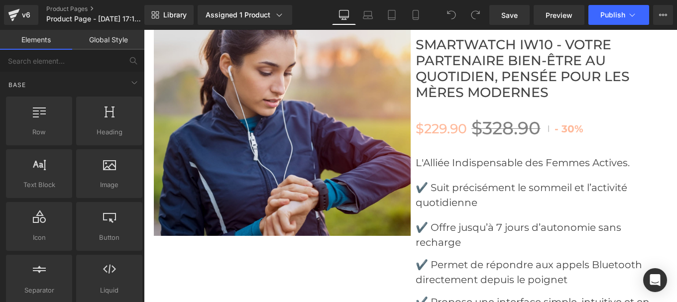
scroll to position [4163, 0]
click at [234, 96] on img at bounding box center [282, 107] width 257 height 257
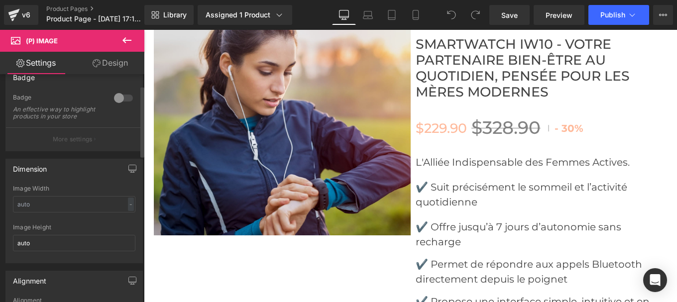
scroll to position [0, 0]
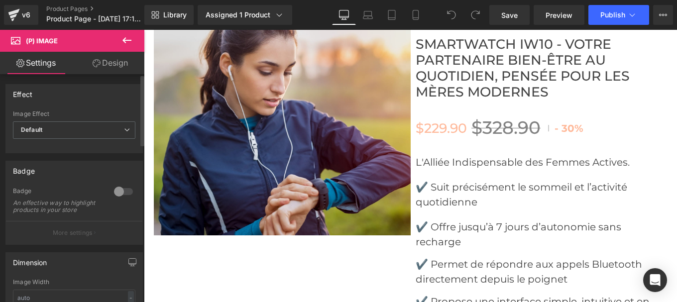
click at [99, 130] on span "Default" at bounding box center [74, 129] width 122 height 17
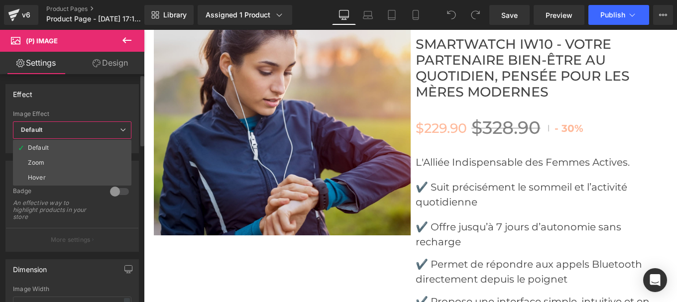
click at [99, 130] on span "Default" at bounding box center [72, 129] width 118 height 17
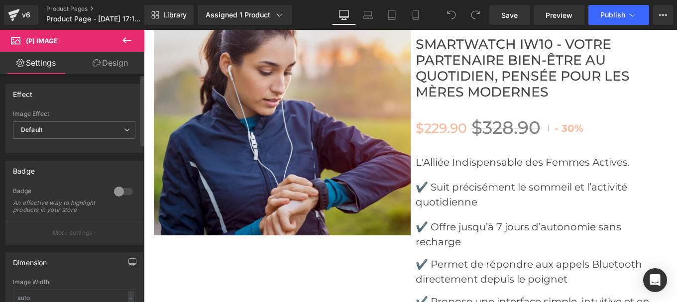
click at [99, 130] on span "Default" at bounding box center [74, 129] width 122 height 17
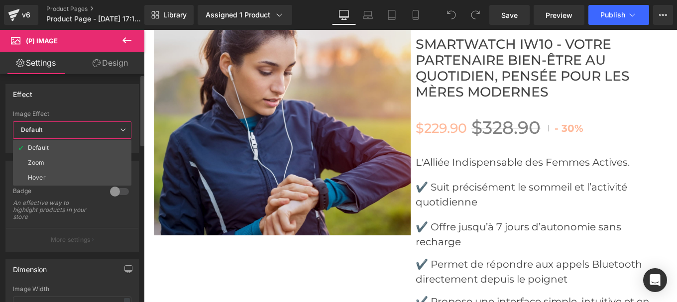
click at [99, 130] on span "Default" at bounding box center [72, 129] width 118 height 17
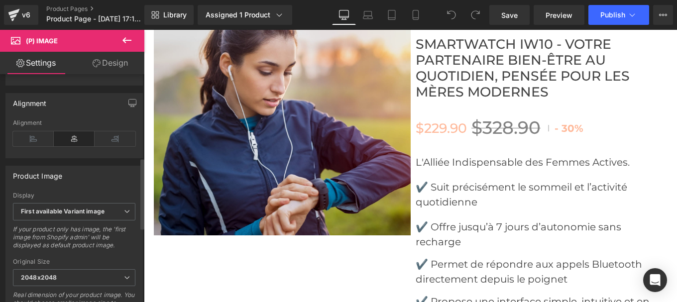
scroll to position [268, 0]
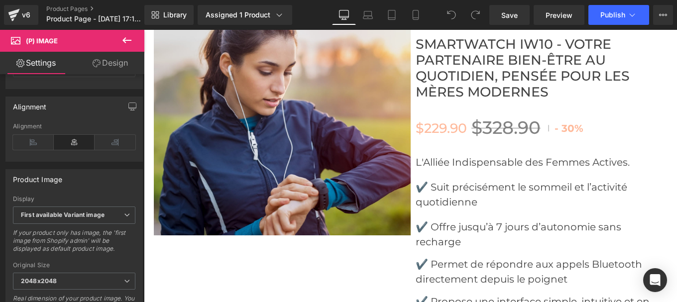
click at [124, 45] on icon at bounding box center [127, 40] width 12 height 12
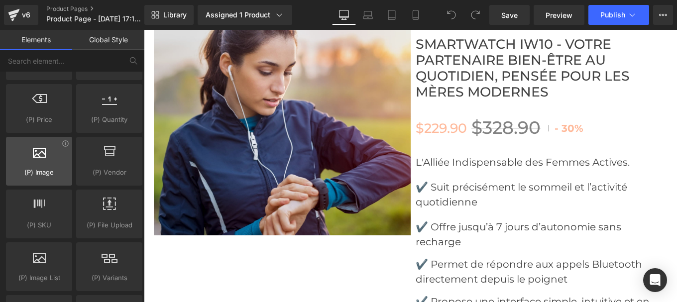
scroll to position [1018, 0]
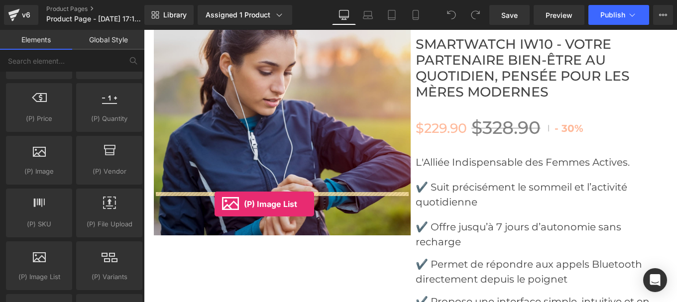
drag, startPoint x: 180, startPoint y: 302, endPoint x: 215, endPoint y: 204, distance: 103.9
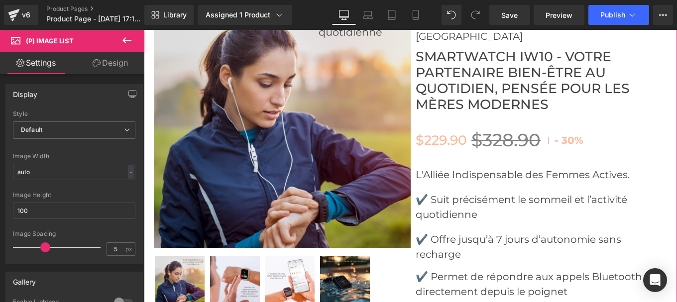
scroll to position [4171, 0]
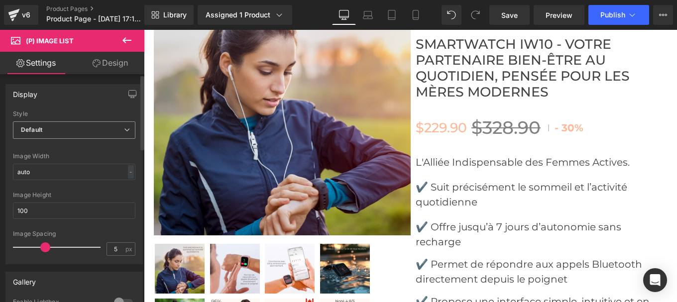
click at [71, 133] on span "Default" at bounding box center [74, 129] width 122 height 17
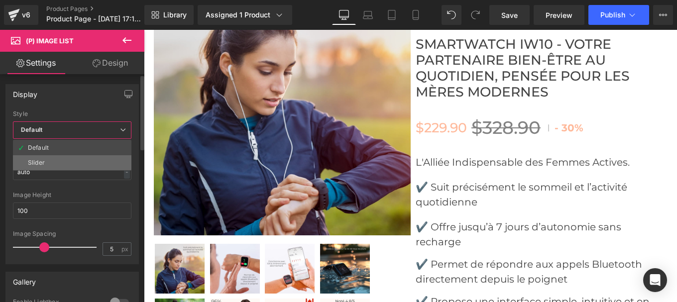
click at [60, 159] on li "Slider" at bounding box center [72, 162] width 118 height 15
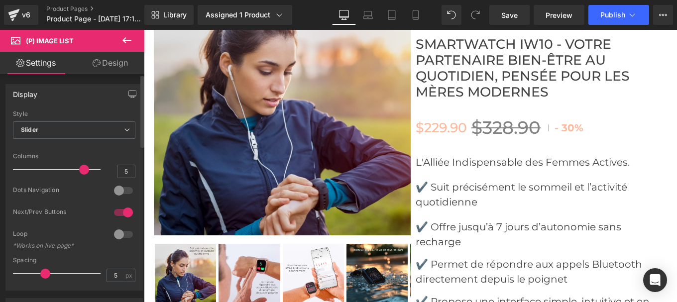
click at [112, 211] on div at bounding box center [124, 213] width 24 height 16
click at [124, 187] on div at bounding box center [124, 191] width 24 height 16
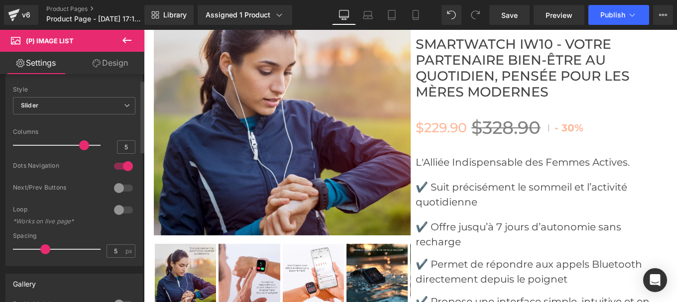
scroll to position [17, 0]
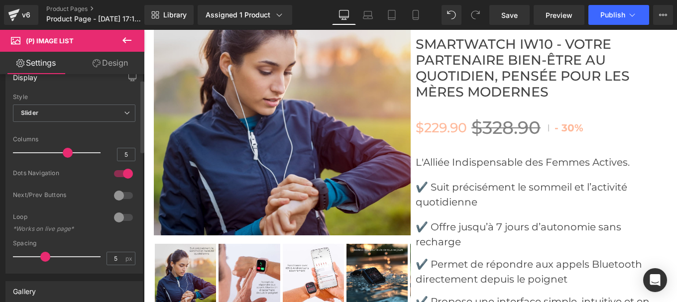
drag, startPoint x: 79, startPoint y: 152, endPoint x: 69, endPoint y: 157, distance: 11.4
click at [69, 157] on div at bounding box center [59, 153] width 83 height 20
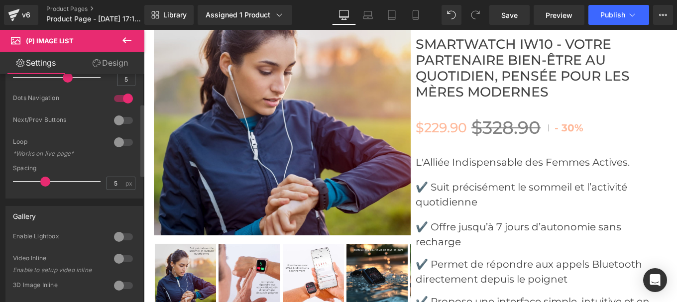
scroll to position [93, 0]
click at [122, 118] on div at bounding box center [124, 120] width 24 height 16
click at [117, 97] on div at bounding box center [124, 98] width 24 height 16
click at [113, 120] on div at bounding box center [124, 120] width 24 height 16
click at [125, 97] on div at bounding box center [124, 98] width 24 height 16
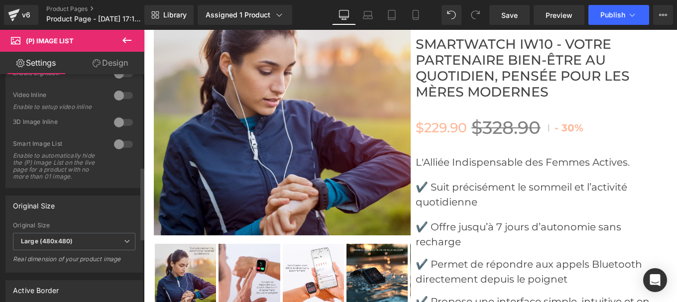
scroll to position [295, 0]
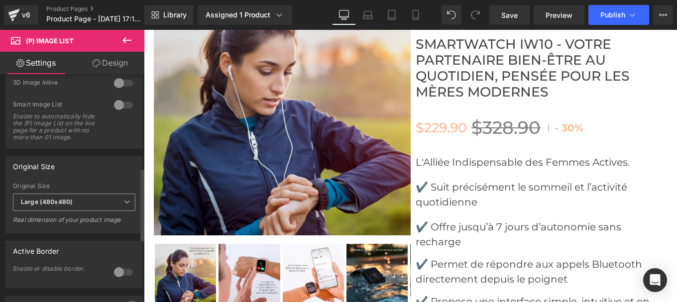
click at [68, 206] on b "Large (480x480)" at bounding box center [47, 201] width 52 height 7
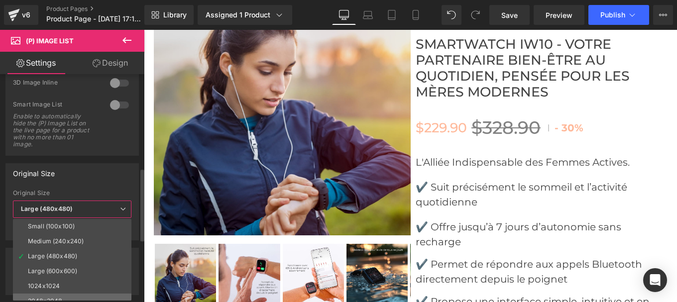
click at [56, 297] on li "2048x2048" at bounding box center [74, 301] width 123 height 15
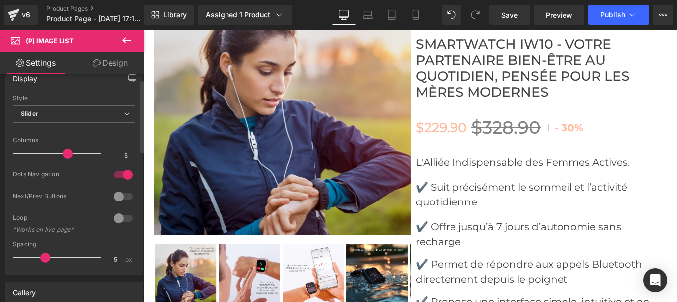
scroll to position [15, 0]
click at [115, 175] on div at bounding box center [124, 175] width 24 height 16
click at [123, 196] on div at bounding box center [124, 197] width 24 height 16
click at [116, 199] on div at bounding box center [124, 197] width 24 height 16
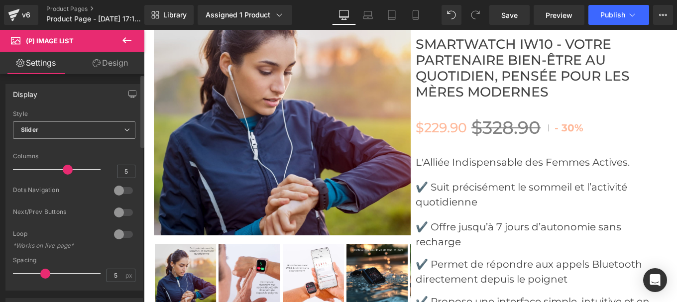
click at [59, 137] on span "Slider" at bounding box center [74, 129] width 122 height 17
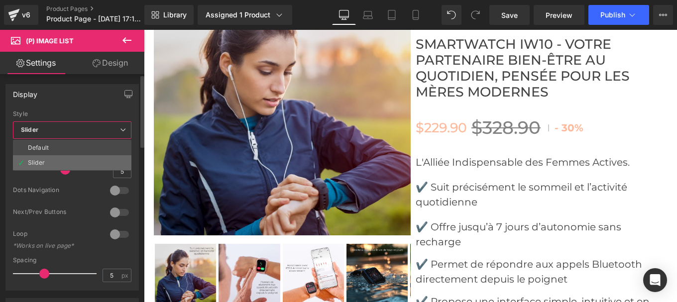
click at [54, 160] on li "Slider" at bounding box center [72, 162] width 118 height 15
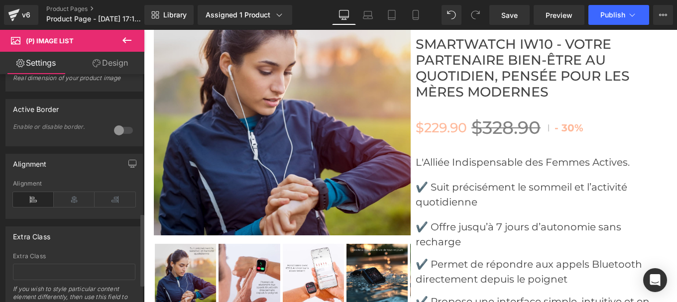
scroll to position [493, 0]
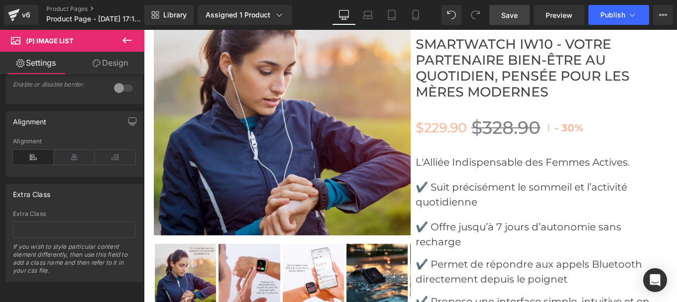
drag, startPoint x: 506, startPoint y: 15, endPoint x: 307, endPoint y: 211, distance: 279.2
click at [506, 15] on span "Save" at bounding box center [509, 15] width 16 height 10
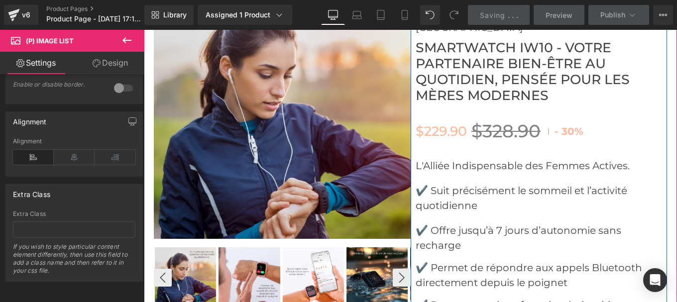
scroll to position [4168, 0]
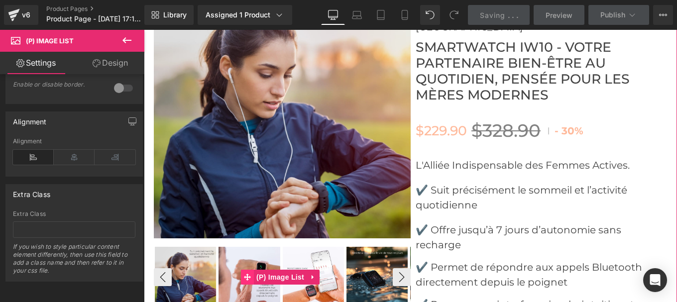
click at [253, 270] on span at bounding box center [247, 277] width 13 height 15
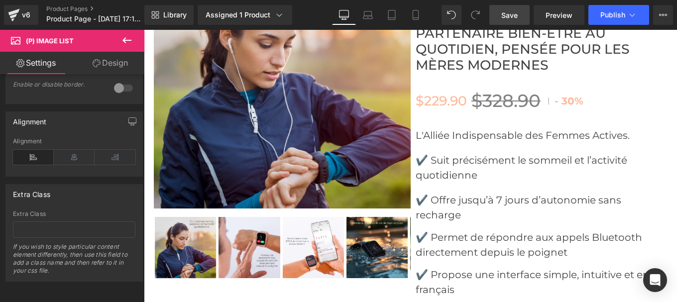
scroll to position [4186, 0]
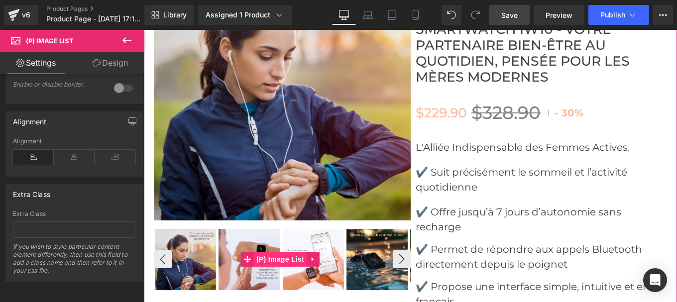
click at [274, 252] on span "(P) Image List" at bounding box center [280, 259] width 53 height 15
click at [289, 252] on span "(P) Image List" at bounding box center [280, 259] width 53 height 15
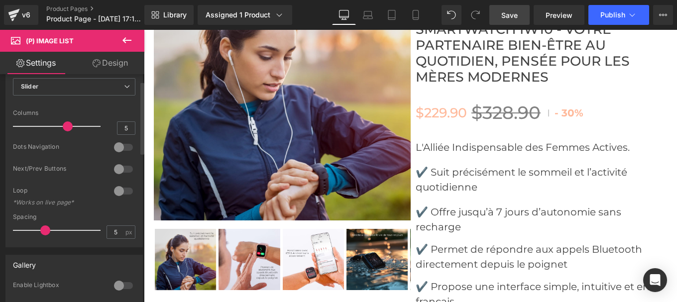
scroll to position [0, 0]
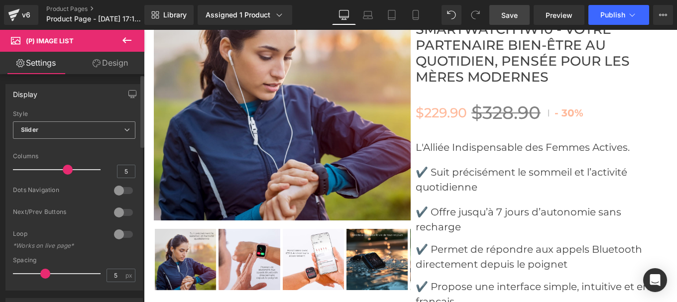
click at [117, 133] on span "Slider" at bounding box center [74, 129] width 122 height 17
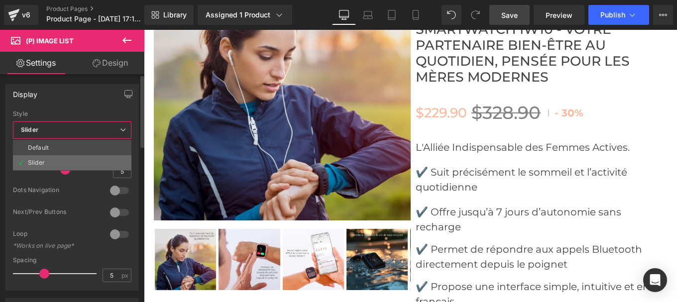
click at [42, 165] on div "Slider" at bounding box center [36, 162] width 17 height 7
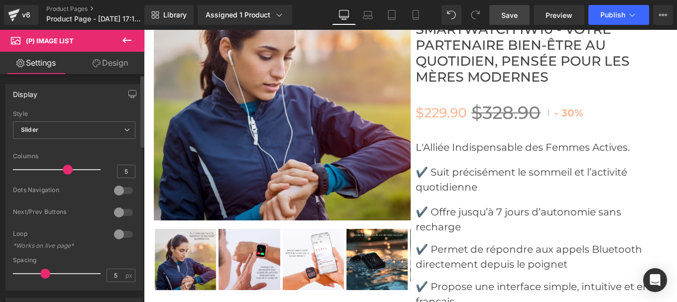
click at [124, 190] on div at bounding box center [124, 191] width 24 height 16
click at [123, 210] on div at bounding box center [124, 213] width 24 height 16
click at [114, 195] on div at bounding box center [124, 191] width 24 height 16
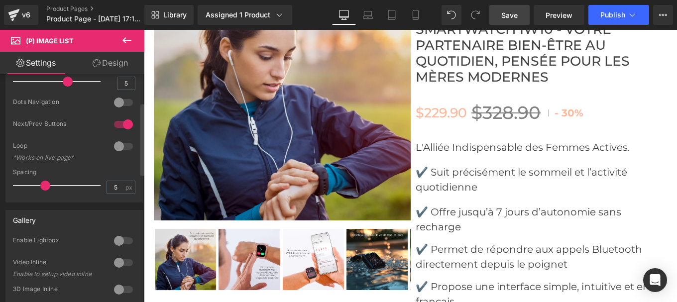
scroll to position [89, 0]
click at [505, 20] on span "Save" at bounding box center [509, 15] width 16 height 10
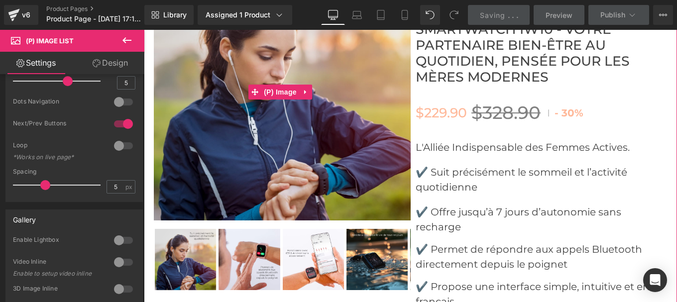
scroll to position [4145, 0]
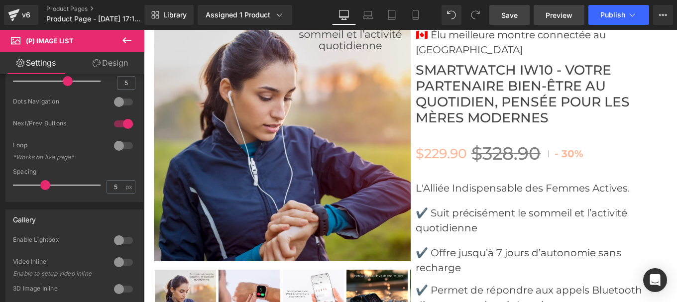
click at [556, 16] on span "Preview" at bounding box center [559, 15] width 27 height 10
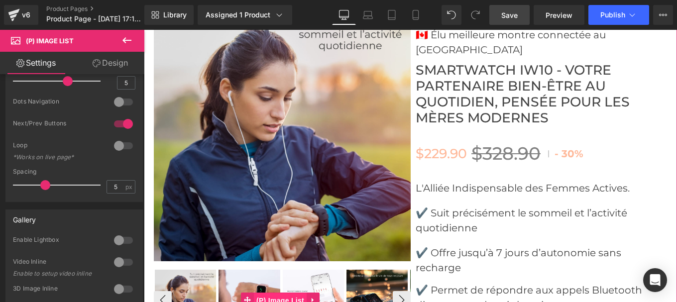
click at [280, 293] on span "(P) Image List" at bounding box center [280, 300] width 53 height 15
click at [404, 291] on button "›" at bounding box center [402, 300] width 18 height 18
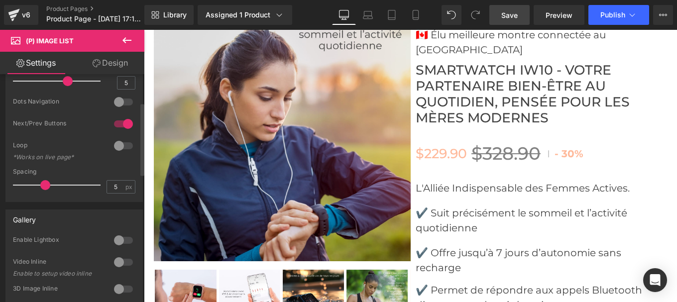
drag, startPoint x: 114, startPoint y: 122, endPoint x: 146, endPoint y: 187, distance: 72.1
click at [114, 122] on div at bounding box center [124, 124] width 24 height 16
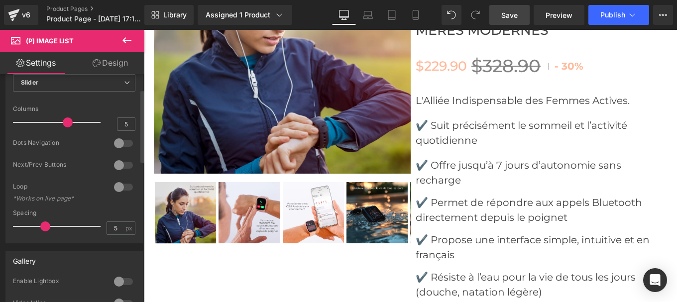
scroll to position [0, 0]
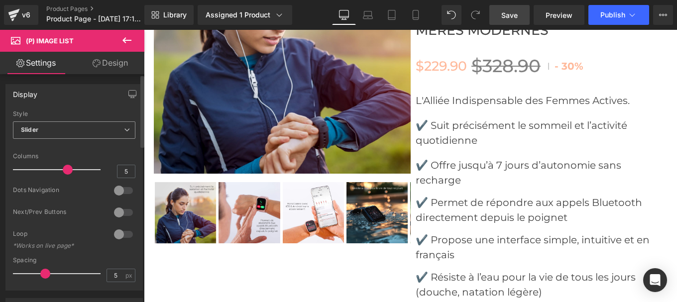
click at [54, 136] on span "Slider" at bounding box center [74, 129] width 122 height 17
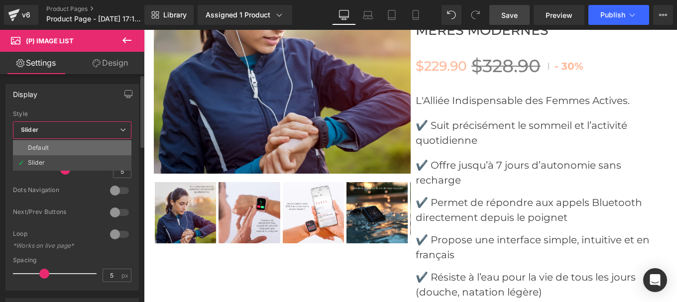
click at [42, 146] on div "Default" at bounding box center [38, 147] width 21 height 7
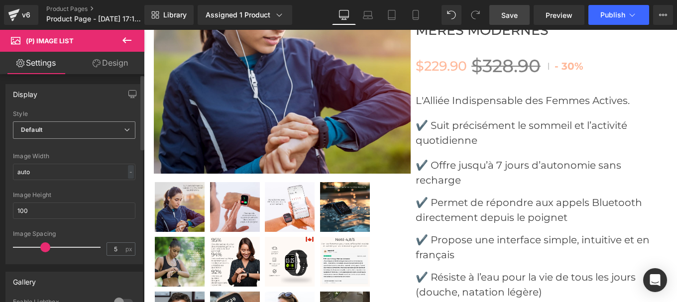
click at [82, 131] on span "Default" at bounding box center [74, 129] width 122 height 17
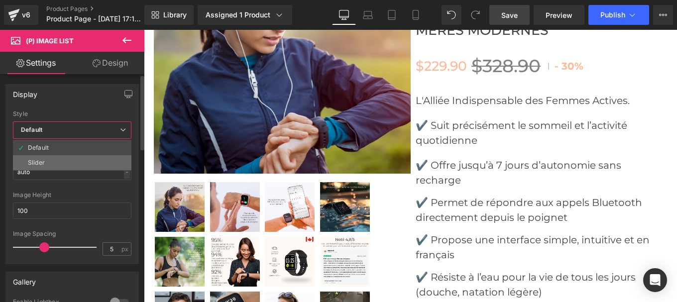
click at [55, 167] on li "Slider" at bounding box center [72, 162] width 118 height 15
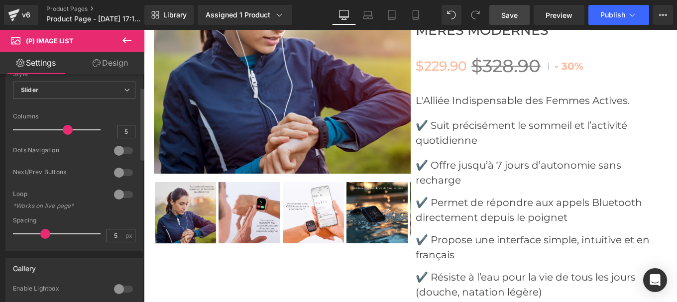
scroll to position [40, 0]
click at [123, 153] on div at bounding box center [124, 150] width 24 height 16
click at [122, 169] on div at bounding box center [124, 172] width 24 height 16
click at [124, 193] on div at bounding box center [124, 194] width 24 height 16
click at [114, 171] on div at bounding box center [124, 172] width 24 height 16
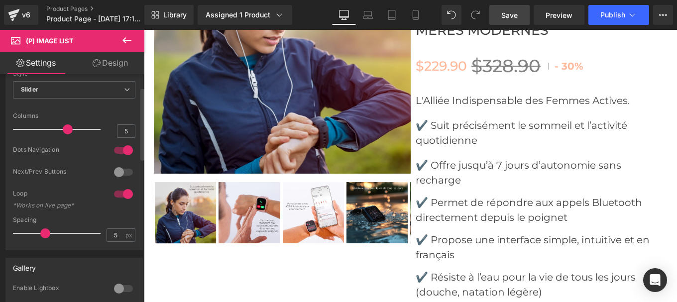
click at [114, 194] on div at bounding box center [124, 194] width 24 height 16
click at [117, 146] on div at bounding box center [124, 150] width 24 height 16
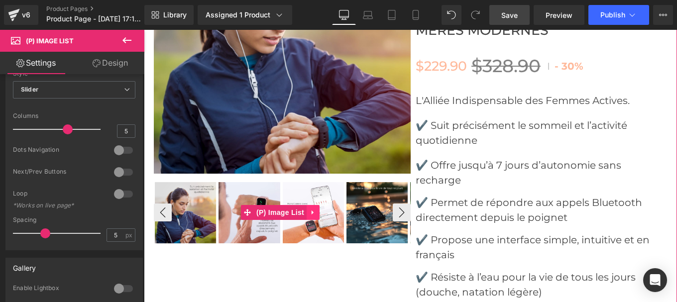
click at [316, 209] on icon at bounding box center [313, 212] width 7 height 7
click at [318, 209] on icon at bounding box center [319, 212] width 7 height 7
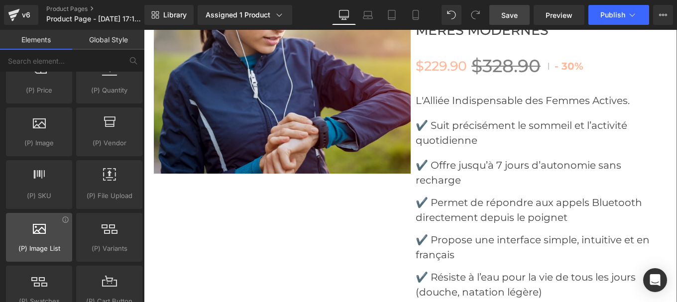
scroll to position [1046, 0]
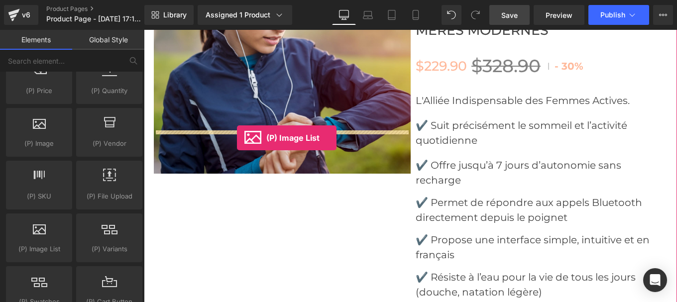
drag, startPoint x: 249, startPoint y: 179, endPoint x: 237, endPoint y: 138, distance: 42.7
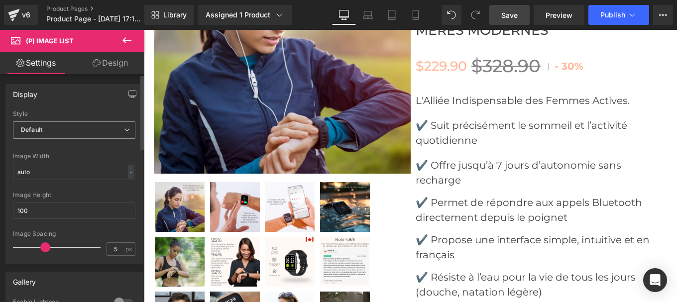
click at [62, 127] on span "Default" at bounding box center [74, 129] width 122 height 17
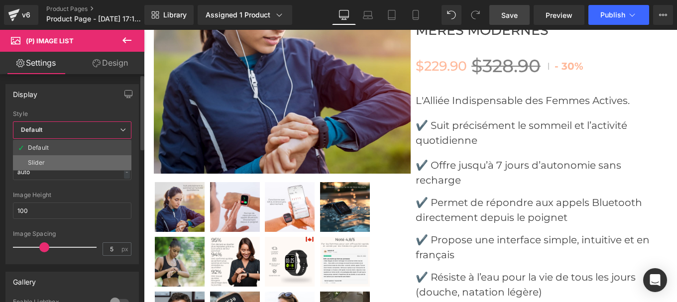
click at [50, 155] on li "Slider" at bounding box center [72, 162] width 118 height 15
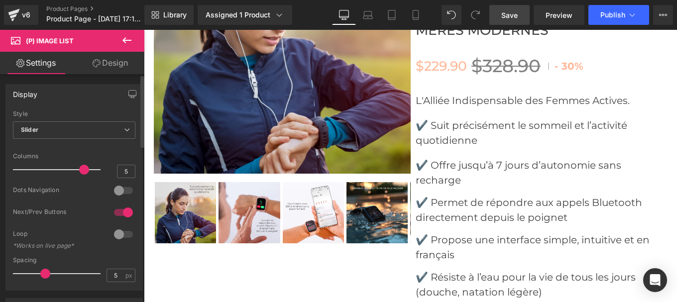
click at [112, 210] on div at bounding box center [124, 213] width 24 height 16
click at [123, 189] on div at bounding box center [124, 191] width 24 height 16
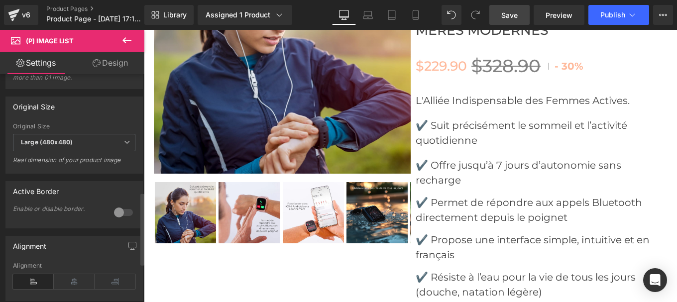
scroll to position [378, 0]
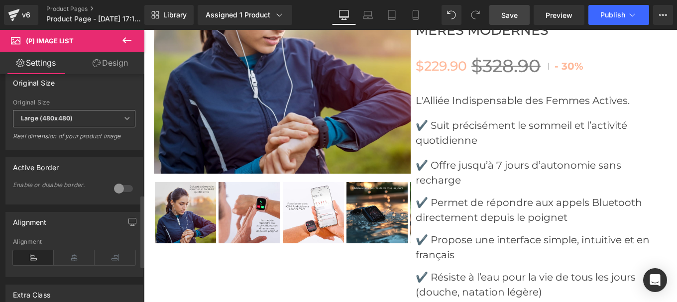
click at [58, 122] on b "Large (480x480)" at bounding box center [47, 118] width 52 height 7
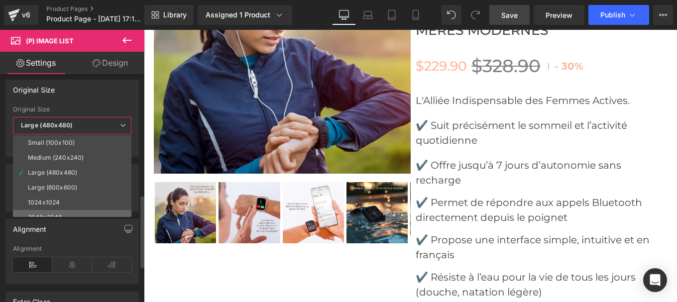
click at [60, 210] on li "2048x2048" at bounding box center [74, 217] width 123 height 15
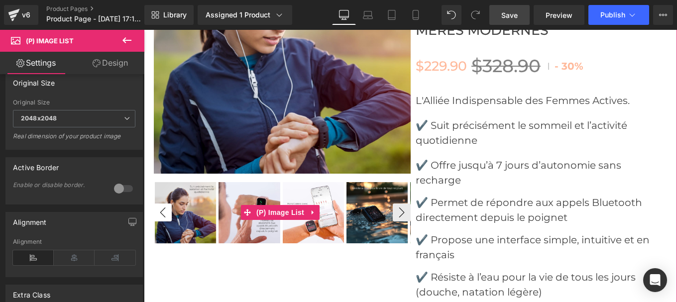
click at [165, 204] on button "‹" at bounding box center [163, 213] width 18 height 18
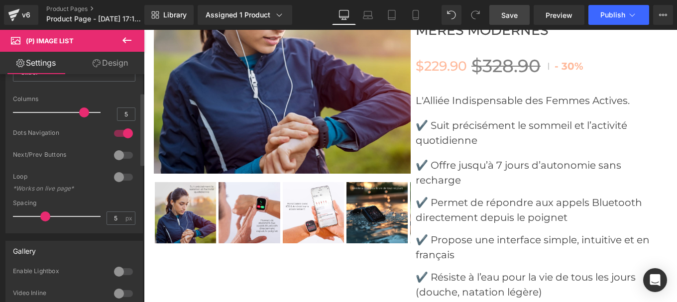
scroll to position [57, 0]
click at [114, 132] on div at bounding box center [124, 134] width 24 height 16
click at [125, 154] on div at bounding box center [124, 156] width 24 height 16
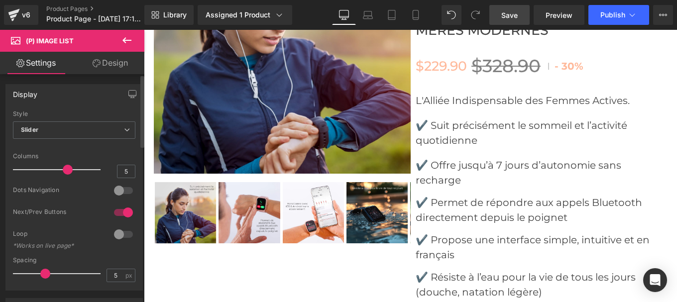
drag, startPoint x: 84, startPoint y: 167, endPoint x: 66, endPoint y: 170, distance: 18.3
click at [66, 170] on span at bounding box center [68, 170] width 10 height 10
click at [515, 18] on span "Save" at bounding box center [509, 15] width 16 height 10
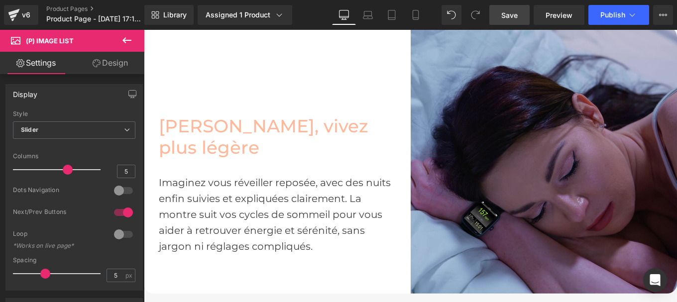
scroll to position [653, 0]
click at [216, 139] on font "[PERSON_NAME], vivez plus légère" at bounding box center [264, 136] width 210 height 43
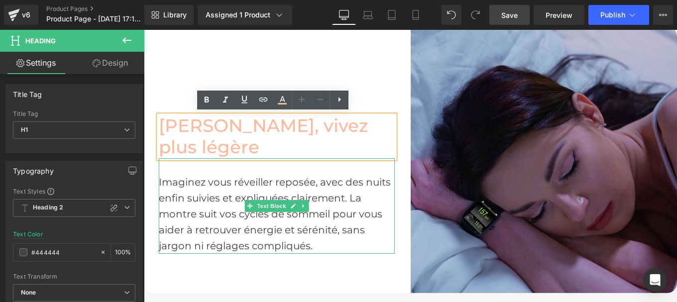
click at [209, 191] on div "Imaginez vous réveiller reposée, avec des nuits enfin suivies et expliquées cla…" at bounding box center [277, 206] width 236 height 96
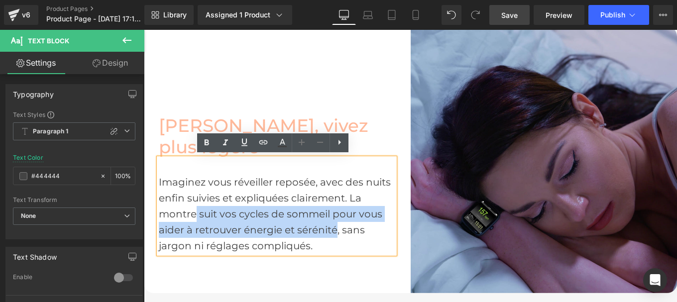
drag, startPoint x: 193, startPoint y: 213, endPoint x: 334, endPoint y: 233, distance: 141.7
click at [334, 233] on div "Imaginez vous réveiller reposée, avec des nuits enfin suivies et expliquées cla…" at bounding box center [277, 206] width 236 height 96
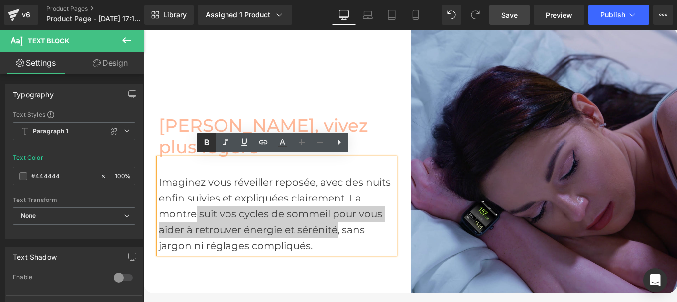
click at [207, 142] on icon at bounding box center [207, 142] width 4 height 6
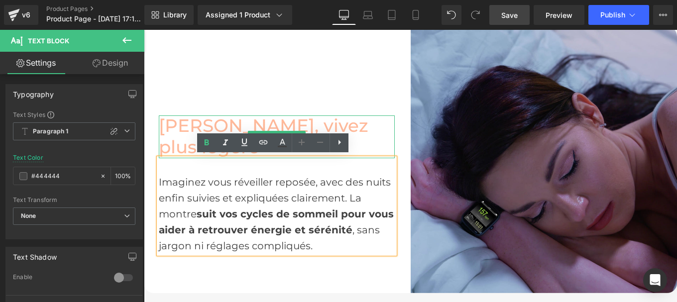
click at [306, 124] on font "[PERSON_NAME], vivez plus légère" at bounding box center [264, 136] width 210 height 43
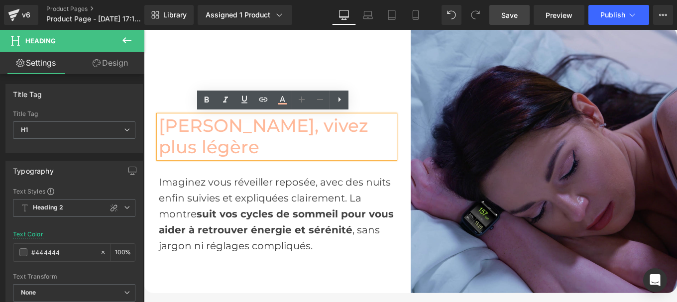
drag, startPoint x: 306, startPoint y: 124, endPoint x: 320, endPoint y: 136, distance: 18.4
click at [320, 136] on h1 "[PERSON_NAME], vivez plus légère" at bounding box center [277, 137] width 236 height 42
click at [279, 101] on icon at bounding box center [282, 100] width 12 height 12
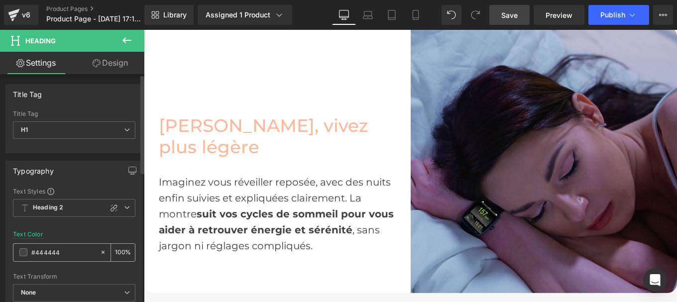
click at [61, 256] on input "#444444" at bounding box center [63, 252] width 64 height 11
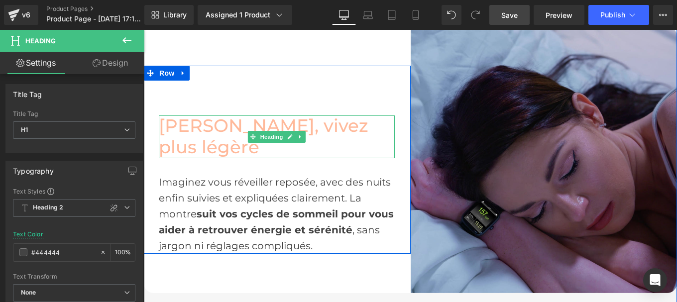
click at [308, 131] on font "[PERSON_NAME], vivez plus légère" at bounding box center [264, 136] width 210 height 43
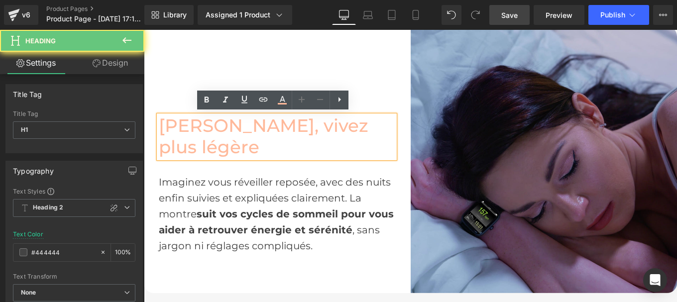
drag, startPoint x: 308, startPoint y: 129, endPoint x: 306, endPoint y: 140, distance: 10.6
click at [307, 141] on h1 "[PERSON_NAME], vivez plus légère" at bounding box center [277, 137] width 236 height 42
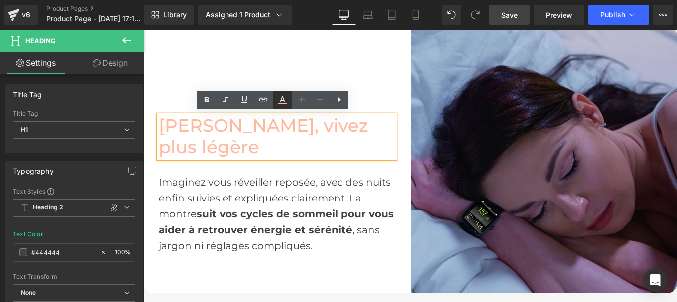
type textarea "#444444"
click at [283, 104] on icon at bounding box center [282, 103] width 9 height 1
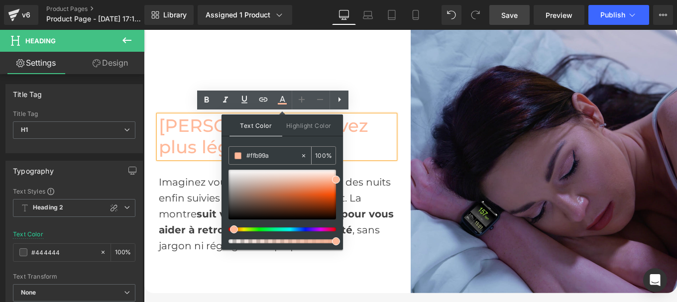
click at [280, 156] on input "#ffb99a" at bounding box center [273, 155] width 54 height 11
paste input "444444"
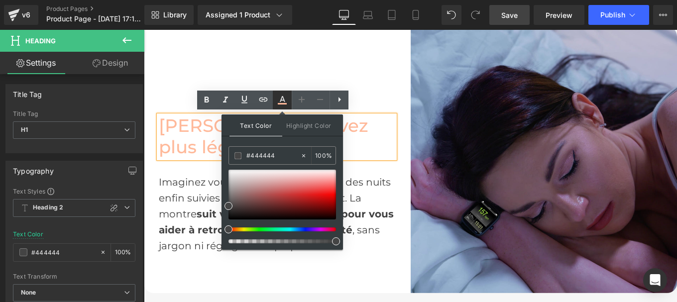
type input "#444444"
click at [281, 102] on icon at bounding box center [282, 99] width 5 height 6
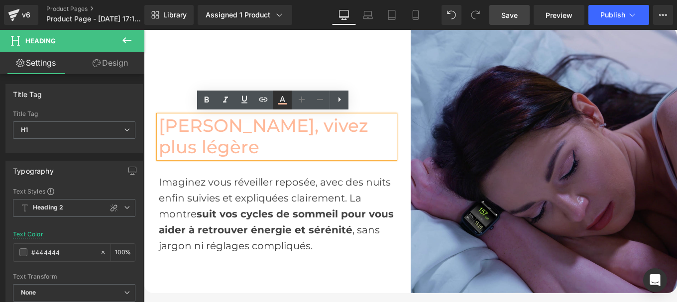
click at [281, 95] on icon at bounding box center [282, 100] width 12 height 12
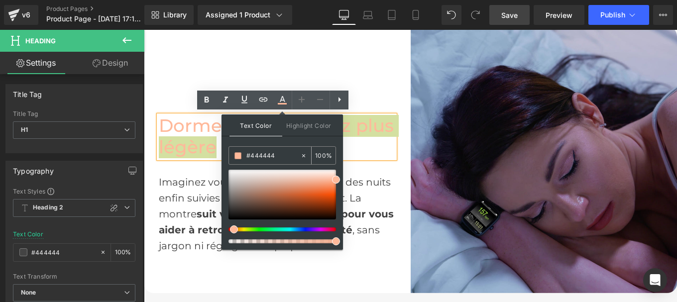
click at [276, 162] on div "#444444" at bounding box center [264, 155] width 71 height 17
click at [304, 153] on icon at bounding box center [303, 155] width 7 height 7
click at [268, 151] on input "#444444" at bounding box center [273, 155] width 54 height 11
paste input "#444444"
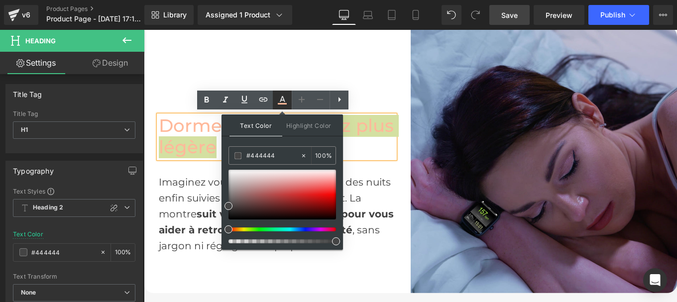
type input "#444444"
click at [281, 100] on icon at bounding box center [282, 100] width 12 height 12
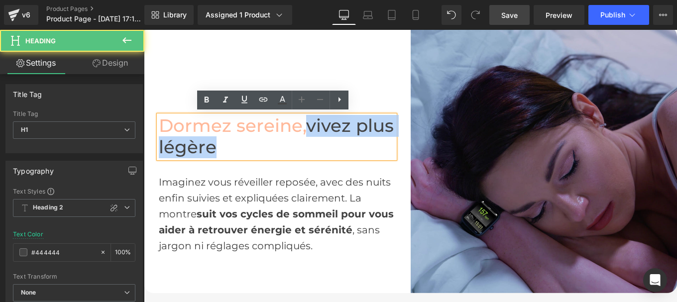
click at [305, 140] on h1 "[PERSON_NAME], vivez plus légère" at bounding box center [277, 137] width 236 height 42
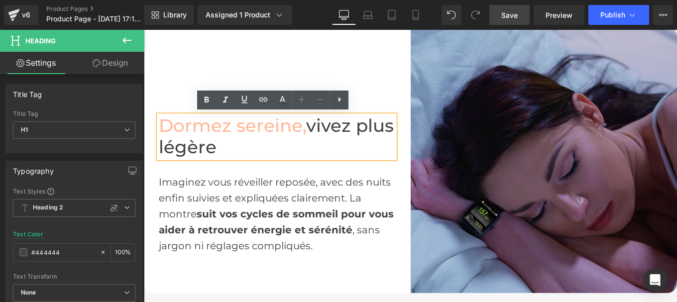
click at [227, 149] on h1 "[PERSON_NAME], vivez plus légère" at bounding box center [277, 137] width 236 height 42
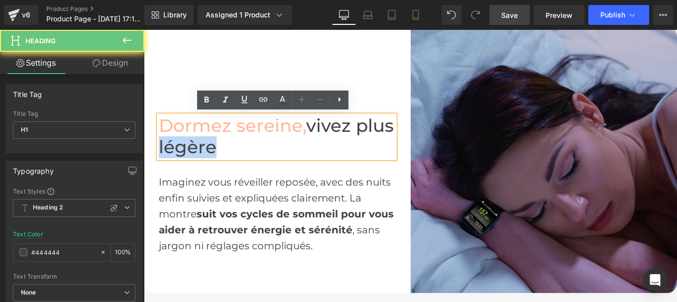
click at [230, 149] on h1 "[PERSON_NAME], vivez plus légère" at bounding box center [277, 137] width 236 height 42
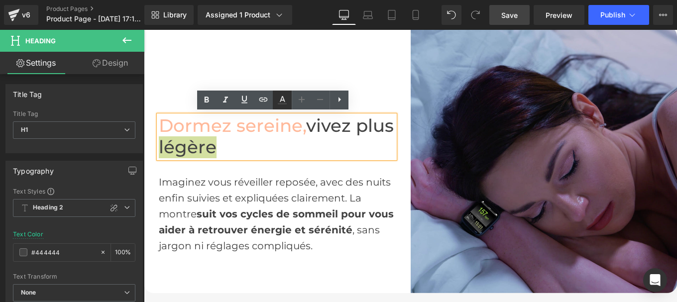
click at [285, 103] on icon at bounding box center [282, 100] width 12 height 12
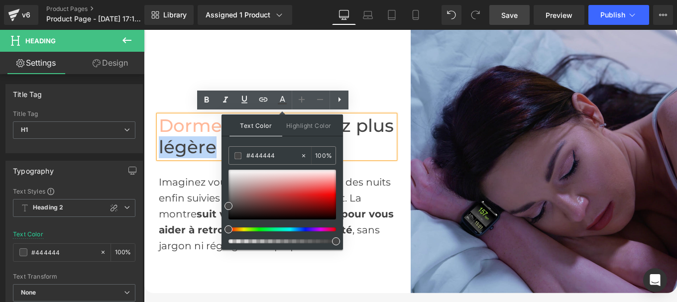
click at [353, 139] on h1 "[PERSON_NAME], vivez plus légère" at bounding box center [277, 137] width 236 height 42
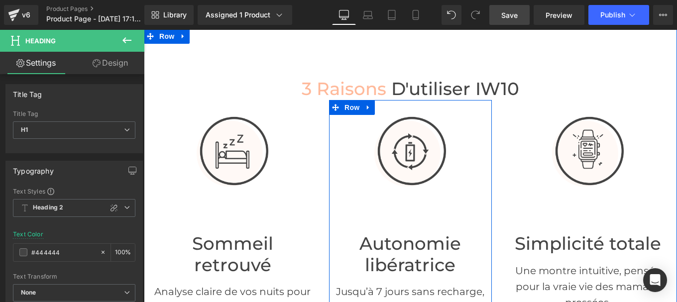
scroll to position [303, 0]
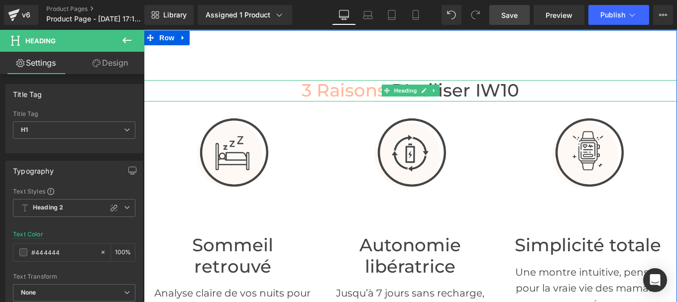
click at [328, 89] on span "3 raisons" at bounding box center [344, 90] width 85 height 21
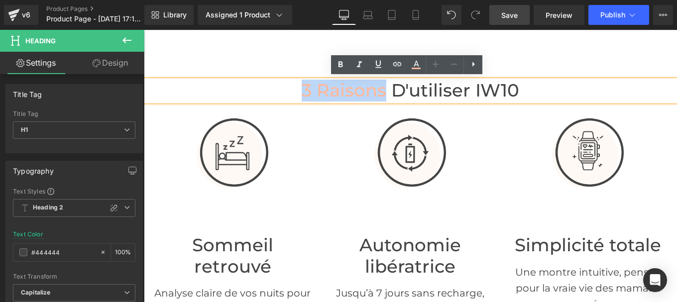
drag, startPoint x: 301, startPoint y: 90, endPoint x: 381, endPoint y: 92, distance: 80.7
click at [381, 92] on span "3 raisons" at bounding box center [344, 90] width 85 height 21
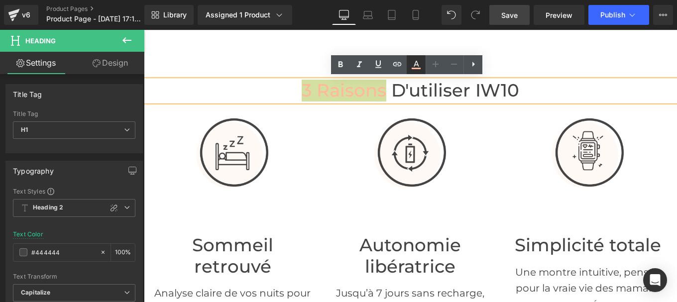
click at [416, 62] on icon at bounding box center [416, 64] width 5 height 6
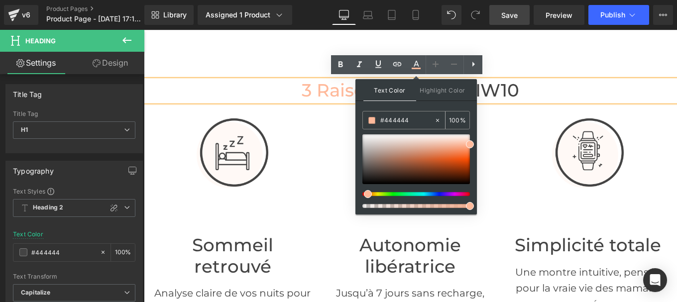
click at [403, 121] on input "#444444" at bounding box center [407, 120] width 54 height 11
paste input "d8beb5"
click at [417, 64] on icon at bounding box center [416, 65] width 12 height 12
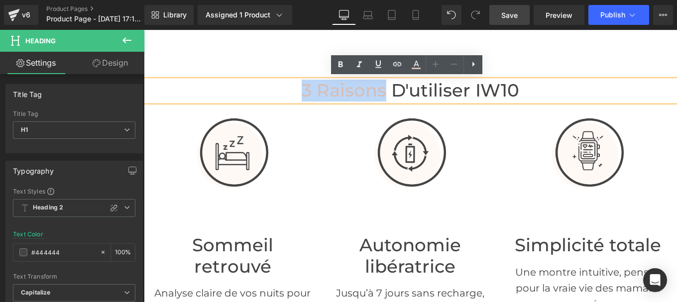
click at [449, 102] on div "Image Autonomie libératrice Heading Jusqu’à 7 jours sans recharge, pour oublier…" at bounding box center [410, 223] width 163 height 243
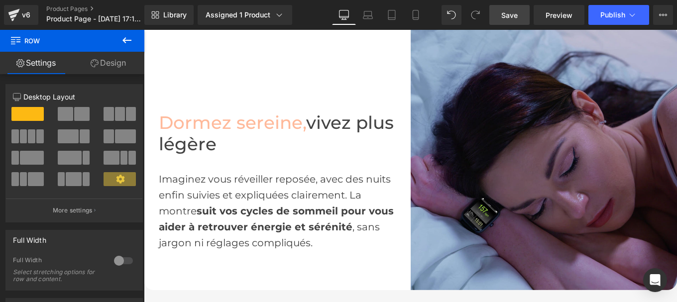
scroll to position [656, 0]
click at [283, 122] on span "Dormez sereine," at bounding box center [232, 122] width 147 height 21
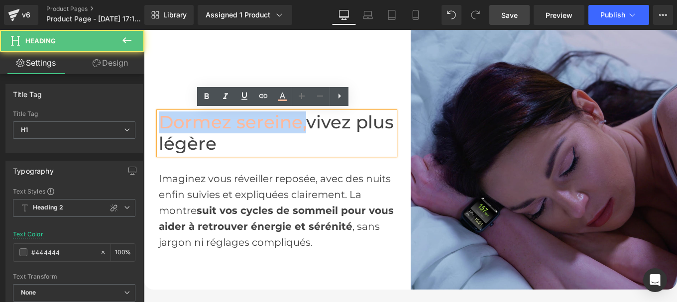
drag, startPoint x: 301, startPoint y: 126, endPoint x: 161, endPoint y: 126, distance: 139.4
click at [161, 126] on span "Dormez sereine," at bounding box center [232, 122] width 147 height 21
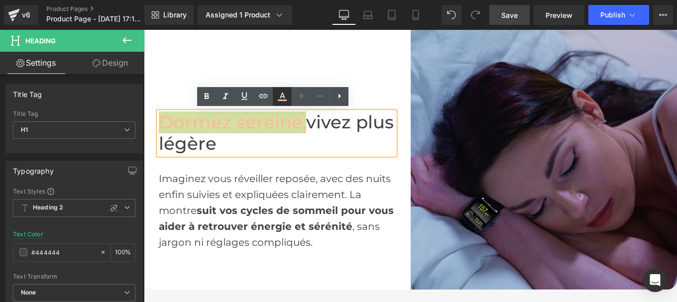
click at [287, 98] on icon at bounding box center [282, 97] width 12 height 12
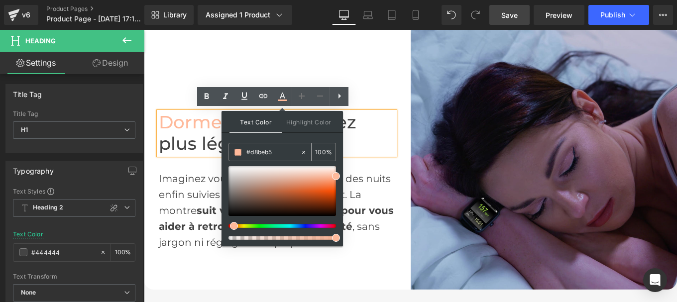
click at [285, 153] on input "#d8beb5" at bounding box center [273, 152] width 54 height 11
paste input "d8beb5"
type input "#d8beb5"
click at [283, 99] on icon at bounding box center [282, 97] width 12 height 12
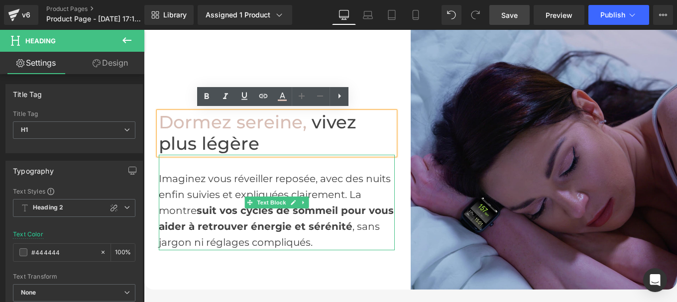
click at [348, 198] on div "Imaginez vous réveiller reposée, avec des nuits enfin suivies et expliquées cla…" at bounding box center [277, 203] width 236 height 96
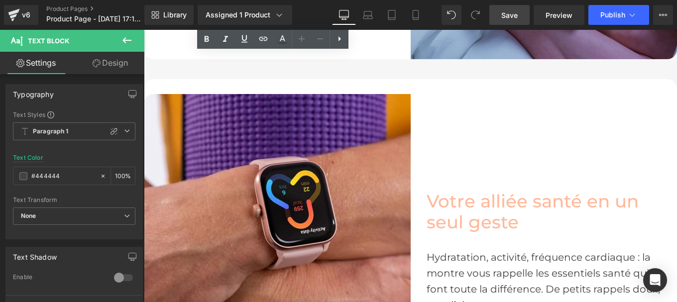
scroll to position [887, 0]
click at [436, 202] on font "Votre alliée santé en un seul geste" at bounding box center [533, 211] width 212 height 43
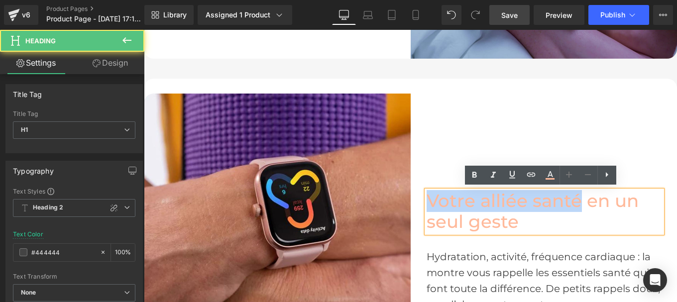
drag, startPoint x: 577, startPoint y: 204, endPoint x: 427, endPoint y: 200, distance: 149.9
click at [427, 200] on font "Votre alliée santé en un seul geste" at bounding box center [533, 211] width 212 height 43
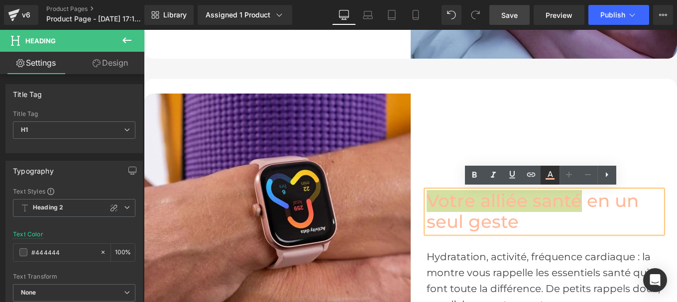
click at [551, 175] on icon at bounding box center [550, 174] width 5 height 6
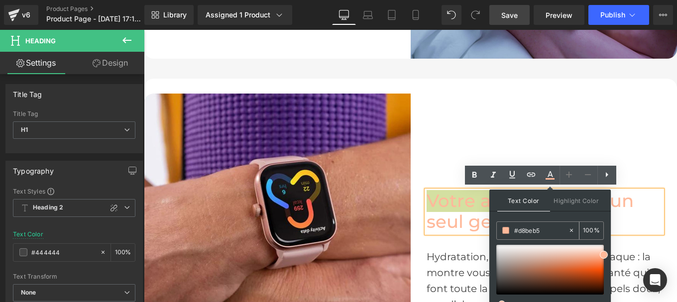
click at [541, 231] on input "#d8beb5" at bounding box center [541, 230] width 54 height 11
paste input "d8beb5"
type input "#d8beb5"
click at [553, 175] on icon at bounding box center [550, 175] width 12 height 12
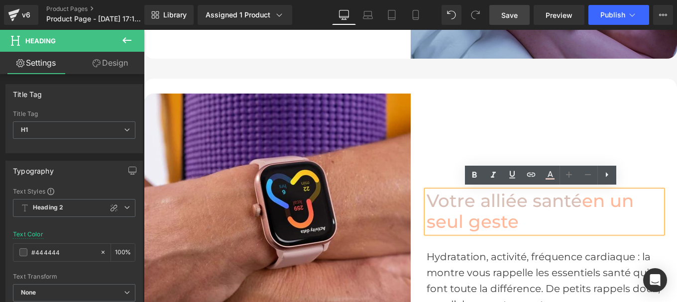
click at [549, 216] on h1 "Votre alliée santé en un seul geste" at bounding box center [545, 212] width 236 height 42
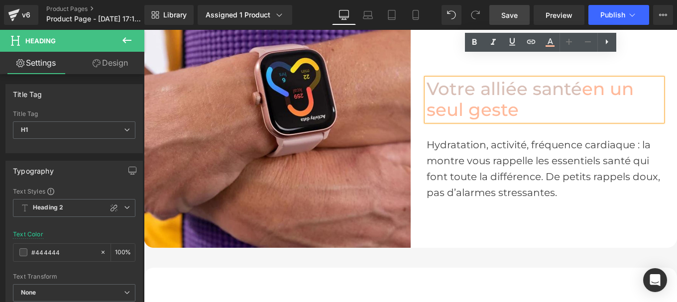
scroll to position [998, 0]
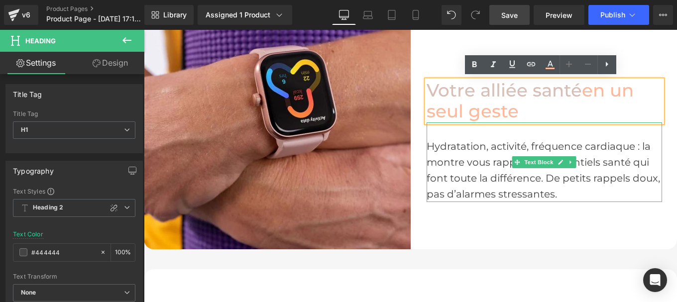
click at [612, 159] on div "Hydratation, activité, fréquence cardiaque : la montre vous rappelle les essent…" at bounding box center [545, 170] width 236 height 64
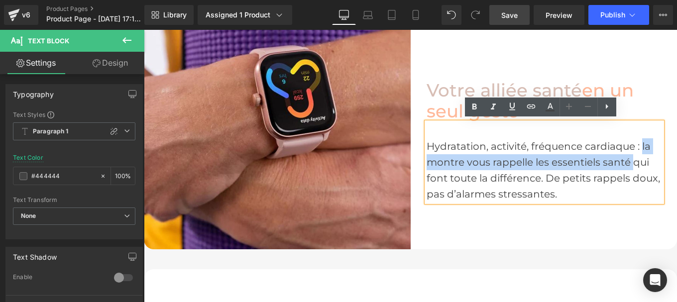
drag, startPoint x: 639, startPoint y: 144, endPoint x: 629, endPoint y: 160, distance: 19.1
click at [629, 160] on div "Hydratation, activité, fréquence cardiaque : la montre vous rappelle les essent…" at bounding box center [545, 170] width 236 height 64
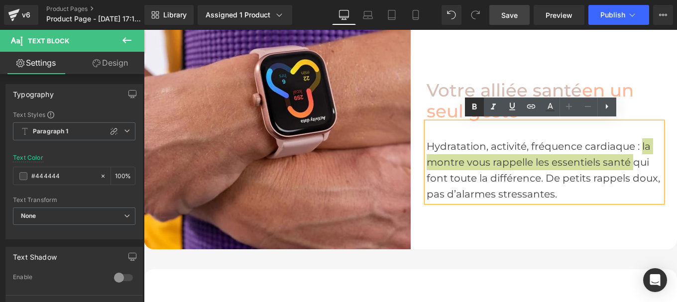
click at [476, 107] on icon at bounding box center [474, 107] width 4 height 6
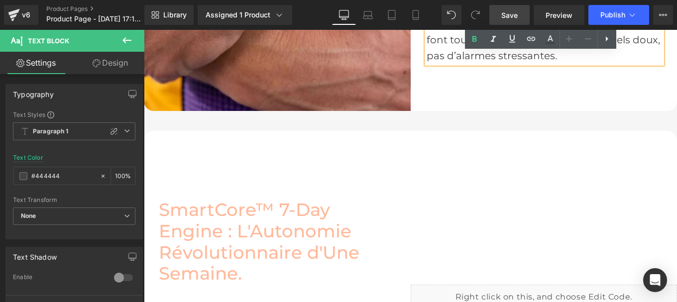
scroll to position [1240, 0]
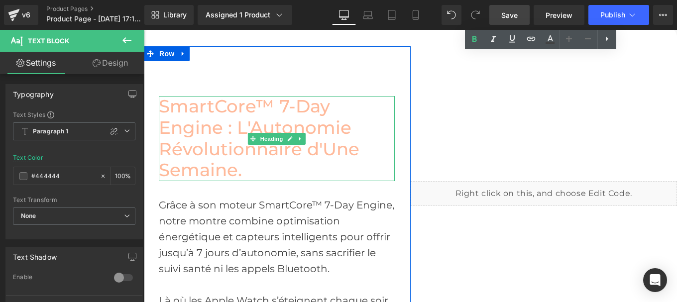
click at [237, 110] on font "SmartCore™ 7-Day Engine : L'Autonomie Révolutionnaire d'Une Semaine." at bounding box center [259, 138] width 201 height 85
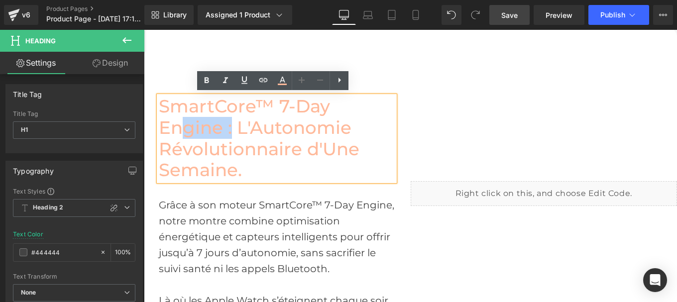
drag, startPoint x: 227, startPoint y: 125, endPoint x: 174, endPoint y: 121, distance: 53.4
click at [174, 121] on font "SmartCore™ 7-Day Engine : L'Autonomie Révolutionnaire d'Une Semaine." at bounding box center [259, 138] width 201 height 85
click at [210, 131] on font "SmartCore™ 7-Day Engine : L'Autonomie Révolutionnaire d'Une Semaine." at bounding box center [259, 138] width 201 height 85
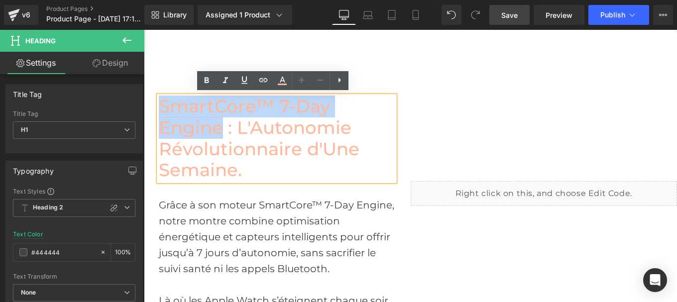
drag, startPoint x: 219, startPoint y: 131, endPoint x: 160, endPoint y: 105, distance: 64.0
click at [160, 105] on font "SmartCore™ 7-Day Engine : L'Autonomie Révolutionnaire d'Une Semaine." at bounding box center [259, 138] width 201 height 85
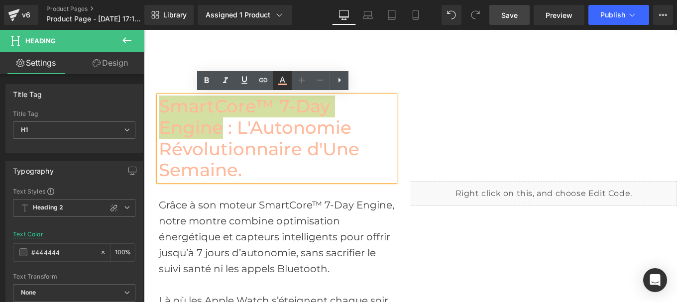
click at [281, 81] on icon at bounding box center [282, 80] width 5 height 6
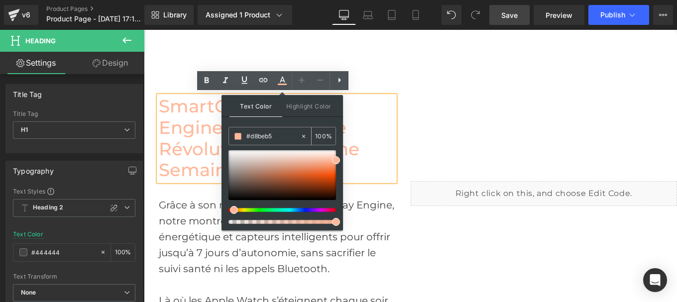
click at [274, 135] on input "#d8beb5" at bounding box center [273, 136] width 54 height 11
paste input "d8beb5"
type input "#d8beb5"
click at [285, 79] on icon at bounding box center [282, 81] width 12 height 12
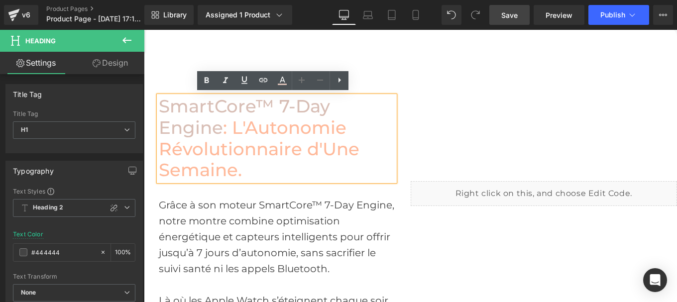
click at [228, 128] on span ": L'Autonomie Révolutionnaire d'Une Semaine." at bounding box center [259, 149] width 201 height 64
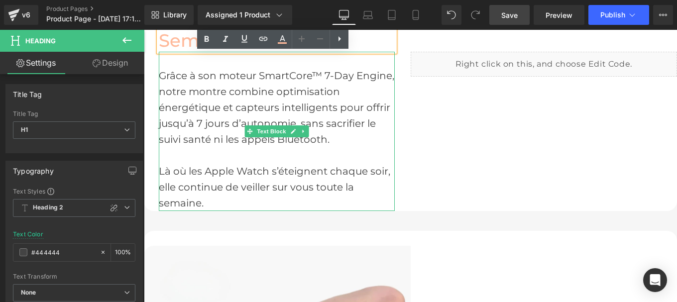
scroll to position [1291, 0]
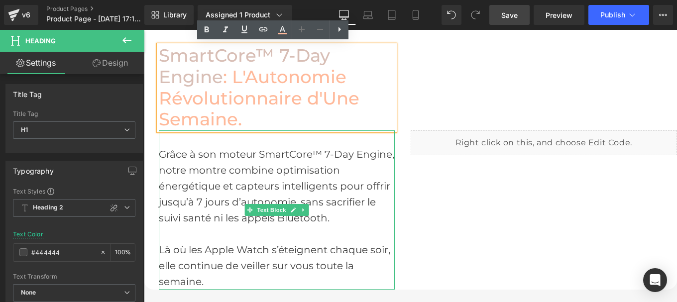
click at [235, 173] on div "Grâce à son moteur SmartCore™ 7-Day Engine, notre montre combine optimisation é…" at bounding box center [277, 209] width 236 height 159
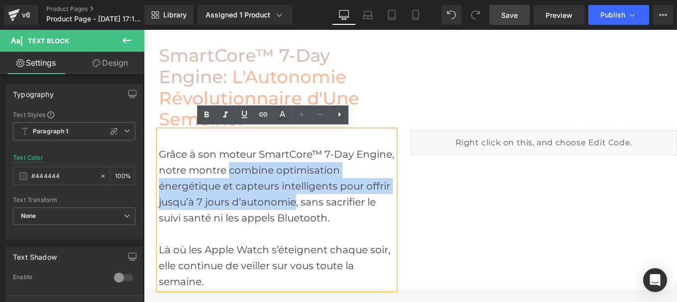
drag, startPoint x: 224, startPoint y: 169, endPoint x: 293, endPoint y: 201, distance: 75.7
click at [293, 201] on div "Grâce à son moteur SmartCore™ 7-Day Engine, notre montre combine optimisation é…" at bounding box center [277, 209] width 236 height 159
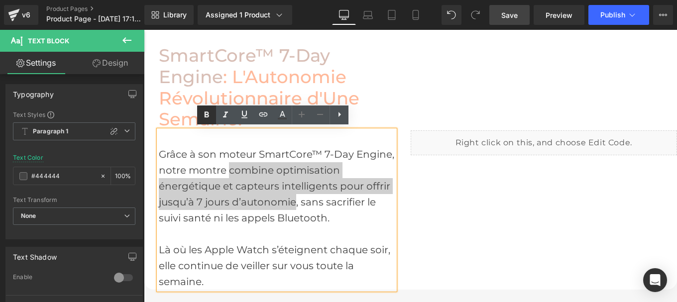
click at [209, 113] on icon at bounding box center [207, 115] width 4 height 6
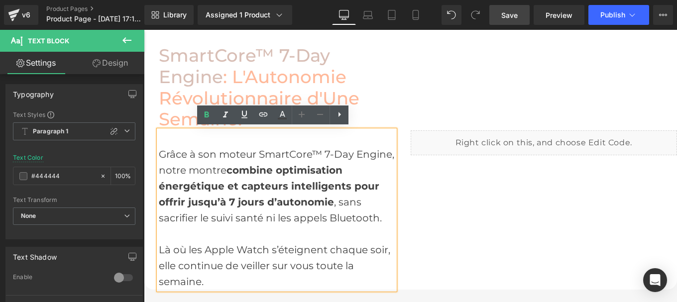
click at [260, 199] on span "combine optimisation énergétique et capteurs intelligents pour offrir jusqu’à 7…" at bounding box center [269, 186] width 221 height 44
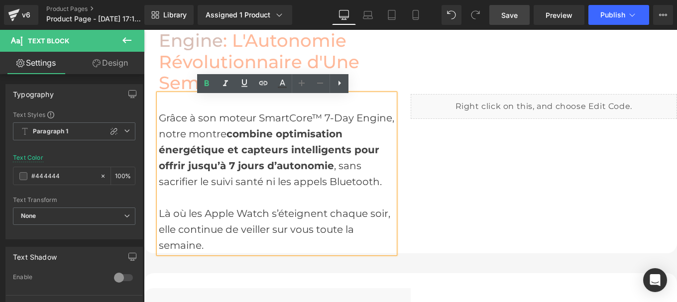
scroll to position [1329, 0]
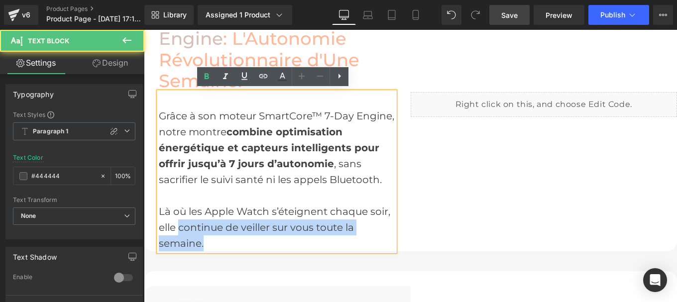
drag, startPoint x: 178, startPoint y: 226, endPoint x: 204, endPoint y: 235, distance: 28.0
click at [204, 236] on div "Là où les Apple Watch s’éteignent chaque soir, elle continue de veiller sur vou…" at bounding box center [277, 228] width 236 height 48
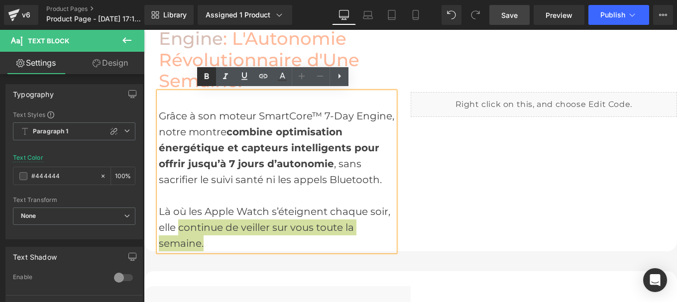
click at [209, 77] on icon at bounding box center [207, 77] width 4 height 6
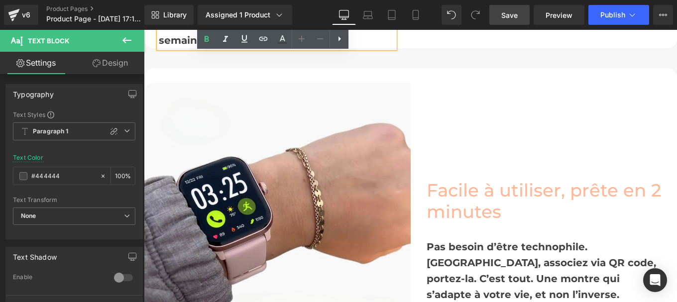
scroll to position [1533, 0]
click at [475, 184] on font "Facile à utiliser, prête en 2 minutes" at bounding box center [544, 200] width 235 height 43
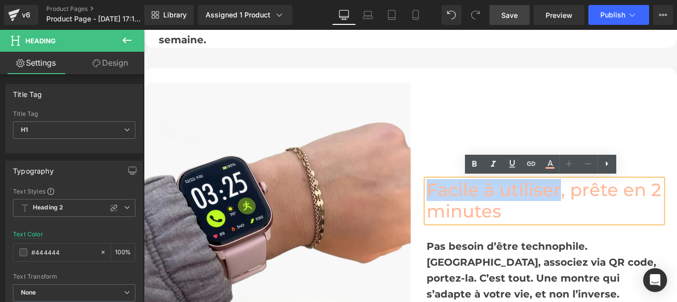
drag, startPoint x: 555, startPoint y: 188, endPoint x: 426, endPoint y: 186, distance: 129.0
click at [427, 186] on font "Facile à utiliser, prête en 2 minutes" at bounding box center [544, 200] width 235 height 43
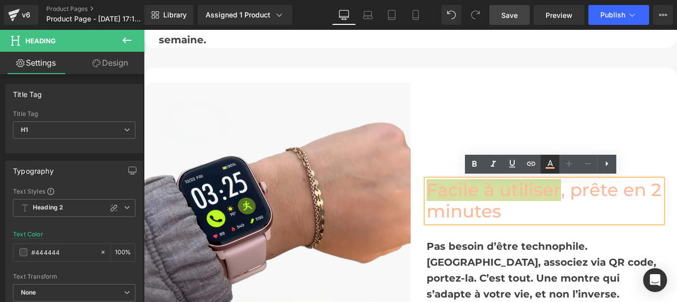
click at [553, 164] on icon at bounding box center [550, 164] width 12 height 12
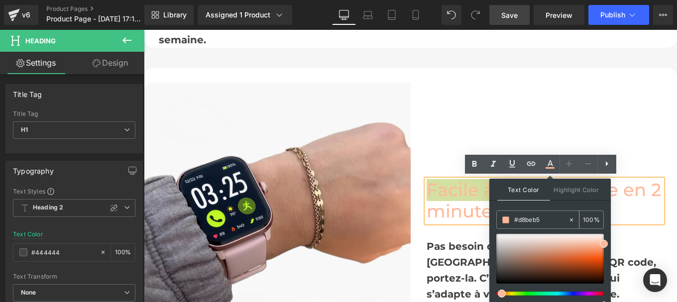
click at [533, 218] on input "#d8beb5" at bounding box center [541, 220] width 54 height 11
paste input "d8beb5"
click at [548, 163] on icon at bounding box center [550, 164] width 12 height 12
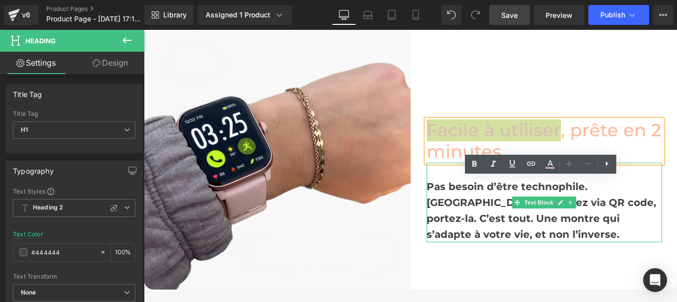
scroll to position [1596, 0]
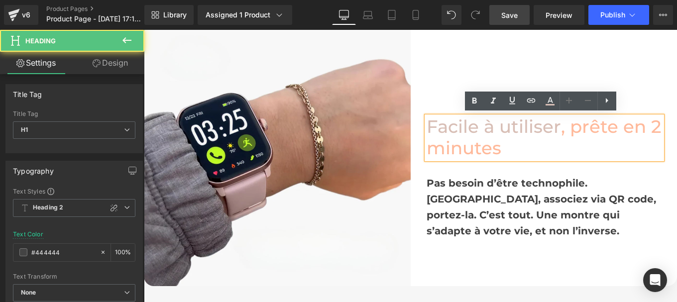
click at [558, 128] on span ", prête en 2 minutes" at bounding box center [544, 137] width 235 height 43
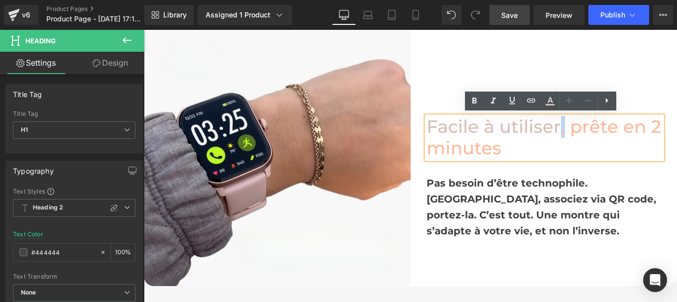
drag, startPoint x: 560, startPoint y: 130, endPoint x: 555, endPoint y: 115, distance: 16.1
click at [557, 130] on span ", prête en 2 minutes" at bounding box center [544, 137] width 235 height 43
click at [551, 102] on icon at bounding box center [550, 100] width 5 height 6
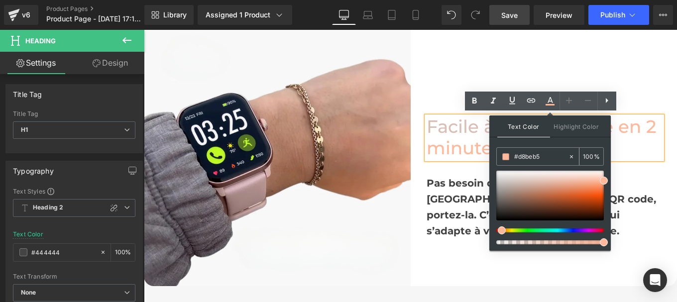
click at [542, 155] on input "#d8beb5" at bounding box center [541, 156] width 54 height 11
paste input "d8beb5"
type input "#d8beb5"
click at [550, 102] on icon at bounding box center [550, 101] width 12 height 12
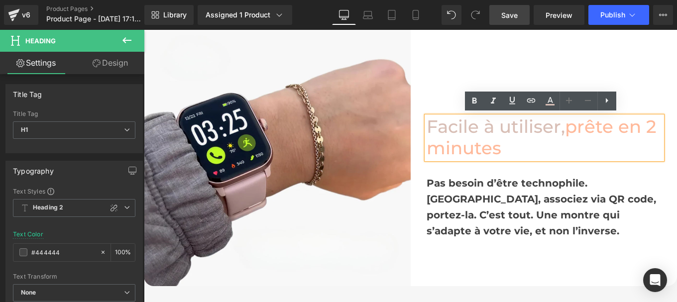
click at [144, 30] on div at bounding box center [144, 30] width 0 height 0
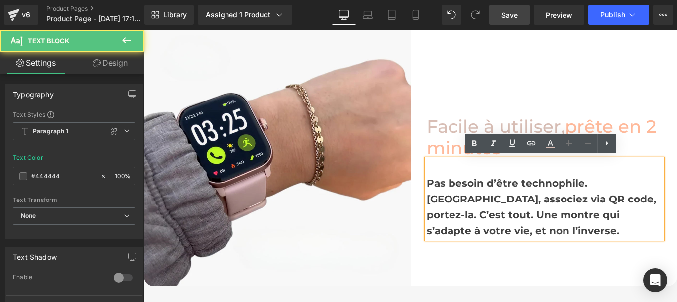
click at [463, 184] on b "Pas besoin d’être technophile. [GEOGRAPHIC_DATA], associez via QR code, portez-…" at bounding box center [542, 207] width 230 height 60
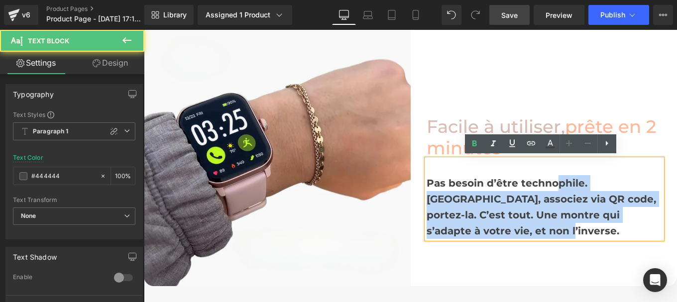
drag, startPoint x: 422, startPoint y: 182, endPoint x: 552, endPoint y: 181, distance: 130.0
click at [552, 181] on div "Pas besoin d’être technophile. [GEOGRAPHIC_DATA], associez via QR code, portez-…" at bounding box center [545, 199] width 236 height 80
click at [552, 181] on b "Pas besoin d’être technophile. [GEOGRAPHIC_DATA], associez via QR code, portez-…" at bounding box center [542, 207] width 230 height 60
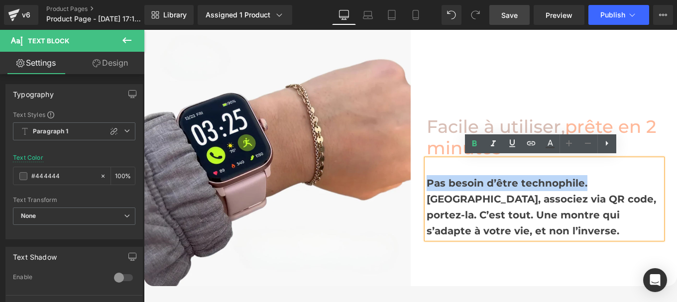
drag, startPoint x: 582, startPoint y: 181, endPoint x: 415, endPoint y: 182, distance: 166.3
click at [415, 182] on div "Facile à utiliser , prête en 2 minutes Heading Pas besoin d’être technophile. […" at bounding box center [544, 153] width 267 height 172
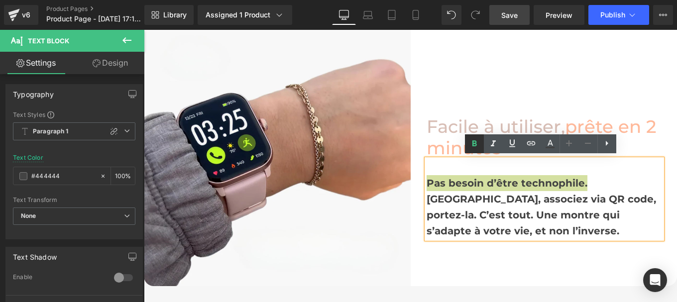
click at [475, 145] on icon at bounding box center [475, 144] width 12 height 12
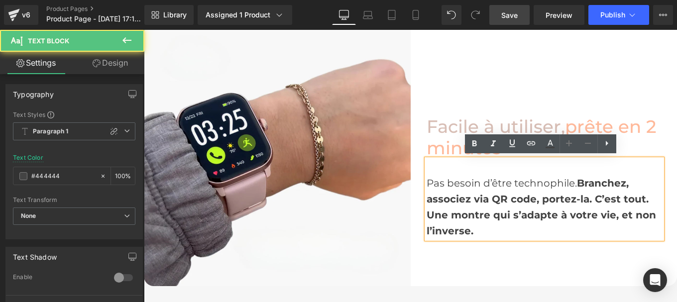
drag, startPoint x: 591, startPoint y: 198, endPoint x: 587, endPoint y: 227, distance: 29.6
click at [587, 227] on div "Pas besoin d’être technophile. [GEOGRAPHIC_DATA], associez via QR code, portez-…" at bounding box center [545, 207] width 236 height 64
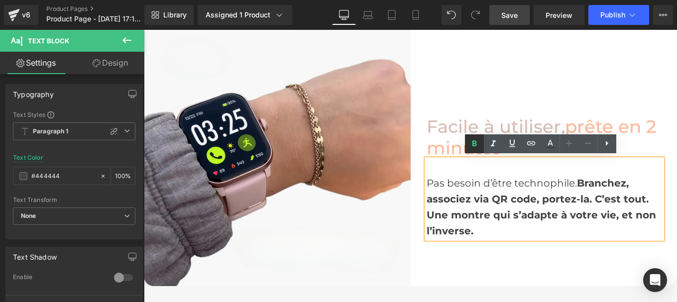
click at [476, 142] on icon at bounding box center [474, 143] width 4 height 6
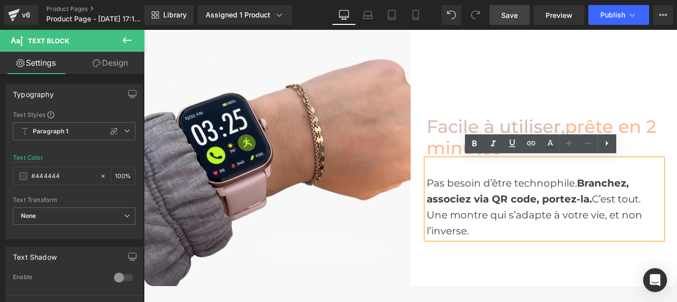
click at [508, 219] on div "Pas besoin d’être technophile. [GEOGRAPHIC_DATA], associez via QR code, portez-…" at bounding box center [545, 207] width 236 height 64
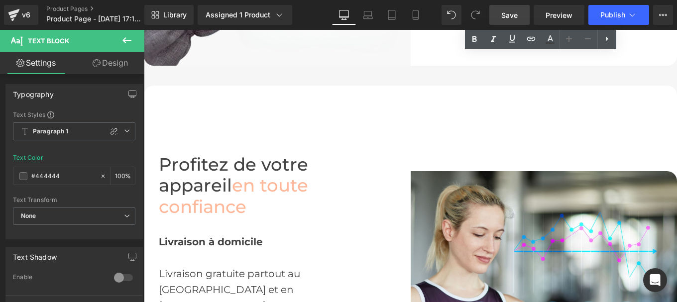
scroll to position [1817, 0]
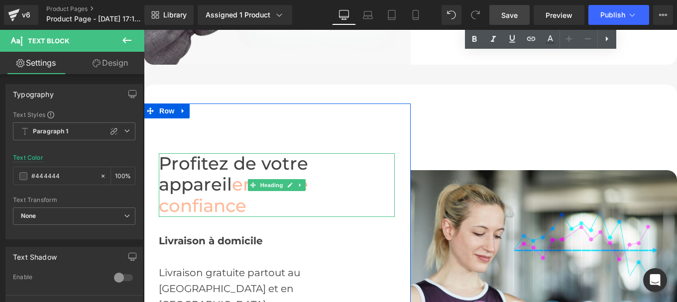
click at [295, 187] on span "en toute confiance" at bounding box center [233, 195] width 149 height 43
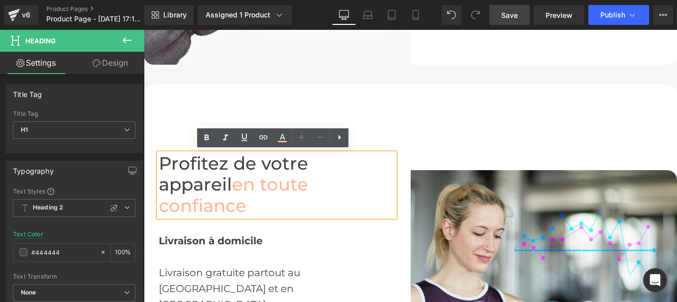
drag, startPoint x: 352, startPoint y: 190, endPoint x: 154, endPoint y: 183, distance: 198.3
click at [159, 183] on div "Profitez de votre appareil en toute confiance" at bounding box center [277, 185] width 236 height 64
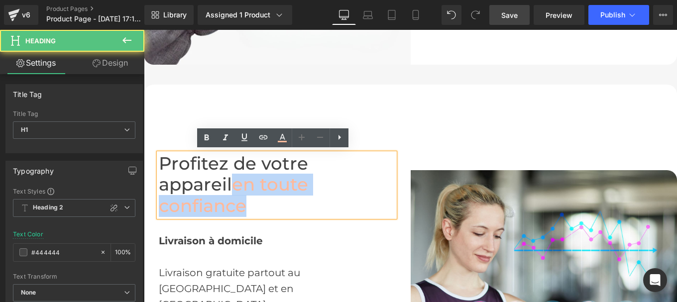
drag, startPoint x: 329, startPoint y: 183, endPoint x: 155, endPoint y: 190, distance: 173.9
click at [159, 190] on h1 "Profitez de votre appareil en toute confiance" at bounding box center [277, 185] width 236 height 64
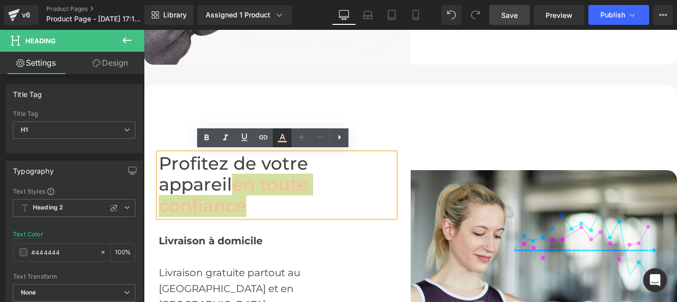
click at [281, 138] on icon at bounding box center [282, 137] width 5 height 6
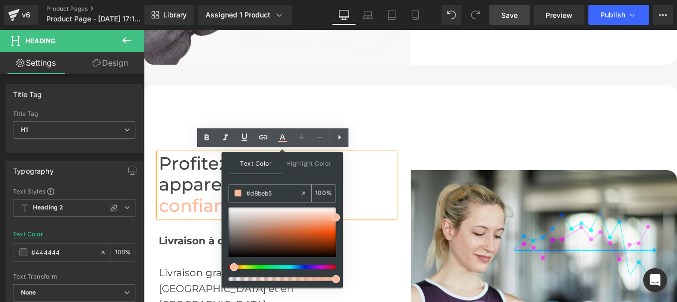
click at [279, 191] on input "#d8beb5" at bounding box center [273, 193] width 54 height 11
paste input "d8beb5"
type input "#d8beb5"
click at [283, 138] on icon at bounding box center [282, 137] width 5 height 6
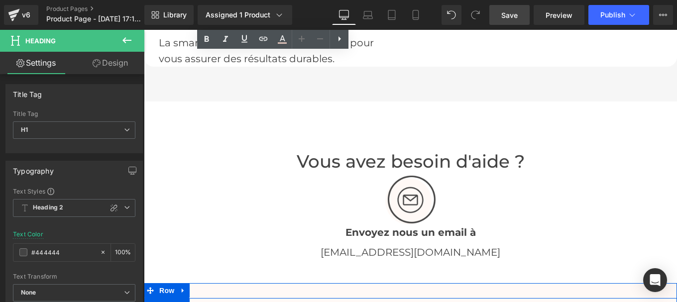
scroll to position [2303, 0]
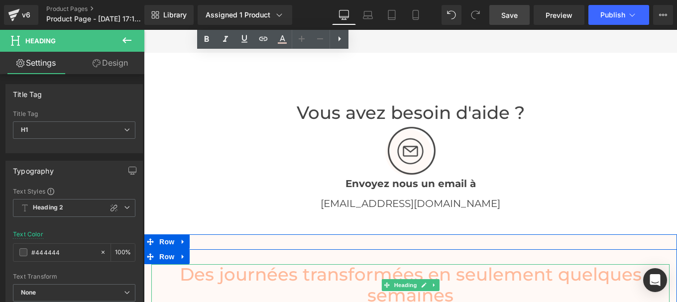
click at [295, 264] on font "Des journées transformées en seulement quelques semaines" at bounding box center [411, 285] width 462 height 43
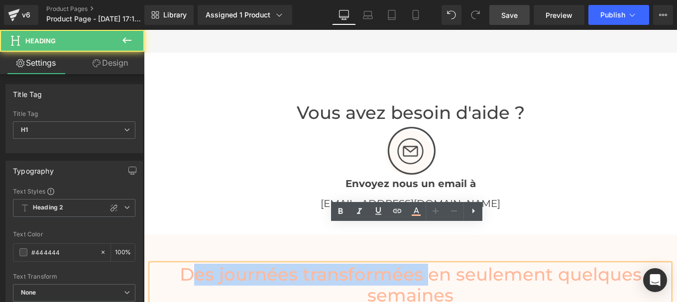
drag, startPoint x: 420, startPoint y: 237, endPoint x: 186, endPoint y: 231, distance: 234.1
click at [186, 264] on font "Des journées transformées en seulement quelques semaines" at bounding box center [411, 285] width 462 height 43
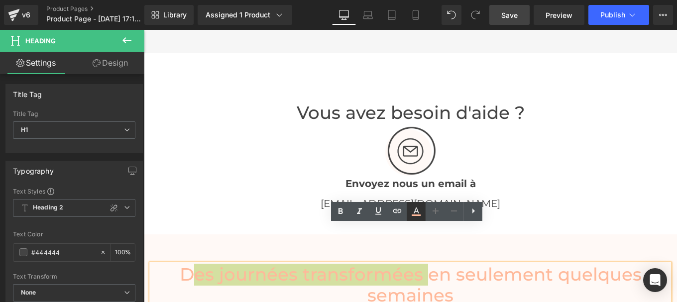
click at [420, 210] on icon at bounding box center [416, 212] width 12 height 12
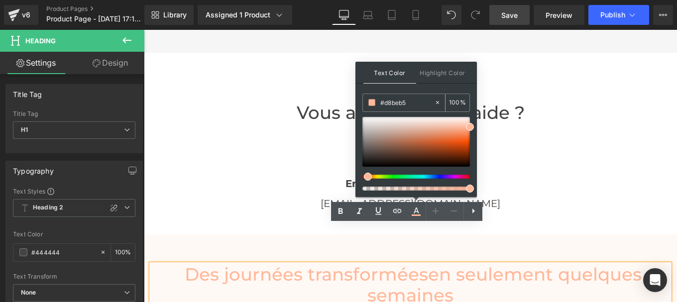
click at [410, 100] on input "#d8beb5" at bounding box center [407, 102] width 54 height 11
paste input "d8beb5"
type input "#d8beb5"
click at [417, 212] on icon at bounding box center [416, 211] width 5 height 6
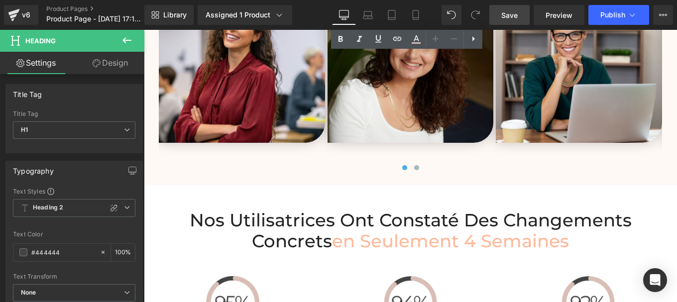
scroll to position [2689, 0]
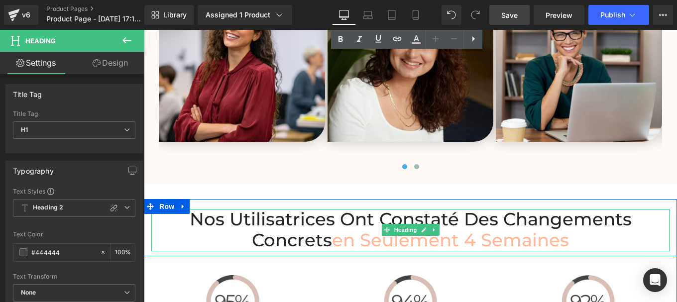
click at [337, 230] on span "en Seulement 4 Semaines" at bounding box center [450, 240] width 237 height 21
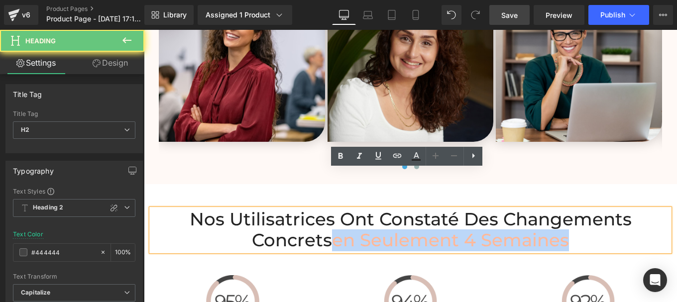
drag, startPoint x: 334, startPoint y: 200, endPoint x: 576, endPoint y: 206, distance: 242.0
click at [576, 209] on h2 "Nos Utilisatrices Ont Constaté des Changements Concrets en Seulement 4 Semaines" at bounding box center [410, 230] width 518 height 42
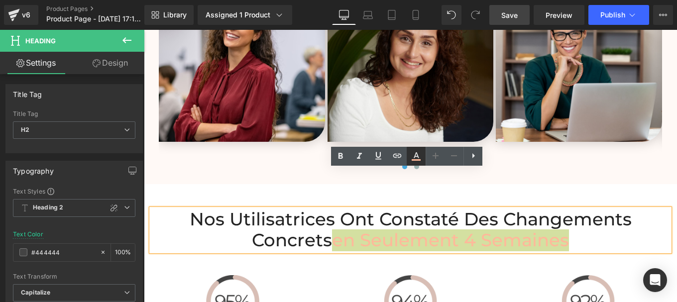
click at [414, 160] on icon at bounding box center [416, 159] width 9 height 1
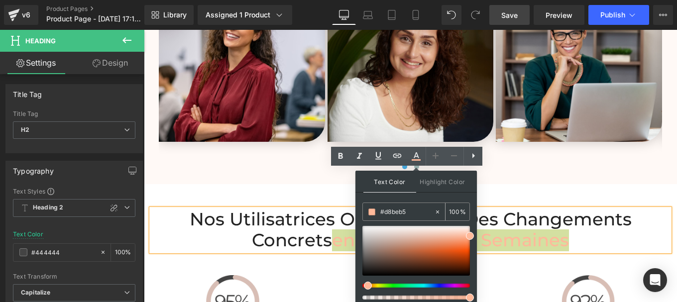
click at [413, 213] on input "#d8beb5" at bounding box center [407, 212] width 54 height 11
paste input "d8beb5"
type input "#d8beb5"
click at [416, 161] on icon at bounding box center [416, 156] width 12 height 12
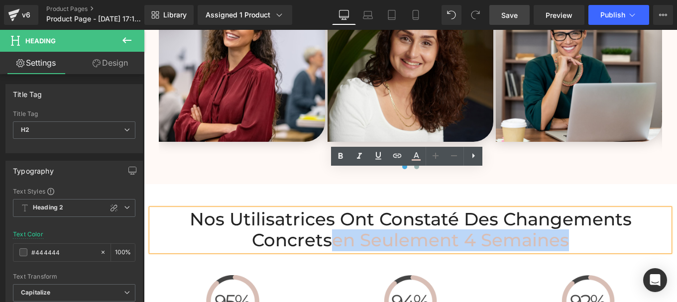
click at [427, 230] on span "en Seulement 4 Semaines" at bounding box center [450, 240] width 237 height 21
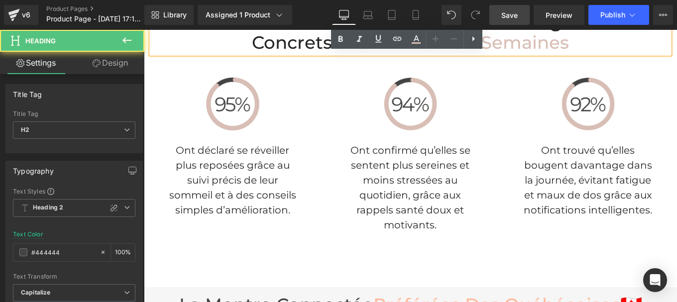
scroll to position [2961, 0]
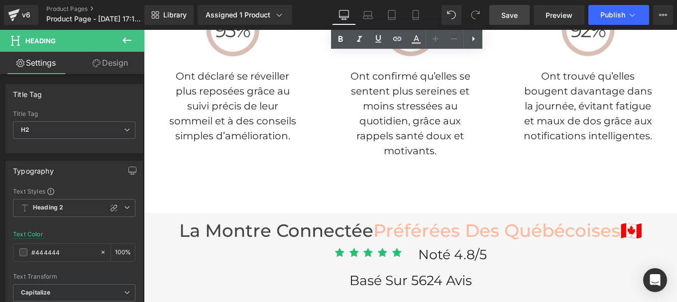
click at [373, 220] on span "Préférées Des québécoises" at bounding box center [496, 230] width 247 height 21
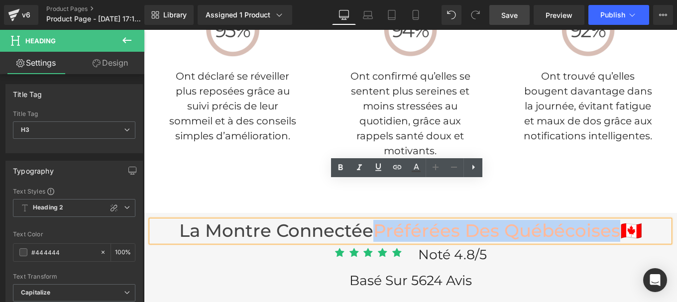
drag, startPoint x: 372, startPoint y: 193, endPoint x: 610, endPoint y: 193, distance: 238.0
click at [610, 220] on span "Préférées Des québécoises" at bounding box center [496, 230] width 247 height 21
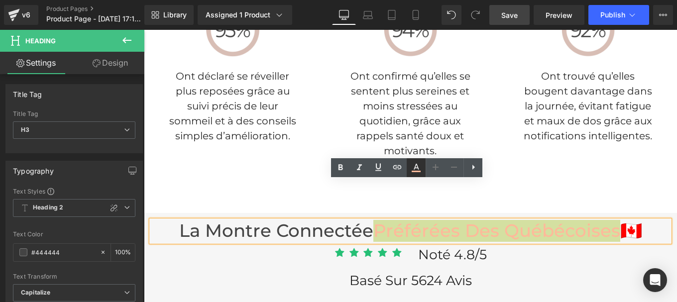
click at [416, 171] on icon at bounding box center [416, 168] width 12 height 12
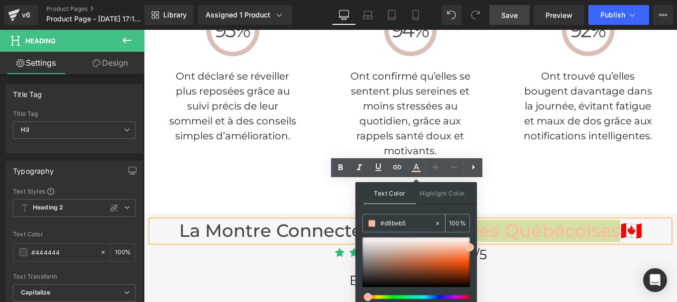
click at [412, 225] on input "#d8beb5" at bounding box center [407, 223] width 54 height 11
paste input "d8beb5"
type input "#d8beb5"
click at [418, 162] on icon at bounding box center [416, 168] width 12 height 12
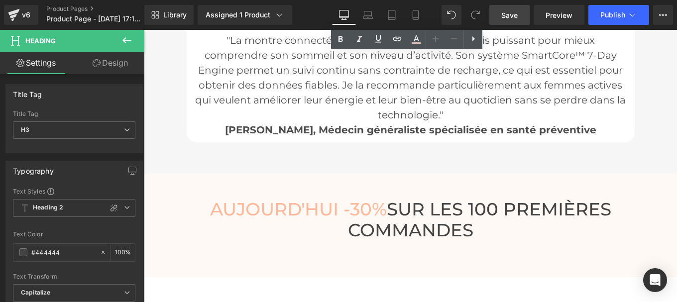
scroll to position [3834, 0]
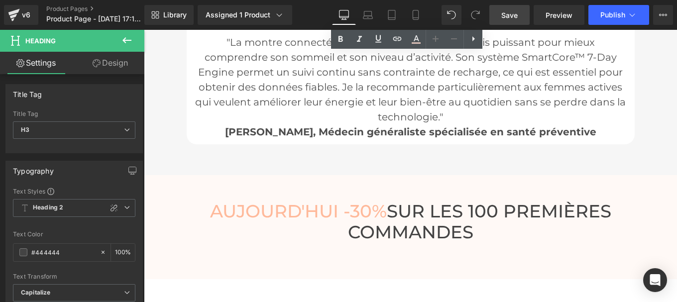
click at [371, 201] on span "AUJOURD'HUI -30%" at bounding box center [298, 211] width 177 height 21
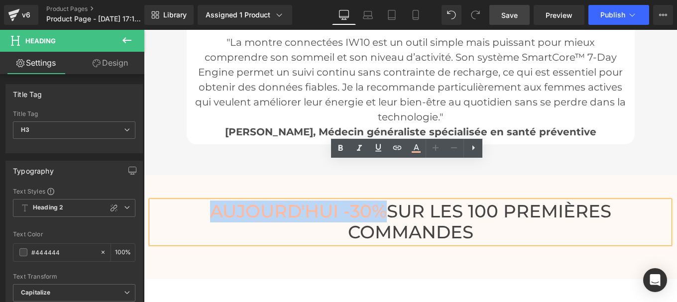
drag, startPoint x: 383, startPoint y: 173, endPoint x: 208, endPoint y: 158, distance: 175.9
click at [208, 196] on div "[DATE] -30% SUR LES 100 PREMIÈRES COMMANDES Heading" at bounding box center [410, 222] width 533 height 52
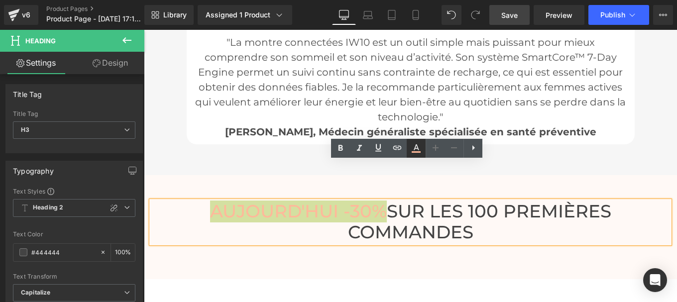
click at [416, 145] on icon at bounding box center [416, 147] width 5 height 6
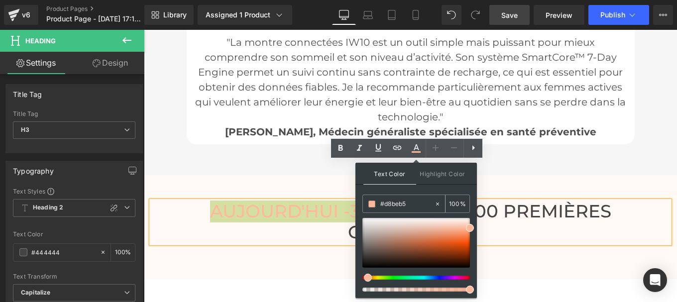
click at [413, 207] on input "#d8beb5" at bounding box center [407, 204] width 54 height 11
paste input "#d8beb5"
type input "#d8beb5"
click at [419, 145] on icon at bounding box center [416, 148] width 12 height 12
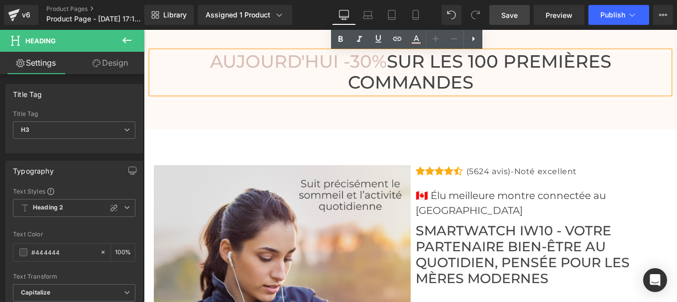
scroll to position [3985, 0]
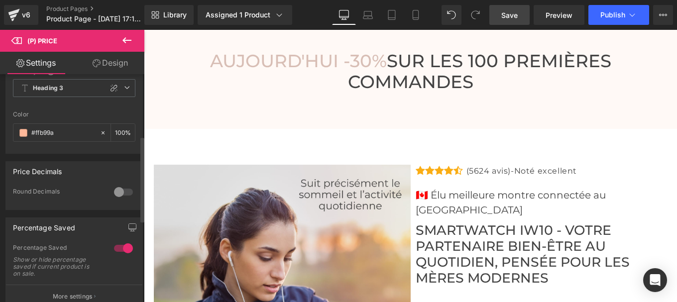
scroll to position [165, 0]
click at [60, 138] on input "#ffb99a" at bounding box center [63, 132] width 64 height 11
paste input "d8beb5"
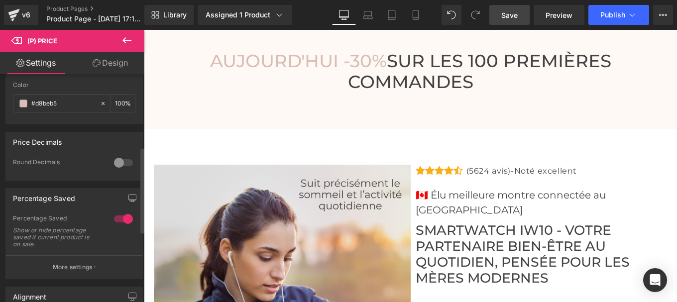
scroll to position [195, 0]
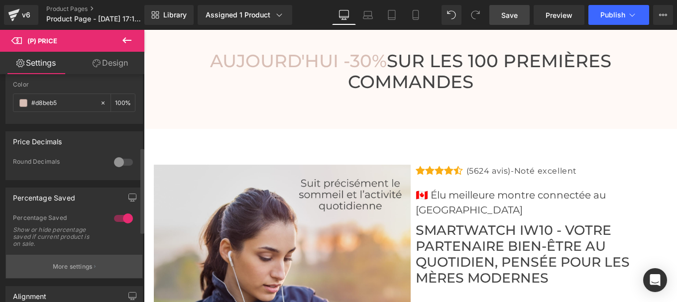
type input "#d8beb5"
click at [71, 269] on button "More settings" at bounding box center [74, 266] width 136 height 23
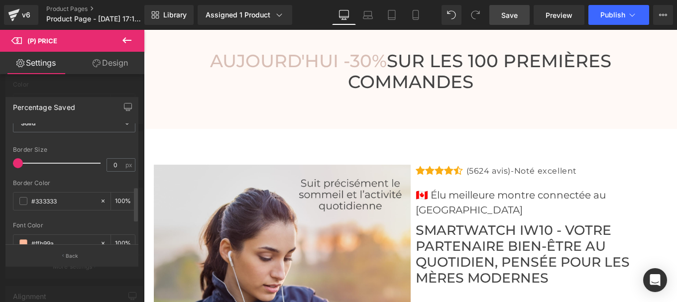
scroll to position [215, 0]
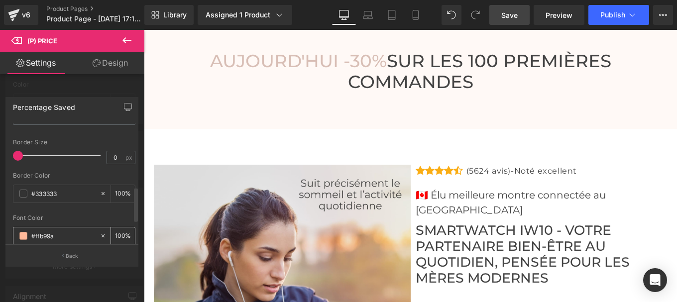
click at [61, 234] on input "#ffb99a" at bounding box center [63, 236] width 64 height 11
paste input "d8beb5"
type input "#d8beb5"
click at [76, 216] on div "Font Color" at bounding box center [74, 215] width 122 height 7
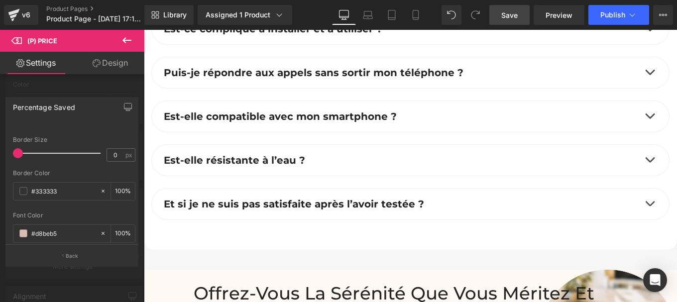
scroll to position [5111, 0]
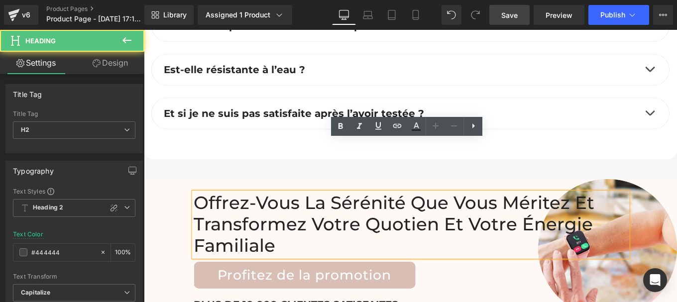
scroll to position [5202, 0]
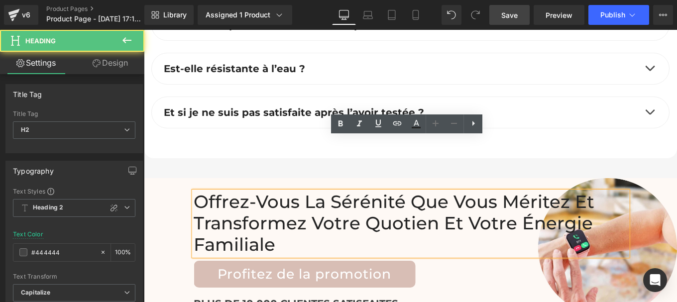
click at [221, 192] on h2 "Offrez-vous la sérénité que vous méritez et transformez votre quotien et votre …" at bounding box center [411, 224] width 434 height 64
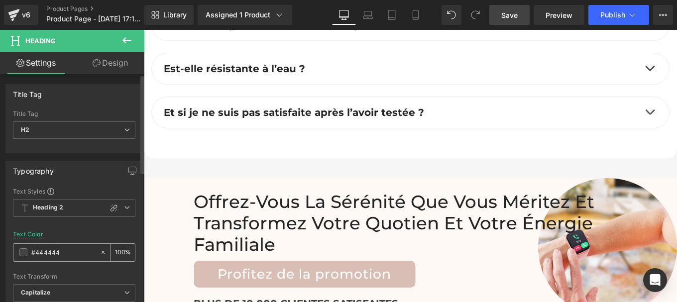
click at [69, 253] on input "#444444" at bounding box center [63, 252] width 64 height 11
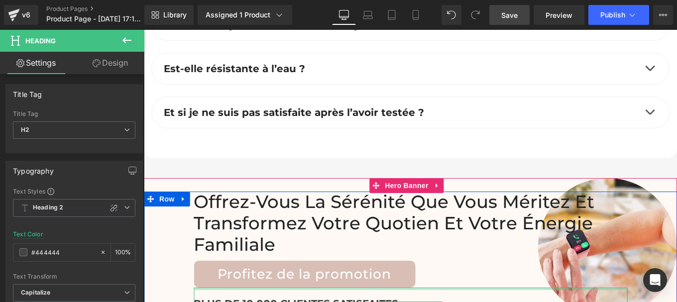
scroll to position [5305, 0]
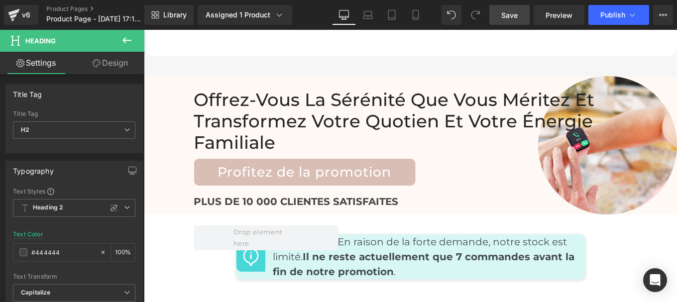
click at [362, 235] on p "ATTENTION : En raison de la forte demande, notre stock est limité. Il ne reste …" at bounding box center [425, 257] width 305 height 45
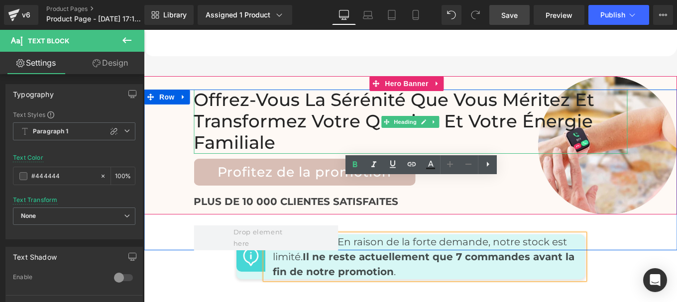
click at [262, 90] on h2 "Offrez-vous la sérénité que vous méritez et transformez votre quotien et votre …" at bounding box center [411, 122] width 434 height 64
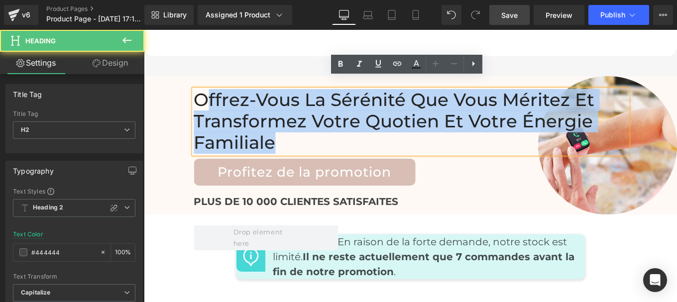
drag, startPoint x: 287, startPoint y: 81, endPoint x: 201, endPoint y: 54, distance: 89.9
click at [201, 90] on h2 "Offrez-vous la sérénité que vous méritez et transformez votre quotien et votre …" at bounding box center [411, 122] width 434 height 64
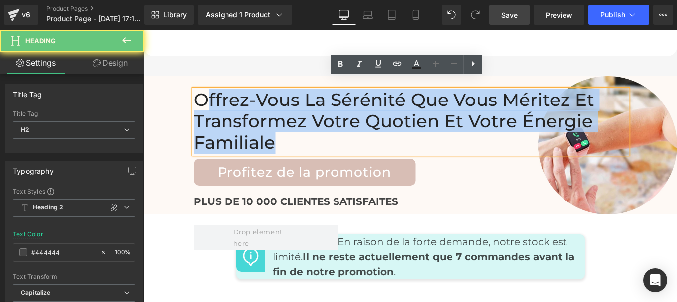
click at [194, 90] on h2 "Offrez-vous la sérénité que vous méritez et transformez votre quotien et votre …" at bounding box center [411, 122] width 434 height 64
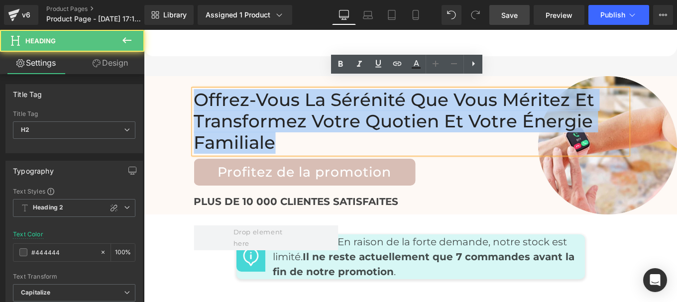
drag, startPoint x: 217, startPoint y: 55, endPoint x: 290, endPoint y: 89, distance: 80.6
click at [290, 90] on h2 "Offrez-vous la sérénité que vous méritez et transformez votre quotien et votre …" at bounding box center [411, 122] width 434 height 64
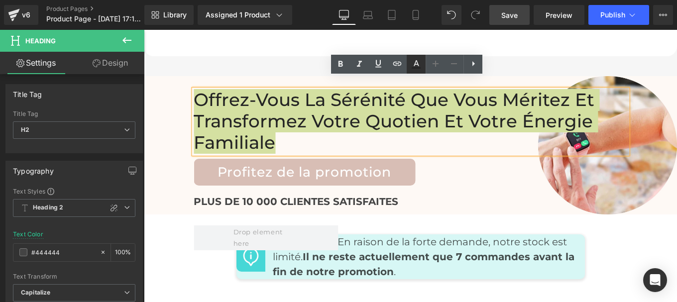
click at [415, 68] on icon at bounding box center [416, 67] width 9 height 1
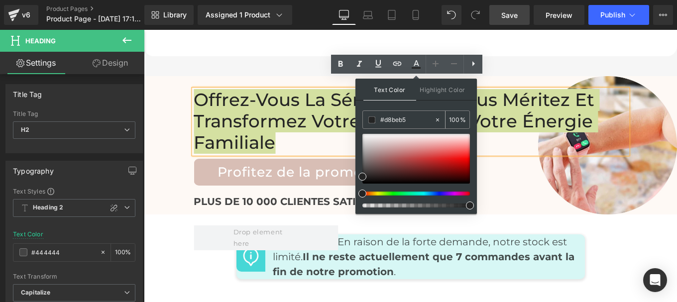
click at [413, 118] on input "#d8beb5" at bounding box center [407, 120] width 54 height 11
paste input "44444"
type input "#444444"
click at [420, 65] on icon at bounding box center [416, 64] width 12 height 12
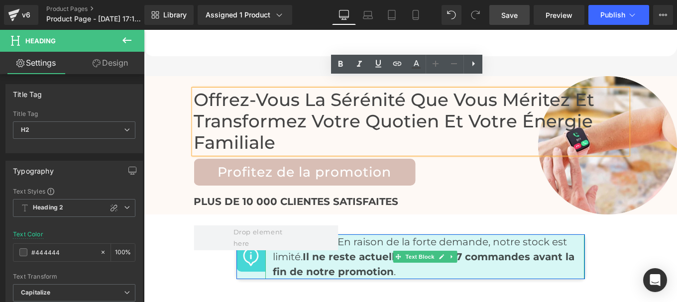
click at [352, 251] on strong "Il ne reste actuellement que 7 commandes avant la fin de notre promotion" at bounding box center [424, 264] width 302 height 27
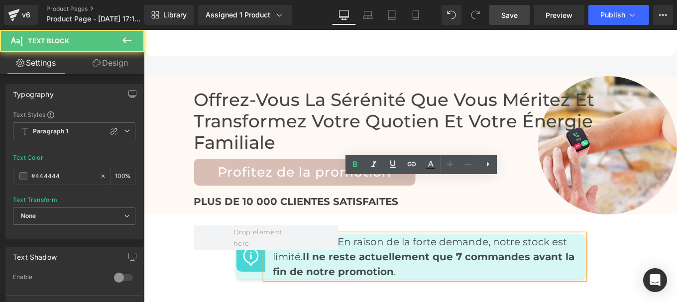
click at [334, 251] on strong "Il ne reste actuellement que 7 commandes avant la fin de notre promotion" at bounding box center [424, 264] width 302 height 27
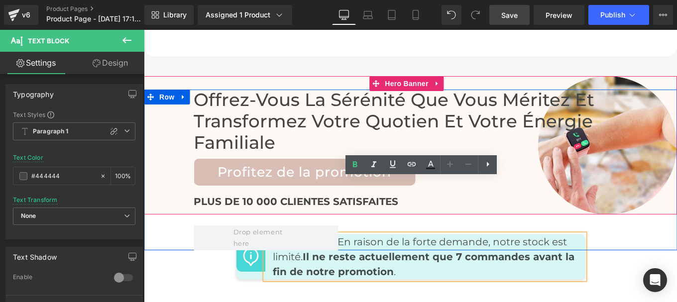
click at [360, 251] on strong "Il ne reste actuellement que 7 commandes avant la fin de notre promotion" at bounding box center [424, 264] width 302 height 27
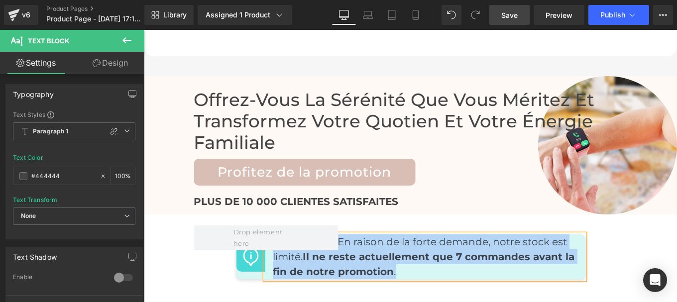
click at [434, 235] on p "ATTENTION : En raison de la forte demande, notre stock est limité. Il ne reste …" at bounding box center [425, 257] width 305 height 45
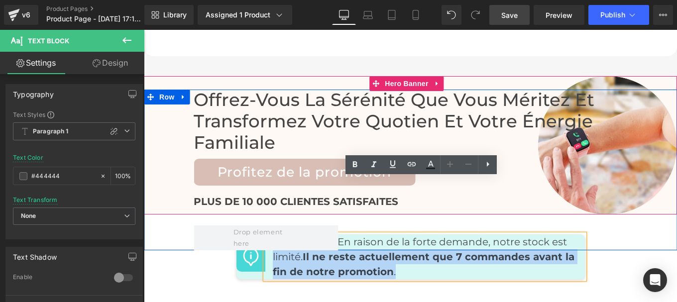
drag, startPoint x: 409, startPoint y: 218, endPoint x: 339, endPoint y: 183, distance: 78.2
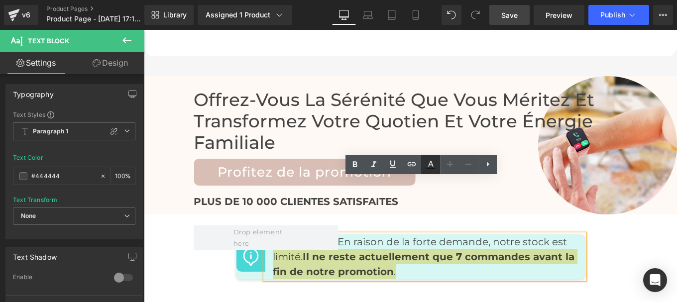
click at [431, 168] on icon at bounding box center [431, 165] width 12 height 12
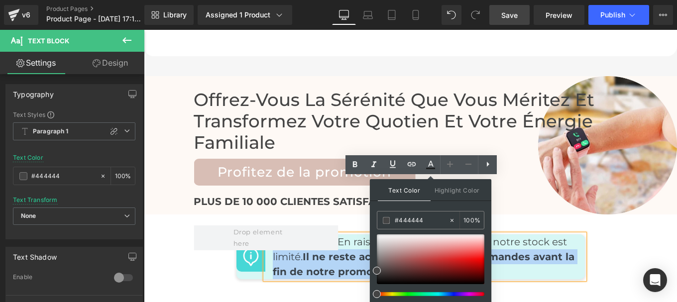
click at [533, 235] on p "ATTENTION : En raison de la forte demande, notre stock est limité. Il ne reste …" at bounding box center [425, 257] width 305 height 45
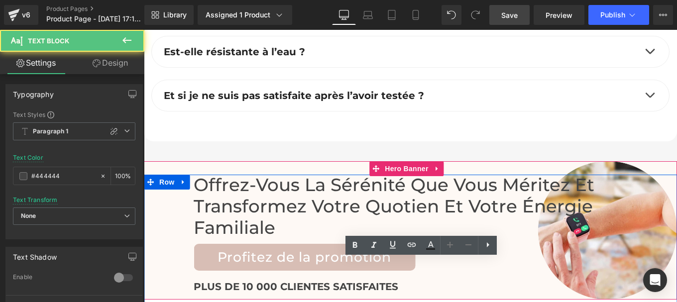
scroll to position [5219, 0]
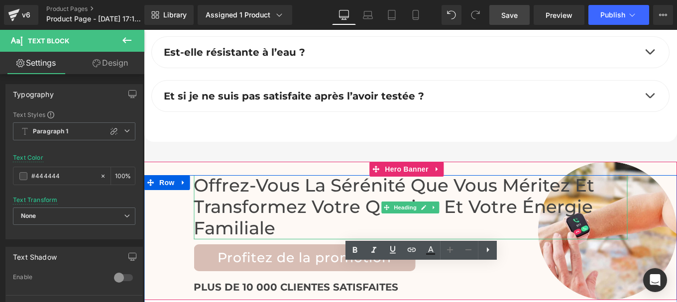
click at [233, 175] on span "Offrez-vous la sérénité que vous méritez et transformez votre quotien et votre …" at bounding box center [394, 207] width 401 height 64
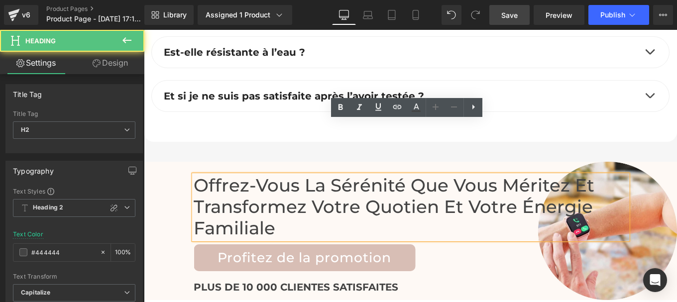
click at [378, 175] on span "Offrez-vous la sérénité que vous méritez et transformez votre quotien et votre …" at bounding box center [394, 207] width 401 height 64
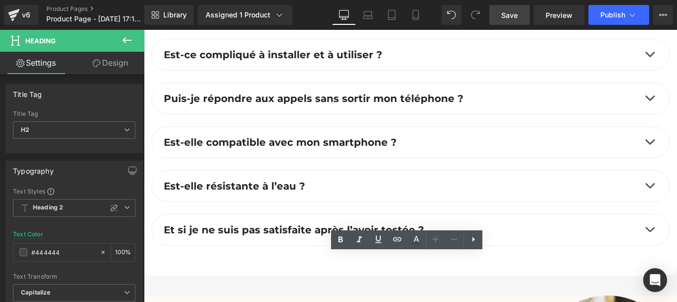
scroll to position [5079, 0]
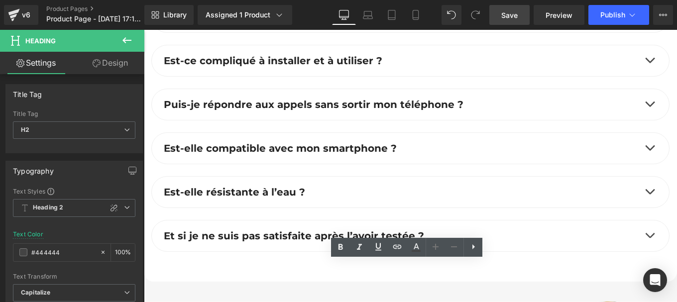
click at [327, 230] on b "Et si je ne suis pas satisfaite après l’avoir testée ?" at bounding box center [294, 236] width 260 height 12
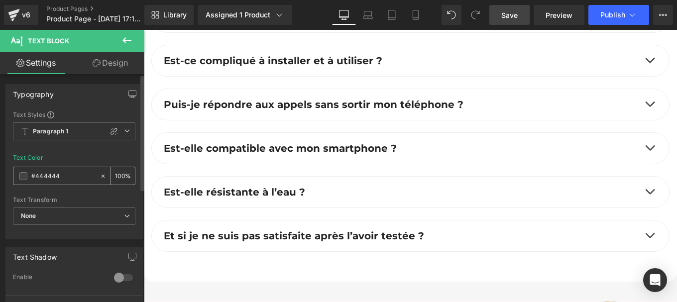
click at [63, 179] on input "#444444" at bounding box center [63, 176] width 64 height 11
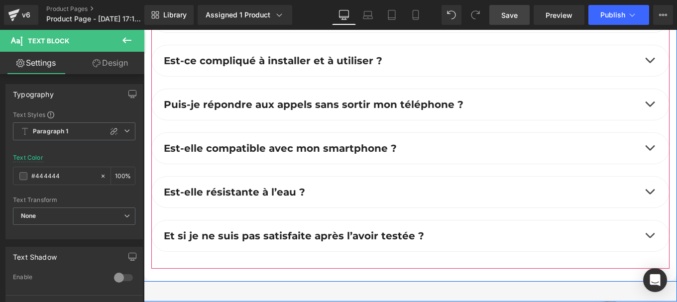
click at [650, 238] on span "button" at bounding box center [650, 238] width 0 height 0
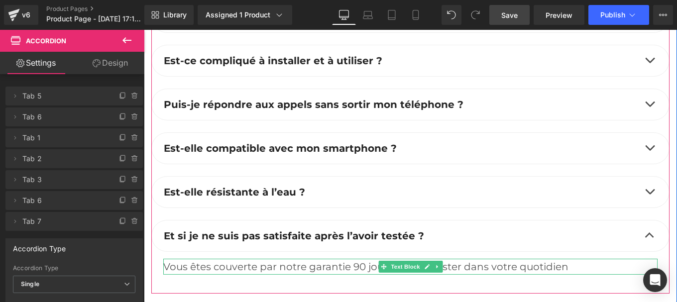
click at [271, 259] on div "Vous êtes couverte par notre garantie 90 jours pour la tester dans votre quotid…" at bounding box center [410, 267] width 494 height 16
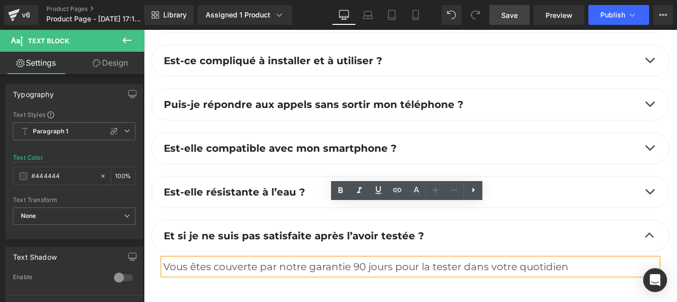
click at [230, 186] on b "Est-elle résistante à l’eau ?" at bounding box center [234, 192] width 141 height 12
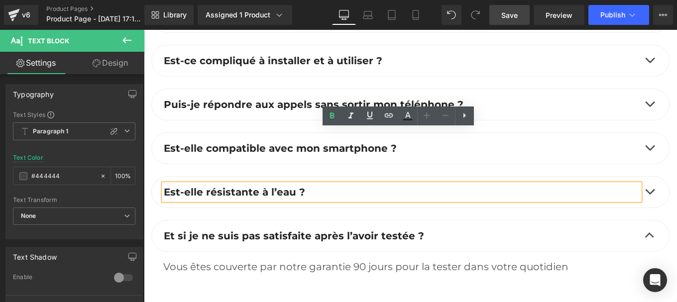
click at [209, 142] on b "Est-elle compatible avec mon smartphone ?" at bounding box center [280, 148] width 233 height 12
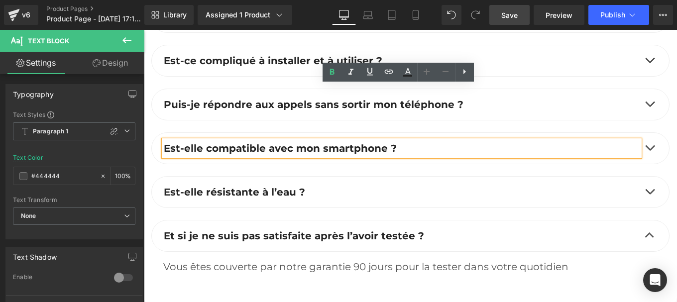
click at [267, 230] on b "Et si je ne suis pas satisfaite après l’avoir testée ?" at bounding box center [294, 236] width 260 height 12
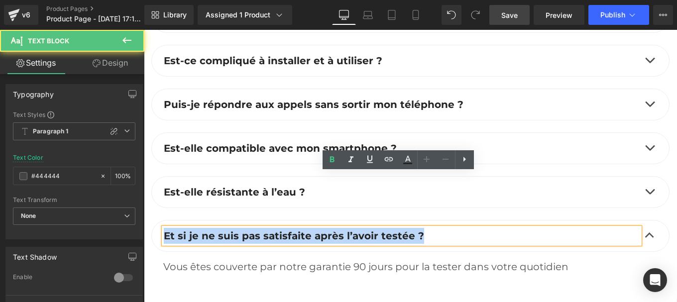
drag, startPoint x: 240, startPoint y: 177, endPoint x: 128, endPoint y: 195, distance: 113.9
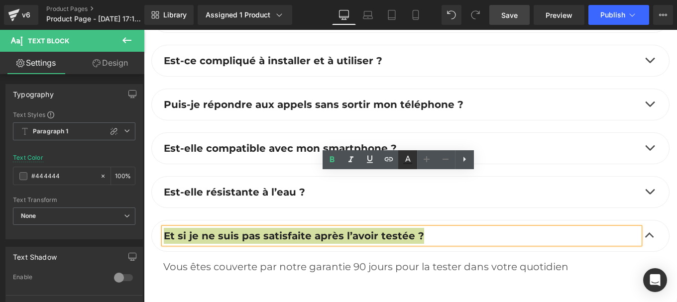
click at [409, 164] on icon at bounding box center [407, 163] width 9 height 1
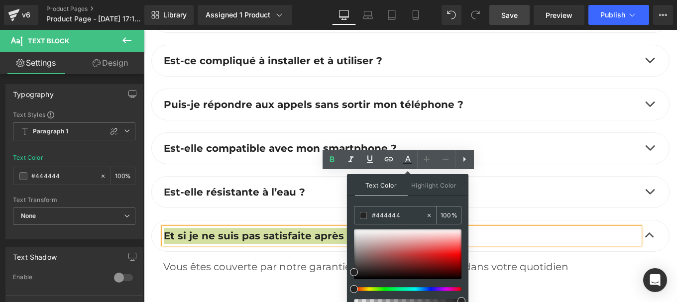
click at [405, 213] on input "#444444" at bounding box center [399, 215] width 54 height 11
paste input "44444"
type input "#444444"
click at [406, 164] on icon at bounding box center [407, 163] width 9 height 1
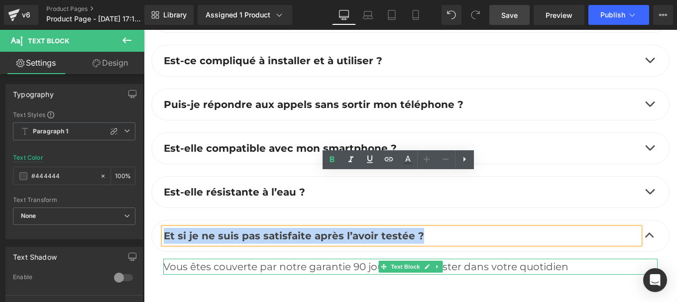
click at [352, 259] on div "Vous êtes couverte par notre garantie 90 jours pour la tester dans votre quotid…" at bounding box center [410, 267] width 494 height 16
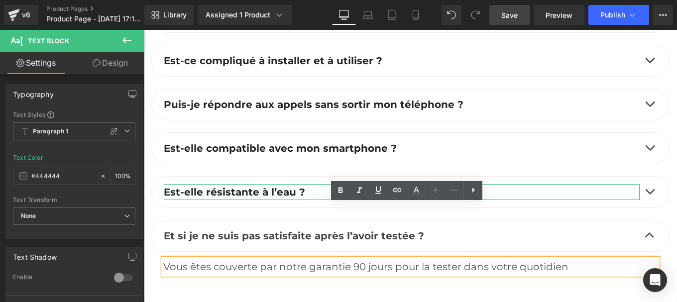
click at [245, 186] on b "Est-elle résistante à l’eau ?" at bounding box center [234, 192] width 141 height 12
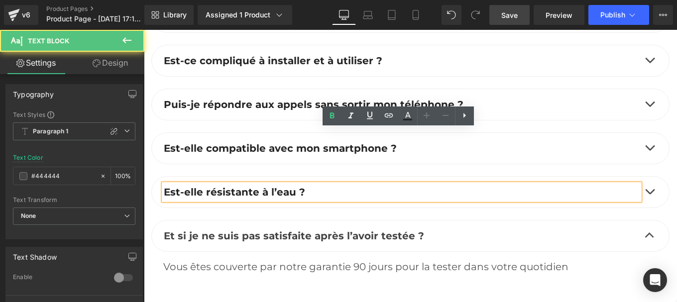
click at [284, 186] on b "Est-elle résistante à l’eau ?" at bounding box center [234, 192] width 141 height 12
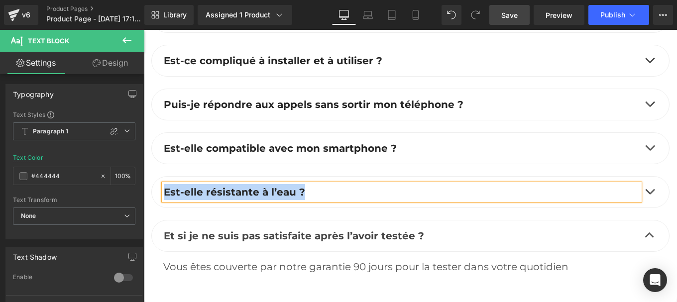
click at [359, 184] on p "Est-elle résistante à l’eau ?" at bounding box center [402, 192] width 476 height 16
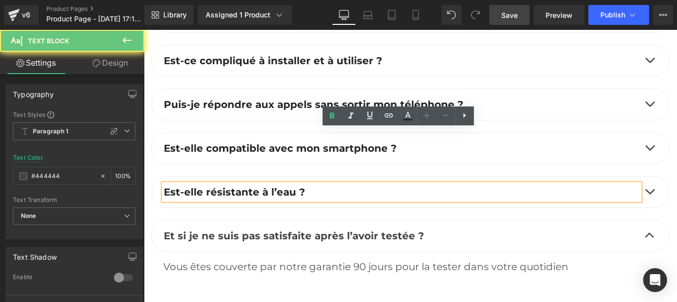
drag, startPoint x: 282, startPoint y: 139, endPoint x: 158, endPoint y: 137, distance: 124.0
click at [164, 184] on div "Est-elle résistante à l’eau ?" at bounding box center [402, 192] width 476 height 16
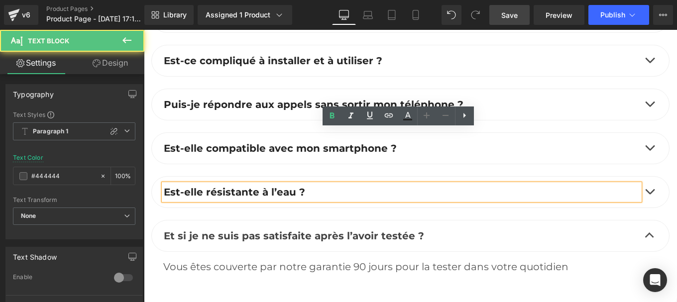
click at [353, 184] on div "Est-elle résistante à l’eau ?" at bounding box center [402, 192] width 476 height 16
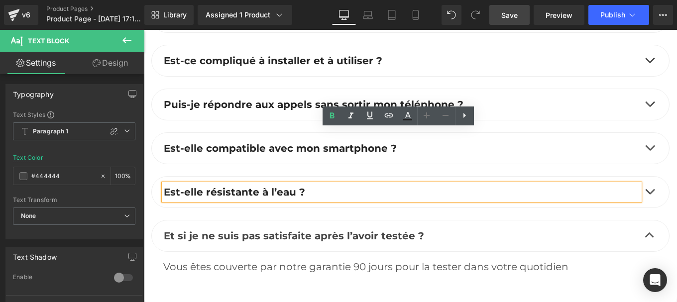
drag, startPoint x: 345, startPoint y: 133, endPoint x: 159, endPoint y: 139, distance: 185.8
click at [164, 184] on div "Est-elle résistante à l’eau ?" at bounding box center [402, 192] width 476 height 16
drag, startPoint x: 159, startPoint y: 139, endPoint x: 307, endPoint y: 137, distance: 147.4
click at [307, 184] on div "Est-elle résistante à l’eau ?" at bounding box center [402, 192] width 476 height 16
click at [307, 184] on p "Est-elle résistante à l’eau ?" at bounding box center [402, 192] width 476 height 16
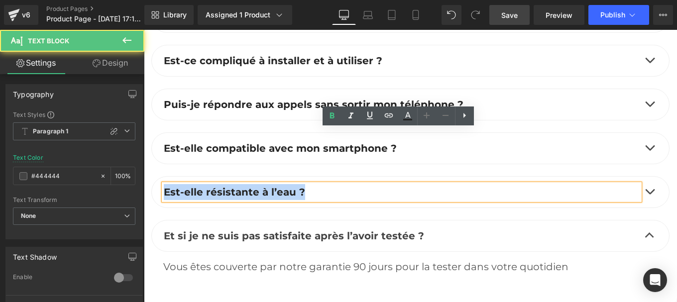
drag, startPoint x: 307, startPoint y: 137, endPoint x: 123, endPoint y: 141, distance: 183.8
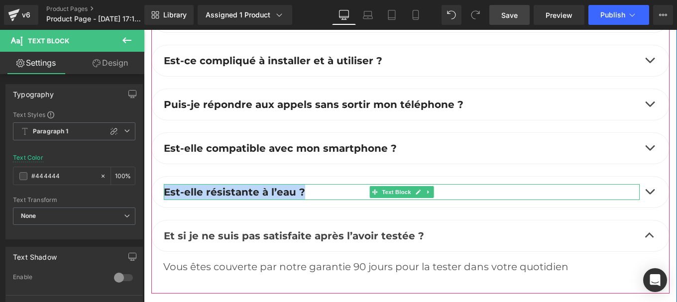
click at [317, 184] on p "Est-elle résistante à l’eau ?" at bounding box center [402, 192] width 476 height 16
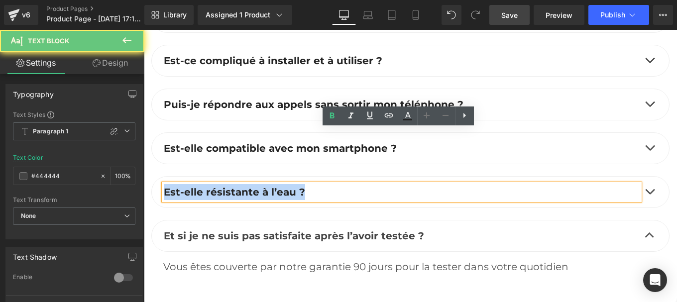
drag, startPoint x: 317, startPoint y: 135, endPoint x: 161, endPoint y: 136, distance: 155.8
click at [164, 184] on p "Est-elle résistante à l’eau ?" at bounding box center [402, 192] width 476 height 16
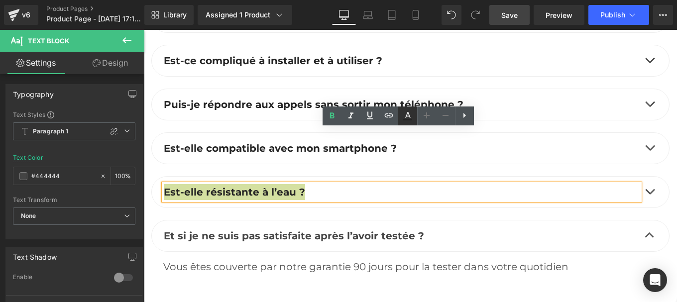
click at [410, 116] on icon at bounding box center [408, 116] width 12 height 12
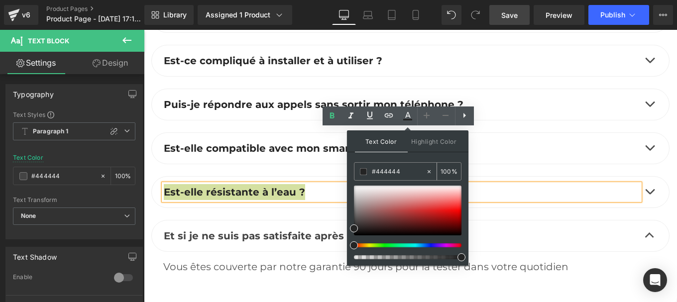
click at [402, 173] on input "#444444" at bounding box center [399, 171] width 54 height 11
paste input "44444"
type input "#444444"
click at [408, 112] on icon at bounding box center [408, 116] width 12 height 12
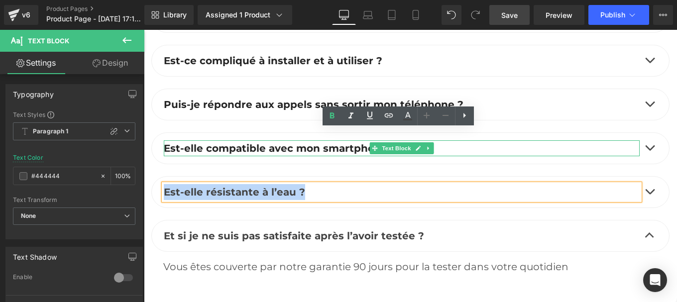
click at [258, 142] on b "Est-elle compatible avec mon smartphone ?" at bounding box center [280, 148] width 233 height 12
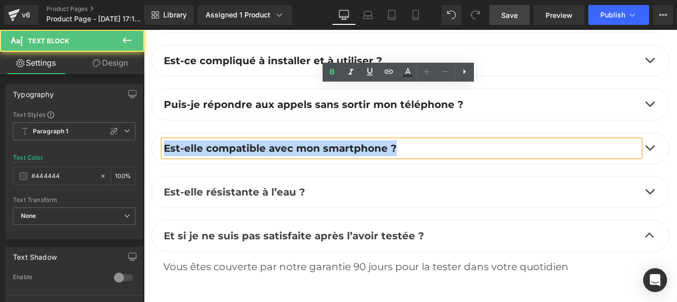
drag, startPoint x: 238, startPoint y: 100, endPoint x: 151, endPoint y: 103, distance: 86.7
click at [151, 132] on div "Est-elle compatible avec mon smartphone ? Text Block" at bounding box center [410, 148] width 518 height 32
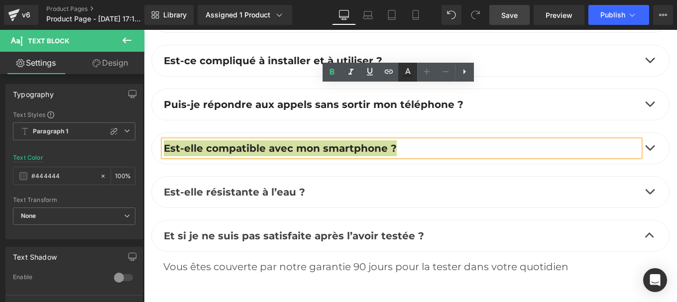
click at [408, 74] on icon at bounding box center [408, 72] width 12 height 12
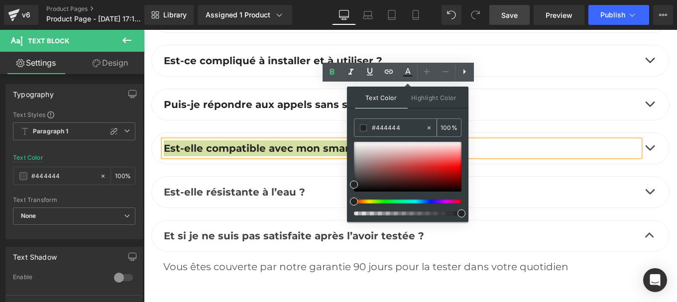
click at [408, 125] on input "#444444" at bounding box center [399, 127] width 54 height 11
paste input "44444"
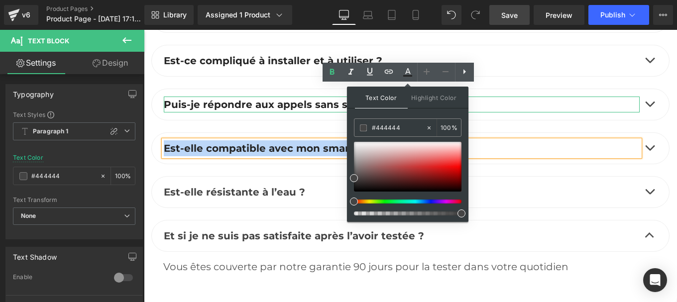
click at [275, 99] on b "Puis-je répondre aux appels sans sortir mon téléphone ?" at bounding box center [314, 105] width 300 height 12
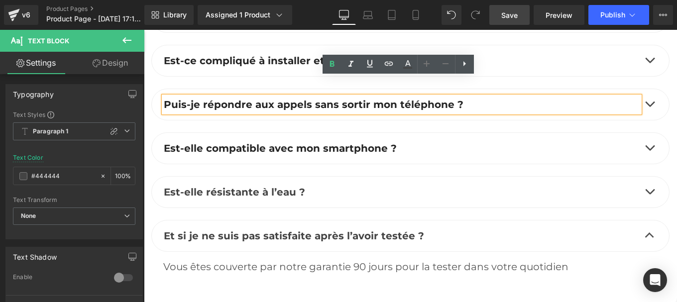
click at [359, 99] on b "Puis-je répondre aux appels sans sortir mon téléphone ?" at bounding box center [314, 105] width 300 height 12
drag, startPoint x: 480, startPoint y: 49, endPoint x: 157, endPoint y: 49, distance: 322.6
click at [164, 97] on div "Puis-je répondre aux appels sans sortir mon téléphone ?" at bounding box center [402, 105] width 476 height 16
click at [406, 67] on icon at bounding box center [407, 67] width 9 height 1
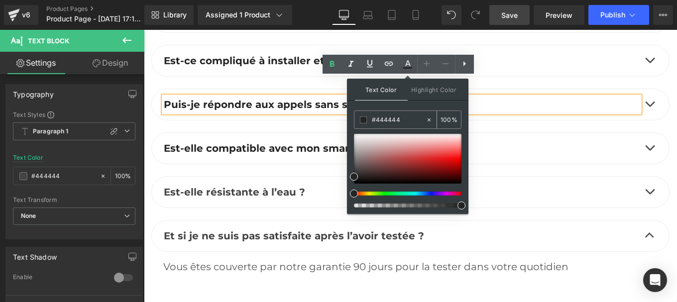
click at [401, 124] on input "#444444" at bounding box center [399, 120] width 54 height 11
paste input "44444"
click at [406, 67] on icon at bounding box center [408, 64] width 12 height 12
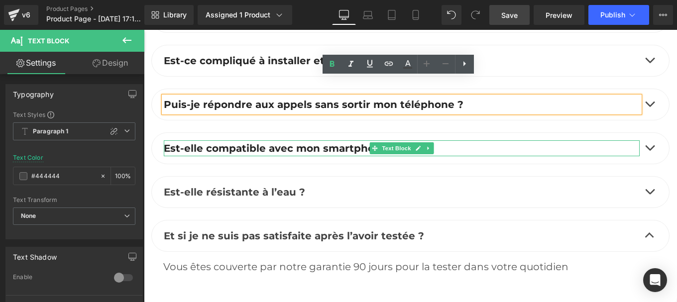
click at [339, 142] on b "Est-elle compatible avec mon smartphone ?" at bounding box center [280, 148] width 233 height 12
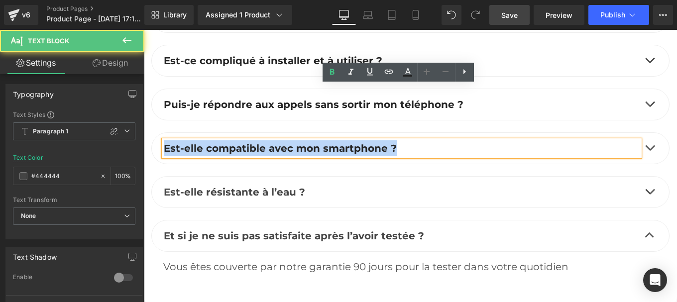
drag, startPoint x: 248, startPoint y: 86, endPoint x: 152, endPoint y: 87, distance: 96.1
click at [152, 132] on div "Est-elle compatible avec mon smartphone ? Text Block" at bounding box center [410, 148] width 518 height 32
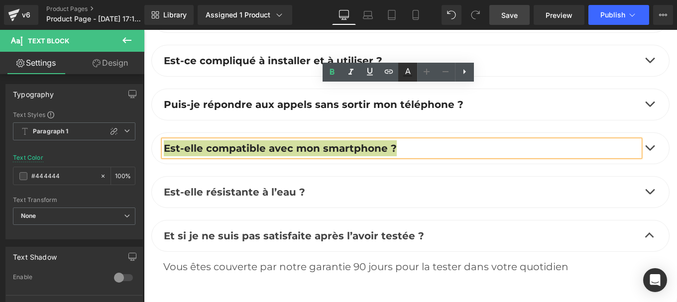
click at [407, 73] on icon at bounding box center [408, 72] width 12 height 12
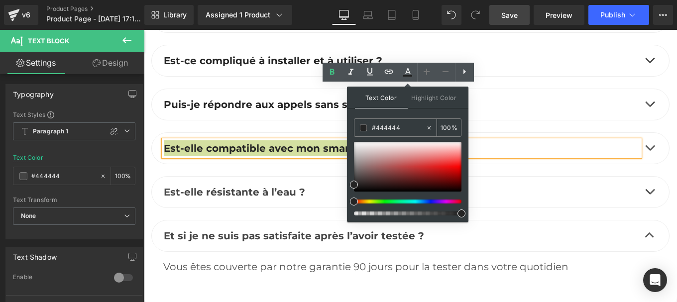
click at [404, 124] on input "#444444" at bounding box center [399, 127] width 54 height 11
paste input "44444"
type input "#444444"
click at [408, 73] on icon at bounding box center [408, 72] width 12 height 12
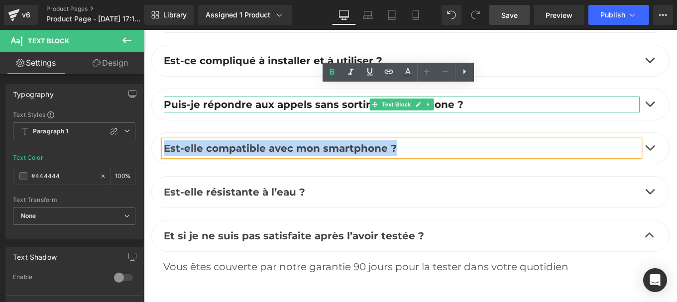
click at [334, 99] on b "Puis-je répondre aux appels sans sortir mon téléphone ?" at bounding box center [314, 105] width 300 height 12
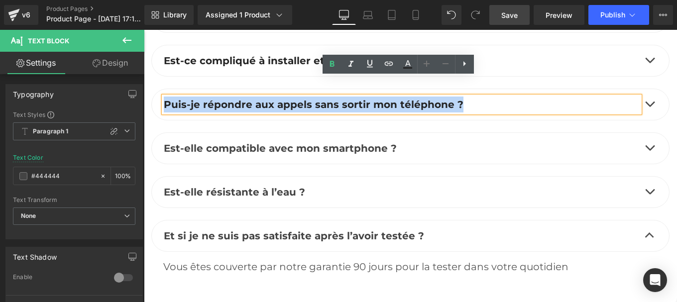
drag, startPoint x: 473, startPoint y: 49, endPoint x: 283, endPoint y: 43, distance: 189.8
click at [164, 97] on p "Puis-je répondre aux appels sans sortir mon téléphone ?" at bounding box center [402, 105] width 476 height 16
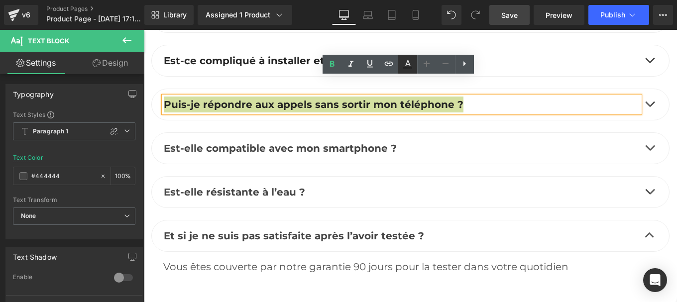
click at [408, 65] on icon at bounding box center [408, 64] width 12 height 12
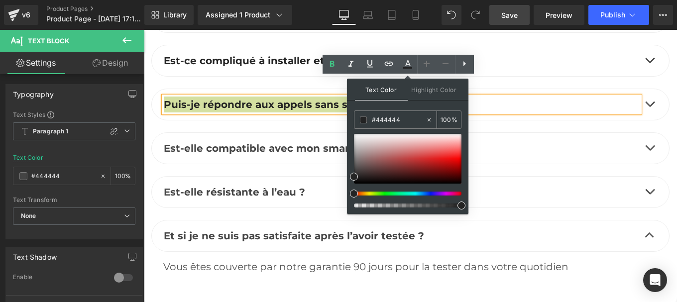
click at [410, 123] on input "#444444" at bounding box center [399, 120] width 54 height 11
paste input "44444"
type input "#444444"
click at [409, 67] on icon at bounding box center [407, 67] width 9 height 1
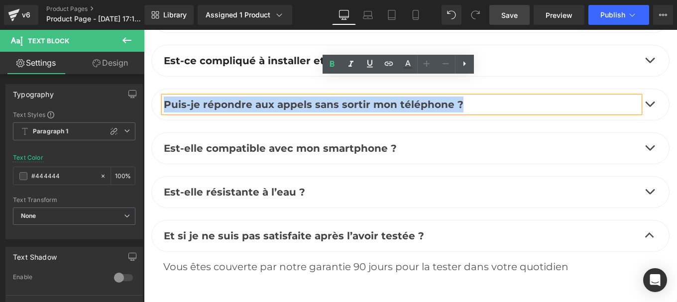
click at [650, 150] on span "button" at bounding box center [650, 150] width 0 height 0
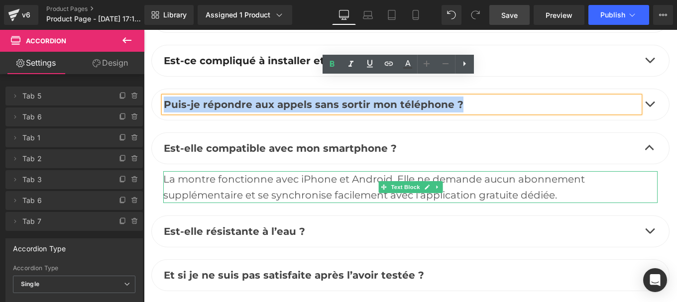
click at [267, 171] on div "La montre fonctionne avec iPhone et Android. Elle ne demande aucun abonnement s…" at bounding box center [410, 187] width 494 height 32
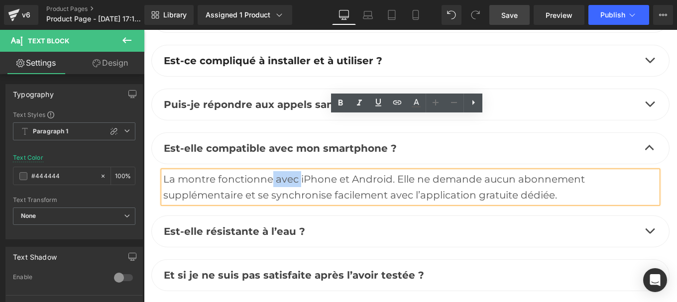
drag, startPoint x: 267, startPoint y: 130, endPoint x: 302, endPoint y: 130, distance: 35.4
click at [302, 171] on div "La montre fonctionne avec iPhone et Android. Elle ne demande aucun abonnement s…" at bounding box center [410, 187] width 494 height 32
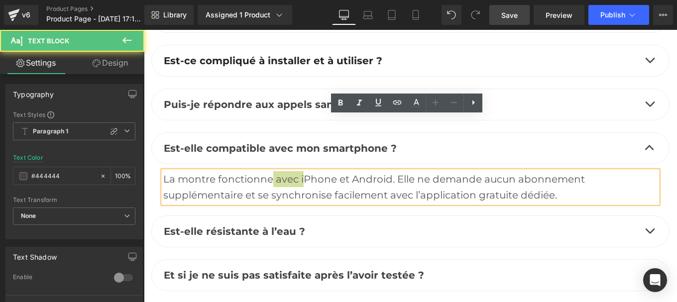
click at [427, 103] on link at bounding box center [435, 103] width 19 height 19
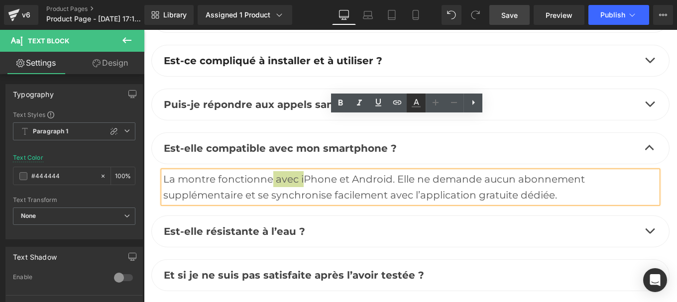
click at [419, 104] on icon at bounding box center [416, 103] width 12 height 12
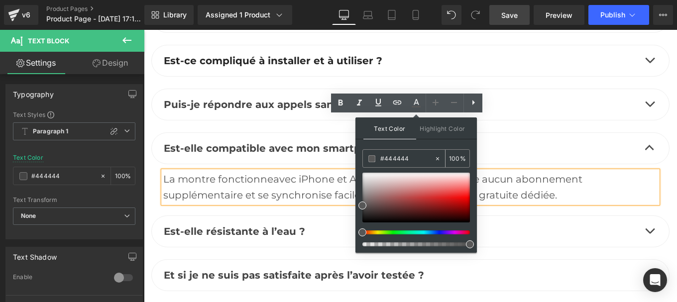
click at [410, 158] on input "#444444" at bounding box center [407, 158] width 54 height 11
paste input "444444"
click at [418, 103] on icon at bounding box center [416, 102] width 5 height 6
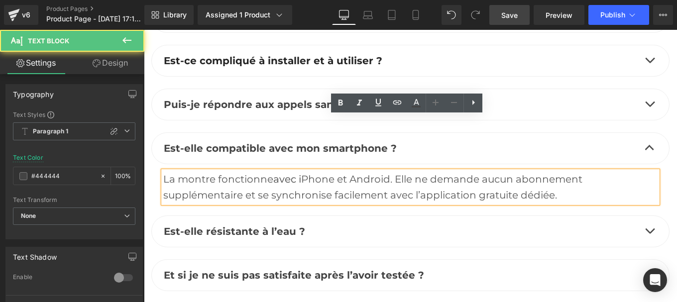
click at [571, 171] on div "La montre fonctionne avec i Phone et Android. Elle ne demande aucun abonnement …" at bounding box center [410, 187] width 494 height 32
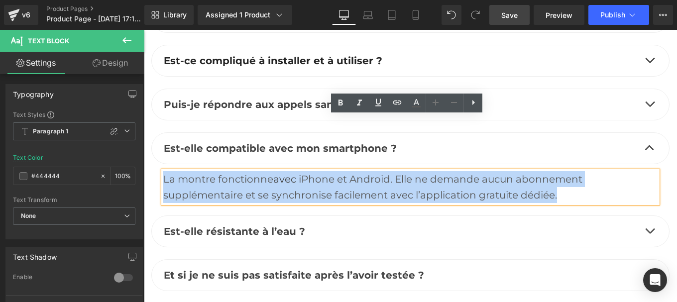
drag, startPoint x: 571, startPoint y: 142, endPoint x: 161, endPoint y: 124, distance: 410.6
click at [163, 171] on div "La montre fonctionne avec i Phone et Android. Elle ne demande aucun abonnement …" at bounding box center [410, 187] width 494 height 32
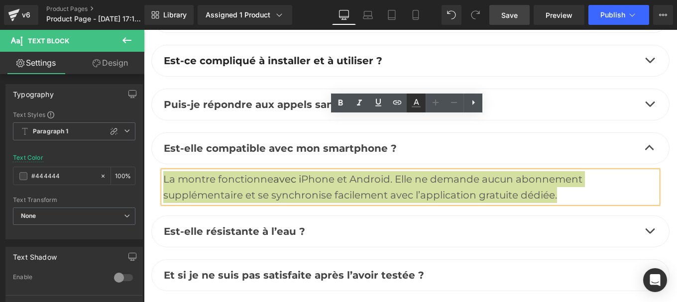
click at [417, 104] on icon at bounding box center [416, 103] width 12 height 12
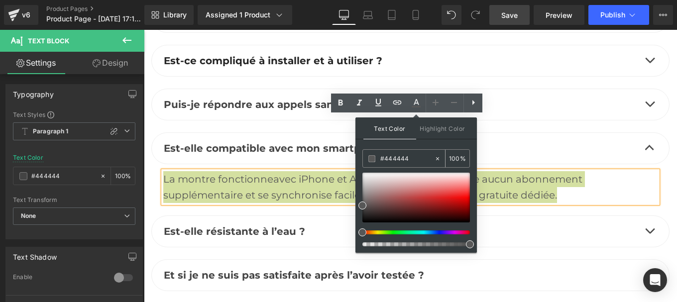
click at [413, 155] on input "#444444" at bounding box center [407, 158] width 54 height 11
paste input "444444"
type input "#444444"
click at [414, 103] on icon at bounding box center [416, 103] width 12 height 12
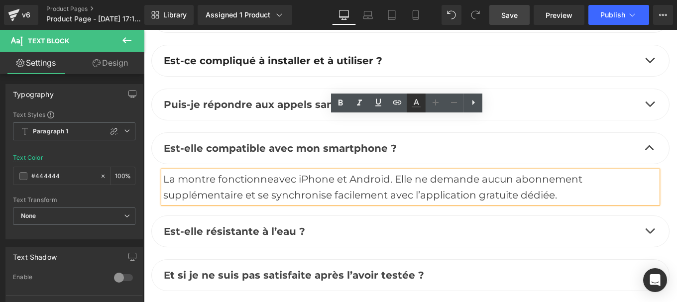
click at [415, 107] on icon at bounding box center [416, 106] width 9 height 1
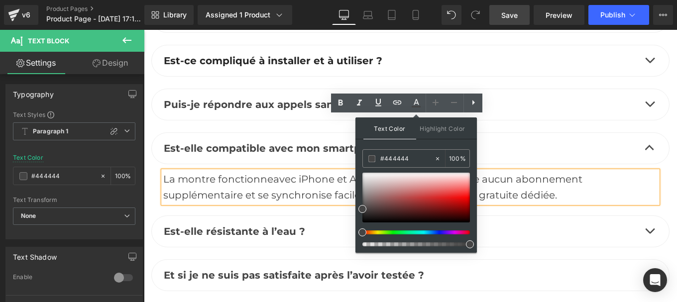
click at [319, 171] on div "La montre fonctionne avec i Phone et Android. Elle ne demande aucun abonnement …" at bounding box center [410, 187] width 494 height 32
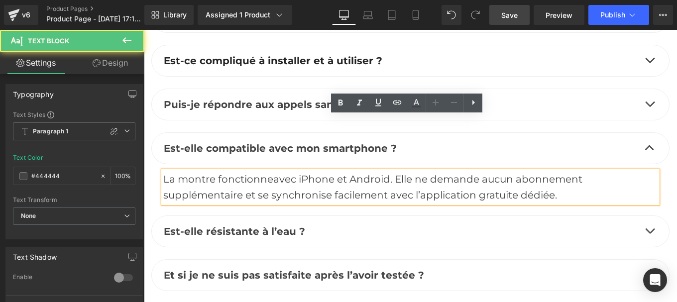
click at [646, 216] on button "button" at bounding box center [650, 231] width 20 height 31
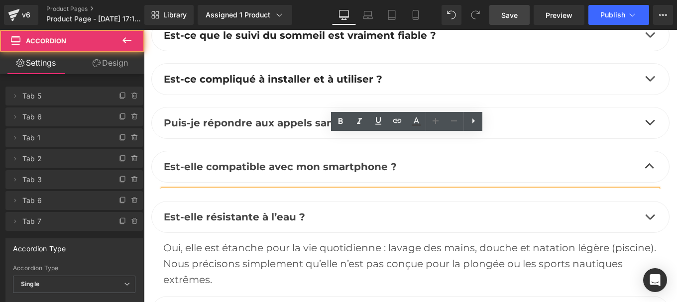
scroll to position [5040, 0]
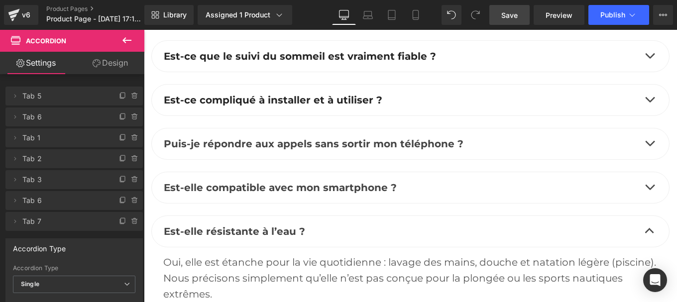
click at [273, 254] on div "Oui, elle est étanche pour la vie quotidienne : lavage des mains, douche et nat…" at bounding box center [410, 278] width 494 height 48
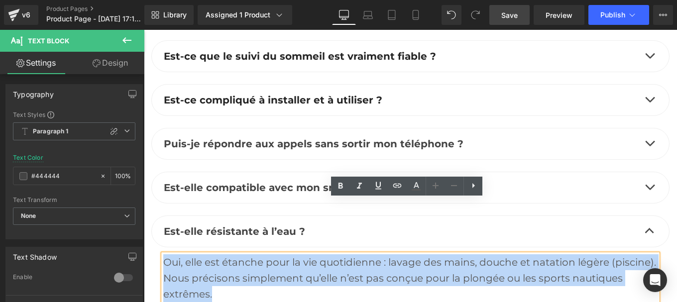
drag, startPoint x: 227, startPoint y: 242, endPoint x: 162, endPoint y: 207, distance: 74.2
click at [163, 254] on div "Oui, elle est étanche pour la vie quotidienne : lavage des mains, douche et nat…" at bounding box center [410, 278] width 494 height 48
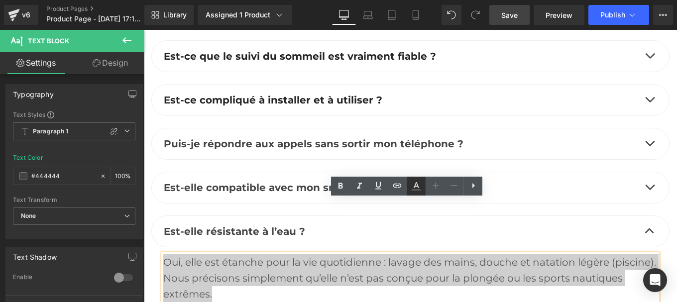
click at [414, 189] on icon at bounding box center [416, 186] width 12 height 12
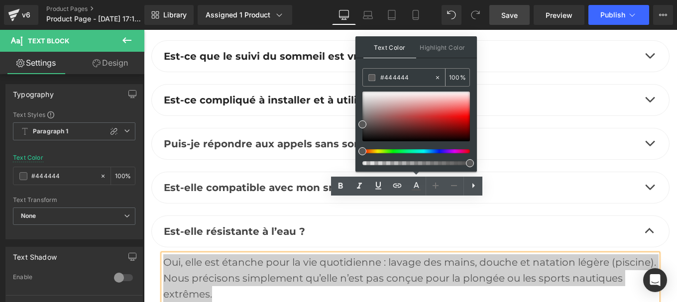
click at [407, 82] on input "#444444" at bounding box center [407, 77] width 54 height 11
paste input "444444"
type input "#444444"
click at [414, 188] on icon at bounding box center [416, 186] width 12 height 12
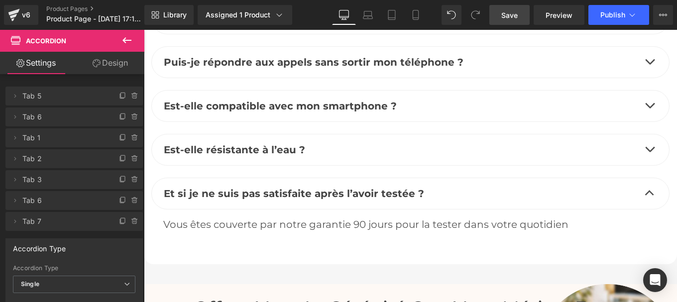
scroll to position [5123, 0]
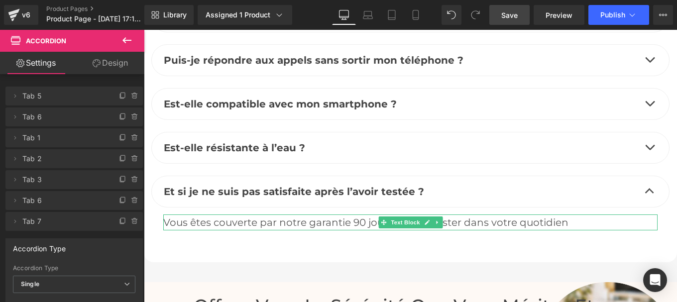
click at [497, 215] on div "Vous êtes couverte par notre garantie 90 jours pour la tester dans votre quotid…" at bounding box center [410, 223] width 494 height 16
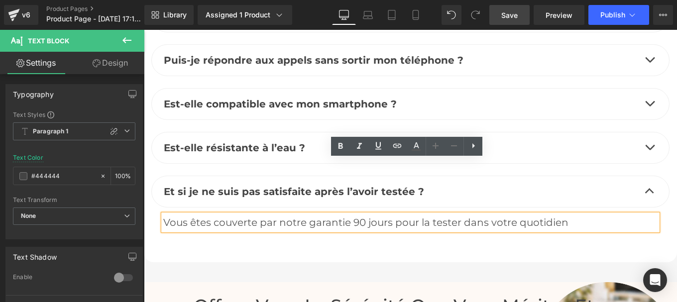
drag, startPoint x: 577, startPoint y: 168, endPoint x: 147, endPoint y: 163, distance: 430.2
click at [147, 163] on div "Questions fréquemment posées Heading Dois-je recharger la montre tous les jours…" at bounding box center [410, 59] width 533 height 382
click at [416, 144] on icon at bounding box center [416, 145] width 5 height 6
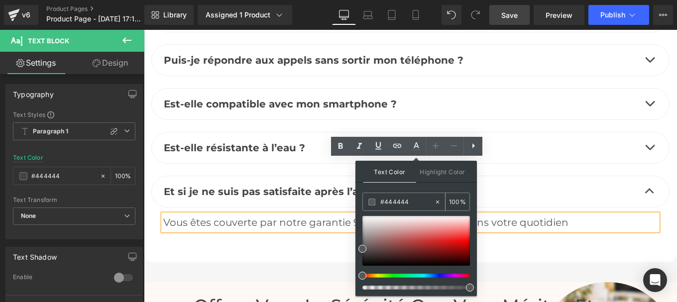
click at [406, 200] on input "#444444" at bounding box center [407, 202] width 54 height 11
paste input "444444"
type input "#444444"
click at [417, 148] on icon at bounding box center [416, 146] width 12 height 12
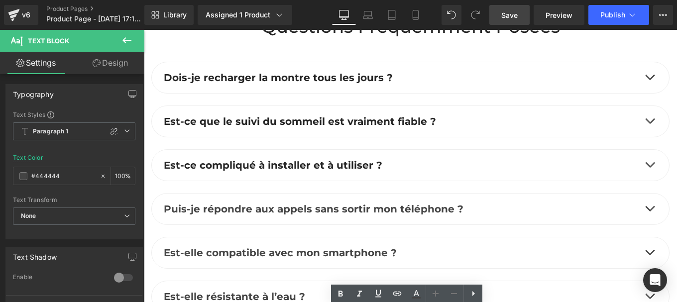
scroll to position [4973, 0]
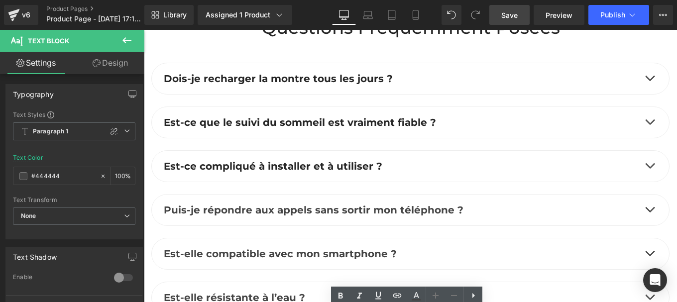
click at [643, 195] on button "button" at bounding box center [650, 210] width 20 height 31
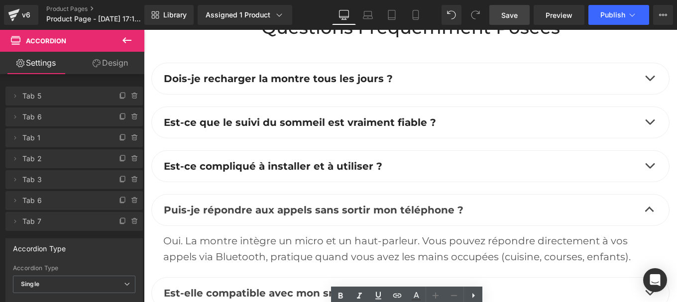
click at [308, 233] on div "Oui. La montre intègre un micro et un haut-parleur. Vous pouvez répondre direct…" at bounding box center [410, 249] width 494 height 32
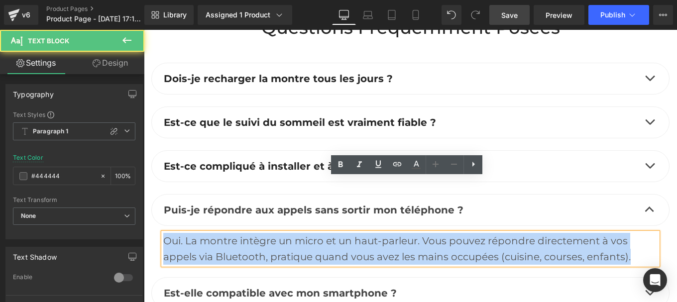
drag, startPoint x: 638, startPoint y: 204, endPoint x: 146, endPoint y: 181, distance: 492.5
click at [146, 181] on div "Questions fréquemment posées Heading Dois-je recharger la montre tous les jours…" at bounding box center [410, 215] width 533 height 396
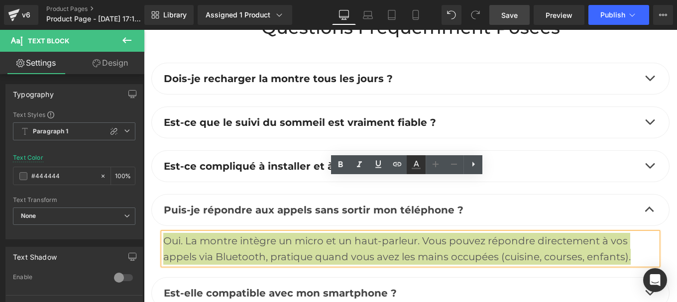
drag, startPoint x: 416, startPoint y: 174, endPoint x: 273, endPoint y: 145, distance: 145.7
click at [416, 174] on link at bounding box center [416, 164] width 19 height 19
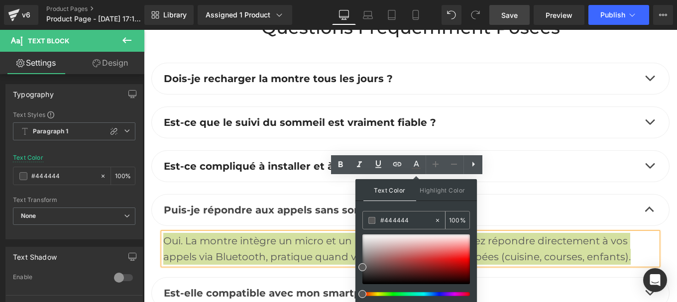
click at [410, 221] on input "#444444" at bounding box center [407, 220] width 54 height 11
paste input "444444"
type input "#444444"
click at [414, 167] on icon at bounding box center [416, 165] width 12 height 12
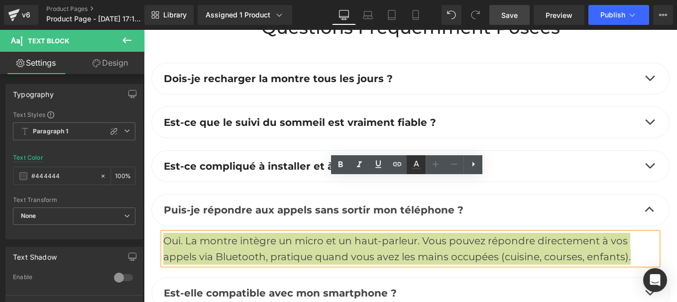
click at [417, 167] on icon at bounding box center [416, 165] width 12 height 12
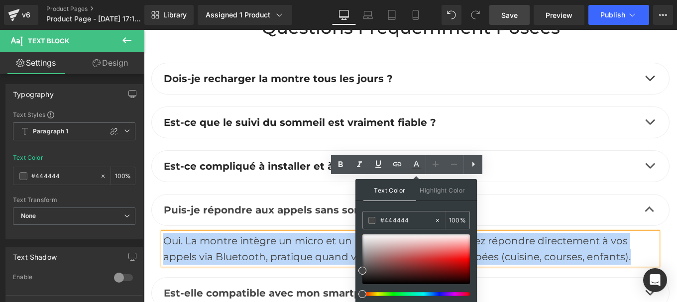
click at [316, 235] on span "Oui. La montre intègre un micro et un haut-parleur. Vous pouvez répondre direct…" at bounding box center [397, 249] width 468 height 28
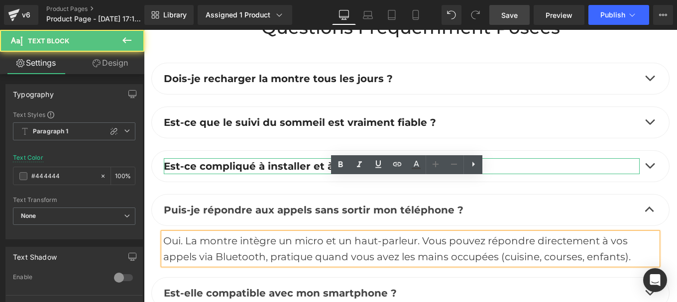
click at [265, 160] on b "Est-ce compliqué à installer et à utiliser ?" at bounding box center [273, 166] width 219 height 12
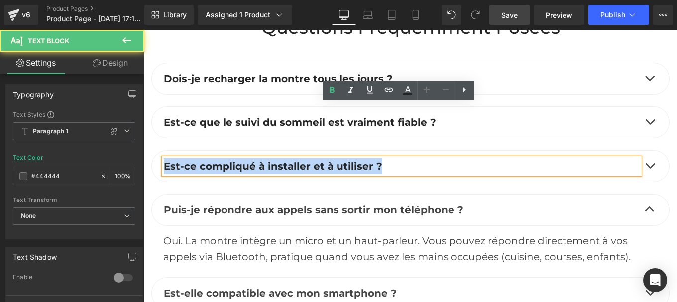
drag, startPoint x: 350, startPoint y: 111, endPoint x: 119, endPoint y: 120, distance: 230.2
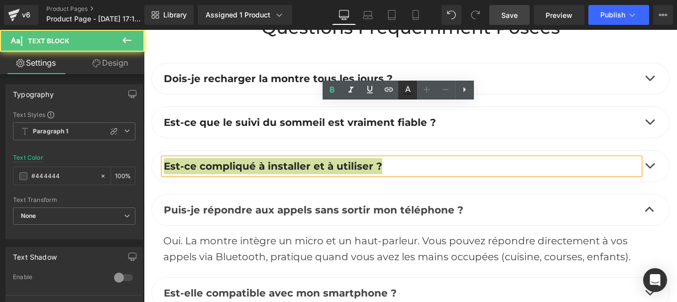
click at [407, 92] on icon at bounding box center [408, 90] width 12 height 12
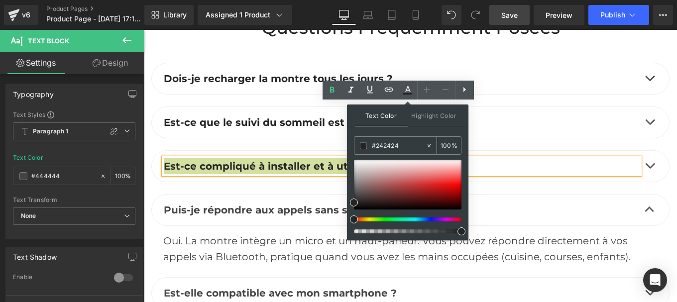
click at [391, 151] on input "#242424" at bounding box center [399, 145] width 54 height 11
paste input "44444"
type input "#444444"
click at [406, 97] on link at bounding box center [407, 90] width 19 height 19
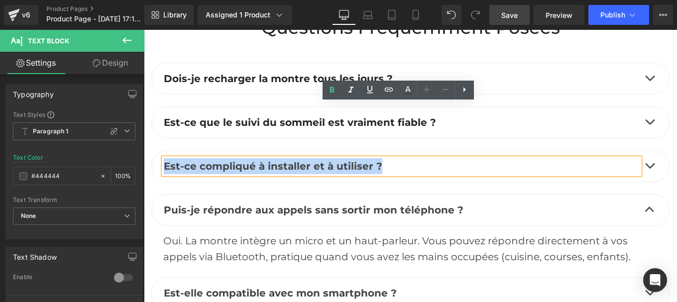
click at [650, 168] on span "button" at bounding box center [650, 168] width 0 height 0
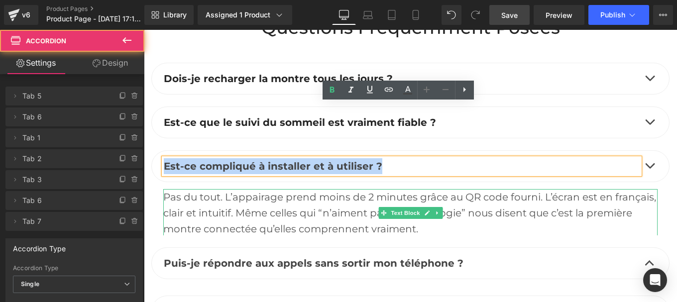
click at [316, 189] on div "Pas du tout. L’appairage prend moins de 2 minutes grâce au QR code fourni. L’éc…" at bounding box center [410, 213] width 494 height 48
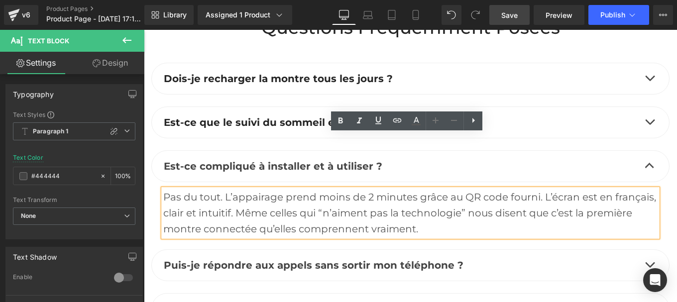
drag, startPoint x: 449, startPoint y: 176, endPoint x: 158, endPoint y: 144, distance: 292.5
click at [163, 189] on div "Pas du tout. L’appairage prend moins de 2 minutes grâce au QR code fourni. L’éc…" at bounding box center [410, 213] width 494 height 48
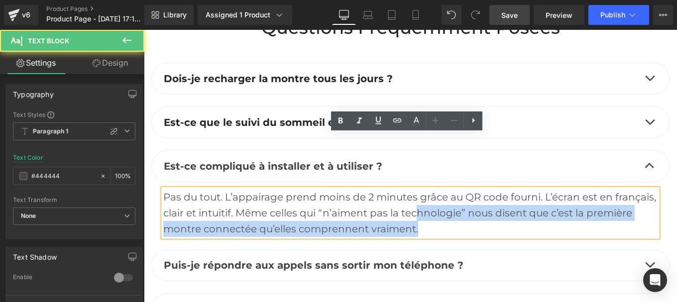
drag, startPoint x: 158, startPoint y: 144, endPoint x: 413, endPoint y: 161, distance: 255.9
click at [413, 189] on div "Pas du tout. L’appairage prend moins de 2 minutes grâce au QR code fourni. L’éc…" at bounding box center [410, 213] width 494 height 48
click at [423, 189] on div "Pas du tout. L’appairage prend moins de 2 minutes grâce au QR code fourni. L’éc…" at bounding box center [410, 213] width 494 height 48
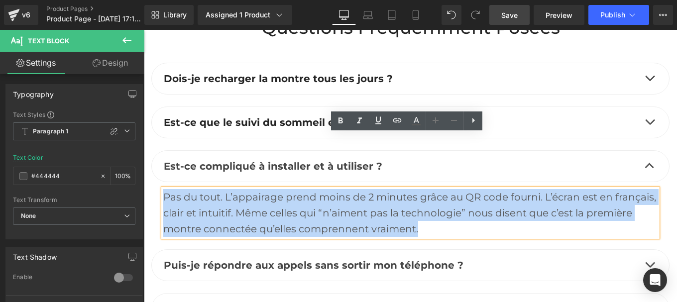
drag, startPoint x: 423, startPoint y: 177, endPoint x: 162, endPoint y: 139, distance: 263.6
click at [163, 189] on div "Pas du tout. L’appairage prend moins de 2 minutes grâce au QR code fourni. L’éc…" at bounding box center [410, 213] width 494 height 48
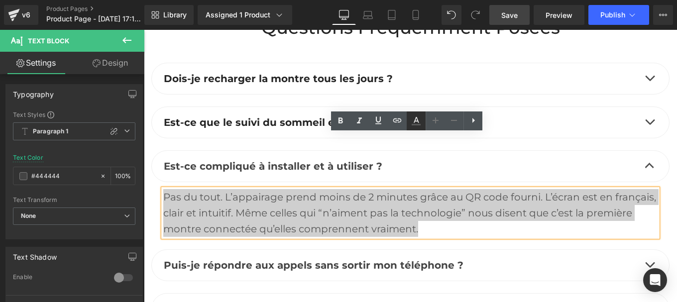
click at [414, 118] on icon at bounding box center [416, 121] width 12 height 12
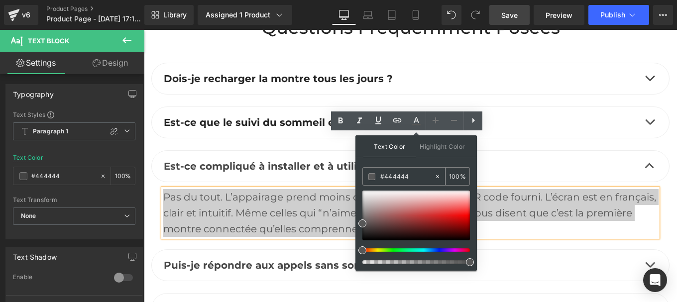
click at [417, 176] on input "#444444" at bounding box center [407, 176] width 54 height 11
paste input "444444"
type input "#444444"
click at [413, 120] on icon at bounding box center [416, 121] width 12 height 12
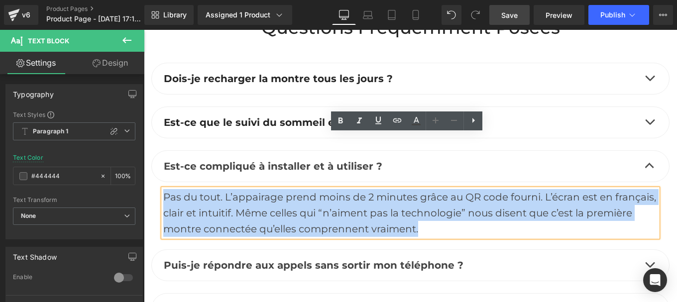
click at [277, 107] on div "Est-ce que le suivi du sommeil est vraiment fiable ? Text Block" at bounding box center [410, 123] width 518 height 32
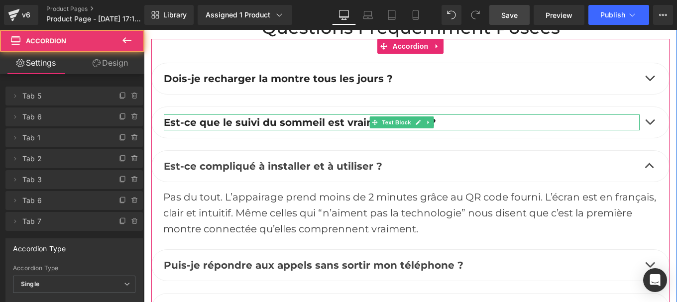
click at [448, 115] on p "Est-ce que le suivi du sommeil est vraiment fiable ?" at bounding box center [402, 123] width 476 height 16
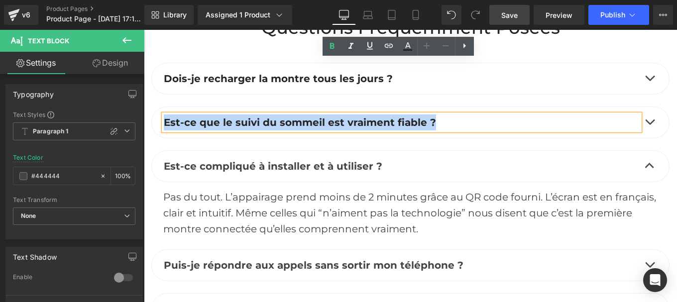
drag, startPoint x: 448, startPoint y: 67, endPoint x: 154, endPoint y: 72, distance: 293.8
click at [154, 107] on div "Est-ce que le suivi du sommeil est vraiment fiable ? Text Block" at bounding box center [410, 123] width 518 height 32
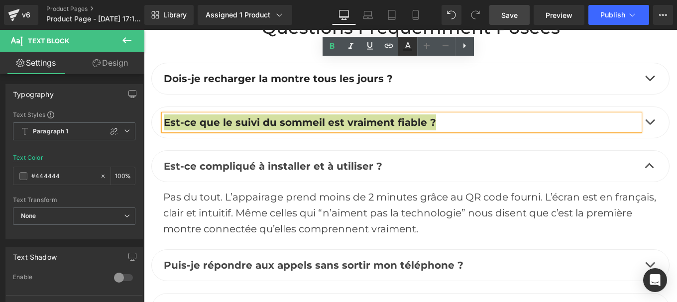
click at [407, 48] on icon at bounding box center [408, 46] width 12 height 12
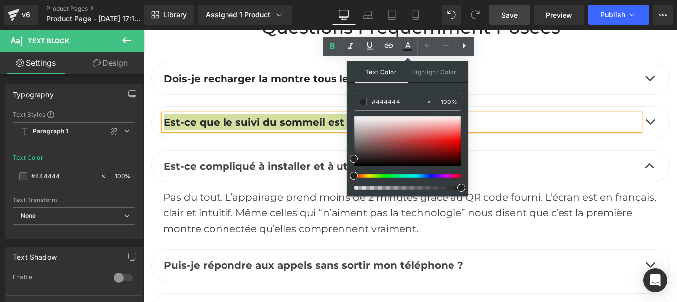
click at [387, 100] on input "#444444" at bounding box center [399, 102] width 54 height 11
paste input "44444"
type input "#444444"
click at [408, 45] on icon at bounding box center [407, 45] width 5 height 6
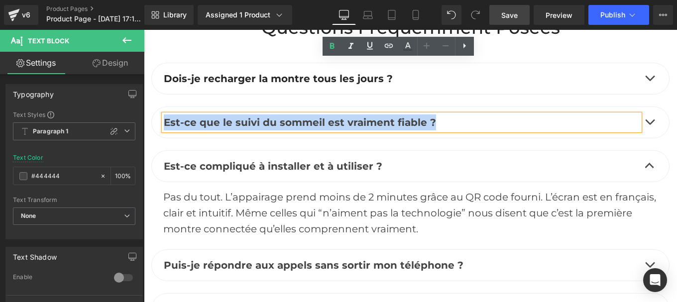
click at [652, 107] on button "button" at bounding box center [650, 122] width 20 height 31
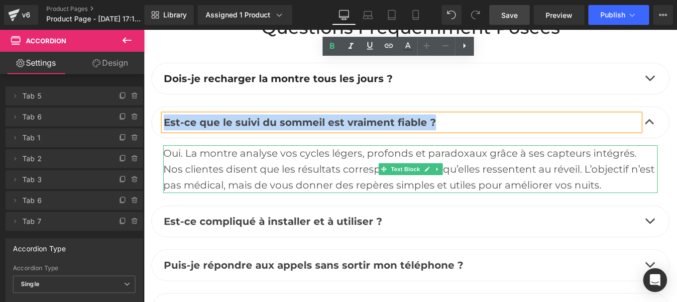
click at [311, 145] on div "Oui. La montre analyse vos cycles légers, profonds et paradoxaux grâce à ses ca…" at bounding box center [410, 169] width 494 height 48
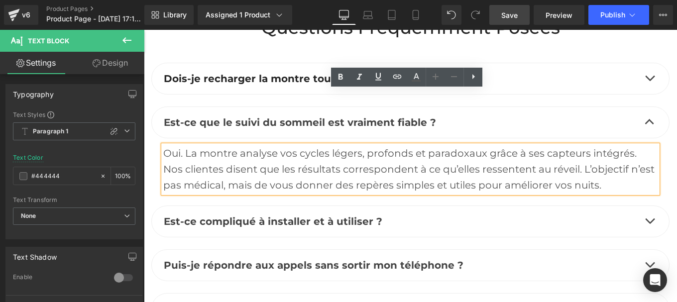
drag, startPoint x: 526, startPoint y: 120, endPoint x: 158, endPoint y: 103, distance: 368.4
click at [163, 145] on div "Oui. La montre analyse vos cycles légers, profonds et paradoxaux grâce à ses ca…" at bounding box center [410, 169] width 494 height 48
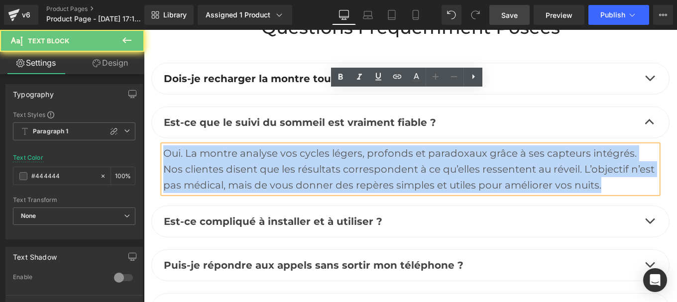
drag, startPoint x: 238, startPoint y: 112, endPoint x: 607, endPoint y: 145, distance: 370.4
click at [607, 145] on div "Est-ce que le suivi du sommeil est vraiment fiable ? Text Block Text Block" at bounding box center [410, 156] width 518 height 99
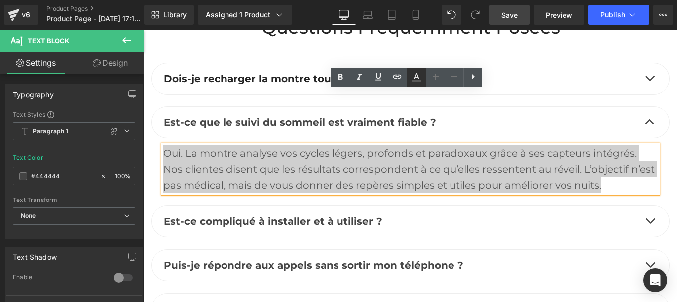
click at [420, 77] on icon at bounding box center [416, 77] width 12 height 12
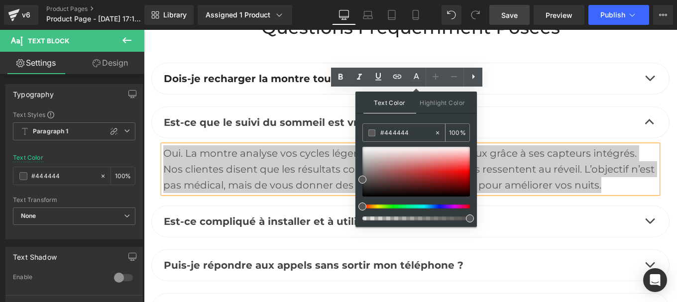
click at [407, 129] on input "#444444" at bounding box center [407, 132] width 54 height 11
paste input "444444"
type input "#444444"
click at [416, 75] on icon at bounding box center [416, 77] width 12 height 12
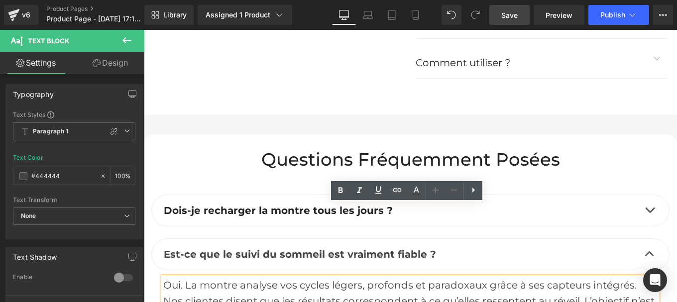
scroll to position [4831, 0]
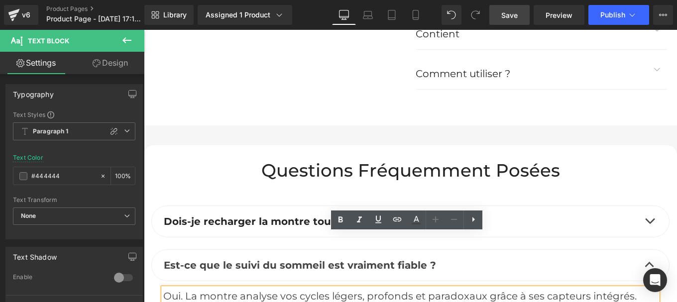
click at [285, 216] on b "Dois-je recharger la montre tous les jours ?" at bounding box center [278, 222] width 229 height 12
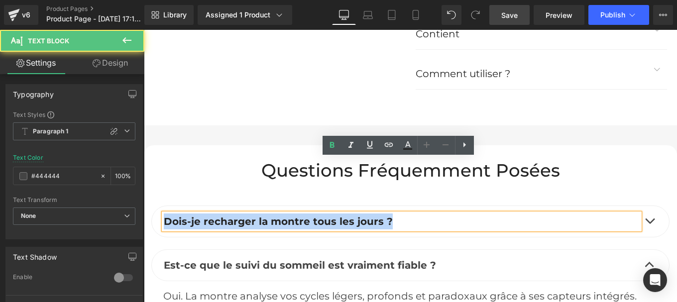
drag, startPoint x: 211, startPoint y: 164, endPoint x: 147, endPoint y: 166, distance: 63.8
click at [151, 206] on div "Dois-je recharger la montre tous les jours ? Text Block" at bounding box center [410, 222] width 518 height 32
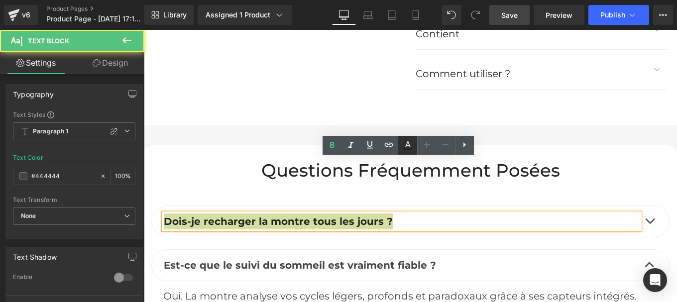
click at [409, 147] on icon at bounding box center [408, 145] width 12 height 12
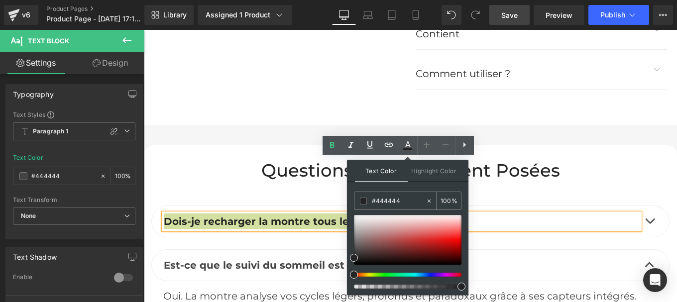
click at [404, 202] on input "#444444" at bounding box center [399, 201] width 54 height 11
paste input "44444"
type input "#444444"
click at [405, 146] on icon at bounding box center [408, 145] width 12 height 12
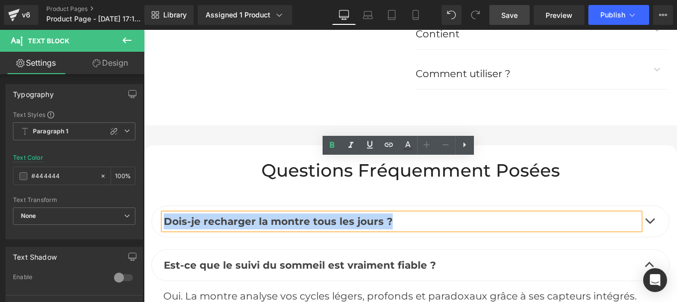
click at [650, 224] on span "button" at bounding box center [650, 224] width 0 height 0
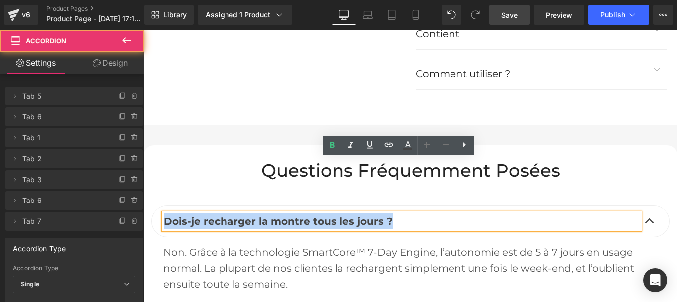
click at [323, 244] on div "Non. Grâce à la technologie SmartCore™ 7-Day Engine, l’autonomie est de 5 à 7 j…" at bounding box center [410, 268] width 494 height 48
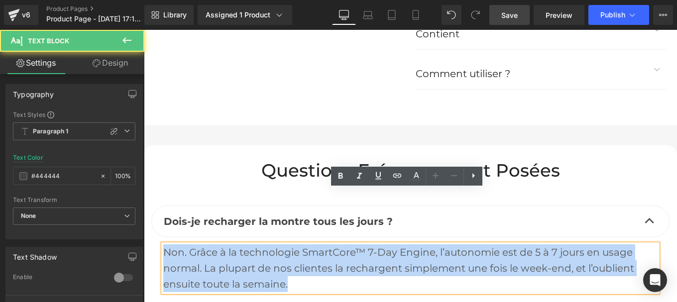
drag, startPoint x: 294, startPoint y: 232, endPoint x: 161, endPoint y: 201, distance: 136.1
click at [163, 244] on div "Non. Grâce à la technologie SmartCore™ 7-Day Engine, l’autonomie est de 5 à 7 j…" at bounding box center [410, 268] width 494 height 48
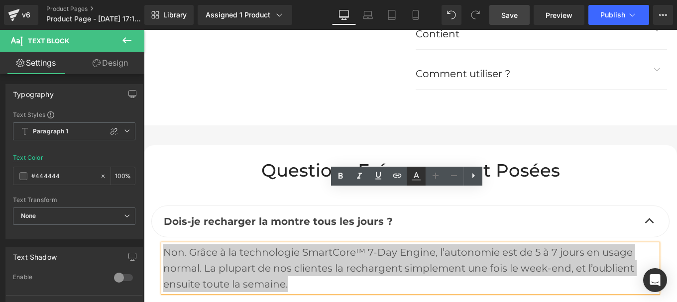
click at [418, 178] on icon at bounding box center [416, 176] width 12 height 12
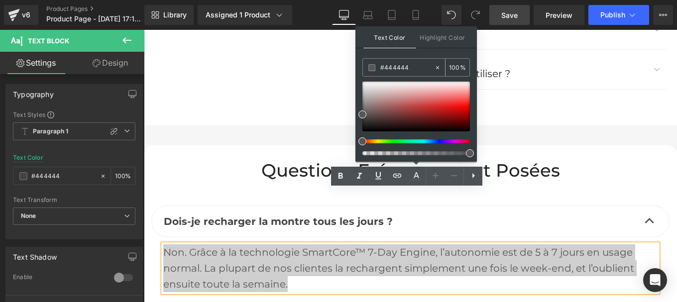
click at [415, 72] on input "#444444" at bounding box center [407, 67] width 54 height 11
paste input "444444"
type input "#444444"
click at [416, 174] on icon at bounding box center [416, 175] width 5 height 6
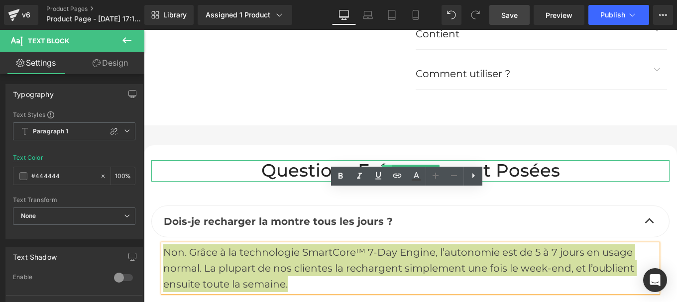
click at [387, 165] on span at bounding box center [386, 171] width 10 height 12
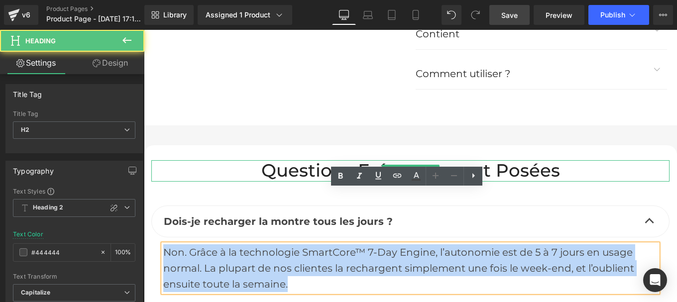
click at [260, 160] on h2 "Questions fréquemment posées" at bounding box center [410, 170] width 518 height 21
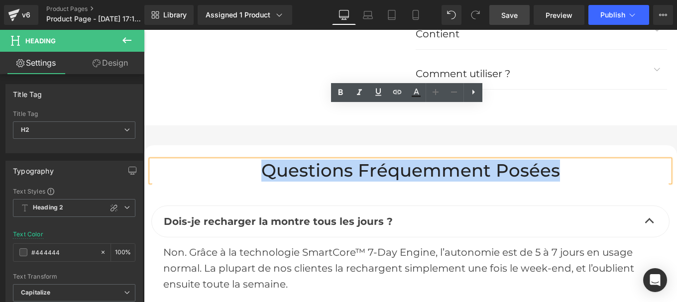
drag, startPoint x: 260, startPoint y: 117, endPoint x: 566, endPoint y: 110, distance: 305.8
click at [566, 160] on h2 "Questions fréquemment posées" at bounding box center [410, 170] width 518 height 21
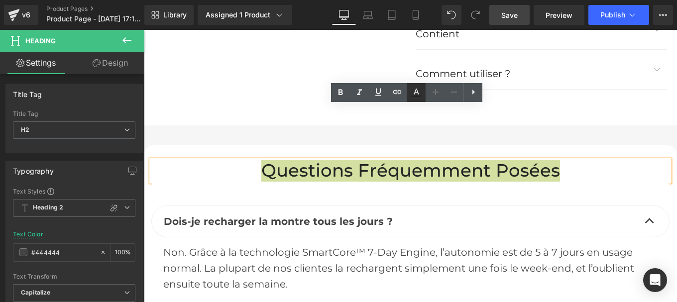
drag, startPoint x: 413, startPoint y: 91, endPoint x: 423, endPoint y: 84, distance: 12.2
click at [423, 84] on link at bounding box center [416, 92] width 19 height 19
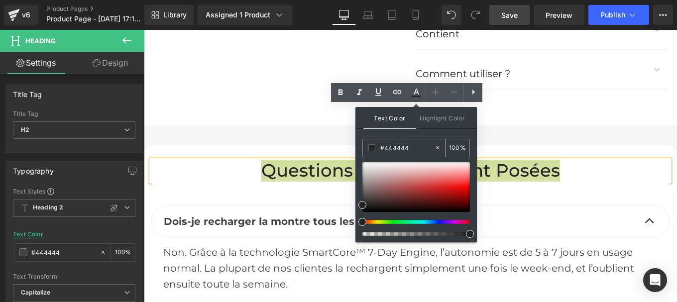
click at [411, 151] on input "#444444" at bounding box center [407, 147] width 54 height 11
paste input "44444"
type input "#444444"
click at [413, 94] on icon at bounding box center [416, 93] width 12 height 12
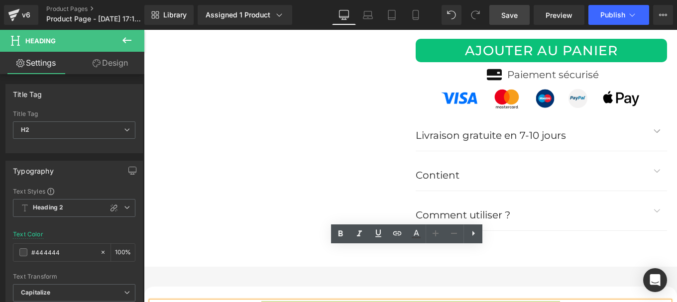
scroll to position [4689, 0]
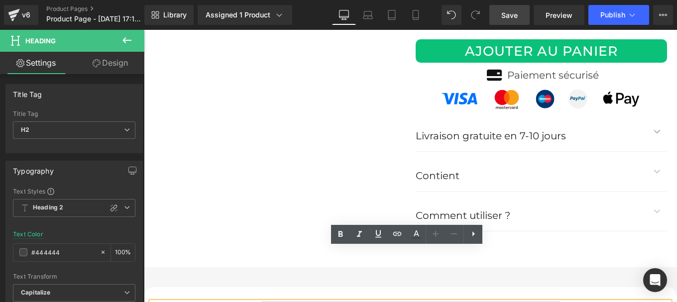
click at [466, 208] on p "Comment utiliser ?" at bounding box center [532, 216] width 232 height 16
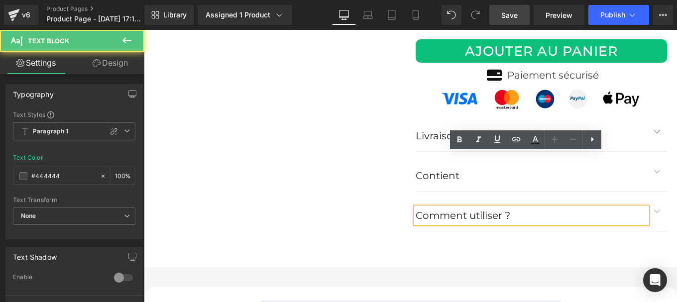
drag, startPoint x: 430, startPoint y: 161, endPoint x: 414, endPoint y: 163, distance: 16.0
click at [416, 208] on p "Comment utiliser ?" at bounding box center [532, 216] width 232 height 16
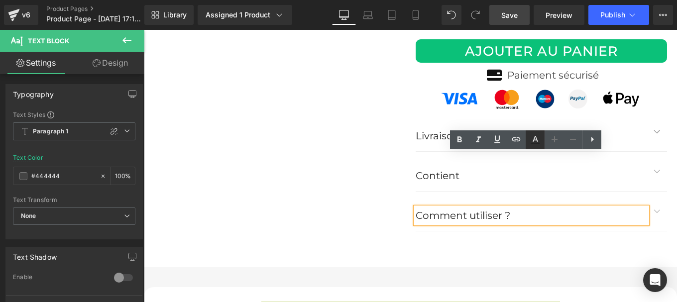
click at [536, 139] on icon at bounding box center [535, 140] width 12 height 12
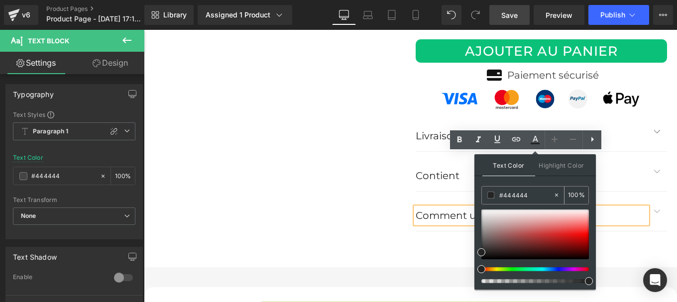
click at [512, 197] on input "#444444" at bounding box center [526, 195] width 54 height 11
paste input "44444"
type input "#444444"
click at [534, 143] on icon at bounding box center [535, 143] width 9 height 1
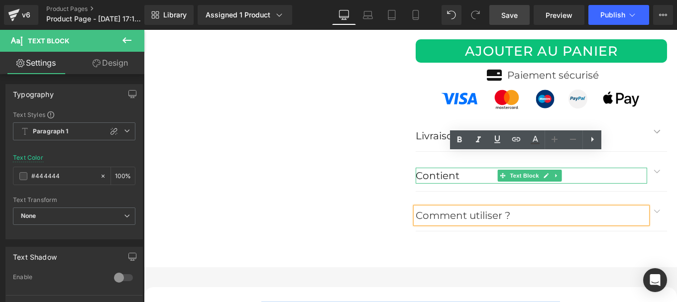
click at [437, 168] on p "Contient" at bounding box center [532, 176] width 232 height 16
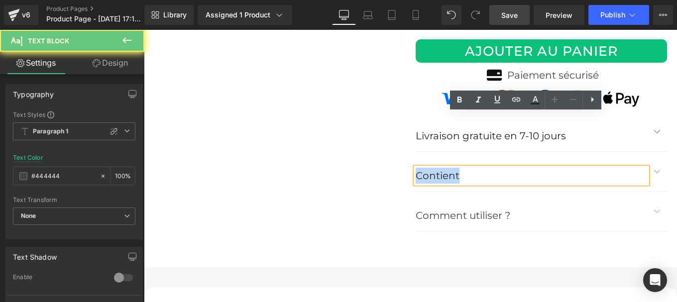
drag, startPoint x: 428, startPoint y: 126, endPoint x: 402, endPoint y: 127, distance: 25.4
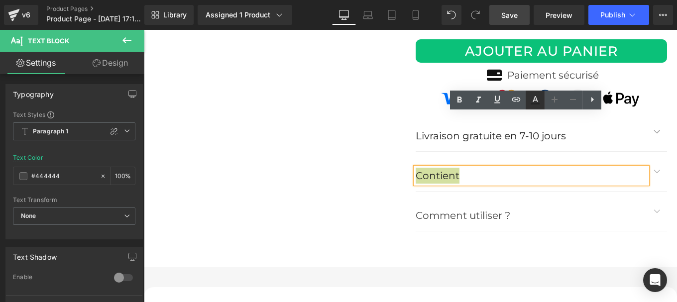
click at [534, 103] on icon at bounding box center [535, 100] width 12 height 12
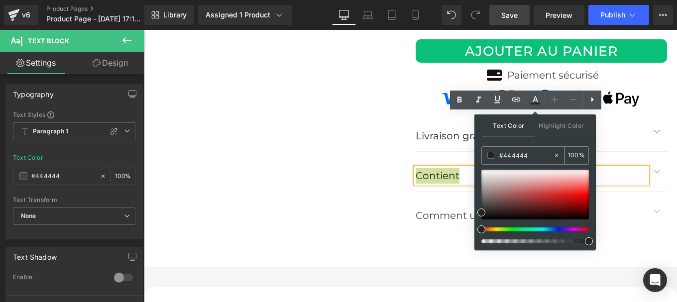
click at [531, 158] on input "#444444" at bounding box center [526, 155] width 54 height 11
paste input "44444"
type input "#444444"
click at [534, 103] on icon at bounding box center [535, 100] width 12 height 12
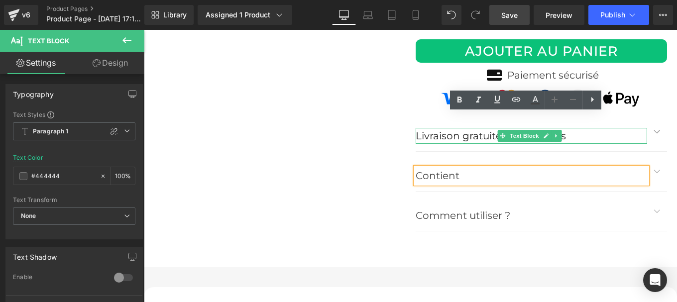
click at [493, 128] on p "Livraison gratuite en 7-10 jours" at bounding box center [532, 136] width 232 height 16
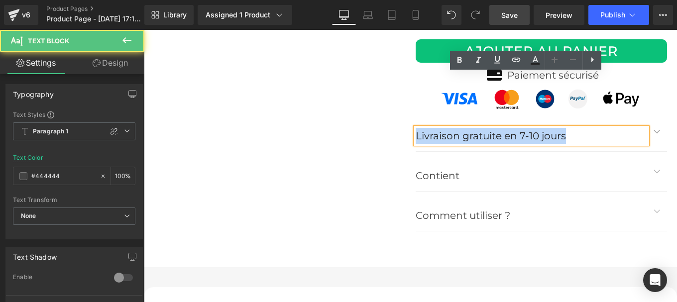
drag, startPoint x: 413, startPoint y: 80, endPoint x: 576, endPoint y: 78, distance: 163.3
click at [576, 128] on p "Livraison gratuite en 7-10 jours" at bounding box center [532, 136] width 232 height 16
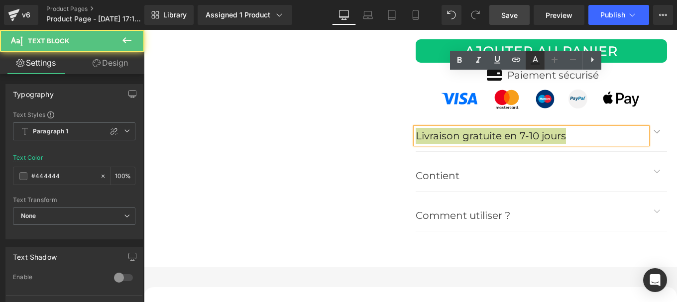
click at [535, 64] on icon at bounding box center [535, 63] width 9 height 1
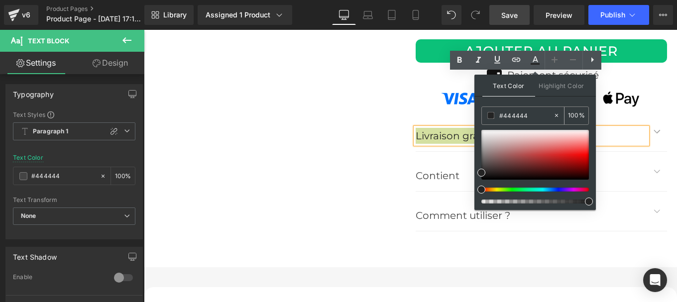
click at [529, 118] on input "#444444" at bounding box center [526, 115] width 54 height 11
paste input "44444"
type input "#444444"
click at [536, 57] on icon at bounding box center [535, 59] width 5 height 6
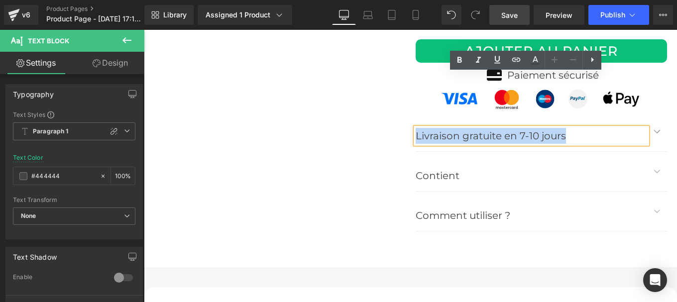
click at [650, 112] on button "button" at bounding box center [657, 131] width 20 height 39
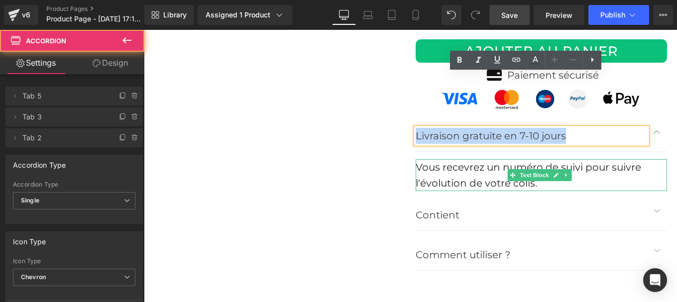
click at [460, 161] on font "Vous recevrez un numéro de suivi pour suivre l'évolution de votre colis." at bounding box center [529, 175] width 226 height 28
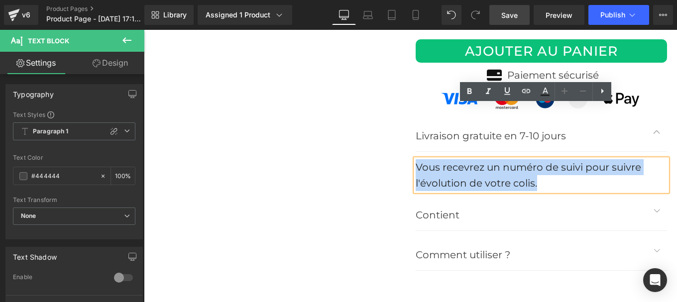
drag, startPoint x: 544, startPoint y: 134, endPoint x: 407, endPoint y: 112, distance: 138.7
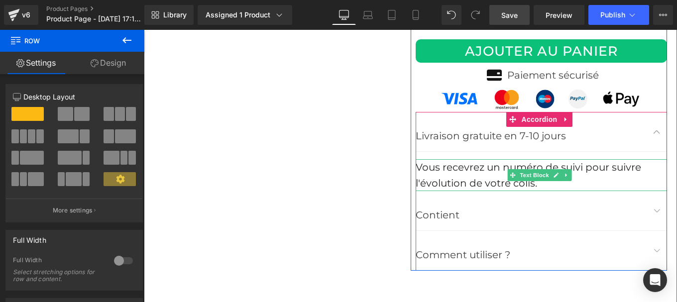
click at [535, 169] on span "Text Block" at bounding box center [534, 175] width 33 height 12
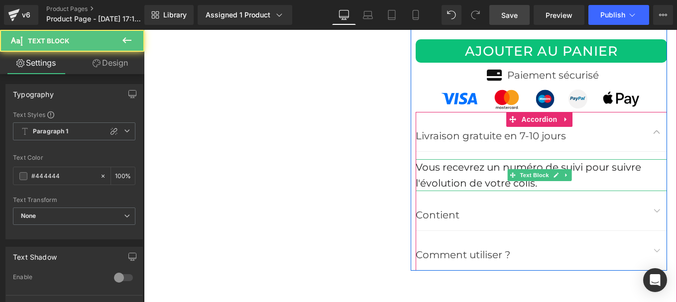
click at [458, 161] on font "Vous recevrez un numéro de suivi pour suivre l'évolution de votre colis." at bounding box center [529, 175] width 226 height 28
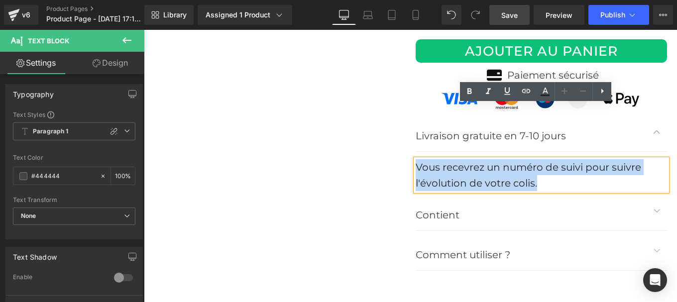
drag, startPoint x: 414, startPoint y: 115, endPoint x: 567, endPoint y: 128, distance: 152.9
click at [567, 159] on div "Vous recevrez un numéro de suivi pour suivre l'évolution de votre colis." at bounding box center [542, 175] width 252 height 32
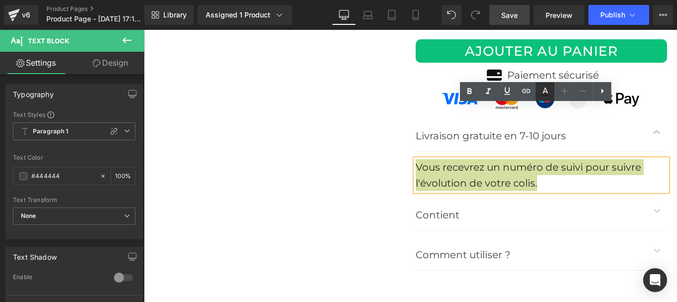
click at [546, 90] on icon at bounding box center [545, 92] width 12 height 12
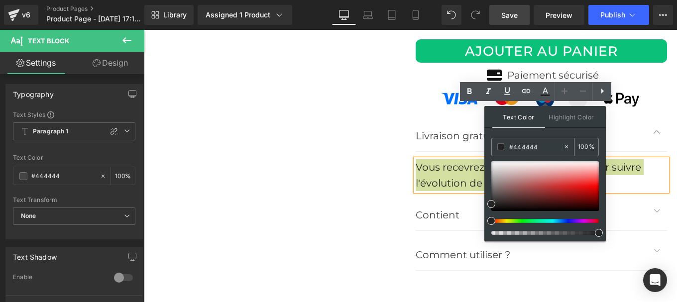
click at [539, 148] on input "#444444" at bounding box center [536, 146] width 54 height 11
paste input "44444"
click at [543, 94] on icon at bounding box center [545, 92] width 12 height 12
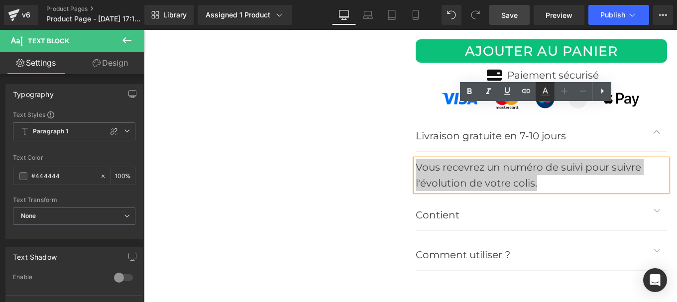
click at [547, 95] on icon at bounding box center [545, 95] width 9 height 1
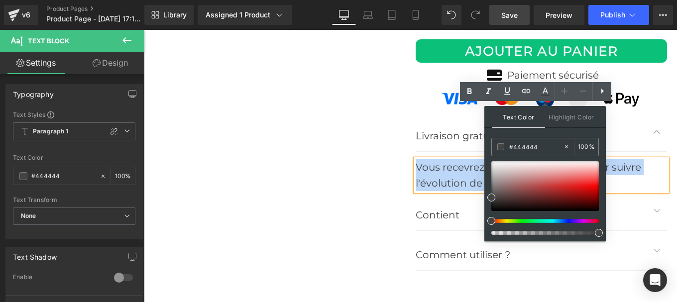
drag, startPoint x: 484, startPoint y: 120, endPoint x: 629, endPoint y: 150, distance: 148.4
click at [484, 159] on div "Vous recevrez un numéro de suivi pour suivre l'évolution de votre colis." at bounding box center [542, 175] width 252 height 32
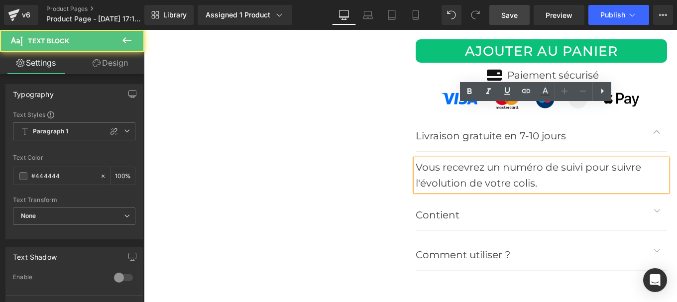
click at [649, 191] on button "button" at bounding box center [657, 210] width 20 height 39
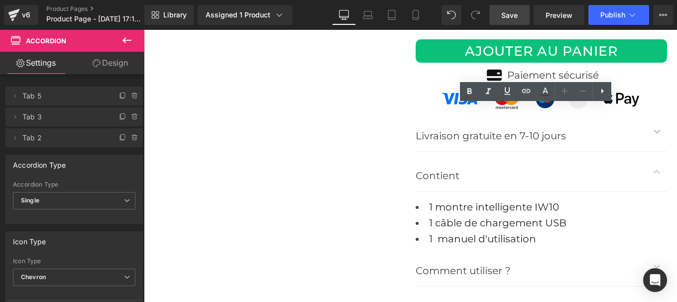
click at [466, 217] on font "1 câble de chargement USB" at bounding box center [497, 223] width 137 height 12
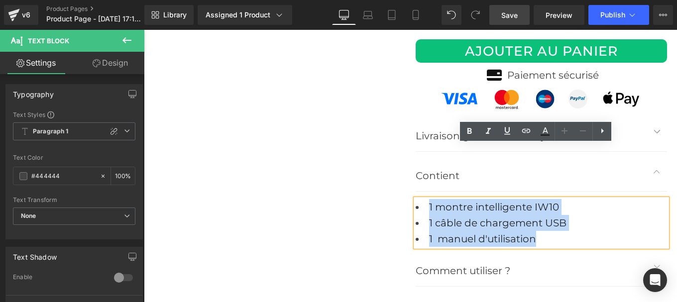
drag, startPoint x: 476, startPoint y: 177, endPoint x: 413, endPoint y: 153, distance: 67.4
click at [416, 199] on ul "1 montre intelligente IW10 1 câble de chargement USB 1 manuel d'utilisation" at bounding box center [542, 223] width 252 height 48
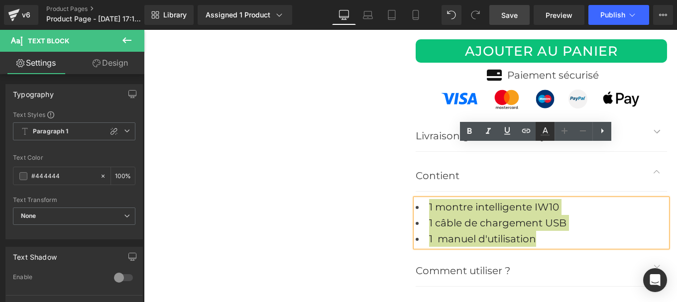
click at [544, 134] on icon at bounding box center [545, 134] width 9 height 1
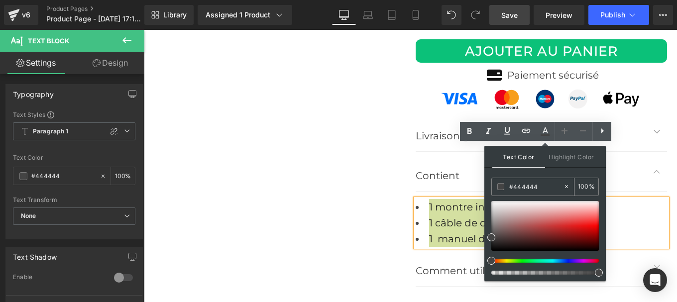
click at [539, 189] on input "#444444" at bounding box center [536, 186] width 54 height 11
click at [544, 129] on icon at bounding box center [545, 131] width 12 height 12
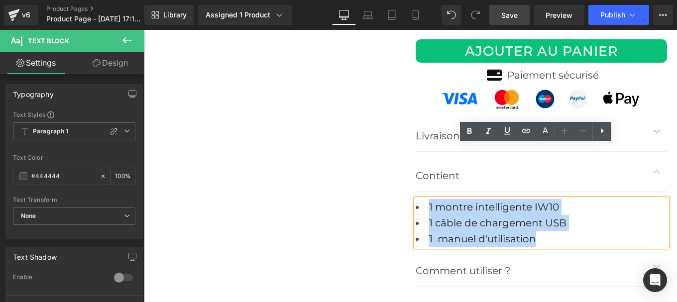
click at [650, 247] on button "button" at bounding box center [657, 266] width 20 height 39
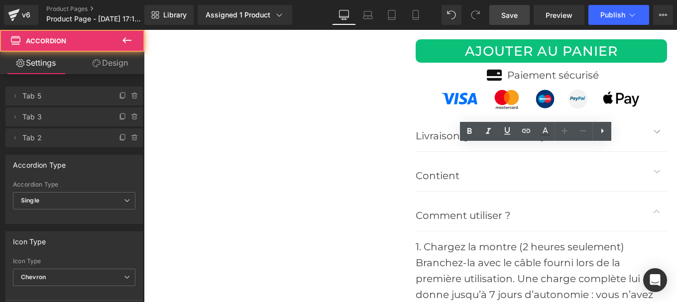
scroll to position [4745, 0]
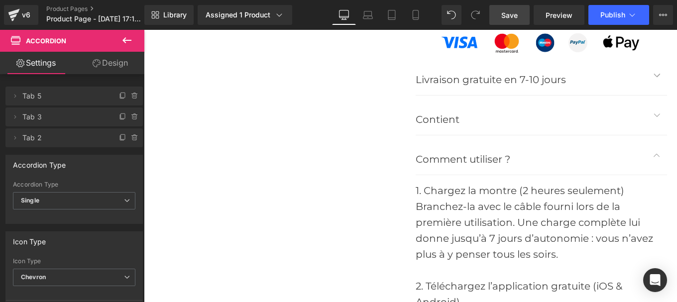
click at [468, 199] on div "Branchez-la avec le câble fourni lors de la première utilisation. Une charge co…" at bounding box center [542, 231] width 252 height 64
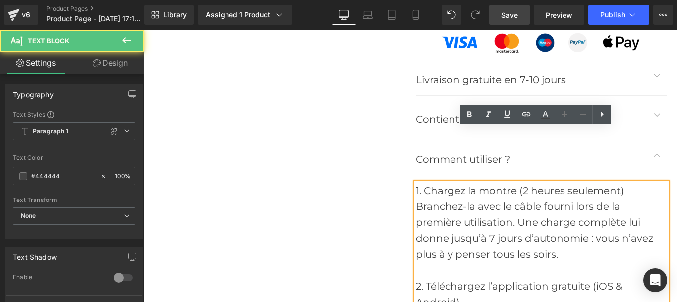
drag, startPoint x: 468, startPoint y: 179, endPoint x: 520, endPoint y: 179, distance: 52.3
click at [520, 199] on div "Branchez-la avec le câble fourni lors de la première utilisation. Une charge co…" at bounding box center [542, 231] width 252 height 64
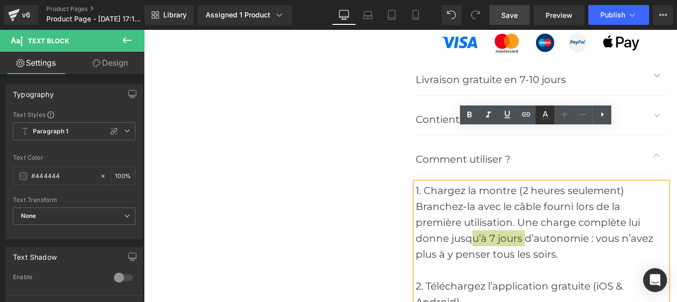
click at [544, 117] on icon at bounding box center [545, 115] width 12 height 12
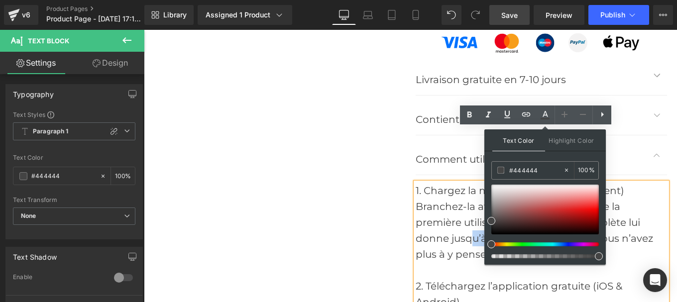
click at [456, 199] on div "Branchez-la avec le câble fourni lors de la première utilisation. Une charge co…" at bounding box center [542, 231] width 252 height 64
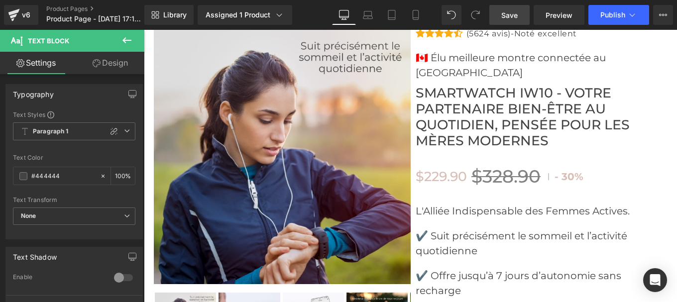
scroll to position [4122, 0]
click at [444, 204] on p "L'Alliée Indispensable des Femmes Actives." at bounding box center [542, 211] width 252 height 15
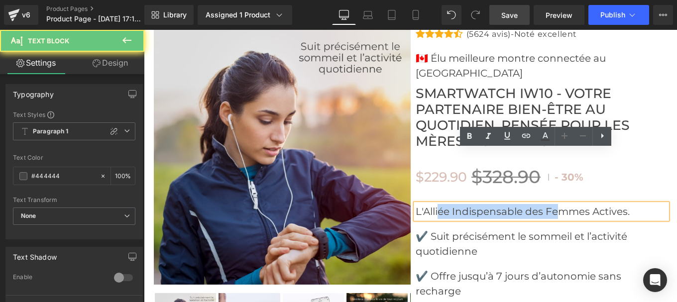
drag, startPoint x: 437, startPoint y: 158, endPoint x: 563, endPoint y: 156, distance: 126.0
click at [558, 204] on p "L'Alliée Indispensable des Femmes Actives." at bounding box center [542, 211] width 252 height 15
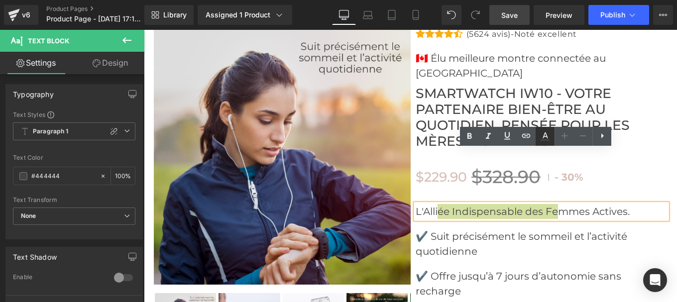
click at [542, 136] on icon at bounding box center [545, 136] width 12 height 12
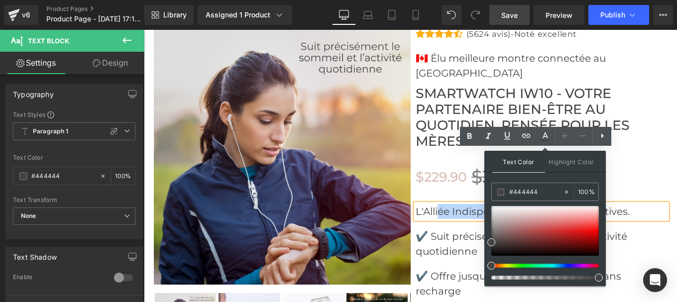
click at [450, 204] on p "L'Alliée Indispensable des Femmes Actives." at bounding box center [542, 211] width 252 height 15
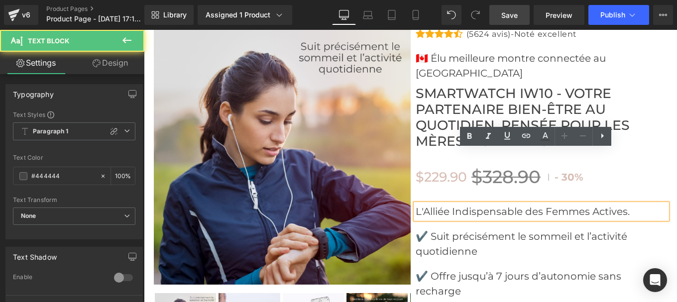
scroll to position [4070, 0]
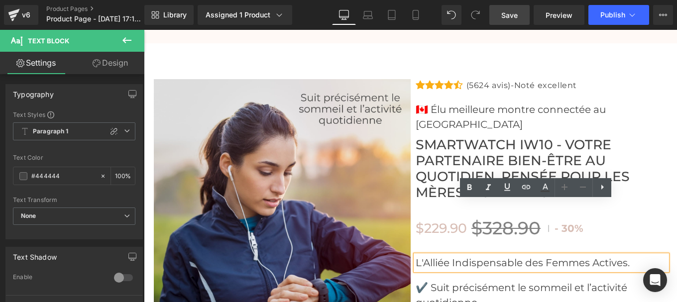
click at [443, 137] on span "Smartwatch IW10 - Votre Partenaire Bien-Être au Quotidien, Pensée pour les Mère…" at bounding box center [542, 169] width 252 height 64
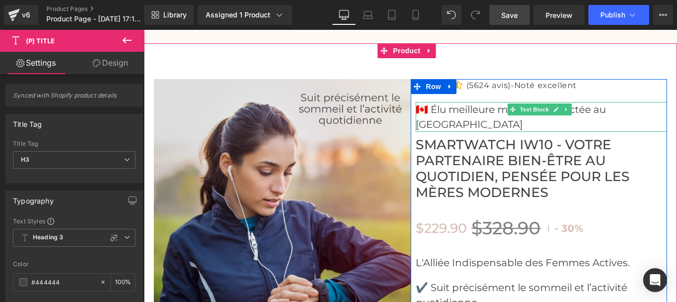
click at [446, 102] on p "🇨🇦 Élu meilleure montre connectée au [GEOGRAPHIC_DATA]" at bounding box center [542, 117] width 252 height 30
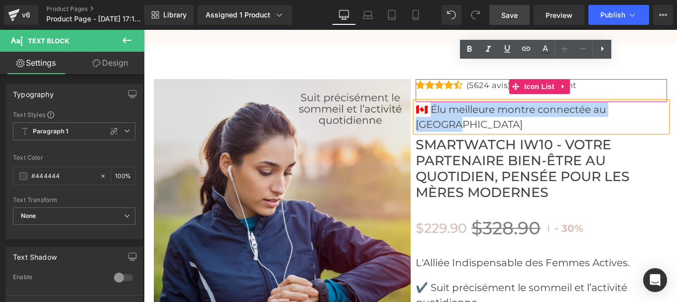
drag, startPoint x: 426, startPoint y: 71, endPoint x: 645, endPoint y: 62, distance: 219.3
click at [645, 102] on div "🇨🇦 Élu meilleure montre connectée au [GEOGRAPHIC_DATA]" at bounding box center [542, 117] width 252 height 30
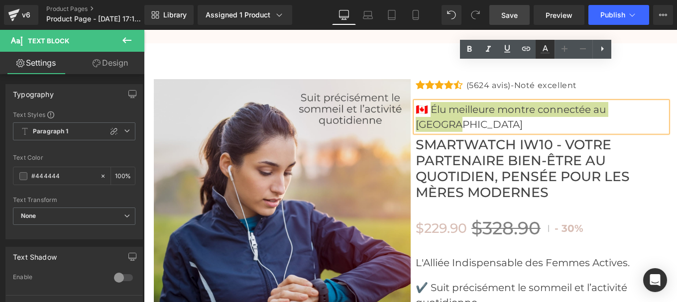
click at [547, 51] on icon at bounding box center [545, 48] width 5 height 6
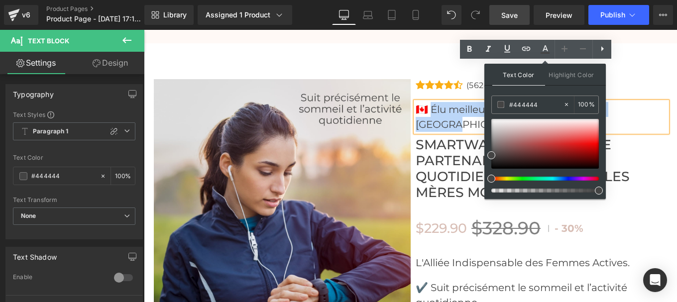
click at [461, 102] on p "🇨🇦 Élu meilleure montre connectée au [GEOGRAPHIC_DATA]" at bounding box center [542, 117] width 252 height 30
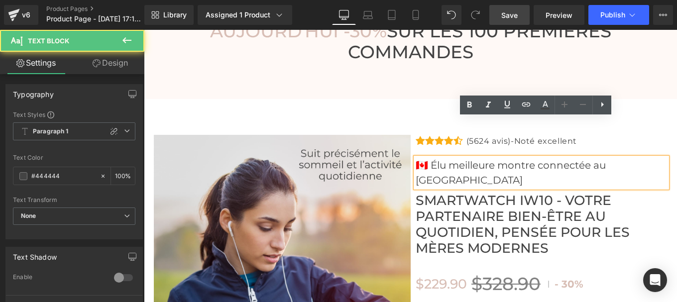
scroll to position [4014, 0]
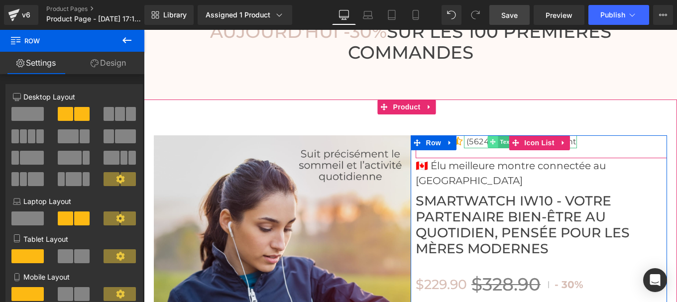
click at [490, 139] on icon at bounding box center [492, 142] width 5 height 6
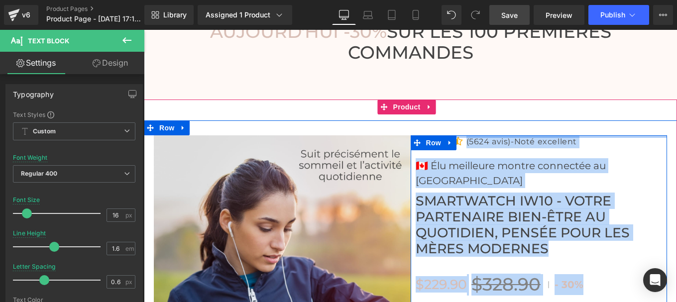
drag, startPoint x: 464, startPoint y: 101, endPoint x: 558, endPoint y: 98, distance: 94.6
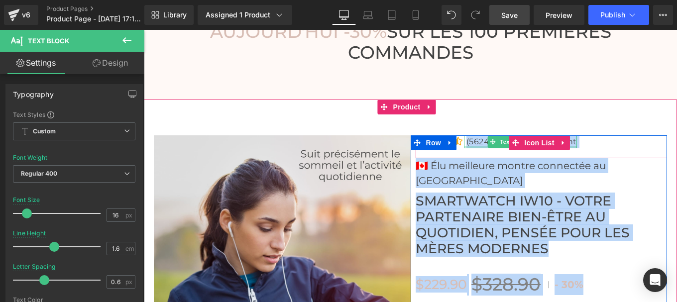
click at [470, 146] on div at bounding box center [521, 147] width 114 height 2
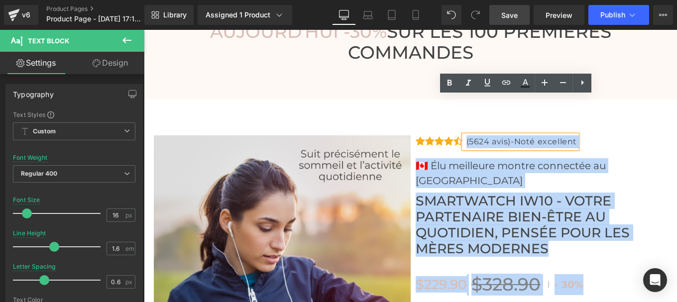
click at [467, 135] on p "(5624 avis)-Noté excellent" at bounding box center [522, 141] width 111 height 13
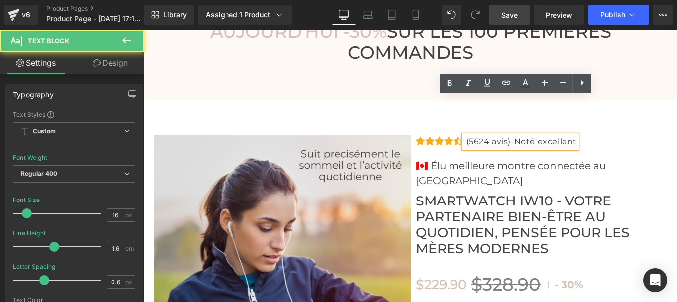
click at [467, 135] on p "(5624 avis)-Noté excellent" at bounding box center [522, 141] width 111 height 13
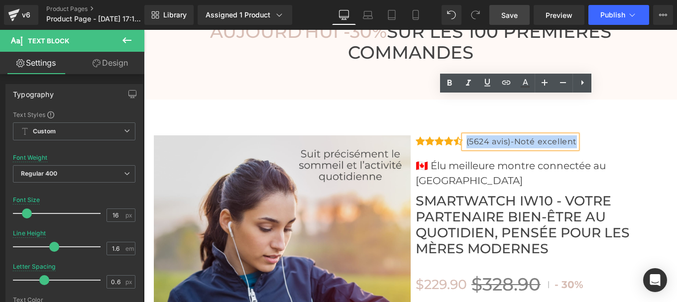
drag, startPoint x: 462, startPoint y: 103, endPoint x: 571, endPoint y: 105, distance: 109.5
click at [571, 135] on div "(5624 avis)-Noté excellent" at bounding box center [521, 141] width 114 height 13
click at [524, 87] on icon at bounding box center [525, 86] width 9 height 1
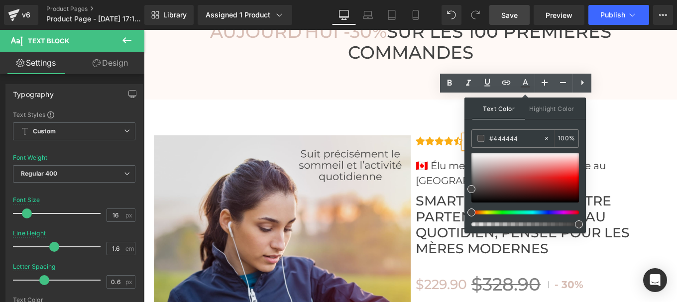
click at [464, 135] on div "(5624 avis)-Noté excellent" at bounding box center [521, 141] width 114 height 13
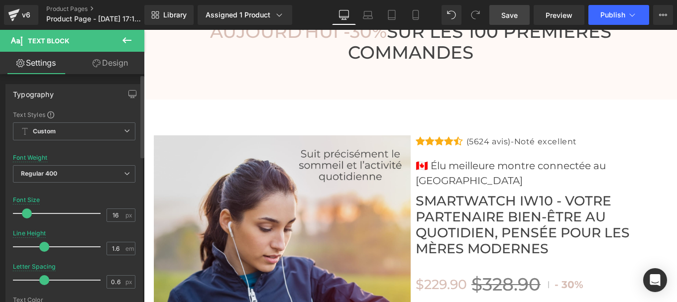
drag, startPoint x: 54, startPoint y: 246, endPoint x: 47, endPoint y: 248, distance: 6.6
click at [47, 248] on span at bounding box center [44, 247] width 10 height 10
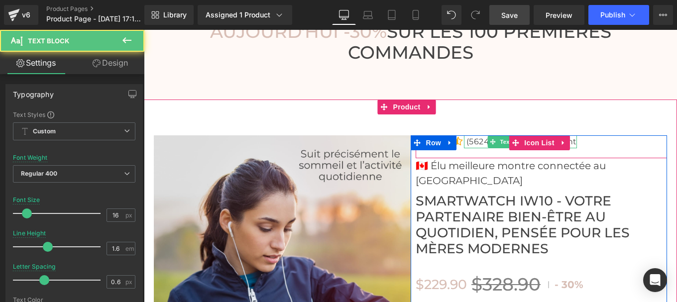
click at [482, 135] on p "(5624 avis)-Noté excellent" at bounding box center [522, 141] width 111 height 13
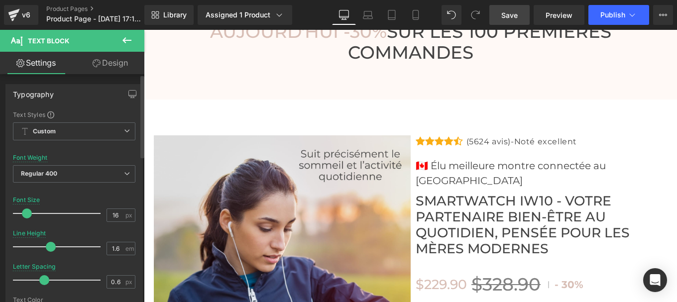
click at [51, 250] on span at bounding box center [51, 247] width 10 height 10
drag, startPoint x: 49, startPoint y: 247, endPoint x: 42, endPoint y: 247, distance: 6.5
click at [42, 247] on span at bounding box center [44, 247] width 10 height 10
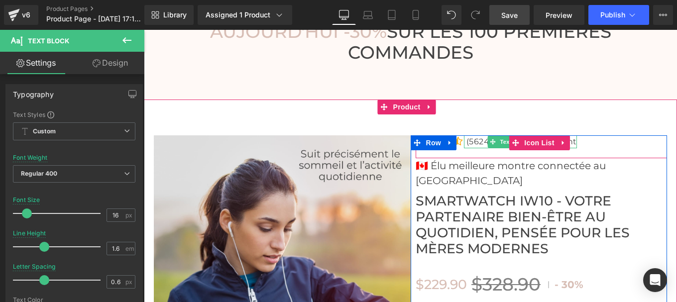
click at [468, 135] on p "(5624 avis)-Noté excellent" at bounding box center [522, 141] width 111 height 13
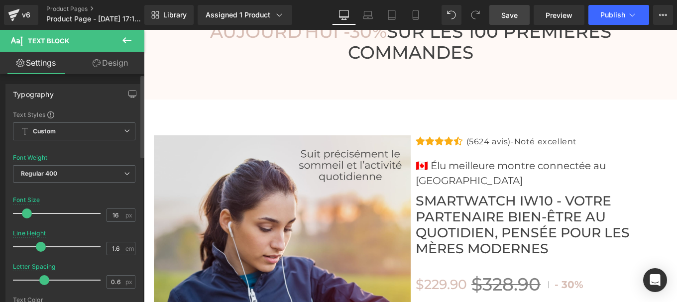
click at [36, 246] on span at bounding box center [41, 247] width 10 height 10
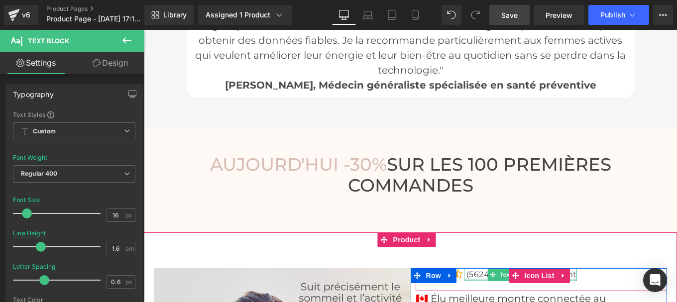
scroll to position [3881, 0]
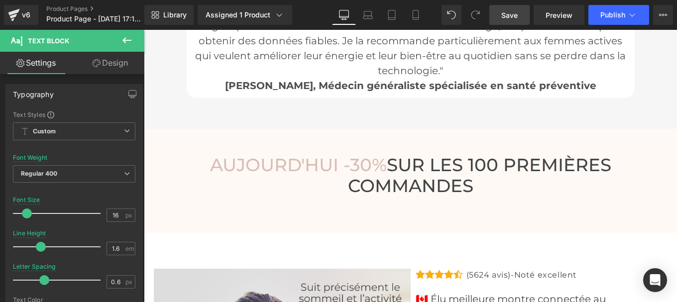
click at [433, 155] on div "[DATE] -30% SUR LES 100 PREMIÈRES COMMANDES Heading" at bounding box center [410, 176] width 518 height 42
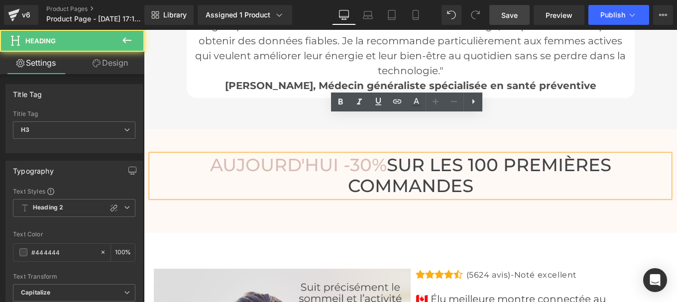
drag, startPoint x: 387, startPoint y: 122, endPoint x: 548, endPoint y: 148, distance: 162.5
click at [550, 155] on h3 "AUJOURD'HUI -30% SUR LES 100 PREMIÈRES COMMANDES" at bounding box center [410, 176] width 518 height 42
click at [413, 98] on icon at bounding box center [416, 102] width 12 height 12
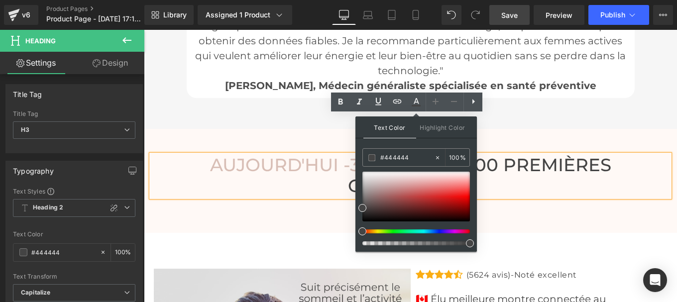
click at [545, 155] on h3 "AUJOURD'HUI -30% SUR LES 100 PREMIÈRES COMMANDES" at bounding box center [410, 176] width 518 height 42
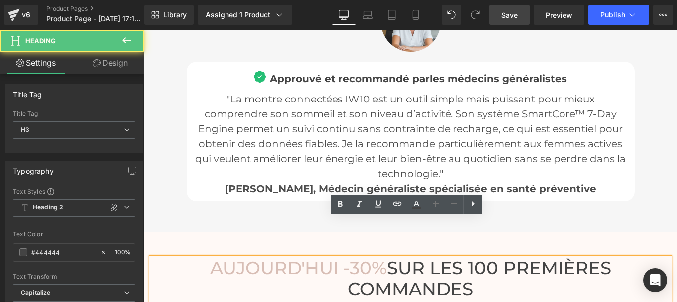
scroll to position [3777, 0]
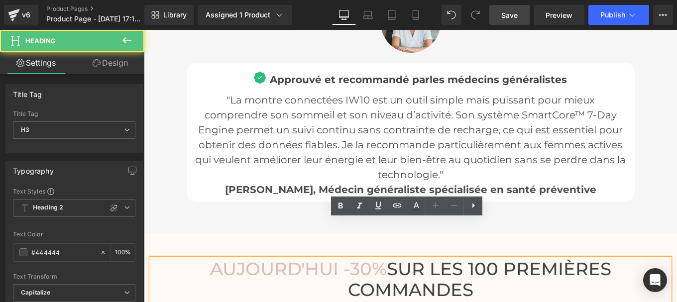
click at [400, 104] on div ""La montre connectées IW10 est un outil simple mais puissant pour mieux compren…" at bounding box center [410, 145] width 433 height 105
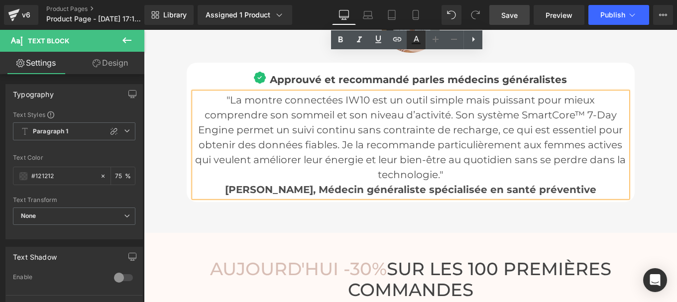
click at [416, 44] on icon at bounding box center [416, 43] width 9 height 1
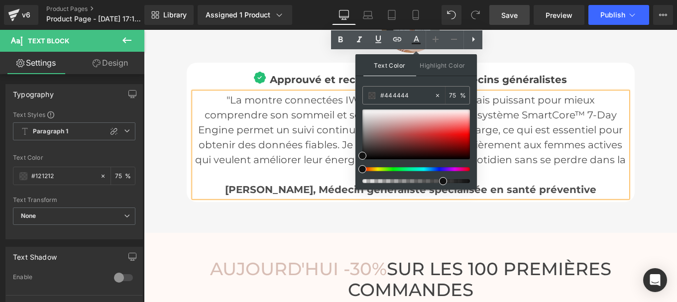
click at [305, 93] on p ""La montre connectées IW10 est un outil simple mais puissant pour mieux compren…" at bounding box center [410, 138] width 433 height 90
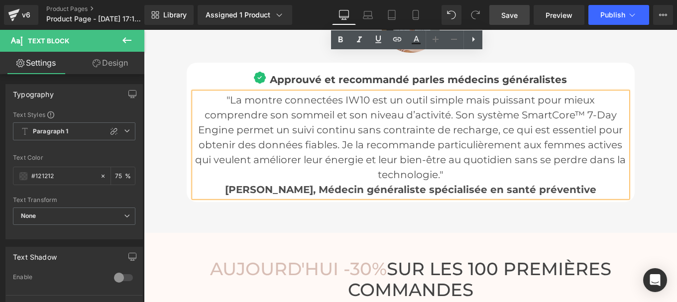
drag, startPoint x: 212, startPoint y: 63, endPoint x: 615, endPoint y: 152, distance: 413.0
click at [615, 152] on div ""La montre connectées IW10 est un outil simple mais puissant pour mieux compren…" at bounding box center [410, 145] width 433 height 105
click at [419, 39] on icon at bounding box center [416, 40] width 12 height 12
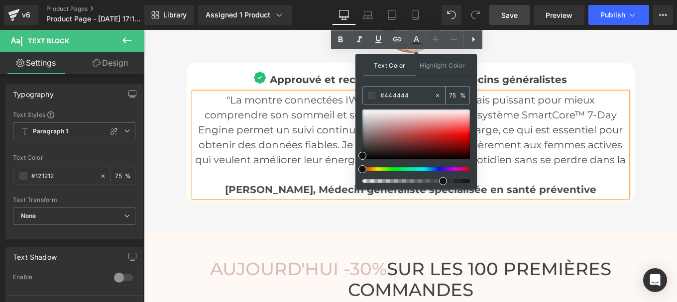
click at [413, 94] on input "#444444" at bounding box center [407, 95] width 54 height 11
paste input "444444"
type input "#444444"
click at [415, 41] on icon at bounding box center [416, 40] width 12 height 12
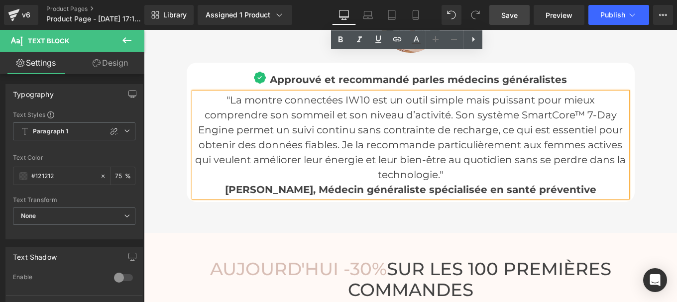
click at [480, 97] on span ""La montre connectées IW10 est un outil simple mais puissant pour mieux compren…" at bounding box center [410, 137] width 431 height 87
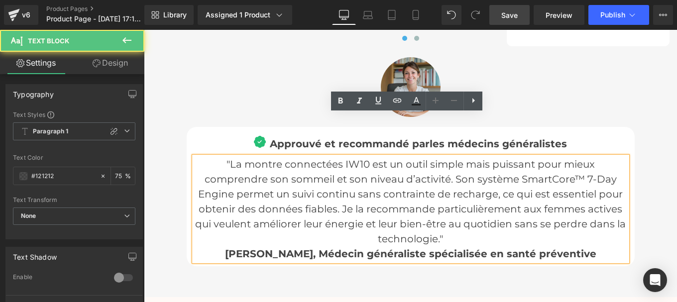
scroll to position [3712, 0]
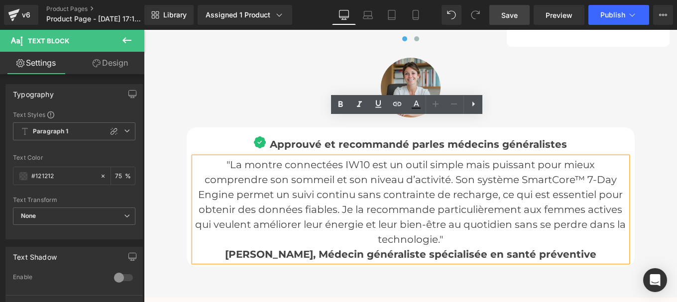
click at [499, 138] on span "les médecins généralistes" at bounding box center [498, 144] width 137 height 12
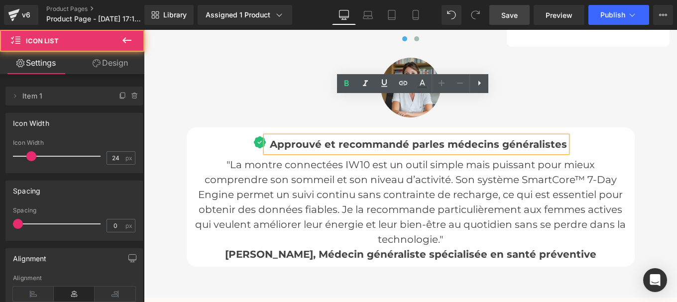
drag, startPoint x: 565, startPoint y: 108, endPoint x: 275, endPoint y: 109, distance: 290.3
click at [275, 136] on div "Image Approuvé et recommandé par les médecins généralistes Text Block" at bounding box center [410, 146] width 433 height 21
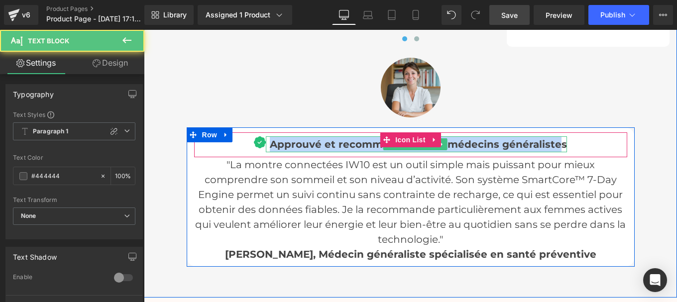
click at [556, 136] on div "Approuvé et recommandé par les médecins généralistes" at bounding box center [416, 144] width 301 height 16
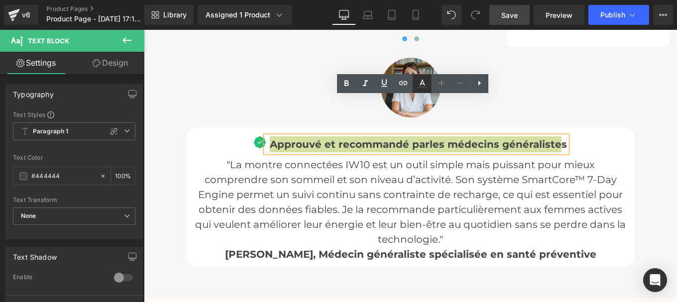
click at [420, 85] on icon at bounding box center [422, 83] width 5 height 6
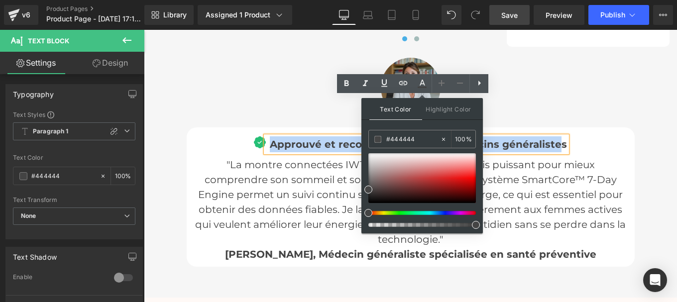
click at [332, 159] on span ""La montre connectées IW10 est un outil simple mais puissant pour mieux compren…" at bounding box center [410, 202] width 431 height 87
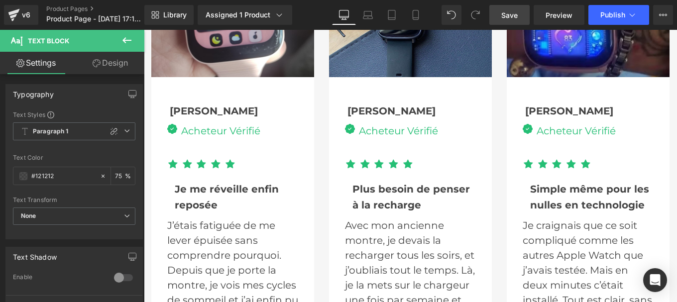
scroll to position [3354, 0]
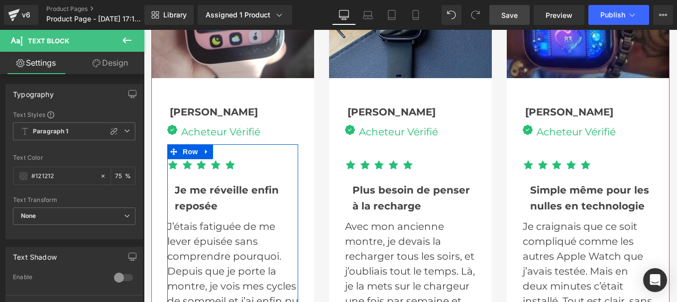
click at [185, 179] on div "Je me réveille enfin reposée" at bounding box center [236, 196] width 123 height 35
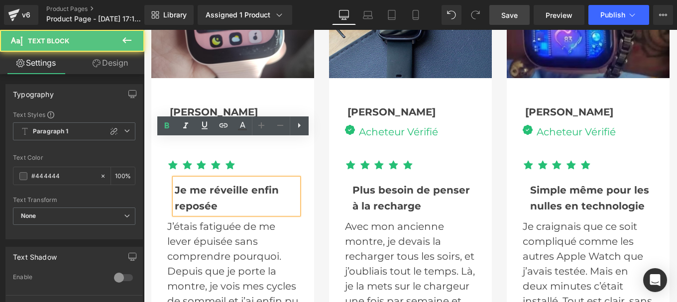
drag, startPoint x: 185, startPoint y: 158, endPoint x: 213, endPoint y: 147, distance: 30.0
click at [203, 179] on div "Je me réveille enfin reposée" at bounding box center [236, 196] width 123 height 35
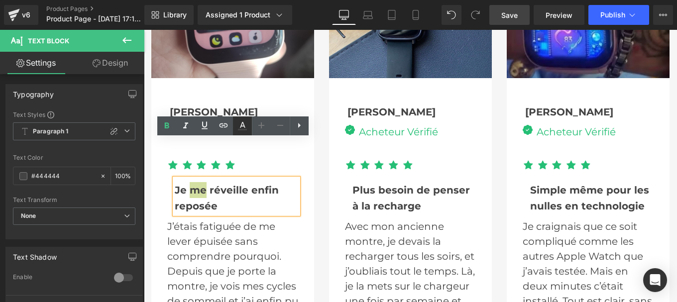
click at [241, 123] on icon at bounding box center [242, 126] width 12 height 12
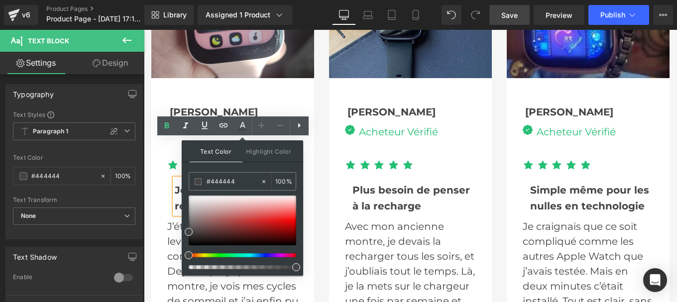
click at [144, 30] on div at bounding box center [144, 30] width 0 height 0
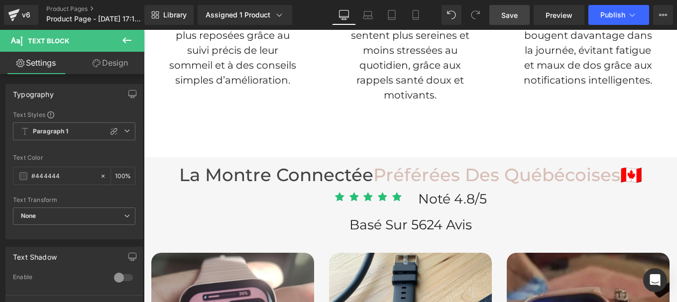
scroll to position [3008, 0]
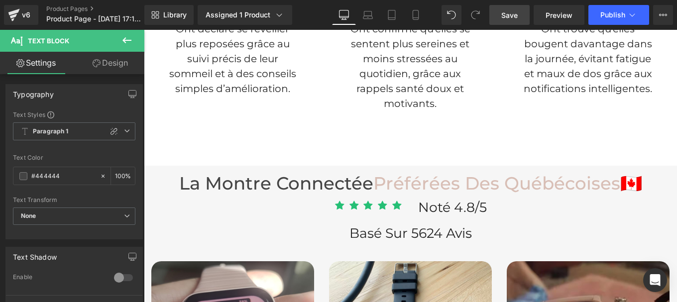
click at [294, 173] on h3 "La montre connectée Préférées Des québécoises 🇨🇦" at bounding box center [410, 183] width 518 height 21
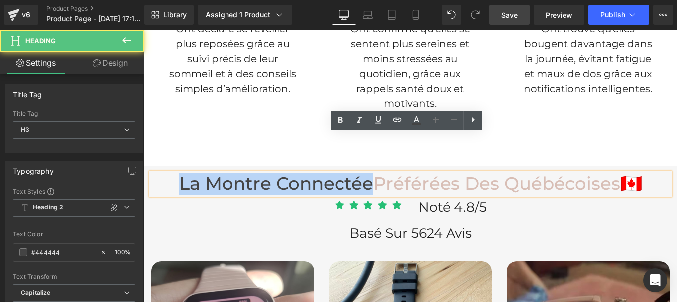
drag, startPoint x: 171, startPoint y: 144, endPoint x: 359, endPoint y: 143, distance: 187.7
click at [359, 173] on h3 "La montre connectée Préférées Des québécoises 🇨🇦" at bounding box center [410, 183] width 518 height 21
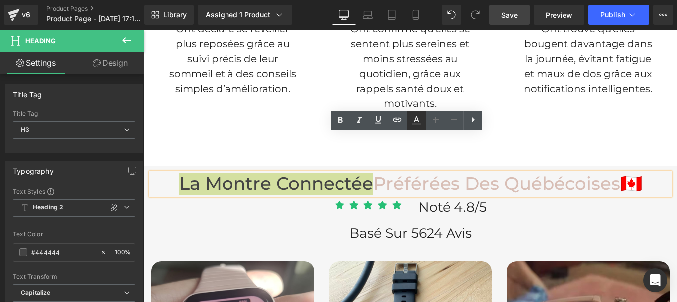
click at [411, 120] on icon at bounding box center [416, 121] width 12 height 12
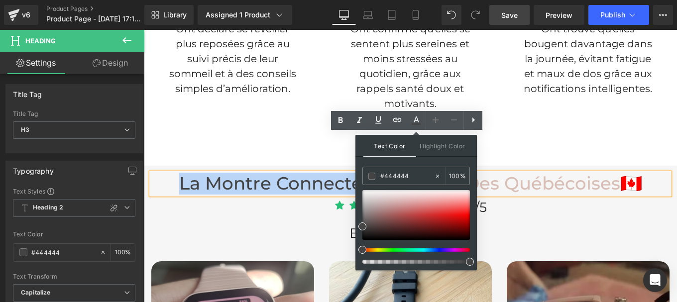
click at [322, 173] on h3 "La montre connectée Préférées Des québécoises 🇨🇦" at bounding box center [410, 183] width 518 height 21
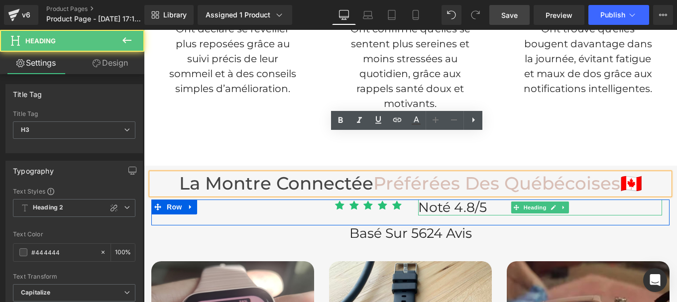
click at [430, 199] on span "Noté 4.8/5" at bounding box center [452, 207] width 69 height 16
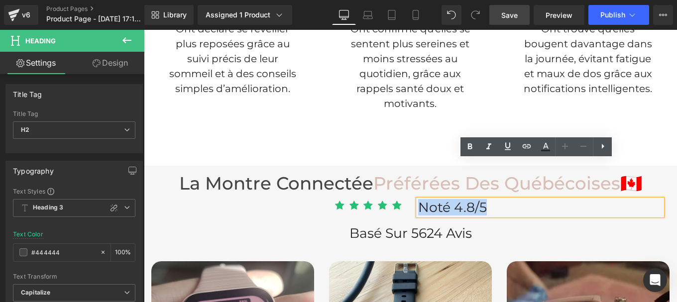
drag, startPoint x: 488, startPoint y: 172, endPoint x: 417, endPoint y: 171, distance: 71.2
click at [418, 200] on h2 "Noté 4.8/5" at bounding box center [540, 208] width 244 height 16
click at [545, 145] on icon at bounding box center [545, 146] width 5 height 6
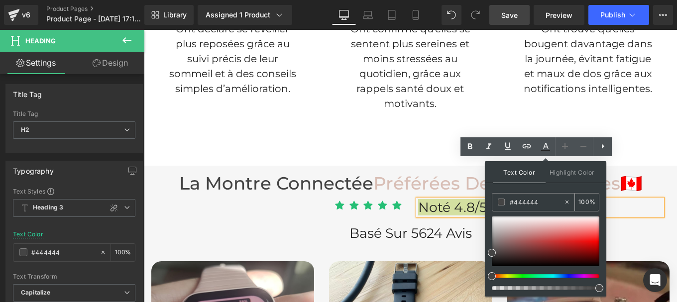
click at [543, 199] on input "#444444" at bounding box center [537, 202] width 54 height 11
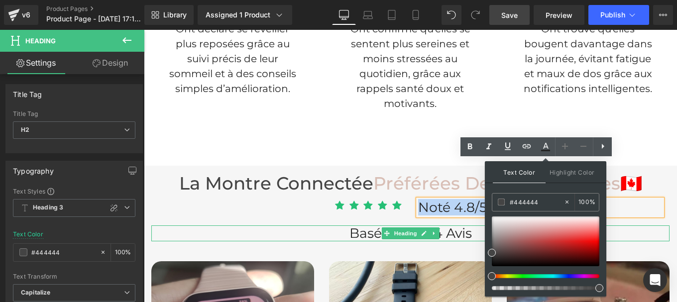
click at [355, 225] on span "Basé sur 5624 avis" at bounding box center [411, 233] width 122 height 16
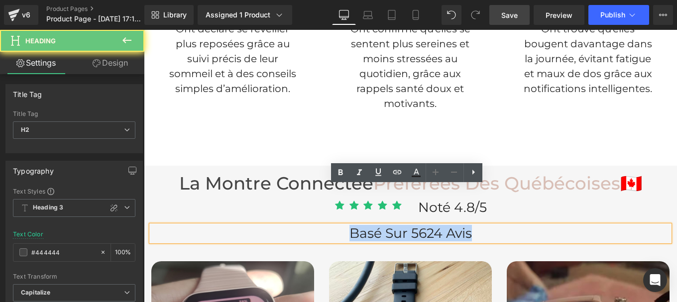
drag, startPoint x: 345, startPoint y: 196, endPoint x: 481, endPoint y: 201, distance: 137.0
click at [481, 226] on h2 "Basé sur 5624 avis" at bounding box center [410, 234] width 518 height 16
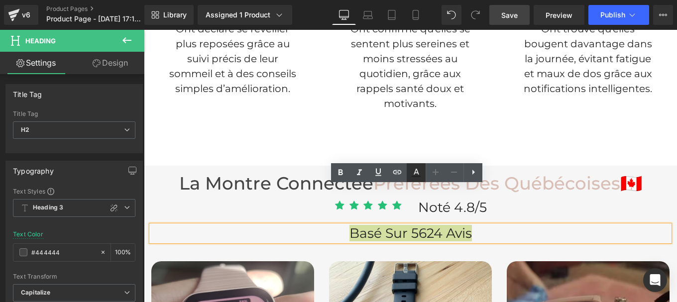
click at [416, 175] on icon at bounding box center [416, 173] width 12 height 12
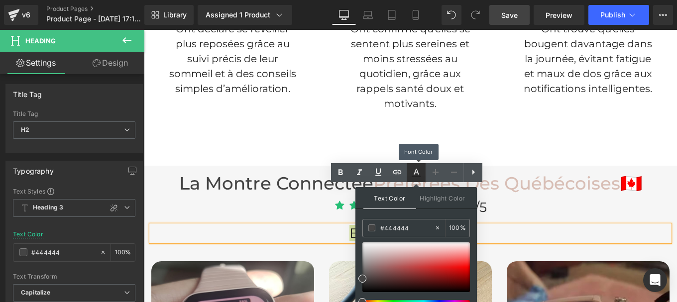
click at [416, 175] on icon at bounding box center [416, 173] width 12 height 12
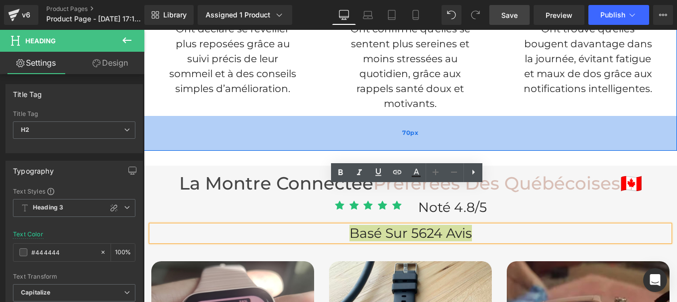
click at [325, 116] on div "70px" at bounding box center [410, 133] width 533 height 35
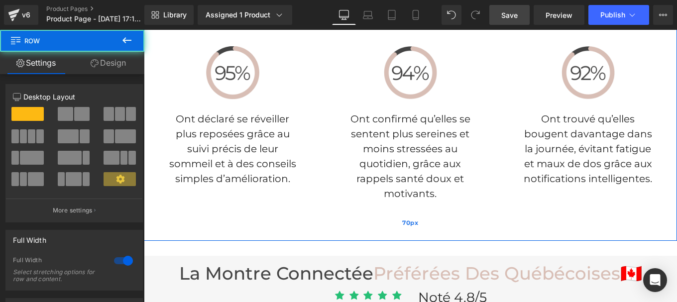
scroll to position [2918, 0]
click at [233, 112] on p "Ont déclaré se réveiller plus reposées grâce au suivi précis de leur sommeil et…" at bounding box center [232, 149] width 133 height 75
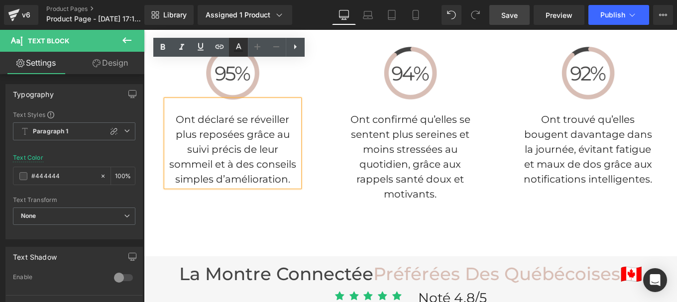
click at [235, 51] on icon at bounding box center [238, 50] width 9 height 1
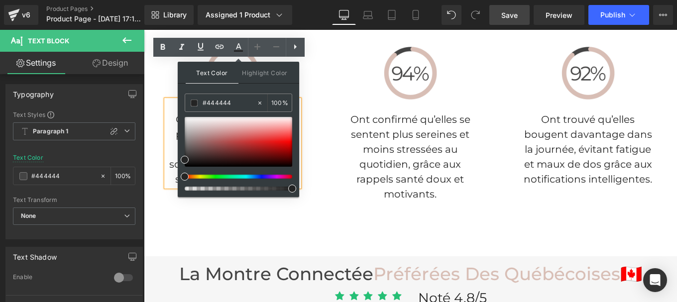
click at [167, 112] on p "Ont déclaré se réveiller plus reposées grâce au suivi précis de leur sommeil et…" at bounding box center [232, 149] width 133 height 75
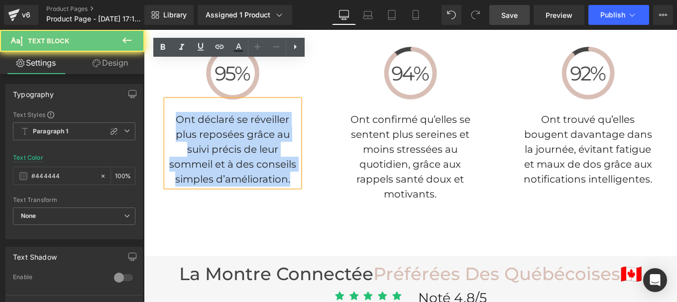
drag, startPoint x: 267, startPoint y: 119, endPoint x: 294, endPoint y: 144, distance: 36.3
click at [294, 144] on p "Ont déclaré se réveiller plus reposées grâce au suivi précis de leur sommeil et…" at bounding box center [232, 149] width 133 height 75
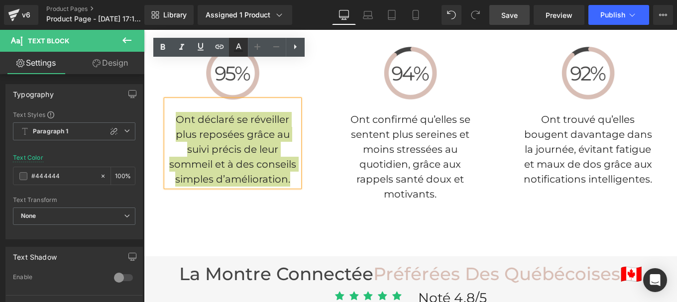
click at [236, 50] on icon at bounding box center [239, 47] width 12 height 12
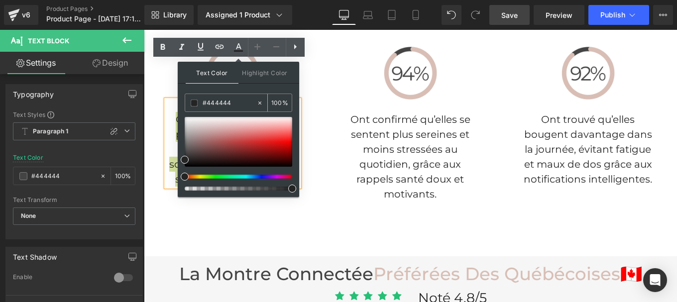
click at [236, 100] on input "#444444" at bounding box center [230, 103] width 54 height 11
paste input "44444"
type input "#444444"
click at [240, 50] on icon at bounding box center [239, 47] width 12 height 12
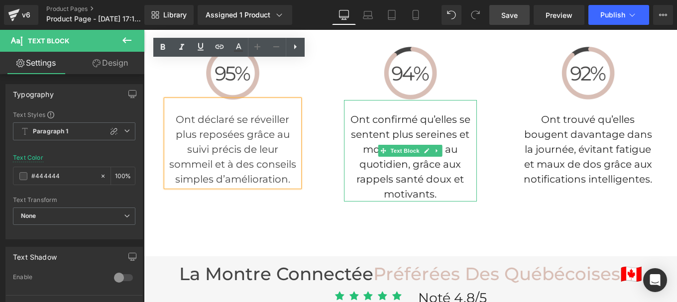
click at [354, 112] on p "Ont confirmé qu’elles se sentent plus sereines et moins stressées au quotidien,…" at bounding box center [410, 157] width 133 height 90
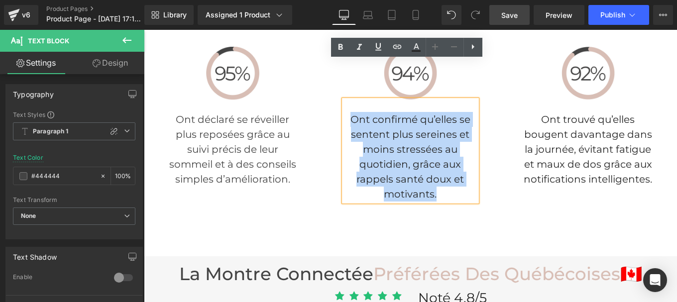
drag, startPoint x: 350, startPoint y: 81, endPoint x: 439, endPoint y: 154, distance: 114.9
click at [439, 154] on p "Ont confirmé qu’elles se sentent plus sereines et moins stressées au quotidien,…" at bounding box center [410, 157] width 133 height 90
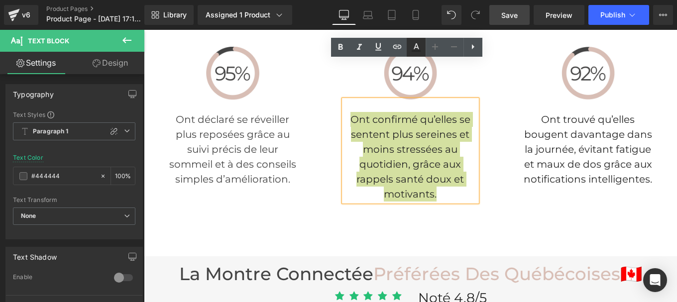
click at [419, 54] on link at bounding box center [416, 47] width 19 height 19
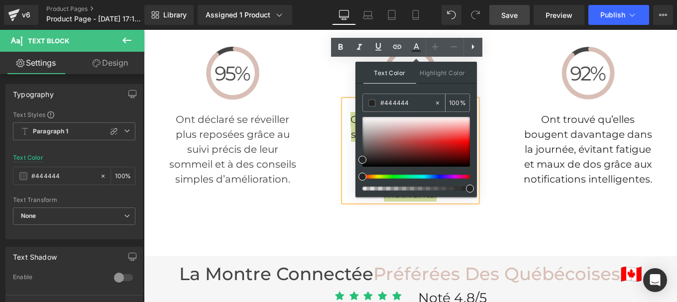
click at [410, 107] on input "#444444" at bounding box center [407, 103] width 54 height 11
paste input "44444"
type input "#444444"
click at [416, 47] on icon at bounding box center [416, 47] width 12 height 12
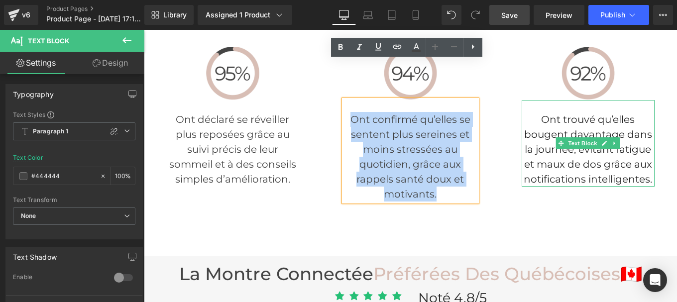
click at [536, 112] on p "Ont trouvé qu’elles bougent davantage dans la journée, évitant fatigue et maux …" at bounding box center [588, 149] width 133 height 75
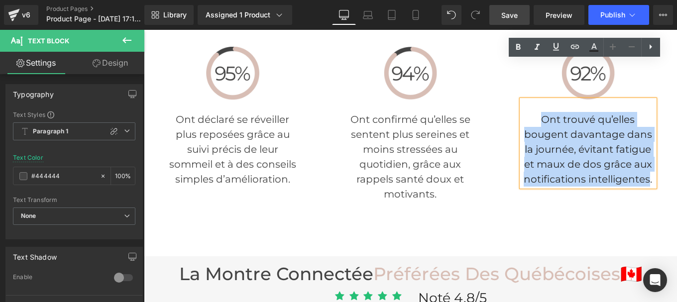
drag, startPoint x: 536, startPoint y: 81, endPoint x: 647, endPoint y: 143, distance: 127.0
click at [647, 143] on p "Ont trouvé qu’elles bougent davantage dans la journée, évitant fatigue et maux …" at bounding box center [588, 149] width 133 height 75
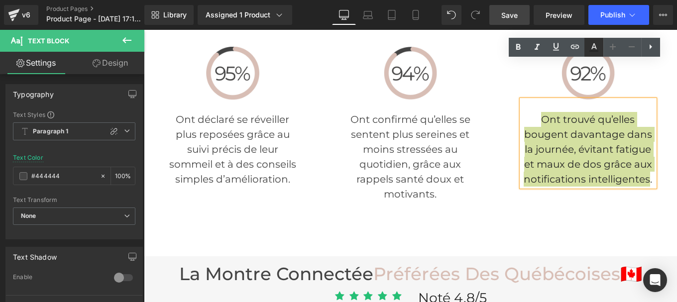
click at [597, 44] on icon at bounding box center [594, 47] width 12 height 12
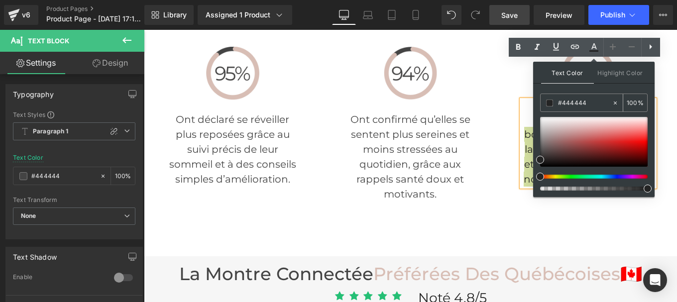
click at [579, 104] on input "#444444" at bounding box center [585, 103] width 54 height 11
paste input "44444"
click at [595, 48] on icon at bounding box center [594, 47] width 12 height 12
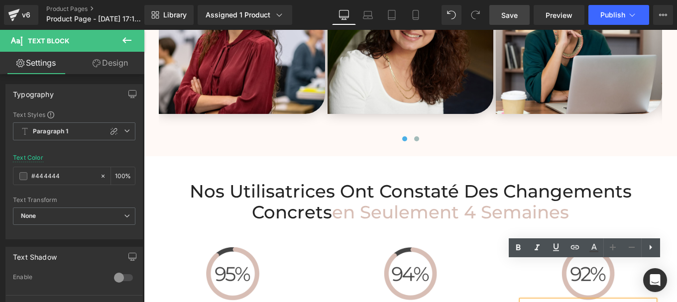
scroll to position [2716, 0]
click at [304, 182] on h2 "Nos Utilisatrices Ont Constaté des Changements Concrets en Seulement 4 Semaines" at bounding box center [410, 203] width 518 height 42
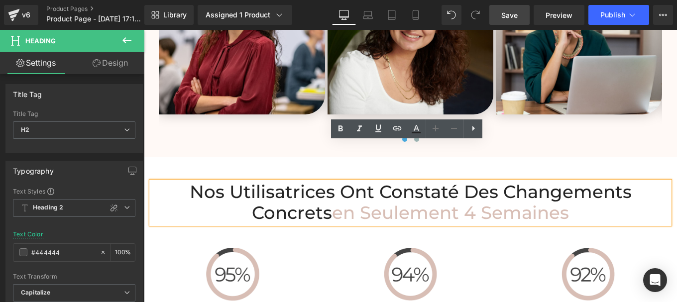
drag, startPoint x: 334, startPoint y: 178, endPoint x: 187, endPoint y: 155, distance: 149.1
click at [187, 182] on h2 "Nos Utilisatrices Ont Constaté des Changements Concrets en Seulement 4 Semaines" at bounding box center [410, 203] width 518 height 42
click at [418, 129] on icon at bounding box center [416, 128] width 5 height 6
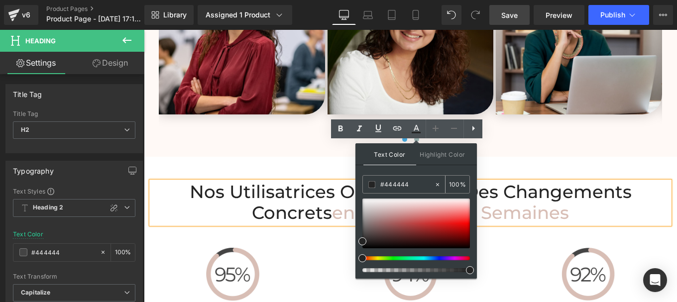
click at [410, 188] on input "#444444" at bounding box center [407, 184] width 54 height 11
paste input "44444"
click at [416, 128] on icon at bounding box center [416, 129] width 12 height 12
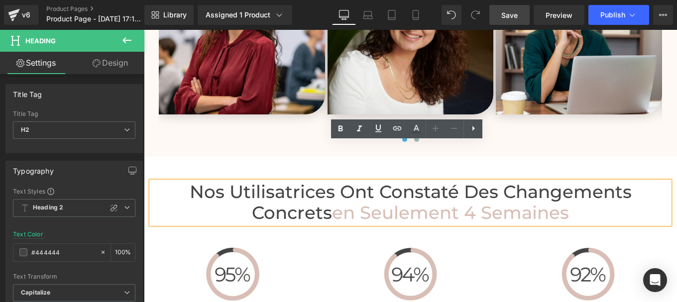
click at [322, 181] on span "Nos Utilisatrices Ont Constaté des Changements Concrets" at bounding box center [411, 202] width 442 height 43
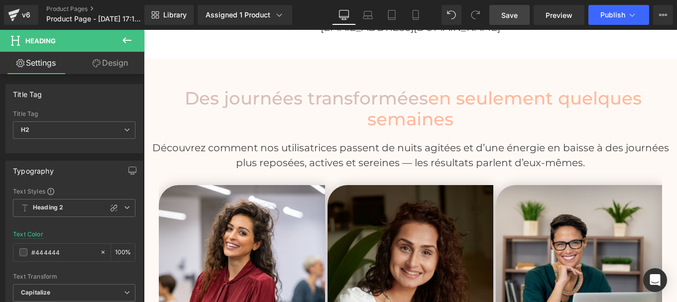
scroll to position [2478, 0]
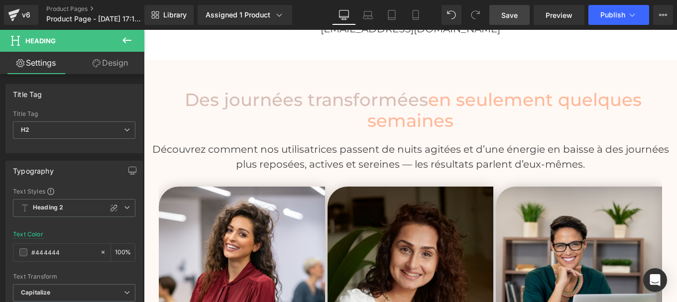
click at [326, 142] on p "Découvrez comment nos utilisatrices passent de nuits agitées et d’une énergie e…" at bounding box center [410, 157] width 518 height 30
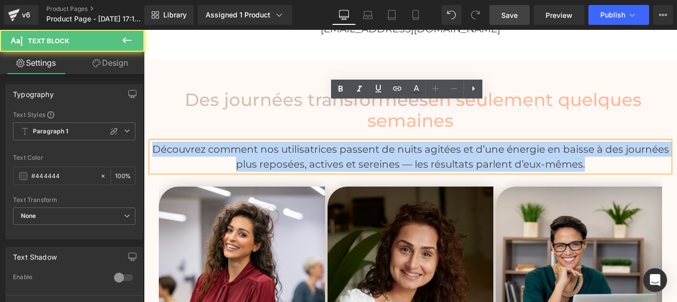
drag, startPoint x: 149, startPoint y: 108, endPoint x: 607, endPoint y: 118, distance: 458.2
click at [607, 142] on p "Découvrez comment nos utilisatrices passent de nuits agitées et d’une énergie e…" at bounding box center [410, 157] width 518 height 30
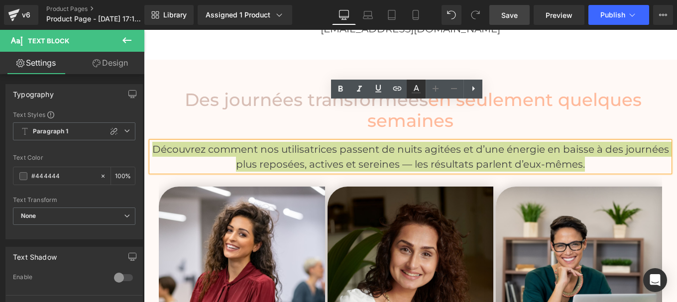
click at [421, 89] on icon at bounding box center [416, 89] width 12 height 12
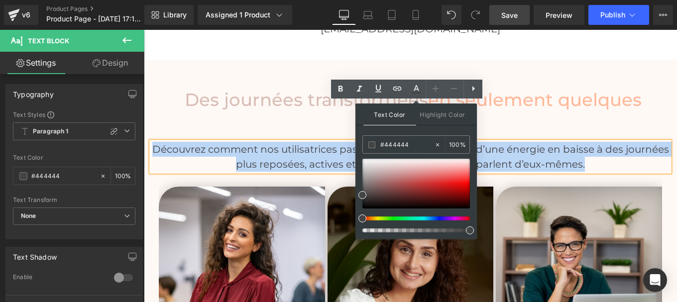
click at [331, 142] on p "Découvrez comment nos utilisatrices passent de nuits agitées et d’une énergie e…" at bounding box center [410, 157] width 518 height 30
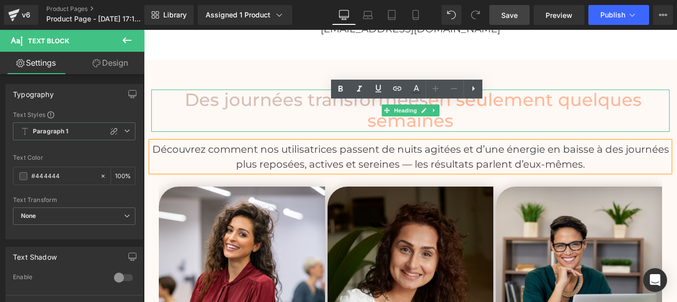
click at [428, 89] on span "en seulement quelques semaines" at bounding box center [504, 110] width 274 height 43
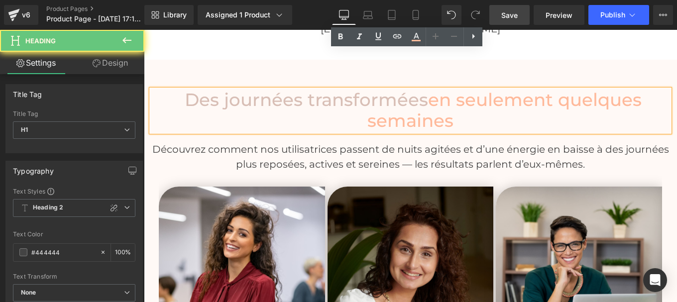
drag, startPoint x: 428, startPoint y: 62, endPoint x: 442, endPoint y: 61, distance: 14.5
click at [457, 90] on h1 "Des journées transformées en seulement quelques semaines" at bounding box center [410, 111] width 518 height 42
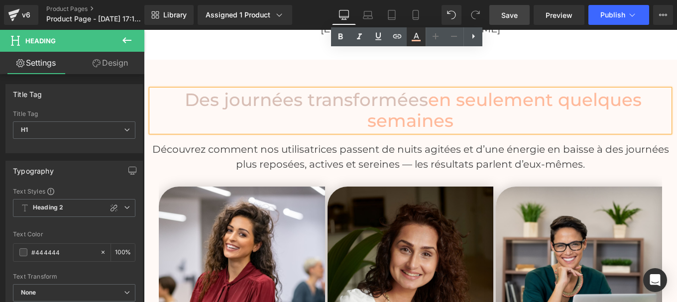
click at [417, 39] on icon at bounding box center [416, 37] width 12 height 12
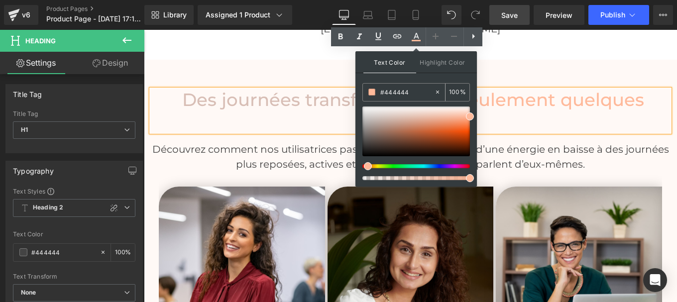
click at [410, 92] on input "#444444" at bounding box center [407, 92] width 54 height 11
paste input "444444"
type input "#444444"
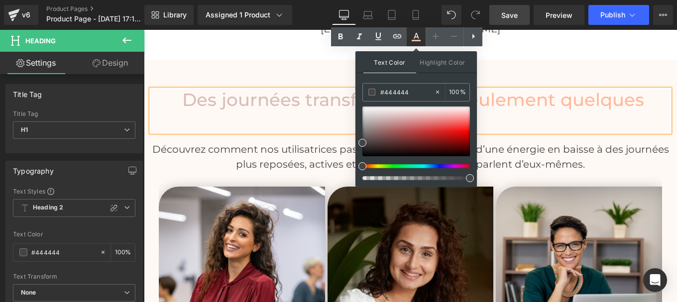
click at [416, 39] on icon at bounding box center [416, 37] width 12 height 12
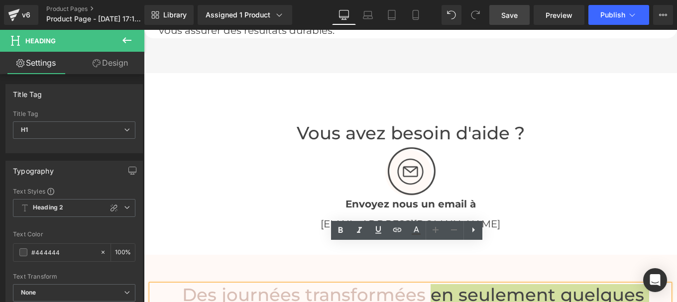
scroll to position [2282, 0]
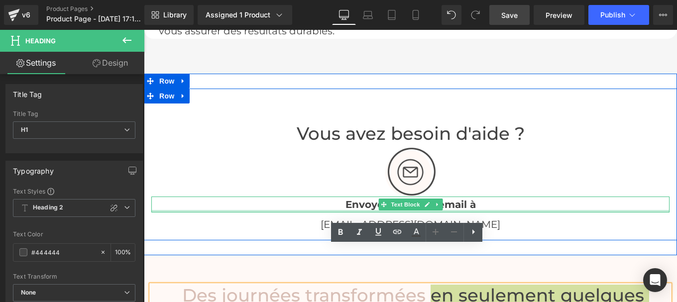
click at [353, 210] on div at bounding box center [410, 211] width 518 height 2
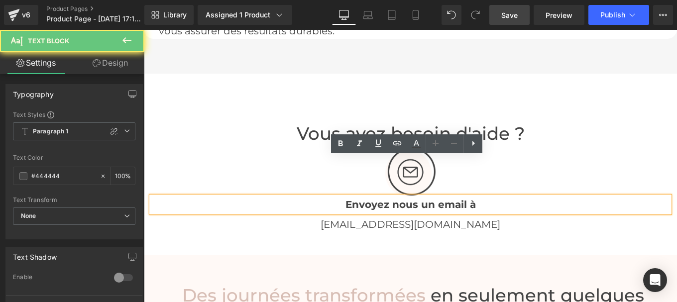
drag, startPoint x: 346, startPoint y: 167, endPoint x: 373, endPoint y: 164, distance: 27.5
click at [362, 199] on b "Envoyez nous un email à" at bounding box center [411, 205] width 130 height 12
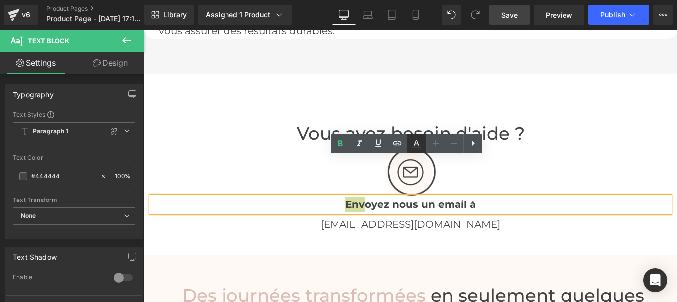
click at [414, 144] on icon at bounding box center [416, 144] width 12 height 12
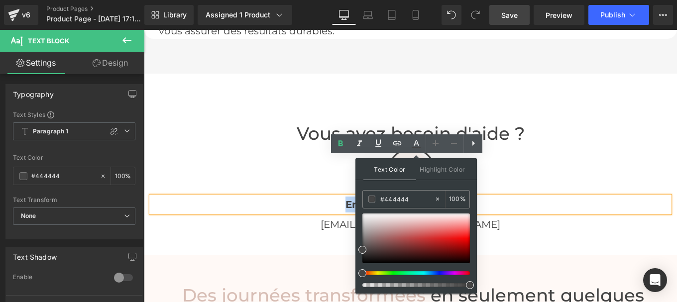
click at [326, 197] on p "Envoyez nous un email à" at bounding box center [410, 205] width 518 height 16
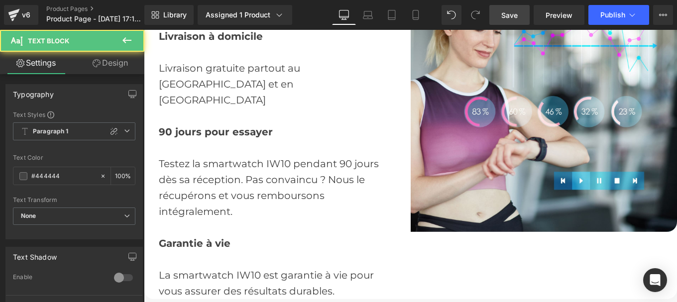
scroll to position [2021, 0]
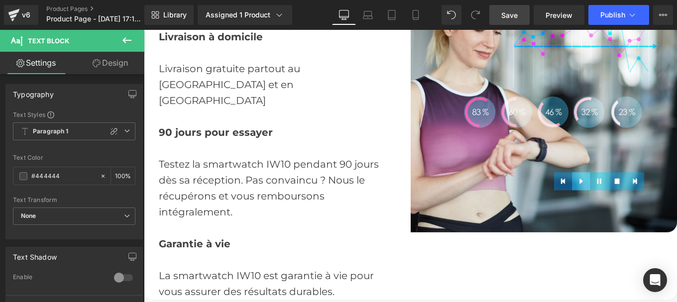
click at [236, 252] on div "La smartwatch IW10 est garantie à vie pour vous assurer des résultats durables." at bounding box center [277, 276] width 236 height 48
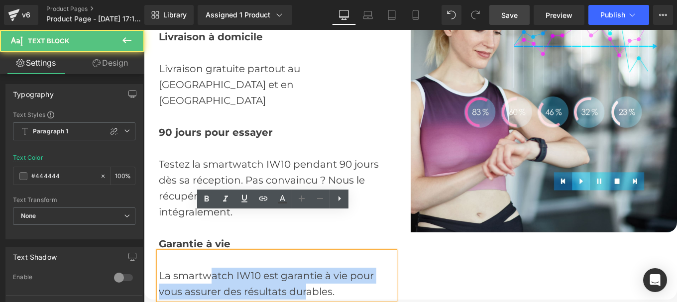
drag, startPoint x: 207, startPoint y: 237, endPoint x: 305, endPoint y: 239, distance: 98.1
click at [311, 254] on div "La smartwatch IW10 est garantie à vie pour vous assurer des résultats durables." at bounding box center [277, 276] width 236 height 48
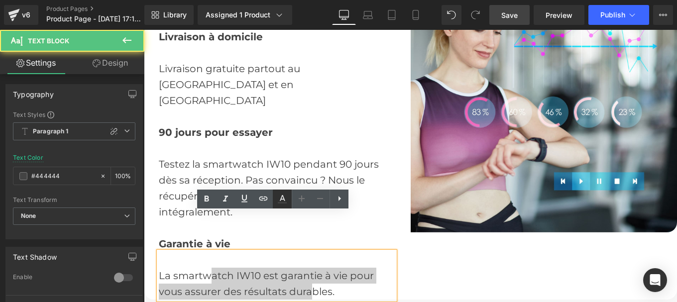
click at [280, 195] on icon at bounding box center [282, 199] width 12 height 12
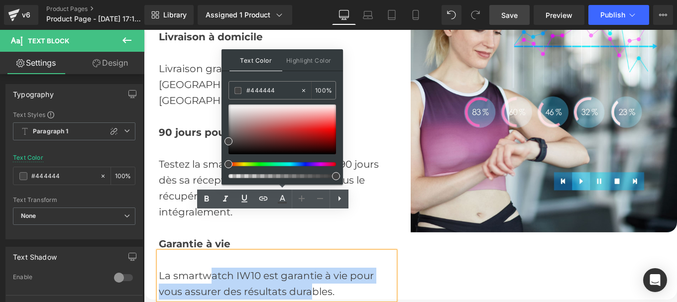
click at [323, 252] on div "La smartw atch IW10 est garantie à vie pour vous assurer des résultats dura ble…" at bounding box center [277, 276] width 236 height 48
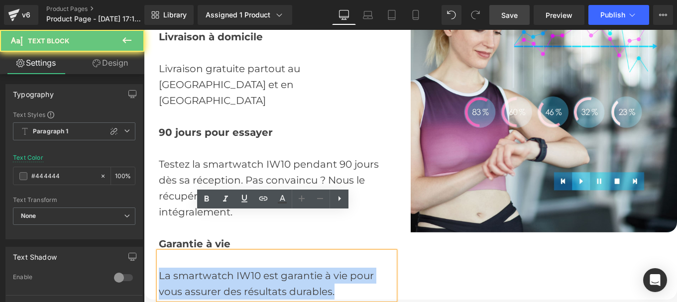
drag, startPoint x: 338, startPoint y: 254, endPoint x: 155, endPoint y: 229, distance: 184.5
click at [159, 252] on div "La smartw atch IW10 est garantie à vie pour vous assurer des résultats dura ble…" at bounding box center [277, 276] width 236 height 48
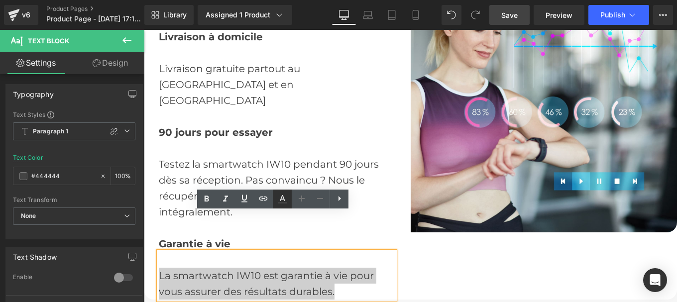
click at [288, 201] on icon at bounding box center [282, 199] width 12 height 12
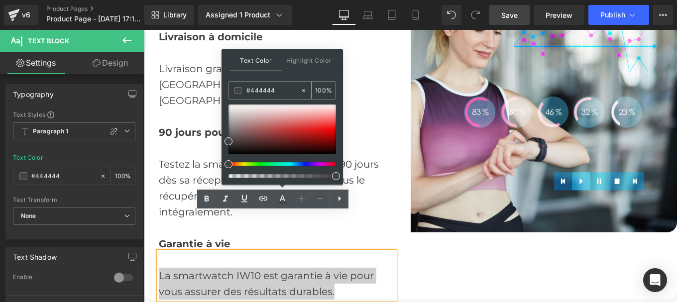
click at [277, 93] on input "#444444" at bounding box center [273, 90] width 54 height 11
paste input "44444"
type input "#444444"
click at [282, 201] on icon at bounding box center [282, 199] width 12 height 12
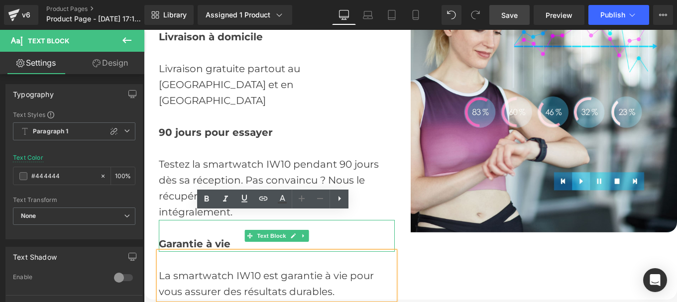
click at [183, 238] on span "Garantie à vie" at bounding box center [195, 244] width 72 height 12
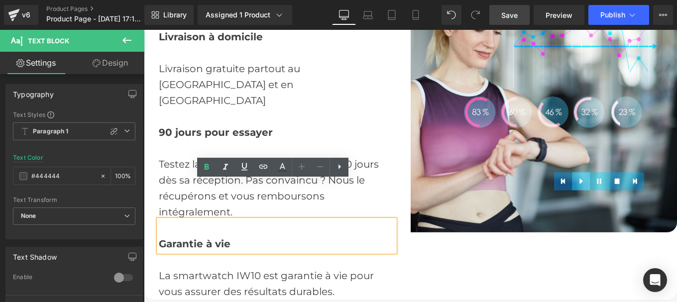
drag, startPoint x: 261, startPoint y: 204, endPoint x: 154, endPoint y: 201, distance: 107.6
click at [159, 220] on div "Garantie à vie" at bounding box center [277, 236] width 236 height 32
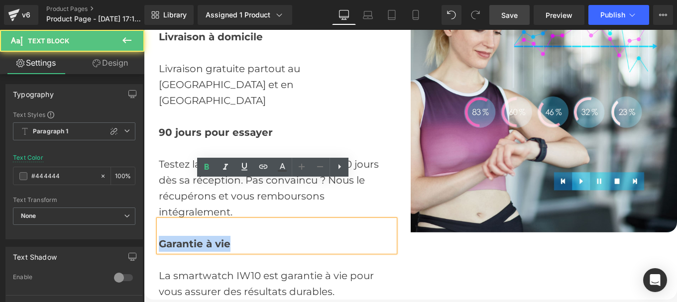
drag, startPoint x: 233, startPoint y: 205, endPoint x: 155, endPoint y: 204, distance: 77.2
click at [159, 220] on div "Garantie à vie" at bounding box center [277, 236] width 236 height 32
click at [281, 170] on icon at bounding box center [282, 167] width 12 height 12
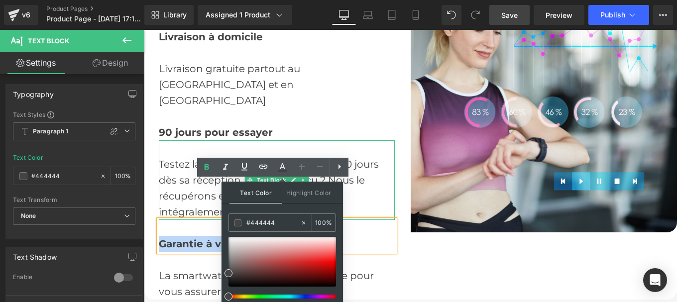
click at [184, 140] on div "Testez la smartwatch IW10 pendant 90 jours dès sa réception. Pas convaincu ? No…" at bounding box center [277, 180] width 236 height 80
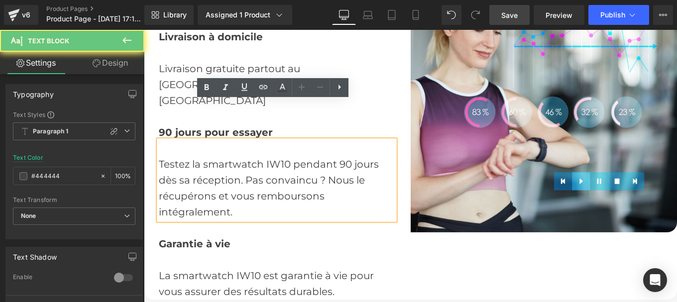
click at [159, 140] on div "Testez la smartwatch IW10 pendant 90 jours dès sa réception. Pas convaincu ? No…" at bounding box center [277, 180] width 236 height 80
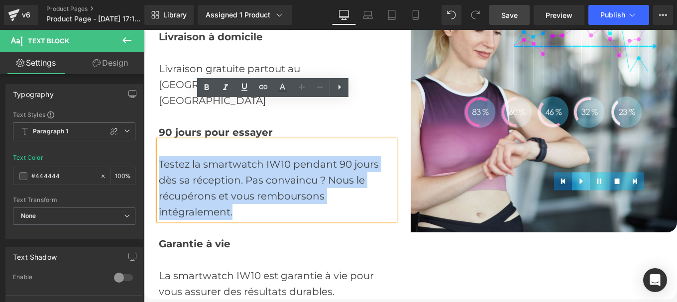
drag, startPoint x: 157, startPoint y: 125, endPoint x: 237, endPoint y: 172, distance: 93.1
click at [237, 172] on div "Testez la smartwatch IW10 pendant 90 jours dès sa réception. Pas convaincu ? No…" at bounding box center [277, 180] width 236 height 80
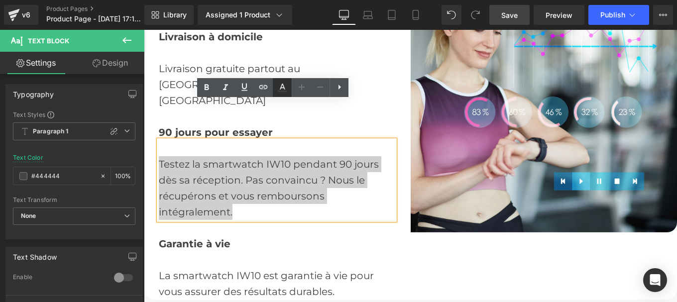
click at [279, 83] on icon at bounding box center [282, 88] width 12 height 12
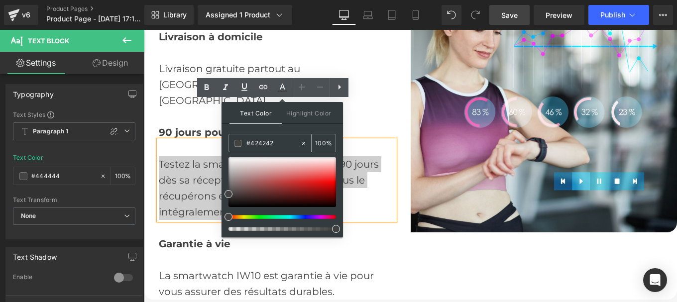
click at [278, 146] on input "#424242" at bounding box center [273, 143] width 54 height 11
paste input "44444"
type input "#444444"
click at [282, 91] on icon at bounding box center [282, 91] width 9 height 1
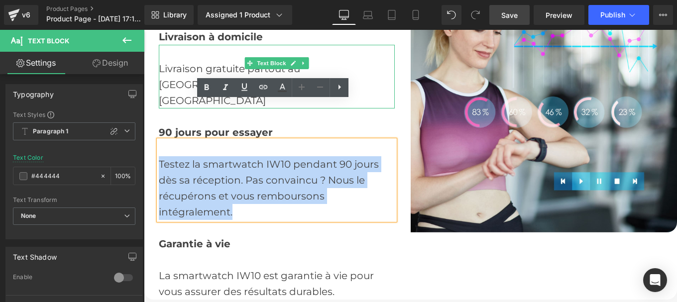
click at [165, 54] on div "Livraison gratuite partout au [GEOGRAPHIC_DATA] et en [GEOGRAPHIC_DATA]" at bounding box center [277, 77] width 236 height 64
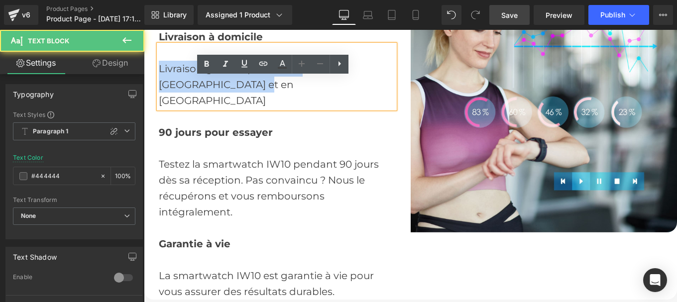
drag, startPoint x: 190, startPoint y: 59, endPoint x: 155, endPoint y: 50, distance: 36.6
click at [159, 50] on div "Livraison gratuite partout au [GEOGRAPHIC_DATA] et en [GEOGRAPHIC_DATA]" at bounding box center [277, 77] width 236 height 64
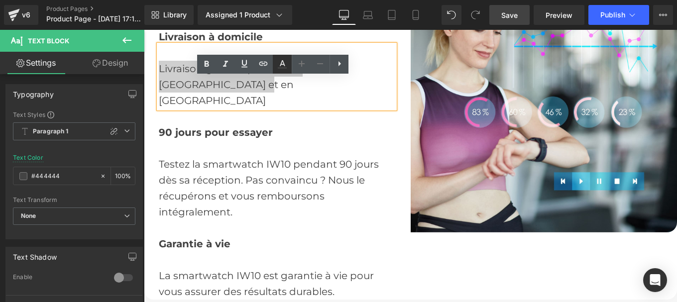
click at [282, 63] on icon at bounding box center [282, 63] width 5 height 6
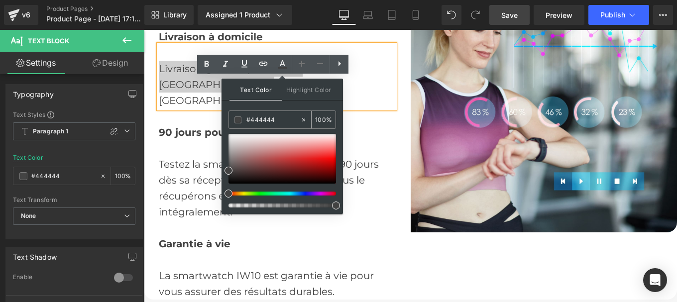
click at [283, 117] on input "#444444" at bounding box center [273, 120] width 54 height 11
paste input "44444"
click at [284, 60] on icon at bounding box center [282, 64] width 12 height 12
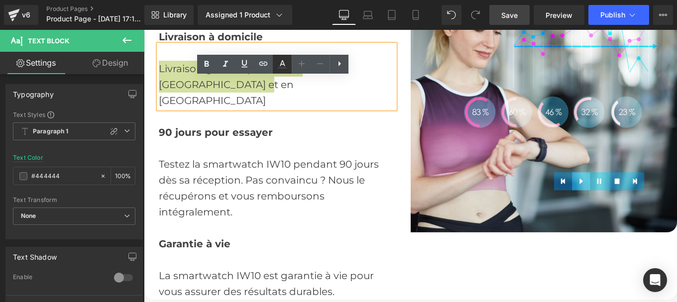
click at [283, 65] on icon at bounding box center [282, 64] width 12 height 12
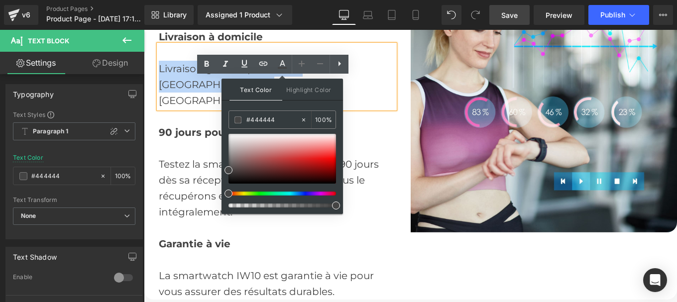
click at [202, 158] on span "Testez la smartwatch IW10 pendant 90 jours dès sa réception. Pas convaincu ? No…" at bounding box center [269, 188] width 220 height 60
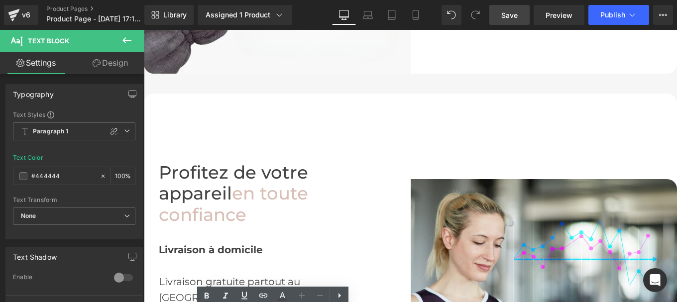
scroll to position [1808, 0]
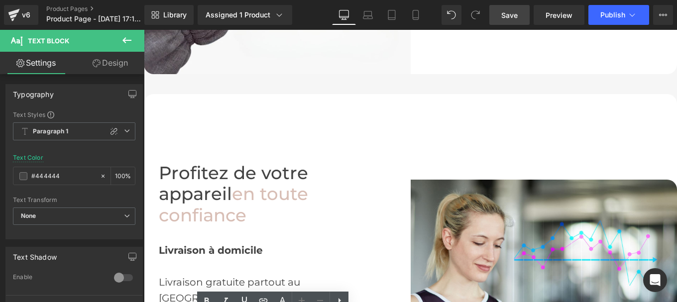
click at [233, 178] on span "Profitez de votre appareil" at bounding box center [233, 183] width 149 height 43
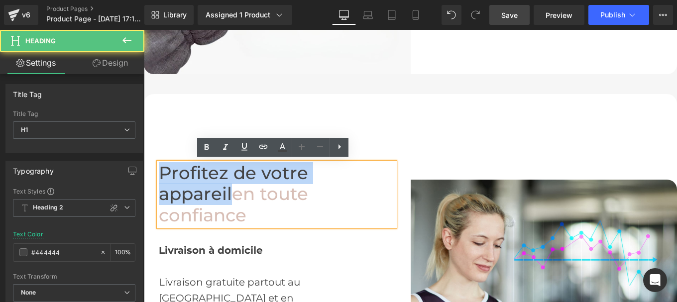
drag, startPoint x: 157, startPoint y: 170, endPoint x: 393, endPoint y: 168, distance: 235.5
click at [393, 168] on div "Profitez de votre appareil en toute confiance" at bounding box center [277, 195] width 236 height 64
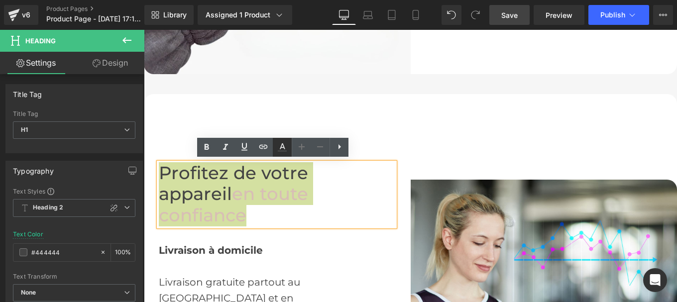
click at [283, 148] on icon at bounding box center [282, 147] width 12 height 12
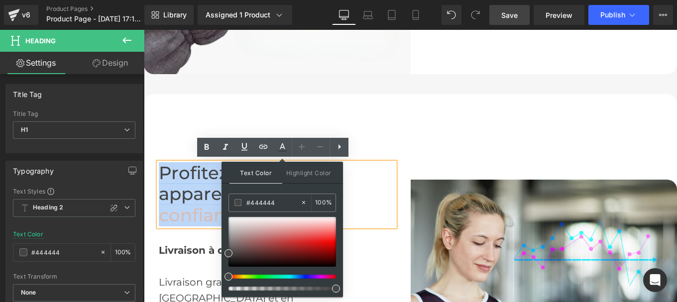
click at [373, 185] on h1 "Profitez de votre appareil en toute confiance" at bounding box center [277, 195] width 236 height 64
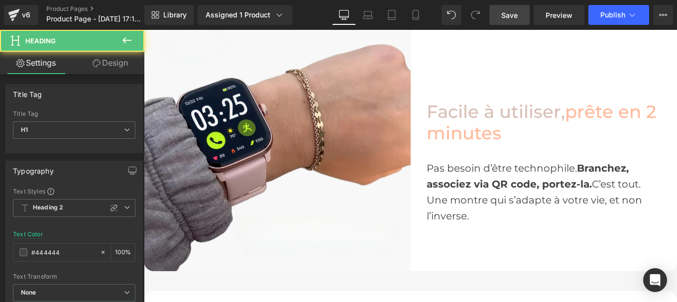
scroll to position [1610, 0]
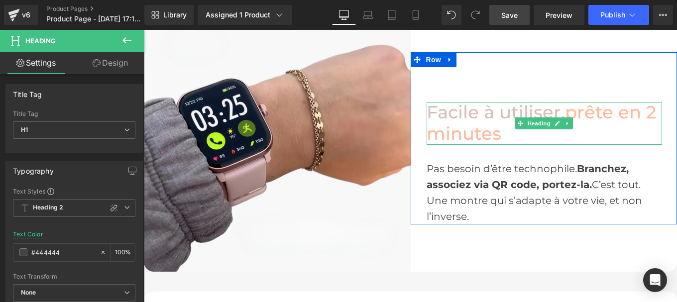
click at [562, 110] on span "prête en 2 minutes" at bounding box center [542, 123] width 230 height 43
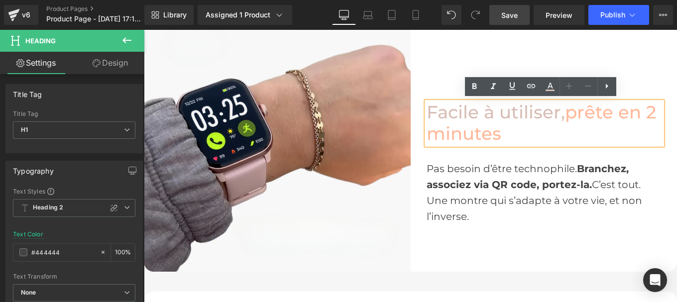
drag, startPoint x: 562, startPoint y: 110, endPoint x: 570, endPoint y: 125, distance: 17.4
click at [570, 125] on h1 "Facile à utiliser , prête en 2 minutes" at bounding box center [545, 123] width 236 height 42
click at [551, 89] on icon at bounding box center [550, 87] width 12 height 12
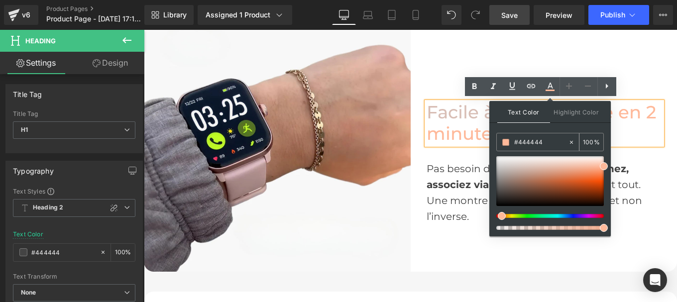
click at [531, 143] on input "#444444" at bounding box center [541, 142] width 54 height 11
paste input "#444444"
paste input "444444"
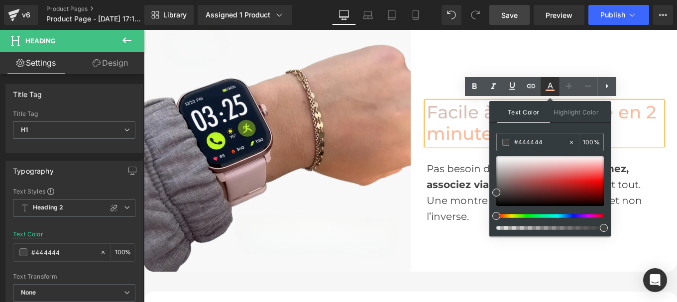
click at [551, 89] on icon at bounding box center [550, 87] width 12 height 12
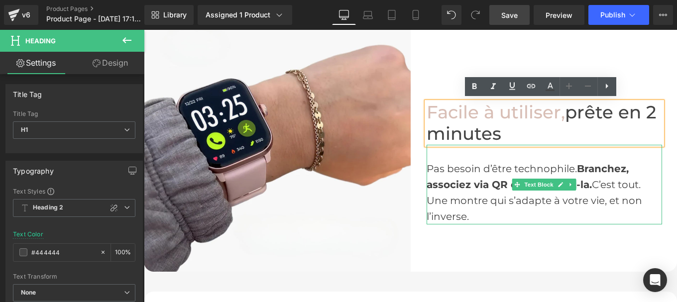
click at [440, 168] on div "Pas besoin d’être technophile. [GEOGRAPHIC_DATA], associez via QR code, portez-…" at bounding box center [545, 193] width 236 height 64
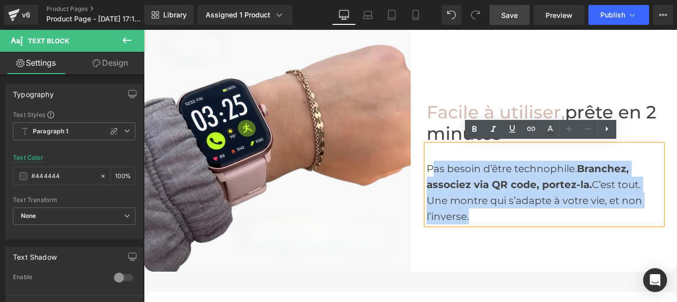
drag, startPoint x: 427, startPoint y: 168, endPoint x: 487, endPoint y: 214, distance: 75.7
click at [487, 214] on div "Pas besoin d’être technophile. [GEOGRAPHIC_DATA], associez via QR code, portez-…" at bounding box center [545, 193] width 236 height 64
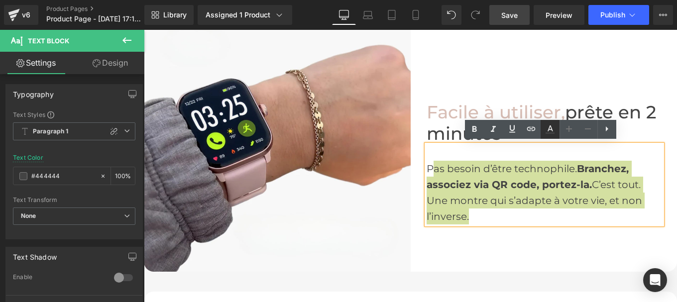
click at [545, 132] on icon at bounding box center [550, 129] width 12 height 12
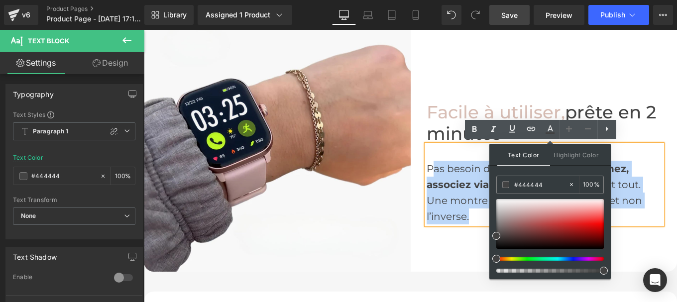
click at [447, 178] on strong "Branchez, associez via QR code, portez-la." at bounding box center [528, 177] width 202 height 28
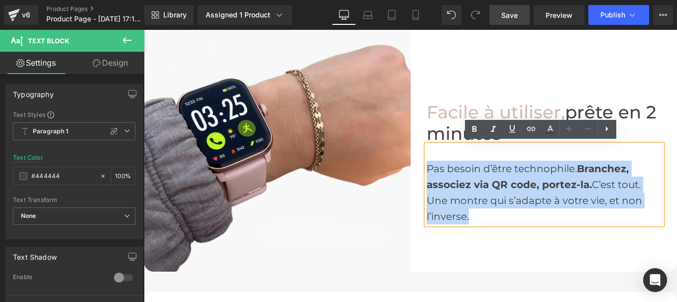
drag, startPoint x: 426, startPoint y: 170, endPoint x: 483, endPoint y: 215, distance: 73.0
click at [483, 215] on div "P as besoin d’être technophile. [GEOGRAPHIC_DATA], associez via QR code, portez…" at bounding box center [545, 193] width 236 height 64
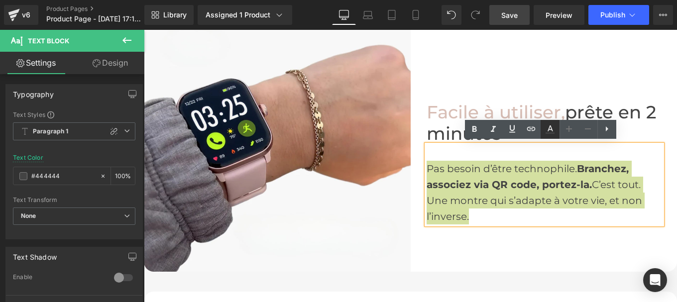
click at [549, 128] on icon at bounding box center [550, 128] width 5 height 6
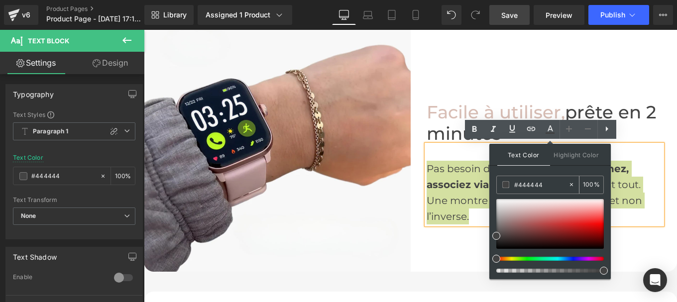
click at [541, 190] on input "#444444" at bounding box center [541, 184] width 54 height 11
paste input "44444"
click at [552, 123] on icon at bounding box center [550, 129] width 12 height 12
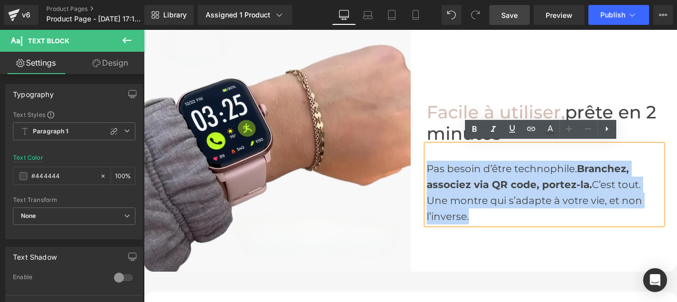
click at [502, 193] on span "P as besoin d’être technophile. [GEOGRAPHIC_DATA], associez via QR code, portez…" at bounding box center [535, 193] width 216 height 60
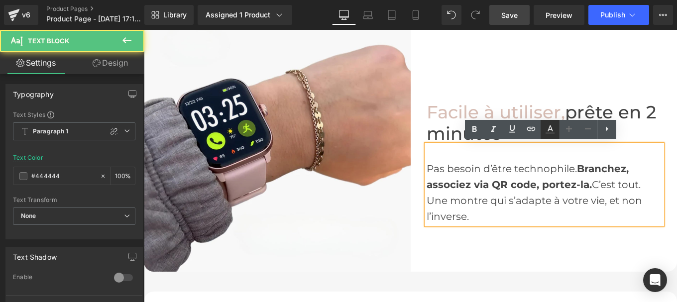
click at [547, 135] on icon at bounding box center [550, 129] width 12 height 12
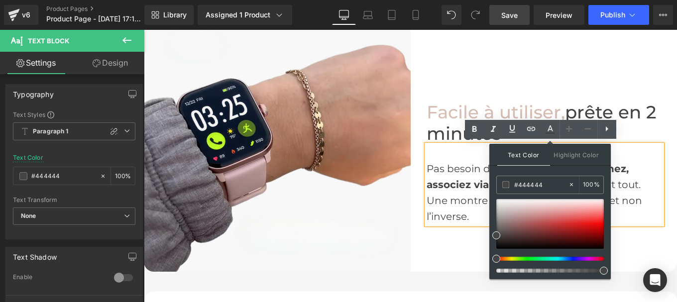
click at [476, 167] on span "P as besoin d’être technophile. [GEOGRAPHIC_DATA], associez via QR code, portez…" at bounding box center [535, 193] width 216 height 60
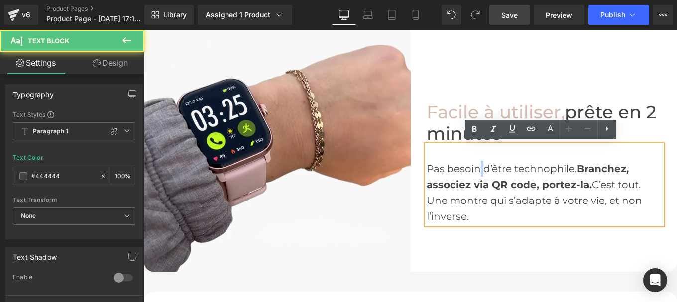
drag, startPoint x: 476, startPoint y: 167, endPoint x: 481, endPoint y: 168, distance: 5.1
click at [481, 168] on span "P as besoin d’être technophile. [GEOGRAPHIC_DATA], associez via QR code, portez…" at bounding box center [535, 193] width 216 height 60
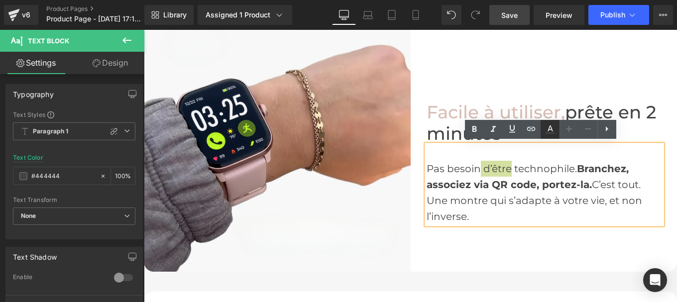
click at [546, 129] on icon at bounding box center [550, 129] width 12 height 12
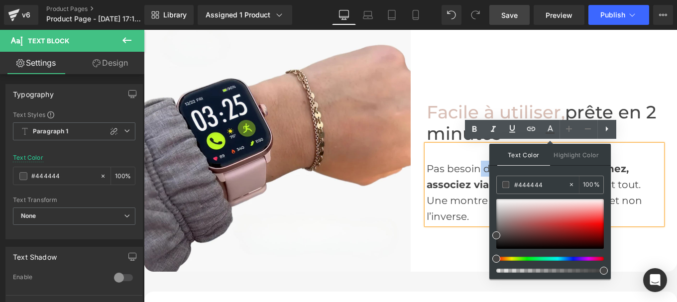
click at [459, 180] on strong "Branchez, associez via QR code, portez-la." at bounding box center [528, 177] width 202 height 28
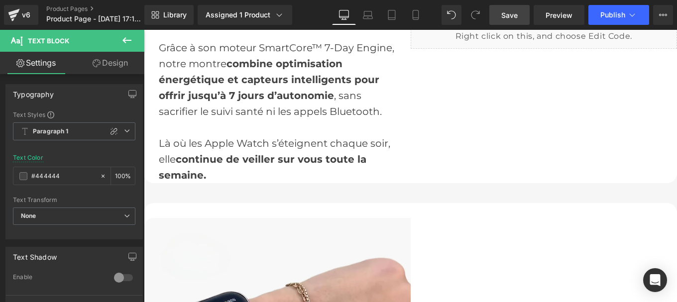
scroll to position [1396, 0]
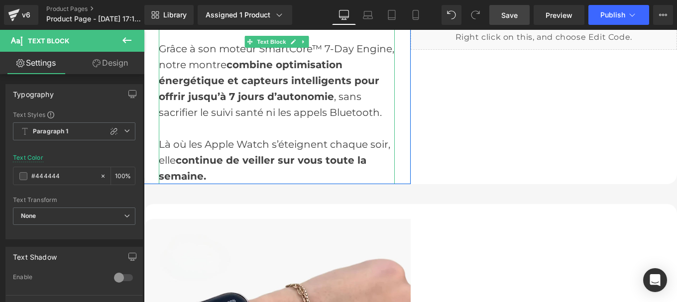
click at [260, 146] on div "Là où les Apple Watch s’éteignent chaque soir, elle continue de veiller sur vou…" at bounding box center [277, 160] width 236 height 48
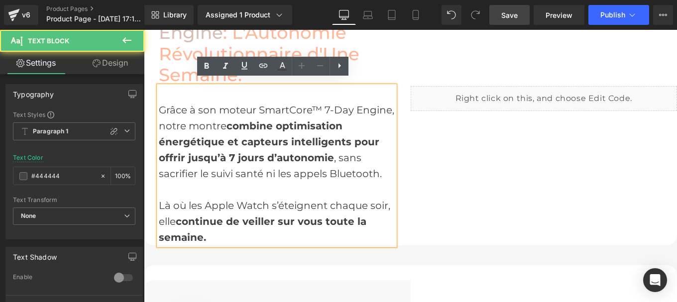
scroll to position [1330, 0]
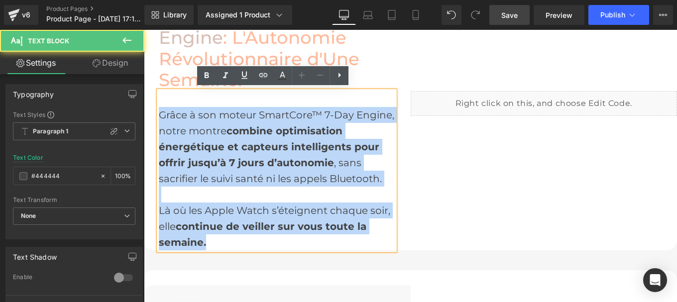
drag, startPoint x: 157, startPoint y: 112, endPoint x: 232, endPoint y: 246, distance: 153.8
click at [232, 246] on div "Grâce à son moteur SmartCore™ 7-Day Engine, notre montre combine optimisation é…" at bounding box center [277, 170] width 236 height 159
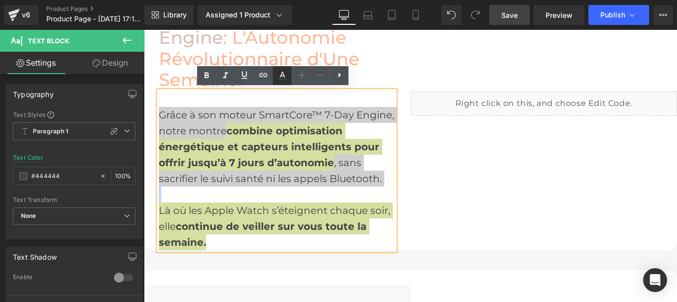
click at [280, 74] on icon at bounding box center [282, 76] width 12 height 12
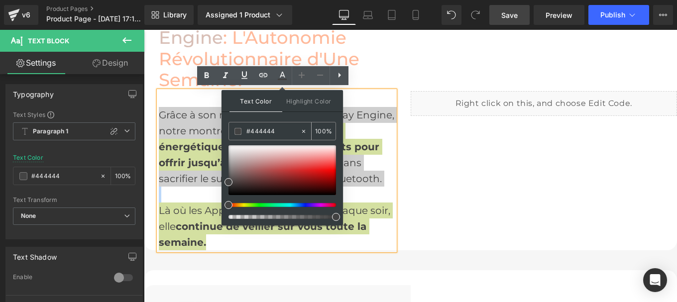
click at [286, 131] on input "#444444" at bounding box center [273, 131] width 54 height 11
paste input "44444"
click at [280, 80] on icon at bounding box center [282, 79] width 9 height 1
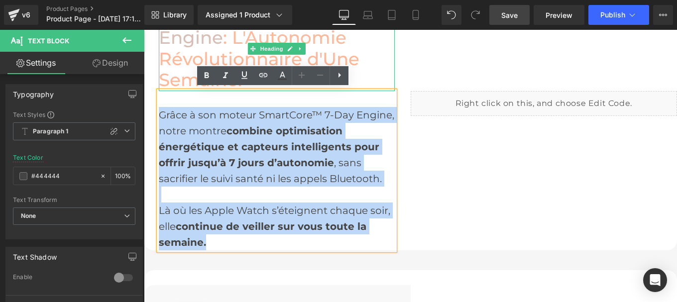
click at [223, 37] on span ": L'Autonomie Révolutionnaire d'Une Semaine." at bounding box center [259, 59] width 201 height 64
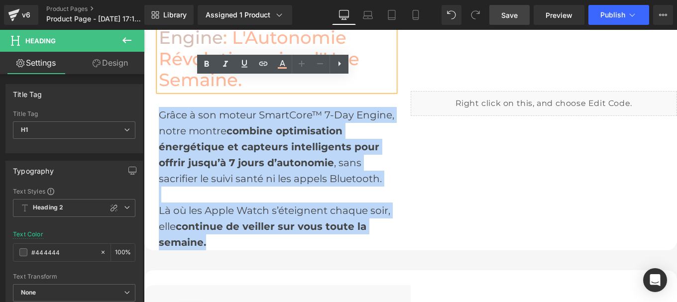
drag, startPoint x: 223, startPoint y: 37, endPoint x: 246, endPoint y: 82, distance: 49.9
click at [246, 82] on h1 "SmartCore™ 7-Day Engine : L'Autonomie Révolutionnaire d'Une Semaine." at bounding box center [277, 48] width 236 height 85
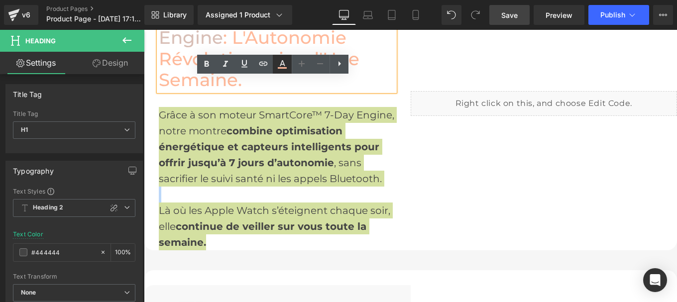
click at [285, 64] on icon at bounding box center [282, 64] width 12 height 12
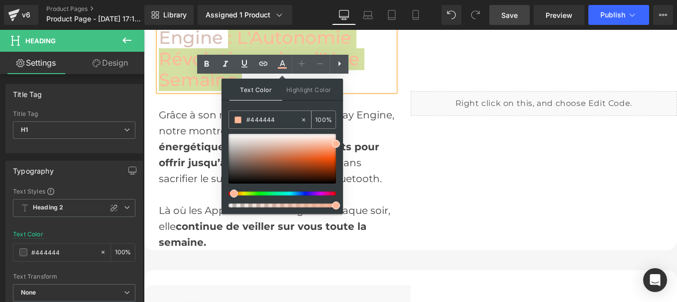
click at [284, 120] on input "#444444" at bounding box center [273, 120] width 54 height 11
paste input "444444"
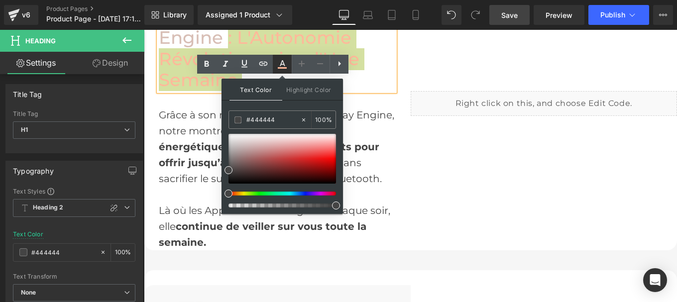
click at [284, 68] on icon at bounding box center [282, 67] width 9 height 1
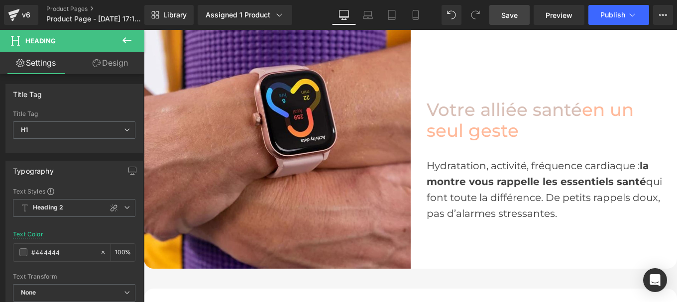
scroll to position [978, 0]
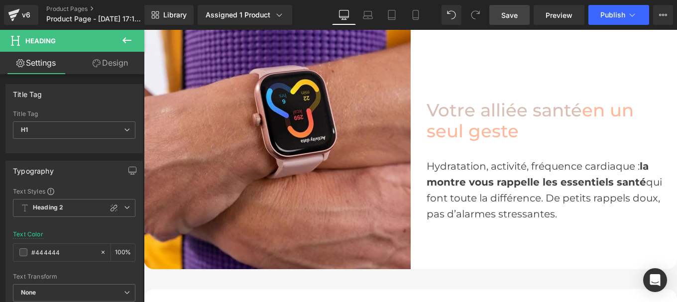
click at [471, 193] on div "Hydratation, activité, fréquence cardiaque : la montre vous rappelle les essent…" at bounding box center [545, 190] width 236 height 64
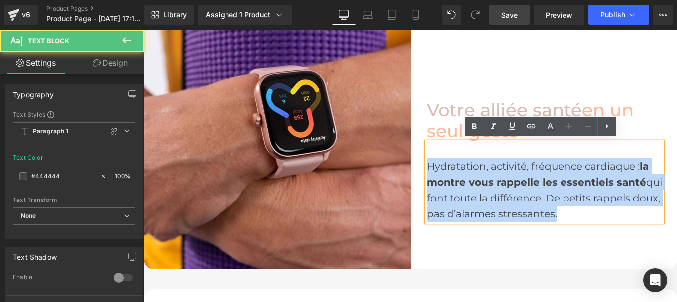
drag, startPoint x: 425, startPoint y: 164, endPoint x: 580, endPoint y: 218, distance: 164.4
click at [580, 218] on div "Hydratation, activité, fréquence cardiaque : la montre vous rappelle les essent…" at bounding box center [545, 190] width 236 height 64
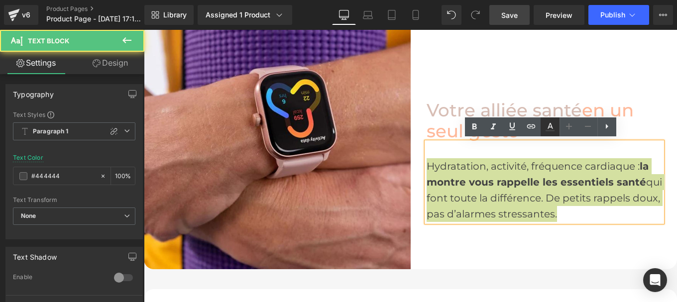
click at [546, 129] on icon at bounding box center [550, 127] width 12 height 12
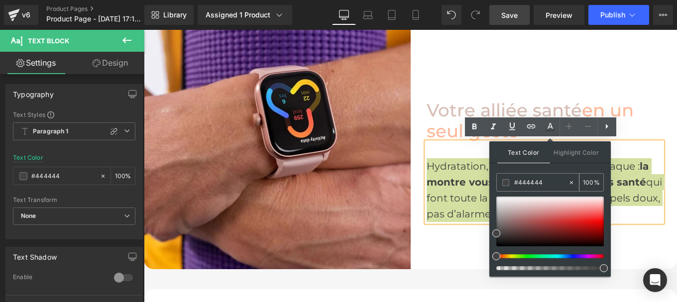
click at [541, 185] on input "#444444" at bounding box center [541, 182] width 54 height 11
paste input "44444"
click at [549, 126] on icon at bounding box center [550, 126] width 5 height 6
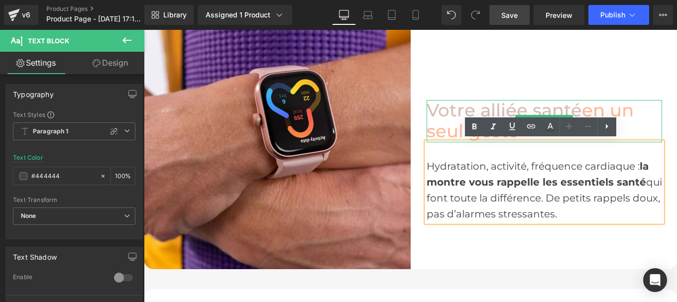
click at [587, 105] on span "en un seul geste" at bounding box center [530, 121] width 207 height 43
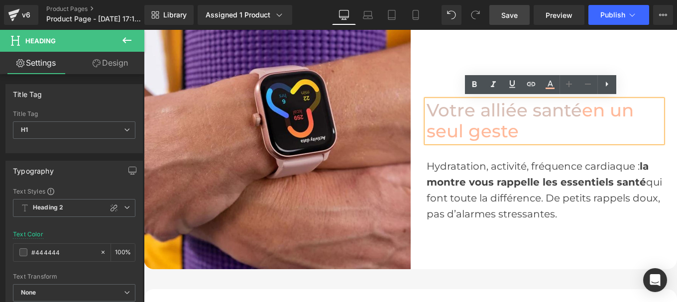
drag, startPoint x: 584, startPoint y: 109, endPoint x: 585, endPoint y: 126, distance: 16.9
click at [585, 126] on h1 "Votre alliée santé en un seul geste" at bounding box center [545, 121] width 236 height 42
click at [550, 81] on icon at bounding box center [550, 84] width 5 height 6
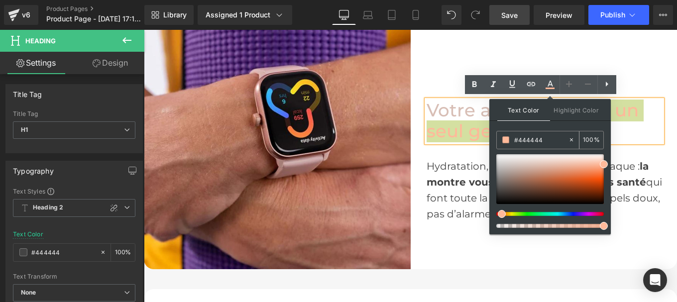
click at [547, 144] on input "#444444" at bounding box center [541, 139] width 54 height 11
paste input "444444"
type input "#444444"
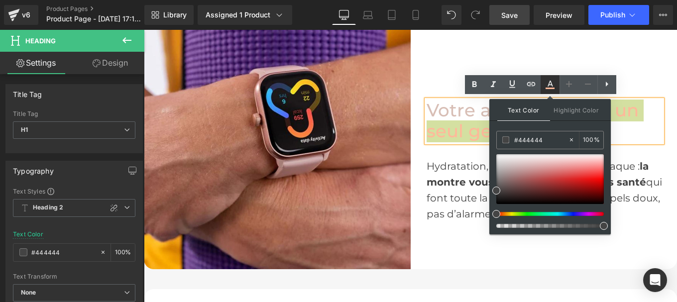
click at [551, 84] on icon at bounding box center [550, 85] width 12 height 12
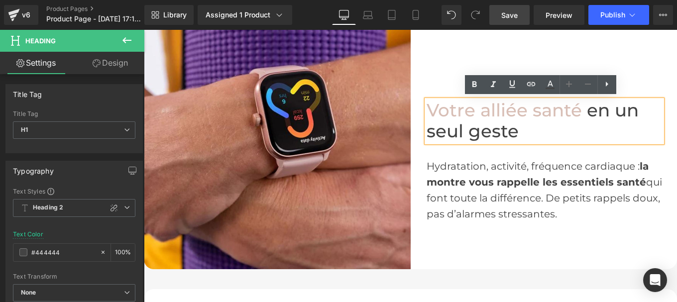
click at [496, 184] on span "la montre vous rappelle les essentiels santé" at bounding box center [538, 174] width 222 height 28
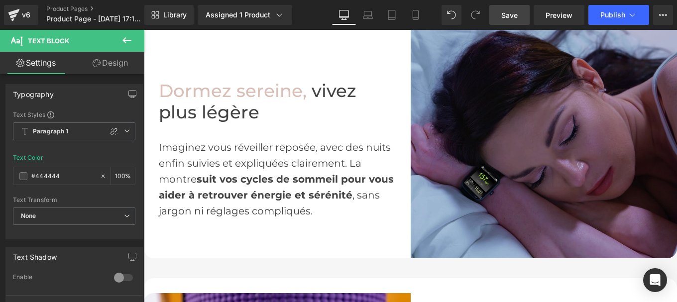
scroll to position [687, 0]
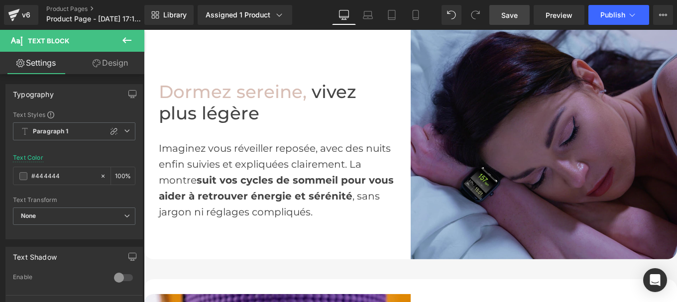
click at [234, 181] on strong "suit vos cycles de sommeil pour vous aider à retrouver énergie et sérénité" at bounding box center [276, 188] width 235 height 28
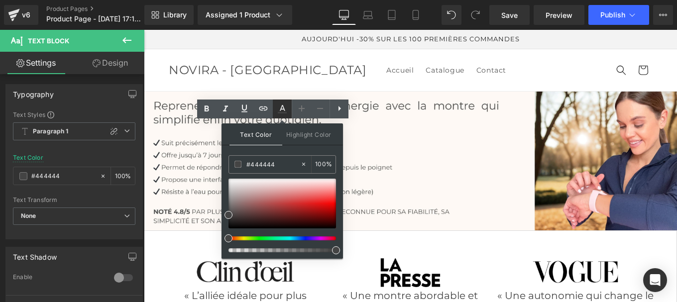
type input "#444444"
click at [282, 115] on link at bounding box center [282, 109] width 19 height 19
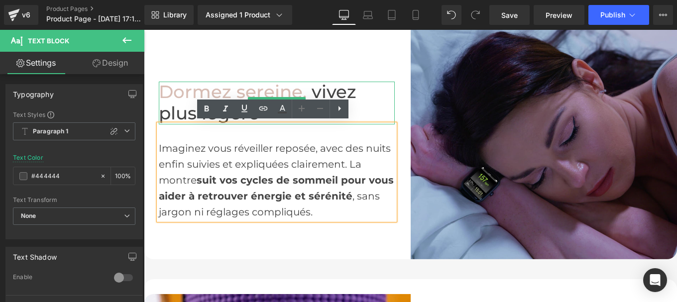
click at [297, 97] on link at bounding box center [300, 103] width 10 height 12
click at [307, 91] on h1 "Dormez sereine, vivez plus légère" at bounding box center [277, 103] width 236 height 42
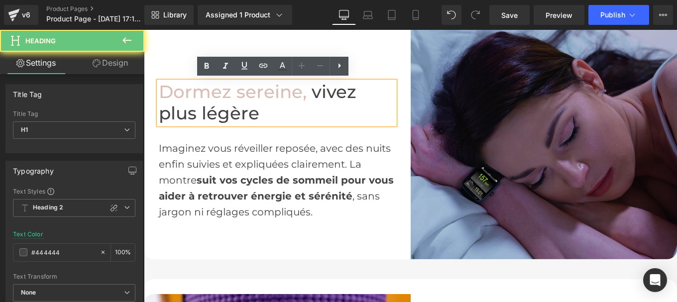
drag, startPoint x: 307, startPoint y: 91, endPoint x: 307, endPoint y: 99, distance: 8.5
click at [307, 99] on h1 "Dormez sereine, vivez plus légère" at bounding box center [277, 103] width 236 height 42
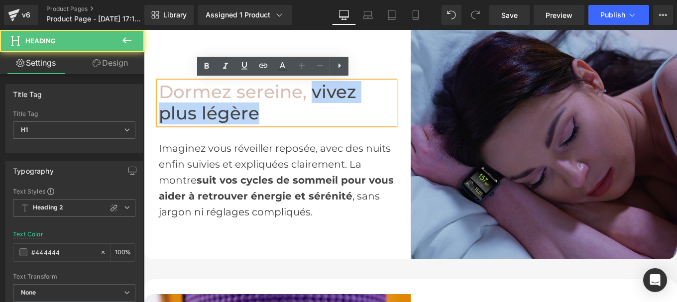
click at [307, 109] on h1 "Dormez sereine, vivez plus légère" at bounding box center [277, 103] width 236 height 42
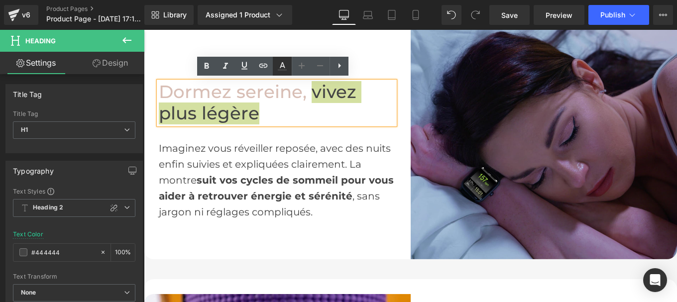
click at [283, 60] on link at bounding box center [282, 66] width 19 height 19
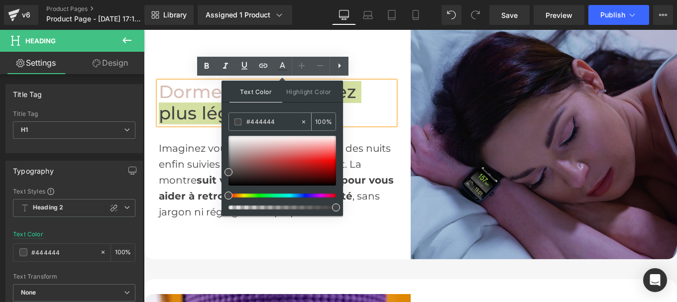
click at [286, 121] on input "#444444" at bounding box center [273, 122] width 54 height 11
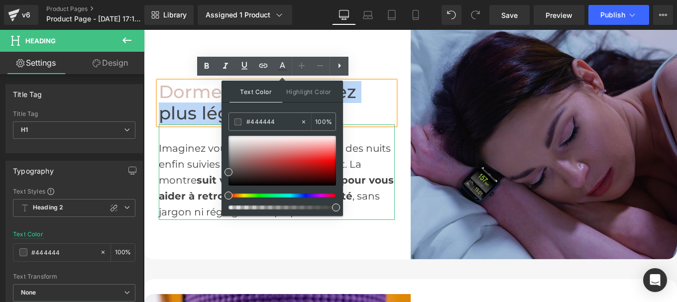
click at [189, 174] on span "Imaginez vous réveiller reposée, avec des nuits enfin suivies et expliquées cla…" at bounding box center [276, 180] width 235 height 76
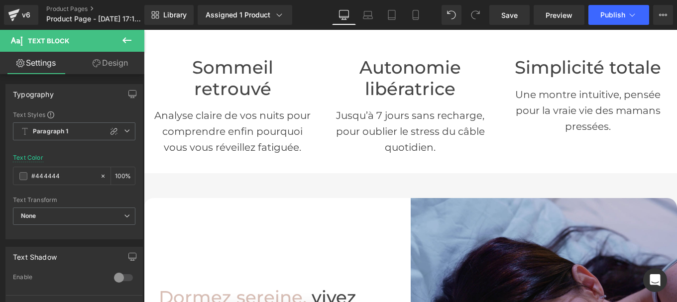
scroll to position [479, 0]
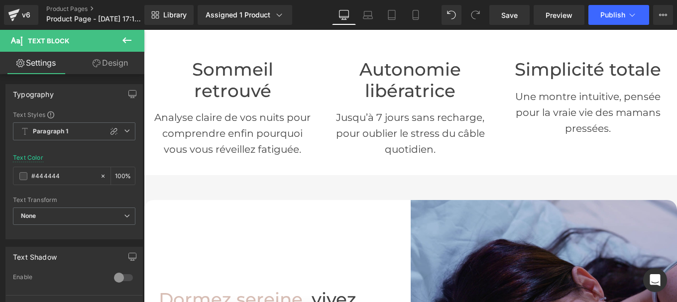
click at [199, 117] on p "Analyse claire de vos nuits pour comprendre enfin pourquoi vous vous réveillez …" at bounding box center [232, 134] width 163 height 48
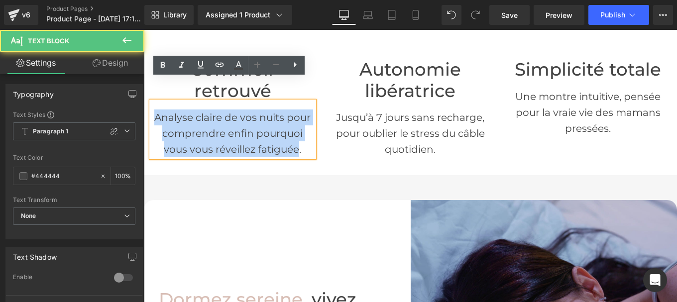
drag, startPoint x: 152, startPoint y: 95, endPoint x: 295, endPoint y: 131, distance: 147.4
click at [295, 131] on p "Analyse claire de vos nuits pour comprendre enfin pourquoi vous vous réveillez …" at bounding box center [232, 134] width 163 height 48
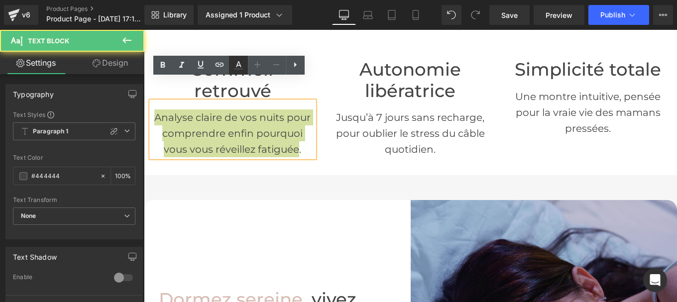
click at [238, 69] on icon at bounding box center [238, 68] width 9 height 1
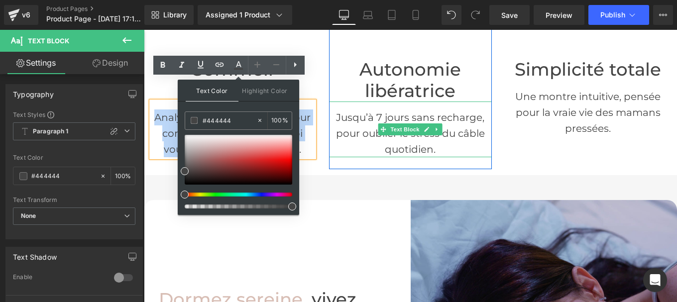
click at [368, 122] on p "Jusqu’à 7 jours sans recharge, pour oublier le stress du câble quotidien." at bounding box center [410, 134] width 163 height 48
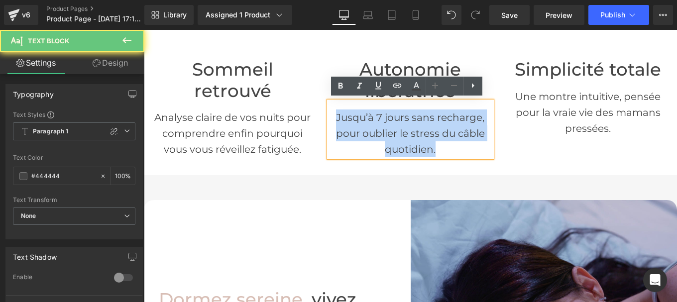
drag, startPoint x: 335, startPoint y: 115, endPoint x: 466, endPoint y: 142, distance: 133.8
click at [466, 142] on p "Jusqu’à 7 jours sans recharge, pour oublier le stress du câble quotidien." at bounding box center [410, 134] width 163 height 48
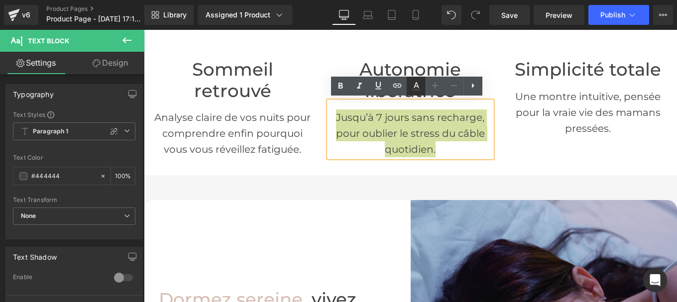
click at [416, 92] on icon at bounding box center [416, 86] width 12 height 12
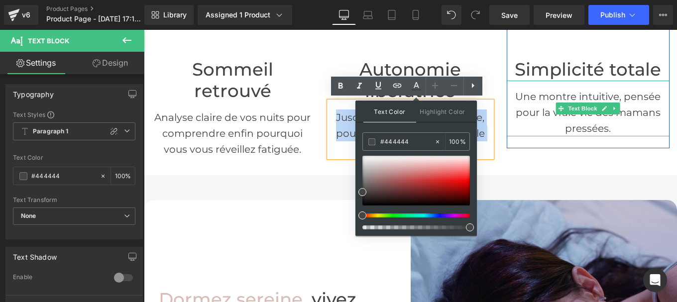
click at [518, 95] on p "Une montre intuitive, pensée pour la vraie vie des mamans pressées." at bounding box center [588, 113] width 163 height 48
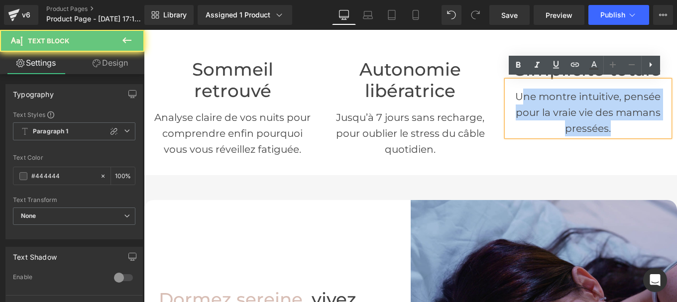
drag, startPoint x: 570, startPoint y: 115, endPoint x: 612, endPoint y: 121, distance: 42.3
click at [620, 128] on p "Une montre intuitive, pensée pour la vraie vie des mamans pressées." at bounding box center [588, 113] width 163 height 48
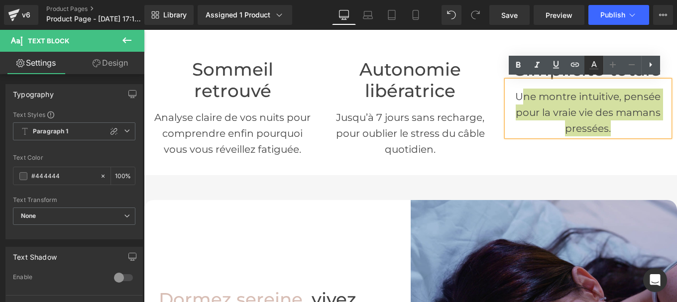
click at [591, 67] on icon at bounding box center [594, 65] width 12 height 12
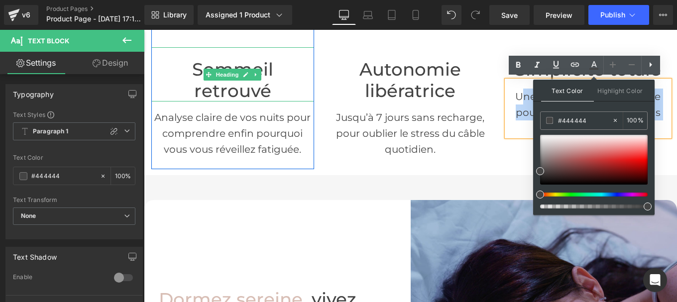
click at [197, 70] on h1 "Sommeil retrouvé" at bounding box center [232, 80] width 163 height 42
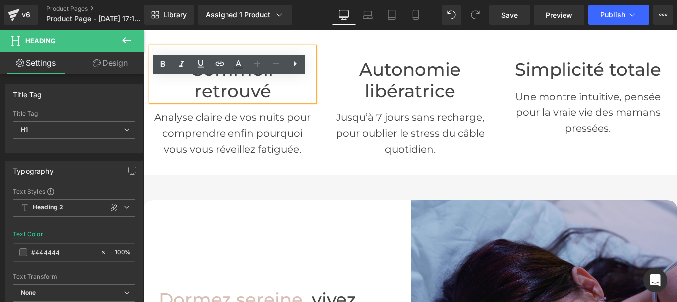
click at [151, 69] on h1 "Sommeil retrouvé" at bounding box center [232, 80] width 163 height 42
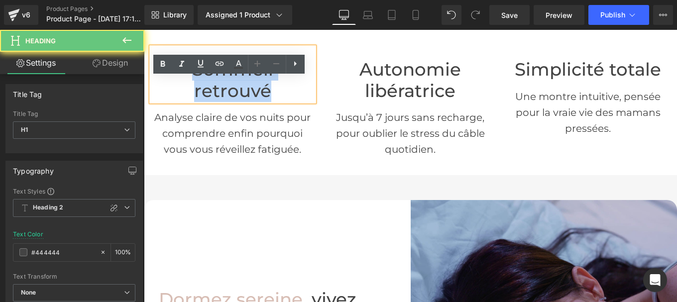
drag, startPoint x: 151, startPoint y: 69, endPoint x: 286, endPoint y: 68, distance: 134.9
click at [286, 68] on h1 "Sommeil retrouvé" at bounding box center [232, 80] width 163 height 42
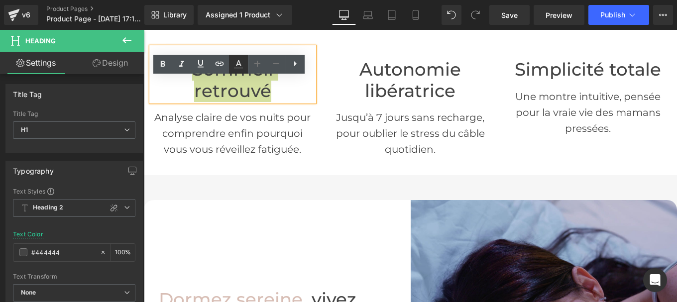
click at [236, 61] on icon at bounding box center [239, 64] width 12 height 12
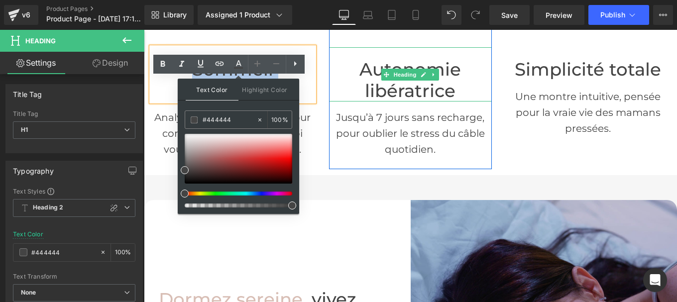
click at [361, 72] on h1 "Autonomie libératrice" at bounding box center [410, 80] width 163 height 42
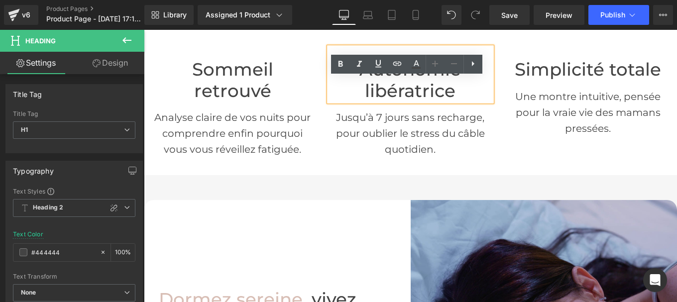
click at [449, 87] on h1 "Autonomie libératrice" at bounding box center [410, 80] width 163 height 42
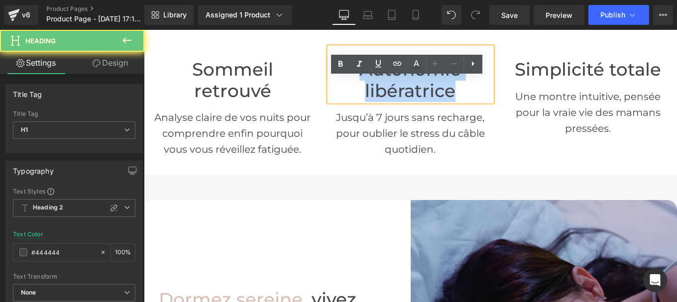
drag, startPoint x: 371, startPoint y: 74, endPoint x: 334, endPoint y: 71, distance: 37.5
click at [334, 71] on h1 "Autonomie libératrice" at bounding box center [410, 80] width 163 height 42
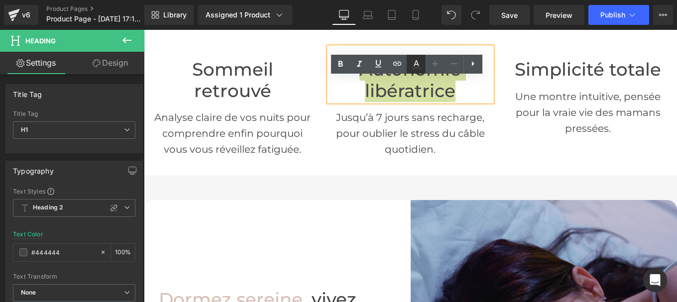
click at [414, 67] on icon at bounding box center [416, 67] width 9 height 1
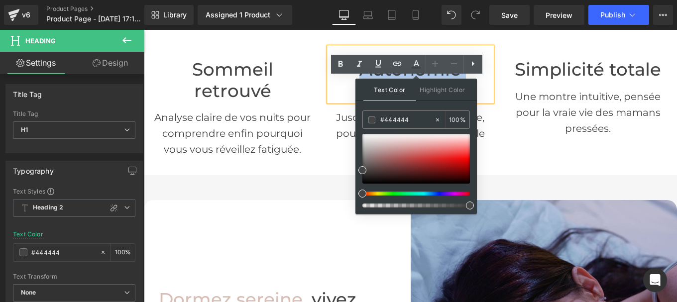
click at [280, 111] on p "Analyse claire de vos nuits pour comprendre enfin pourquoi vous vous réveillez …" at bounding box center [232, 134] width 163 height 48
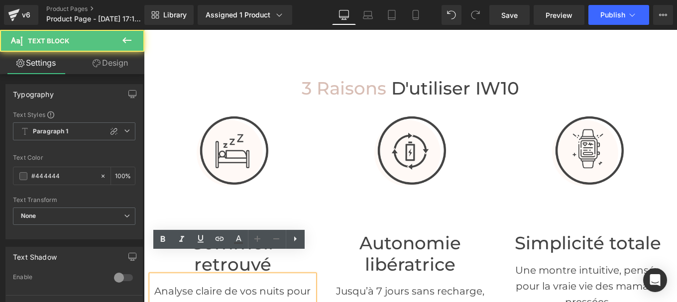
scroll to position [304, 0]
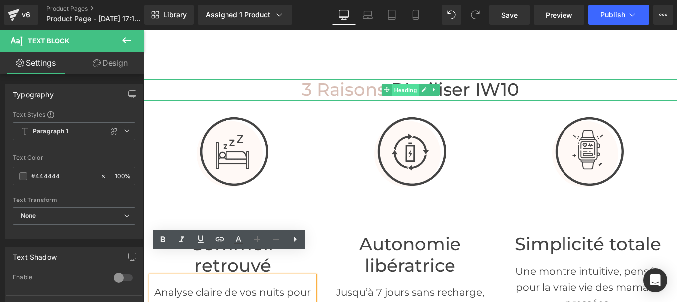
click at [392, 84] on span "Heading" at bounding box center [405, 90] width 27 height 12
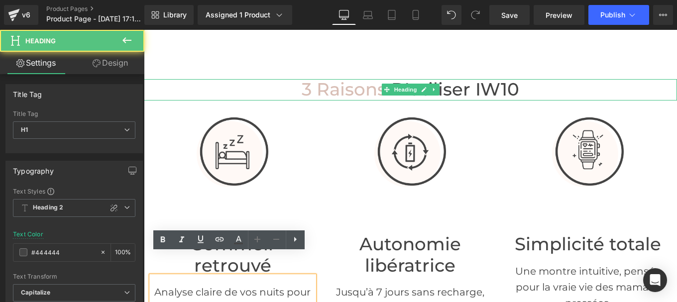
click at [531, 85] on h1 "3 raisons d'utiliser IW10" at bounding box center [410, 89] width 533 height 21
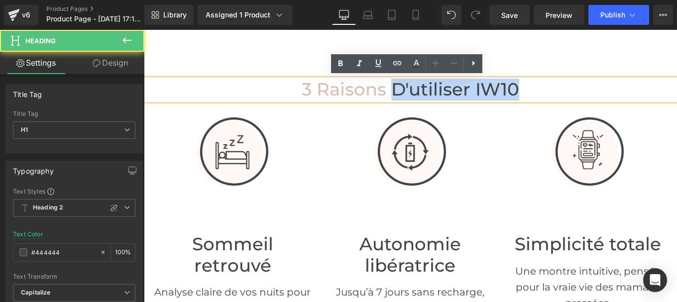
drag, startPoint x: 531, startPoint y: 86, endPoint x: 389, endPoint y: 86, distance: 142.4
click at [389, 86] on h1 "3 raisons d'utiliser IW10" at bounding box center [410, 89] width 533 height 21
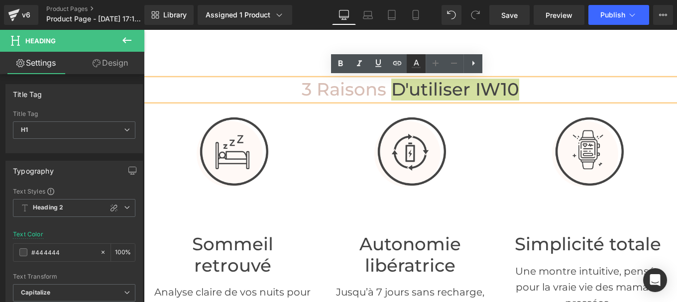
click at [414, 65] on icon at bounding box center [416, 63] width 5 height 6
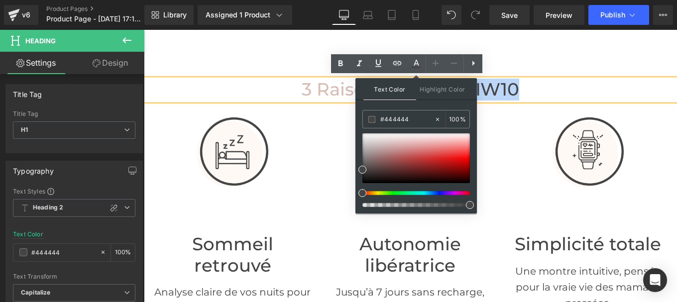
click at [567, 93] on h1 "3 raisons d'utiliser IW10" at bounding box center [410, 89] width 533 height 21
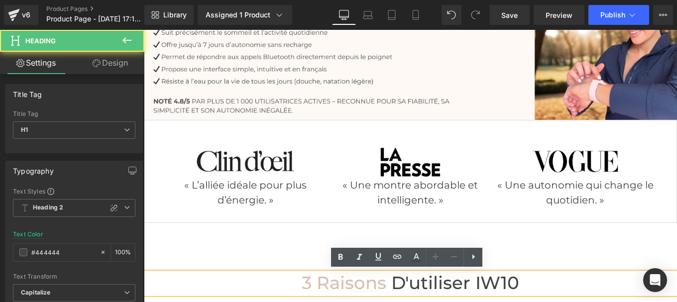
scroll to position [110, 0]
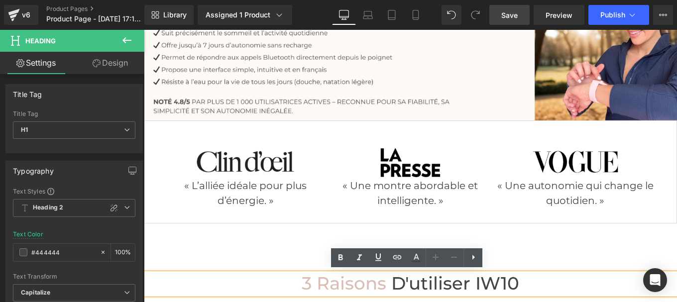
click at [510, 21] on link "Save" at bounding box center [509, 15] width 40 height 20
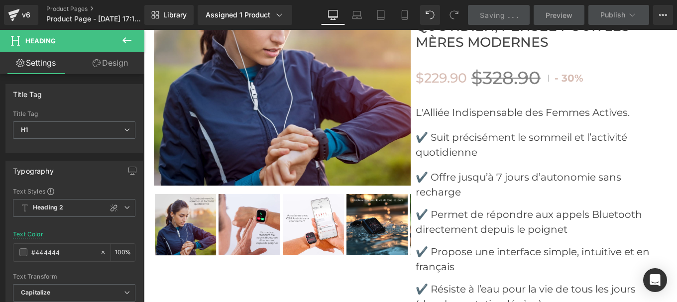
scroll to position [4221, 0]
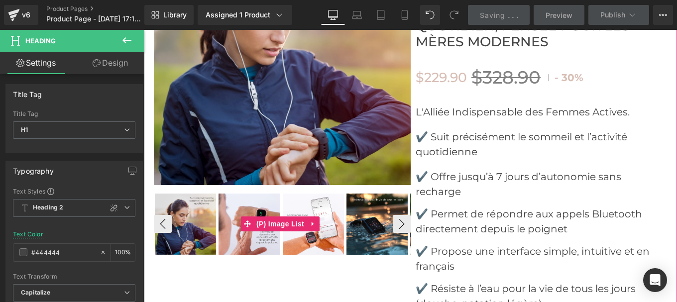
click at [247, 194] on img at bounding box center [249, 224] width 61 height 61
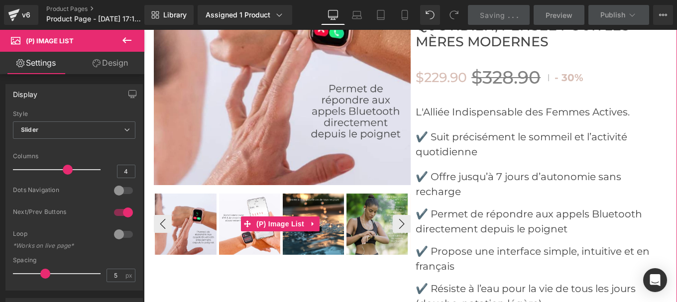
click at [261, 194] on img at bounding box center [249, 224] width 61 height 61
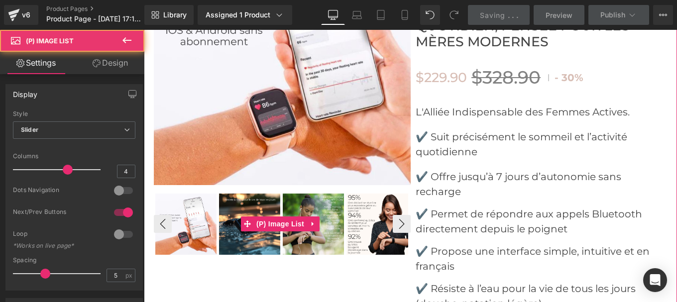
click at [357, 194] on img at bounding box center [377, 224] width 61 height 61
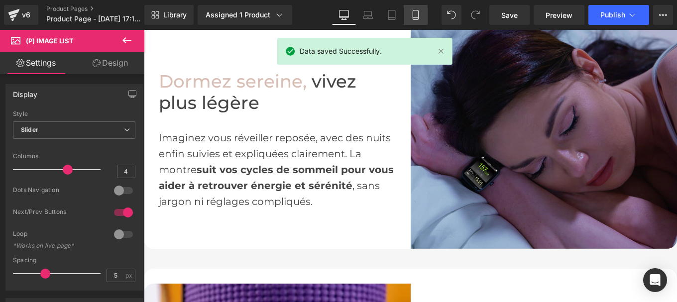
scroll to position [283, 0]
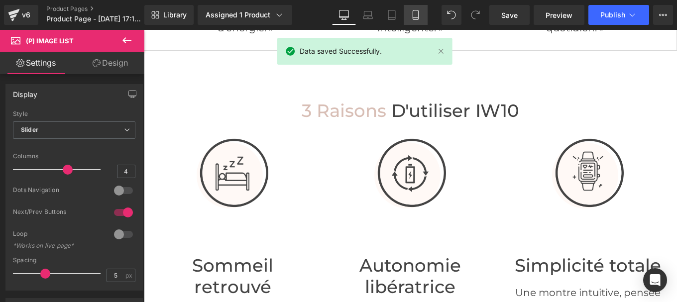
click at [415, 16] on icon at bounding box center [416, 15] width 10 height 10
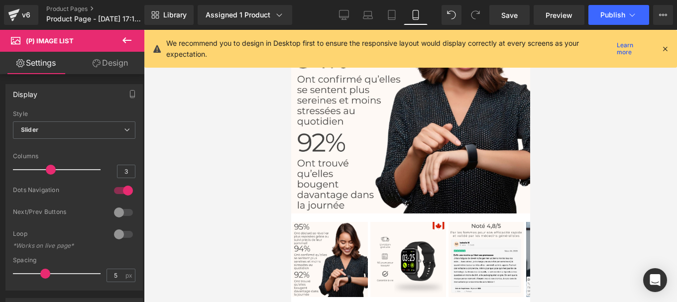
scroll to position [5001, 0]
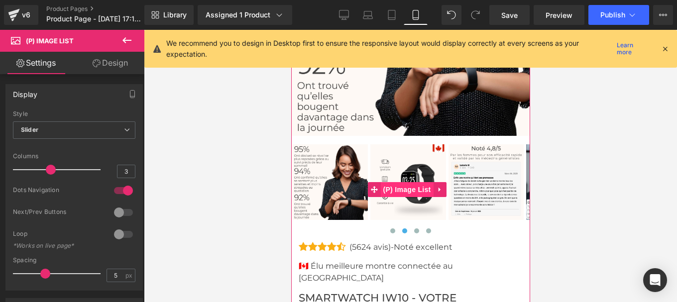
click at [403, 182] on span "(P) Image List" at bounding box center [406, 189] width 53 height 15
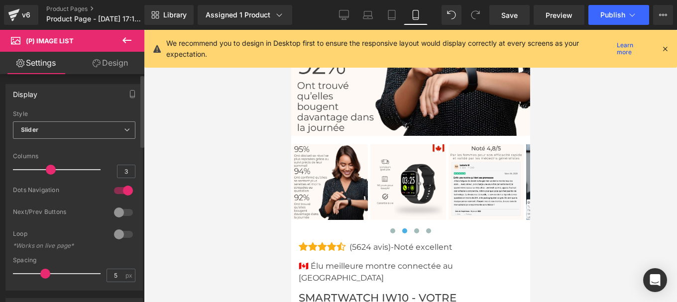
click at [68, 133] on span "Slider" at bounding box center [74, 129] width 122 height 17
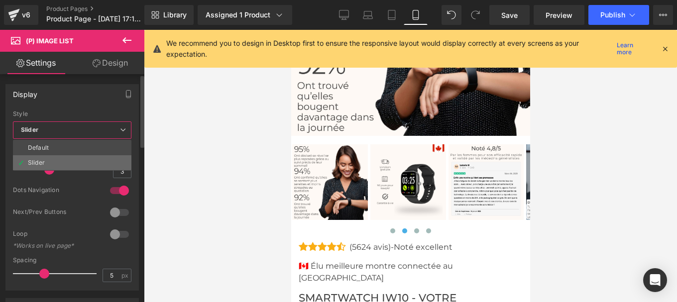
click at [52, 158] on li "Slider" at bounding box center [72, 162] width 118 height 15
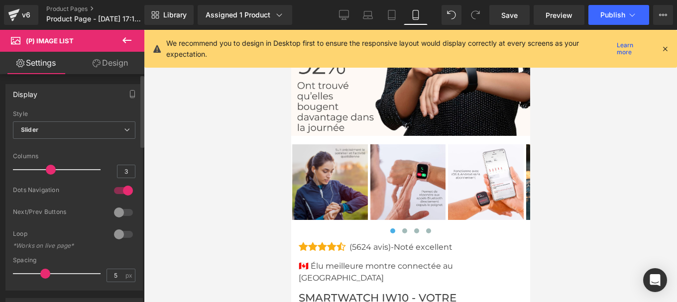
click at [51, 171] on span at bounding box center [51, 170] width 10 height 10
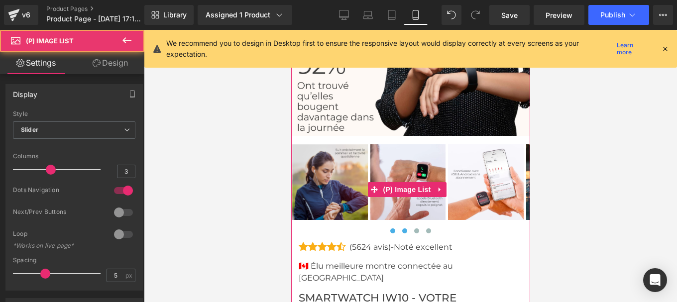
click at [402, 226] on button at bounding box center [404, 231] width 12 height 10
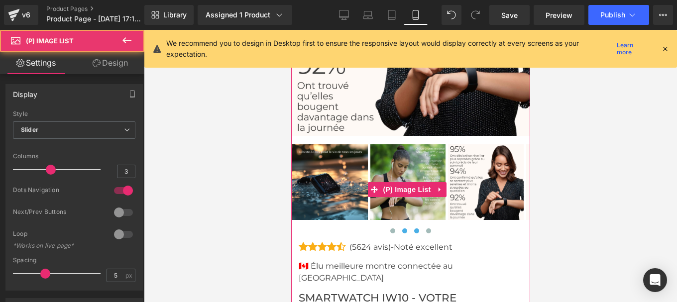
click at [414, 229] on span at bounding box center [416, 231] width 5 height 5
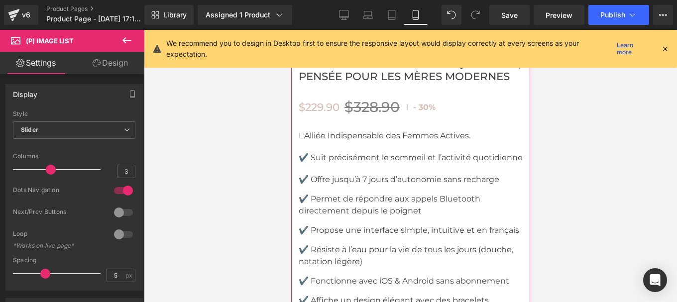
scroll to position [5249, 0]
click at [330, 129] on p "L'Alliée Indispensable des Femmes Actives." at bounding box center [410, 135] width 224 height 12
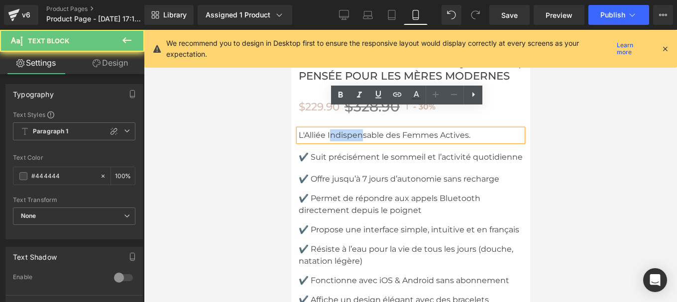
drag, startPoint x: 330, startPoint y: 115, endPoint x: 362, endPoint y: 116, distance: 32.4
click at [362, 129] on p "L'Alliée Indispensable des Femmes Actives." at bounding box center [410, 135] width 224 height 12
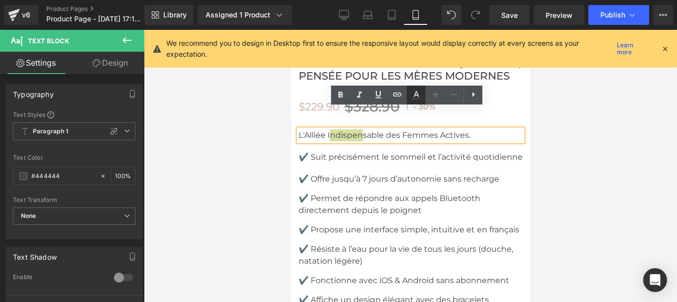
click at [418, 94] on icon at bounding box center [416, 94] width 5 height 6
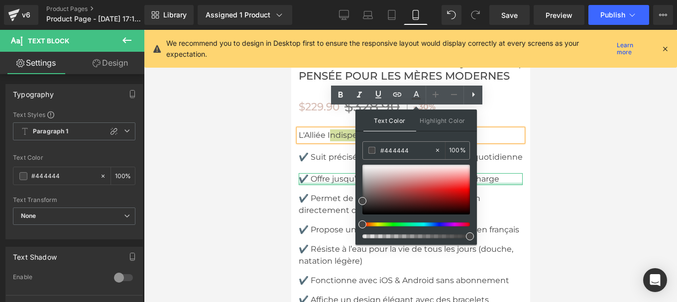
click at [313, 183] on div at bounding box center [410, 184] width 224 height 2
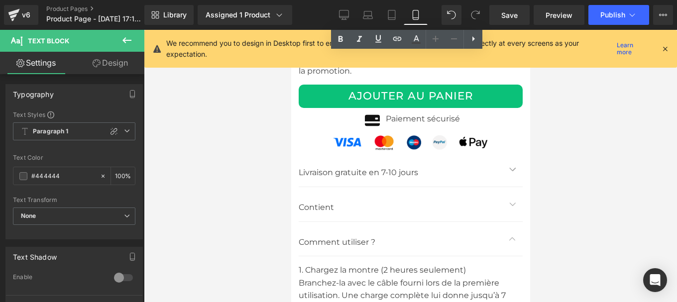
scroll to position [5632, 0]
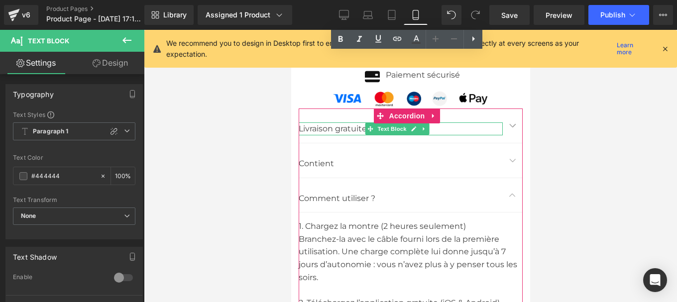
click at [310, 130] on span "Livraison gratuite en 7-10 jours" at bounding box center [357, 128] width 119 height 9
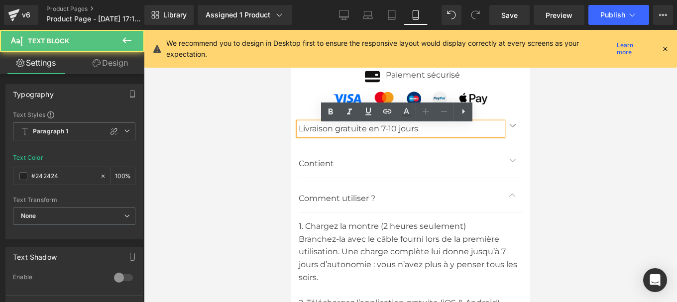
drag, startPoint x: 431, startPoint y: 129, endPoint x: 296, endPoint y: 136, distance: 134.6
click at [298, 135] on div "Livraison gratuite en 7-10 jours" at bounding box center [400, 128] width 204 height 13
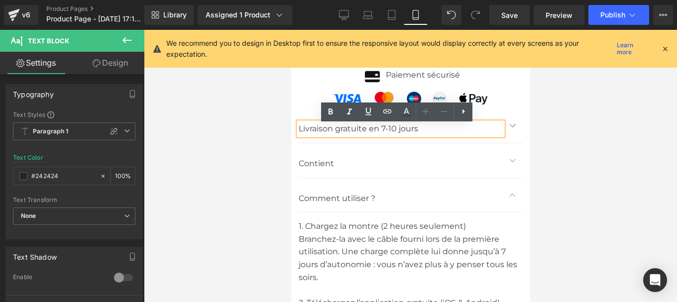
click at [421, 130] on p "Livraison gratuite en 7-10 jours" at bounding box center [400, 128] width 204 height 13
drag, startPoint x: 421, startPoint y: 130, endPoint x: 298, endPoint y: 134, distance: 123.0
click at [298, 134] on p "Livraison gratuite en 7-10 jours" at bounding box center [400, 128] width 204 height 13
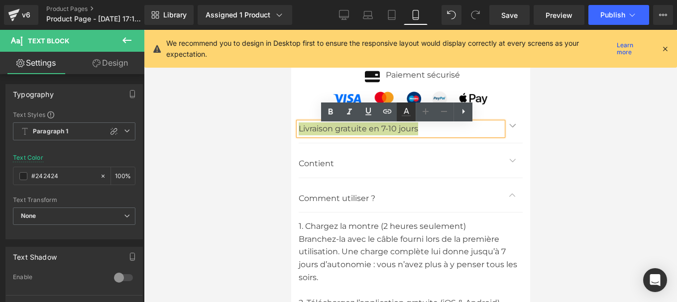
click at [405, 112] on icon at bounding box center [406, 111] width 5 height 6
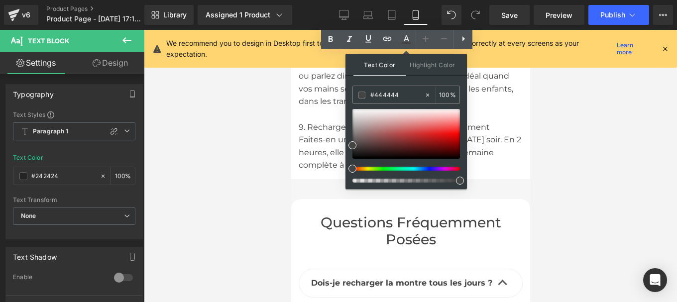
scroll to position [6318, 0]
click at [348, 231] on span "Questions fréquemment posées" at bounding box center [410, 230] width 181 height 34
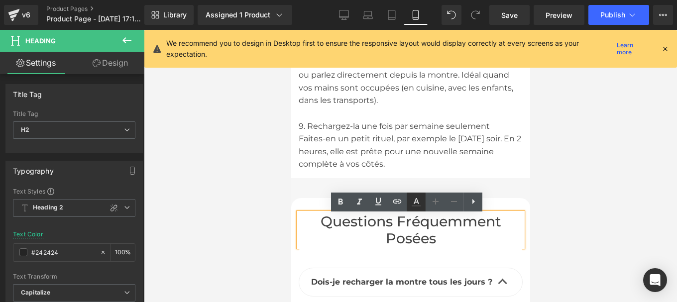
click at [418, 201] on icon at bounding box center [416, 202] width 12 height 12
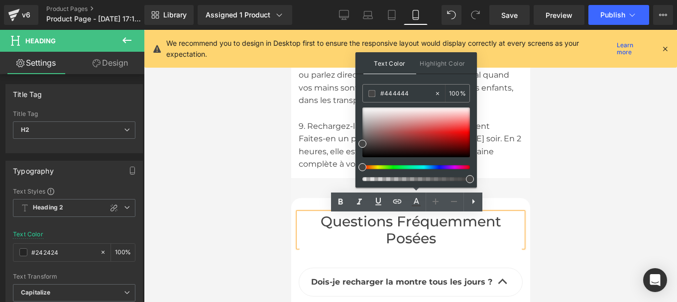
click at [322, 230] on span "Questions fréquemment posées" at bounding box center [410, 230] width 181 height 34
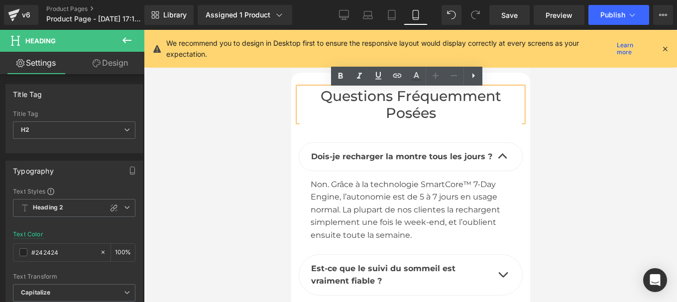
scroll to position [6444, 0]
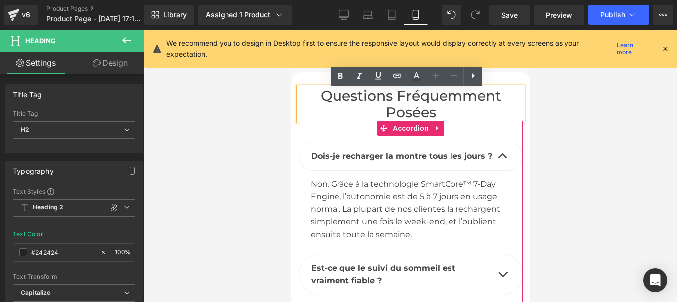
click at [335, 153] on div "Dois-je recharger la montre tous les jours ? Text Block" at bounding box center [402, 156] width 182 height 13
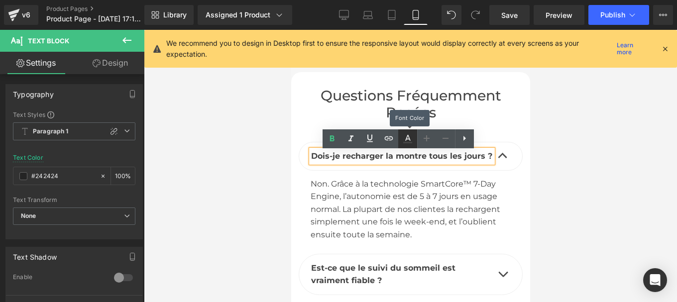
click at [407, 141] on icon at bounding box center [408, 139] width 12 height 12
type input "100"
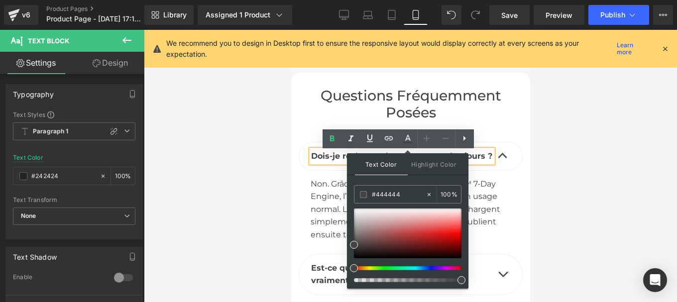
click at [334, 163] on p "Dois-je recharger la montre tous les jours ?" at bounding box center [402, 156] width 182 height 13
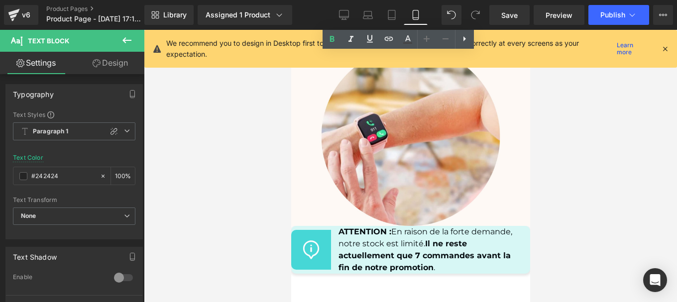
scroll to position [7278, 0]
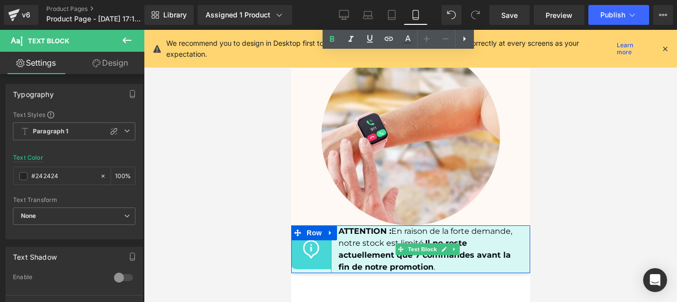
click at [342, 234] on p "ATTENTION : En raison de la forte demande, notre stock est limité. Il ne reste …" at bounding box center [430, 250] width 184 height 48
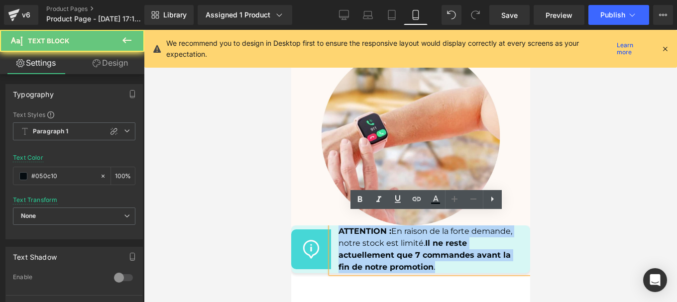
drag, startPoint x: 339, startPoint y: 221, endPoint x: 444, endPoint y: 261, distance: 113.2
click at [444, 261] on div "ATTENTION : En raison de la forte demande, notre stock est limité. Il ne reste …" at bounding box center [430, 250] width 199 height 48
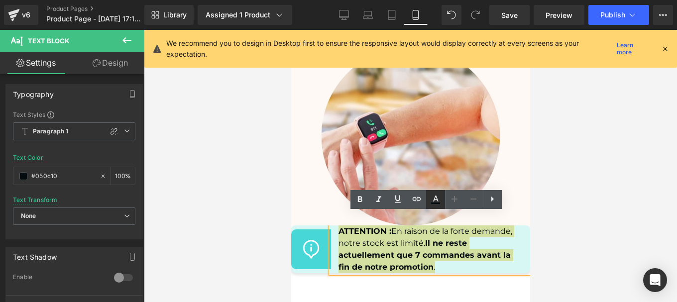
click at [436, 202] on icon at bounding box center [436, 200] width 12 height 12
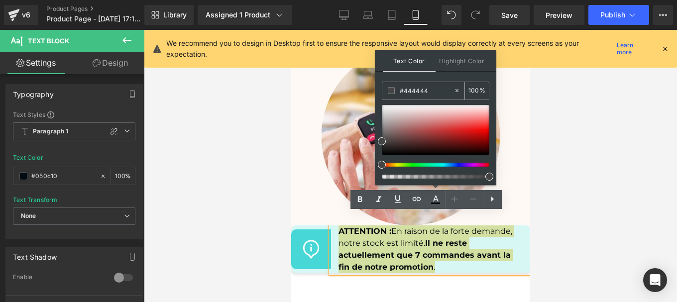
click at [427, 93] on input "#444444" at bounding box center [427, 90] width 54 height 11
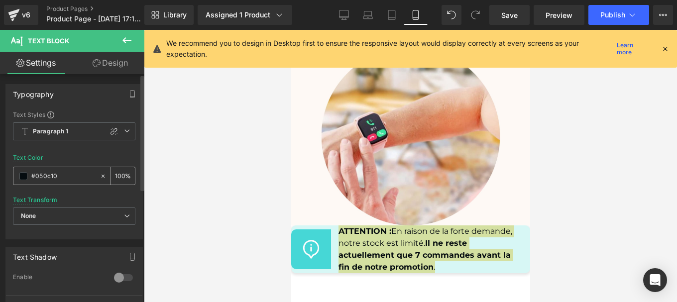
click at [63, 177] on input "#050c10" at bounding box center [63, 176] width 64 height 11
paste input "444444"
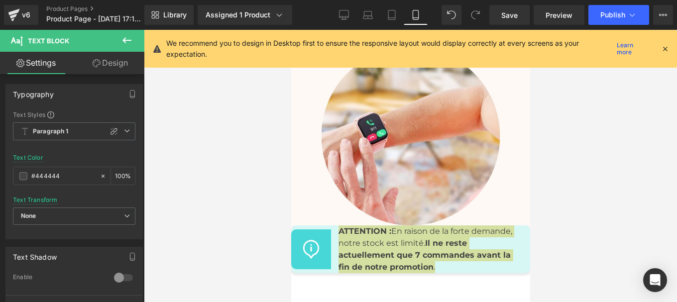
type input "#444444"
click at [540, 220] on div at bounding box center [410, 166] width 533 height 272
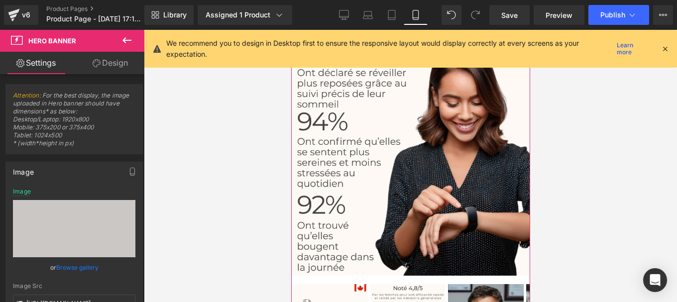
scroll to position [5021, 0]
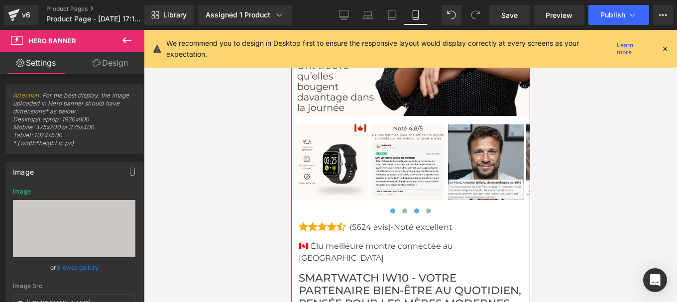
click at [390, 209] on span at bounding box center [392, 211] width 5 height 5
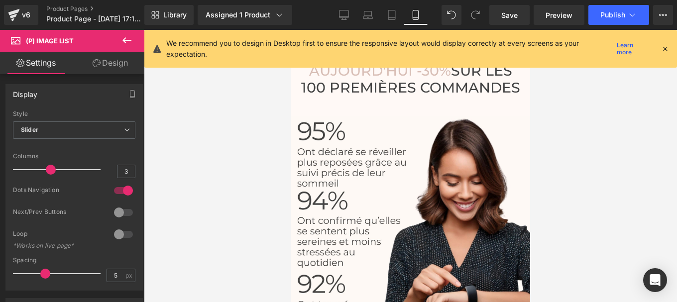
scroll to position [4785, 0]
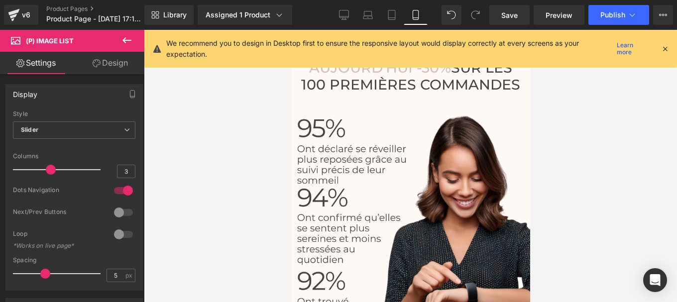
click at [396, 163] on img at bounding box center [410, 232] width 239 height 239
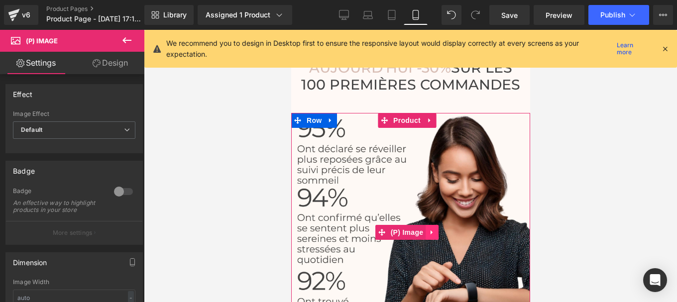
click at [432, 231] on icon at bounding box center [431, 233] width 2 height 4
click at [422, 182] on img at bounding box center [410, 232] width 239 height 239
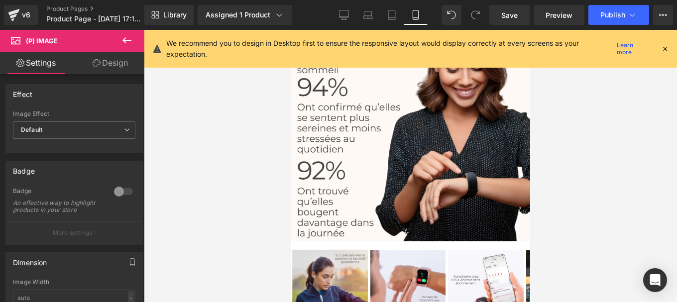
scroll to position [4897, 0]
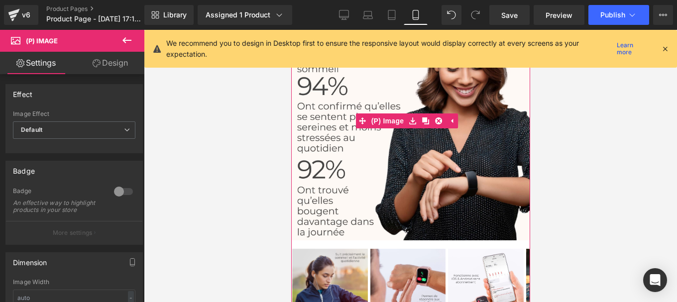
click at [376, 168] on img at bounding box center [410, 120] width 239 height 239
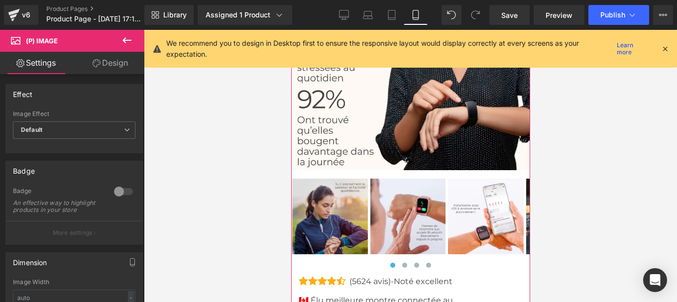
scroll to position [4967, 0]
click at [400, 237] on div "‹ ›" at bounding box center [410, 223] width 239 height 93
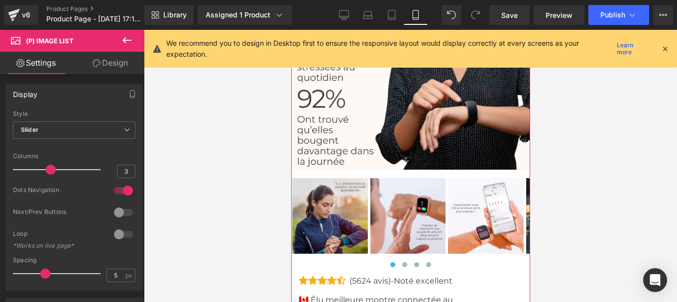
click at [375, 119] on img at bounding box center [410, 50] width 239 height 239
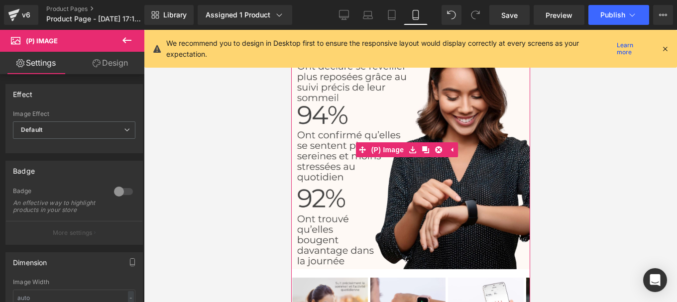
scroll to position [4867, 0]
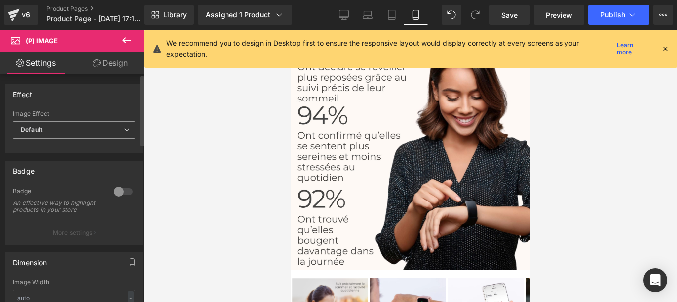
click at [83, 126] on span "Default" at bounding box center [74, 129] width 122 height 17
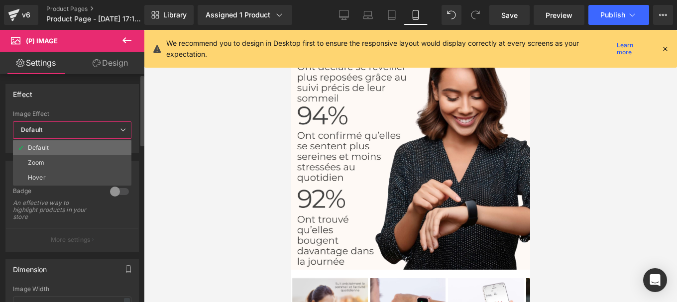
click at [66, 143] on li "Default" at bounding box center [72, 147] width 118 height 15
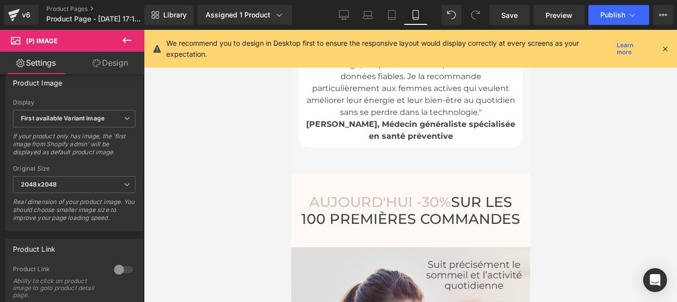
scroll to position [4650, 0]
click at [388, 205] on h3 "AUJOURD'HUI -30% SUR LES 100 PREMIÈRES COMMANDES" at bounding box center [410, 211] width 219 height 34
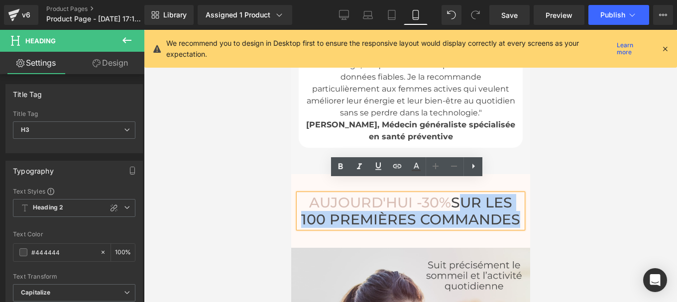
drag, startPoint x: 449, startPoint y: 188, endPoint x: 504, endPoint y: 207, distance: 57.9
click at [505, 207] on h3 "AUJOURD'HUI -30% SUR LES 100 PREMIÈRES COMMANDES" at bounding box center [410, 211] width 219 height 34
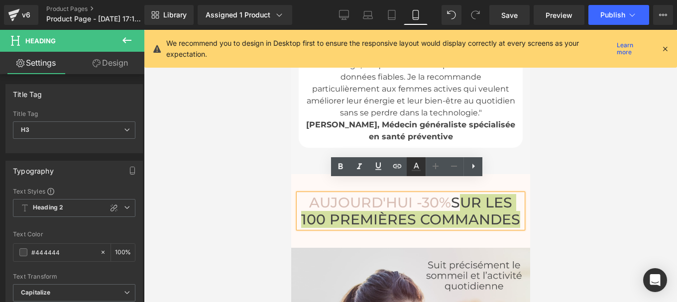
click at [413, 168] on icon at bounding box center [416, 167] width 12 height 12
type input "100"
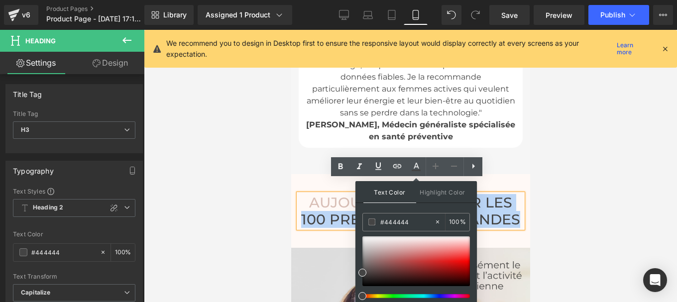
click at [338, 205] on h3 "AUJOURD'HUI -30% SUR LES 100 PREMIÈRES COMMANDES" at bounding box center [410, 211] width 219 height 34
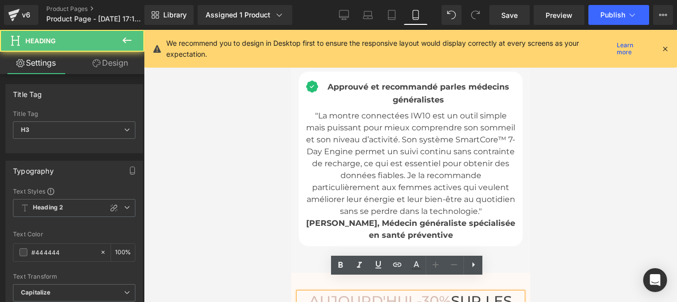
scroll to position [4527, 0]
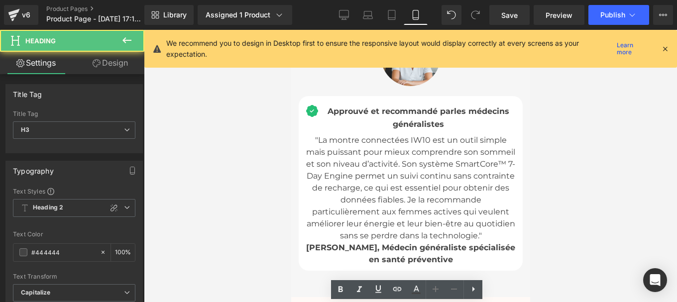
click at [351, 165] on span ""La montre connectées IW10 est un outil simple mais puissant pour mieux compren…" at bounding box center [410, 187] width 209 height 105
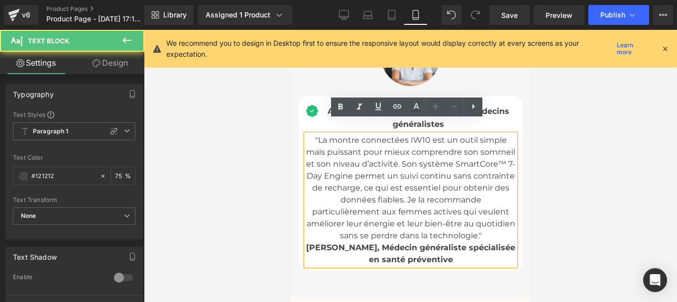
drag, startPoint x: 311, startPoint y: 126, endPoint x: 504, endPoint y: 244, distance: 226.4
click at [504, 244] on div ""La montre connectées IW10 est un outil simple mais puissant pour mieux compren…" at bounding box center [410, 199] width 209 height 131
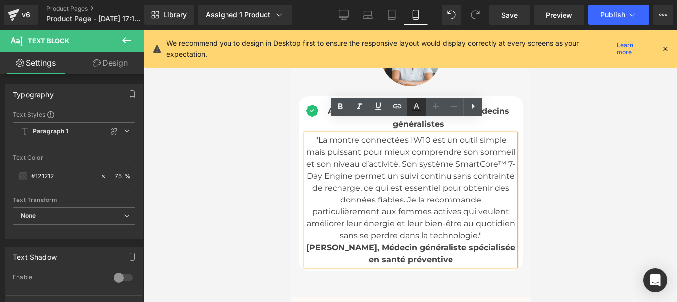
click at [418, 112] on icon at bounding box center [416, 107] width 12 height 12
type input "#121212"
type input "75"
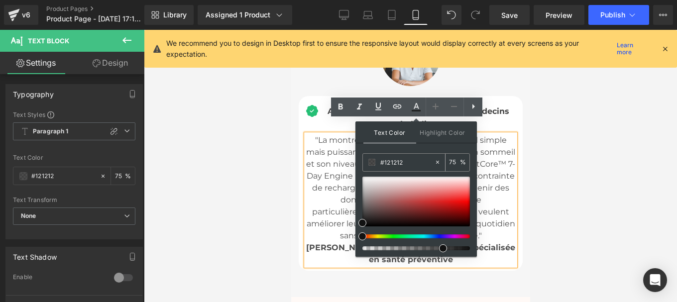
click at [415, 165] on input "#121212" at bounding box center [407, 162] width 54 height 11
paste input "444444"
type input "#444444"
type input "100"
type input "#444444"
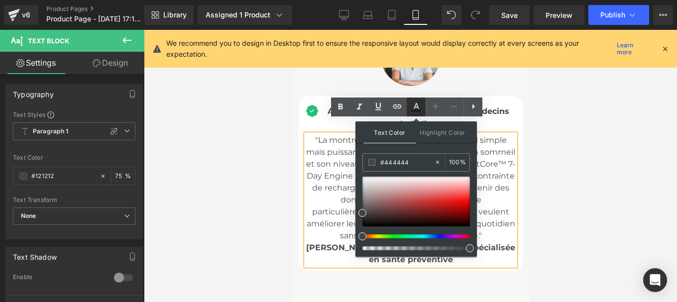
click at [417, 106] on icon at bounding box center [416, 107] width 12 height 12
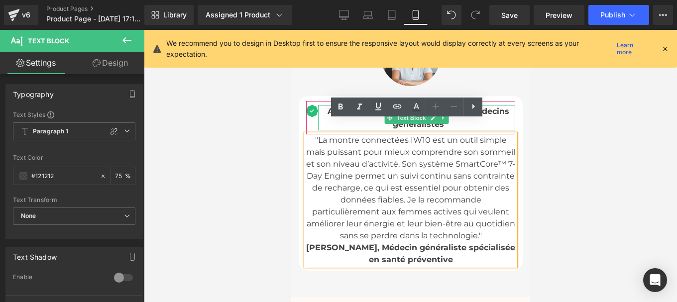
click at [322, 105] on div "Approuvé et recommandé par les médecins généralistes" at bounding box center [416, 117] width 197 height 25
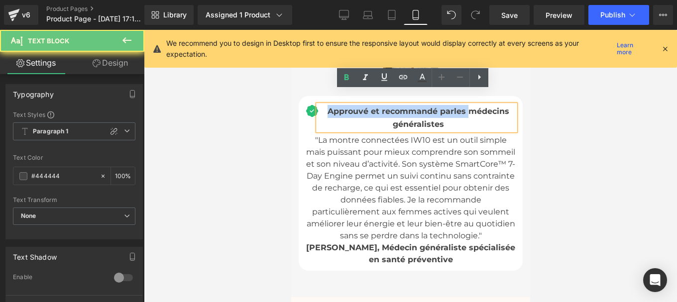
drag, startPoint x: 322, startPoint y: 96, endPoint x: 461, endPoint y: 108, distance: 139.4
click at [465, 105] on div "Approuvé et recommandé par les médecins généralistes" at bounding box center [416, 117] width 197 height 25
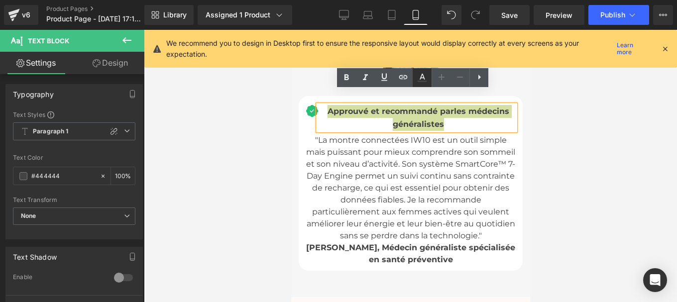
click at [422, 82] on icon at bounding box center [422, 81] width 9 height 1
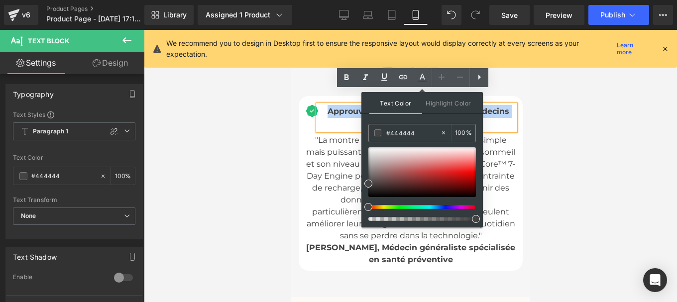
click at [338, 105] on div "Approuvé et recommandé par les médecins généralistes" at bounding box center [416, 117] width 197 height 25
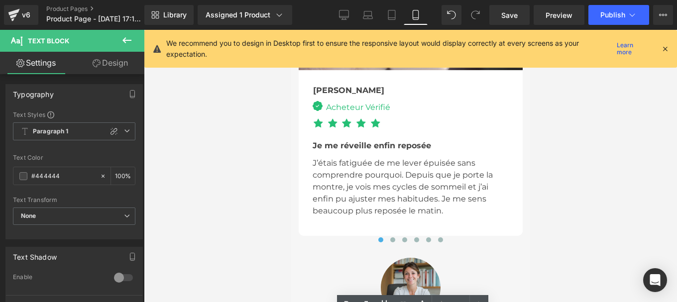
scroll to position [4294, 0]
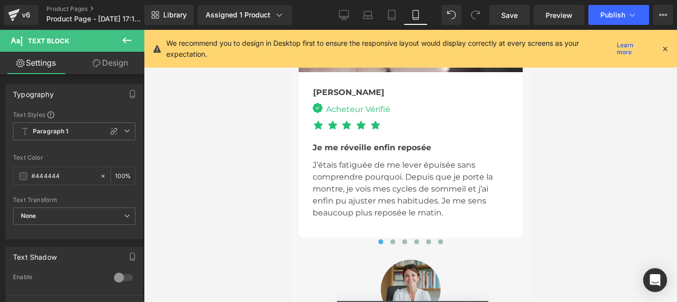
click at [354, 180] on p "J’étais fatiguée de me lever épuisée sans comprendre pourquoi. Depuis que je po…" at bounding box center [410, 189] width 196 height 60
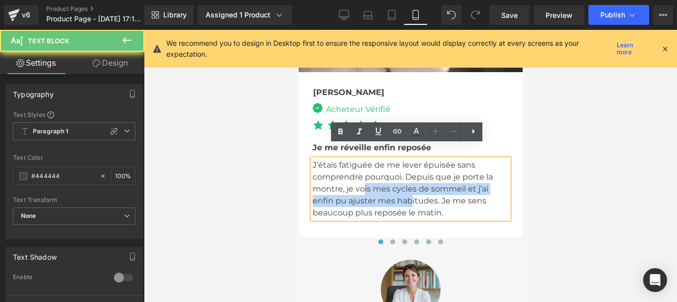
drag, startPoint x: 354, startPoint y: 180, endPoint x: 412, endPoint y: 188, distance: 58.3
click at [412, 188] on p "J’étais fatiguée de me lever épuisée sans comprendre pourquoi. Depuis que je po…" at bounding box center [410, 189] width 196 height 60
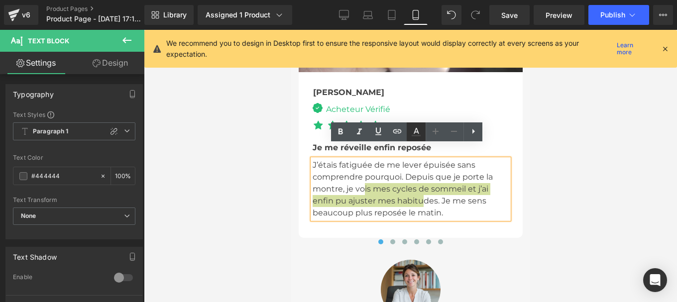
click at [417, 134] on icon at bounding box center [416, 132] width 12 height 12
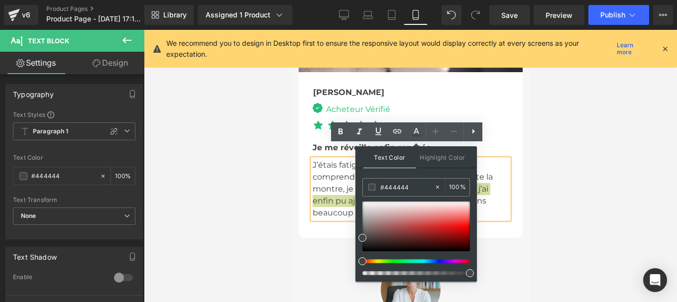
click at [585, 160] on div at bounding box center [410, 166] width 533 height 272
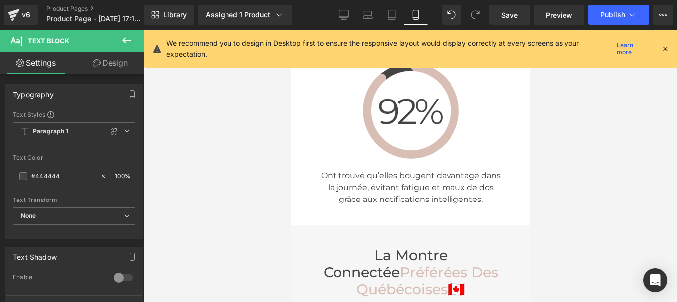
scroll to position [3825, 0]
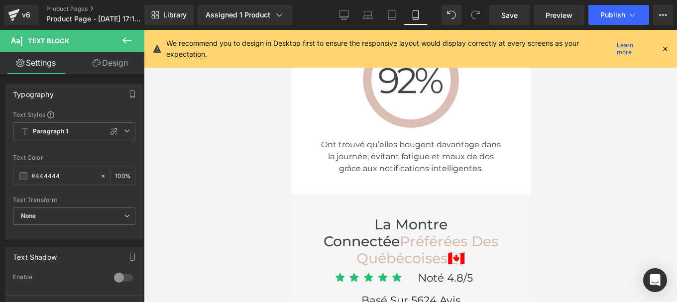
click at [368, 216] on h3 "La montre connectée Préférées Des québécoises 🇨🇦" at bounding box center [410, 241] width 204 height 51
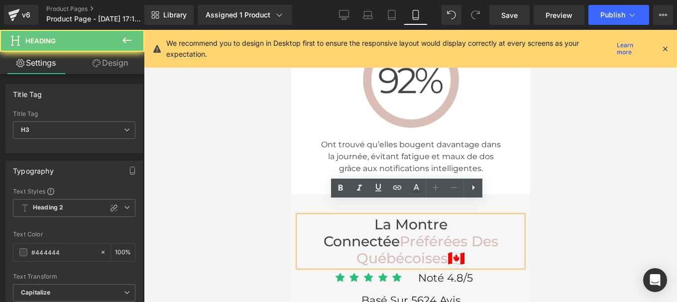
drag, startPoint x: 368, startPoint y: 209, endPoint x: 391, endPoint y: 226, distance: 28.2
click at [391, 226] on h3 "La montre connectée Préférées Des québécoises 🇨🇦" at bounding box center [410, 241] width 204 height 51
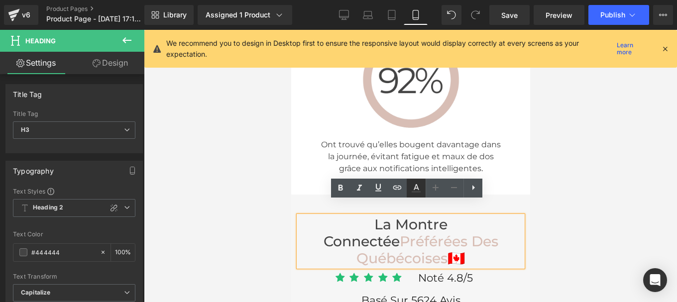
click at [414, 187] on icon at bounding box center [416, 188] width 12 height 12
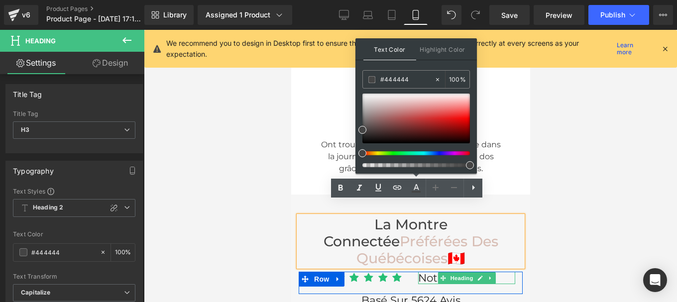
click at [420, 271] on span "Noté 4.8/5" at bounding box center [445, 277] width 55 height 13
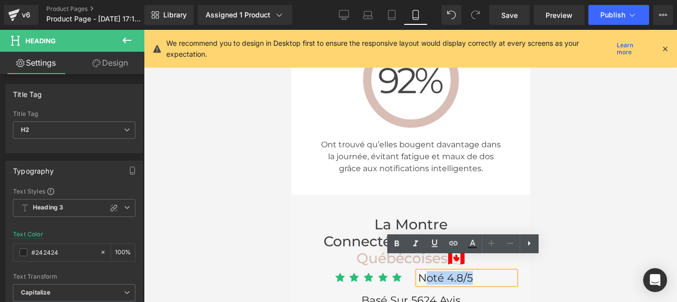
drag, startPoint x: 420, startPoint y: 264, endPoint x: 475, endPoint y: 270, distance: 55.6
click at [475, 272] on h2 "Noté 4.8/5" at bounding box center [466, 278] width 97 height 13
click at [472, 246] on icon at bounding box center [473, 244] width 12 height 12
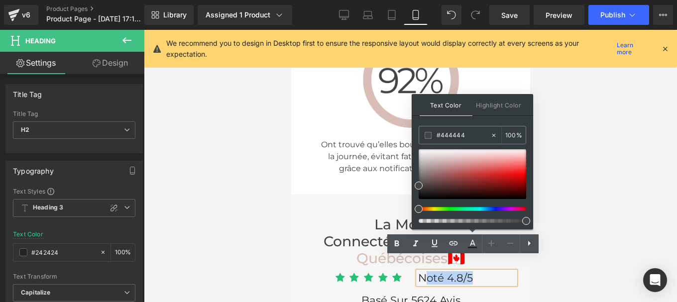
click at [469, 272] on h2 "Noté 4.8/5" at bounding box center [466, 278] width 97 height 13
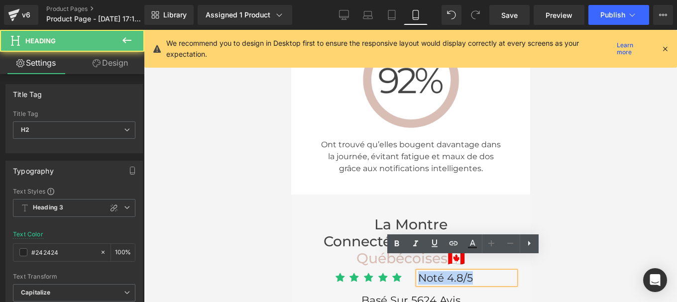
drag, startPoint x: 454, startPoint y: 261, endPoint x: 404, endPoint y: 261, distance: 50.3
click at [404, 272] on div "Icon Icon Icon Icon Icon Icon List Hoz Noté 4.8/5 Heading Row" at bounding box center [410, 283] width 224 height 23
click at [475, 245] on icon at bounding box center [473, 244] width 12 height 12
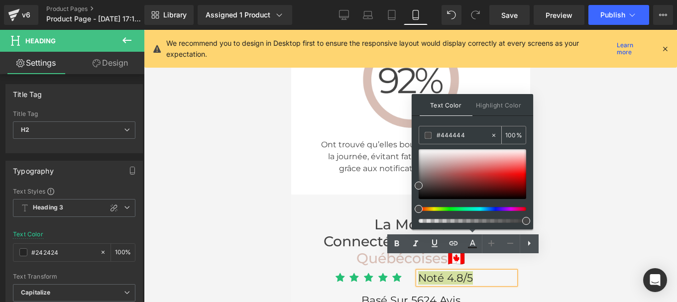
click at [472, 135] on input "#444444" at bounding box center [464, 135] width 54 height 11
click at [587, 248] on div at bounding box center [410, 166] width 533 height 272
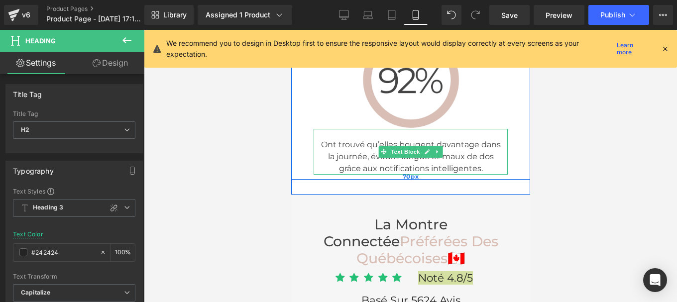
click at [397, 160] on div "70px" at bounding box center [410, 177] width 239 height 35
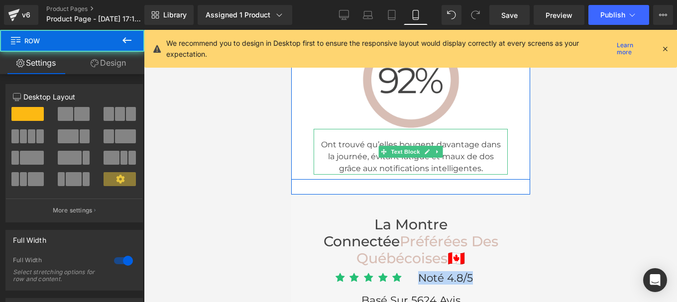
click at [337, 140] on span "Ont trouvé qu’elles bougent davantage dans la journée, évitant fatigue et maux …" at bounding box center [411, 156] width 180 height 33
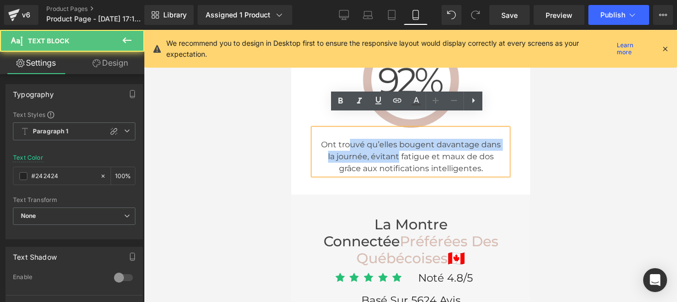
drag, startPoint x: 376, startPoint y: 140, endPoint x: 396, endPoint y: 142, distance: 20.1
click at [396, 142] on p "Ont trouvé qu’elles bougent davantage dans la journée, évitant fatigue et maux …" at bounding box center [410, 157] width 184 height 36
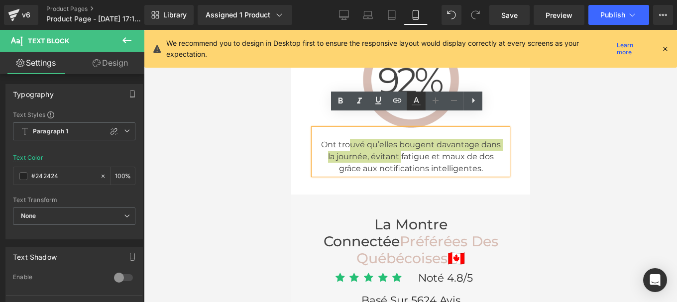
click at [418, 102] on icon at bounding box center [416, 101] width 12 height 12
type input "100"
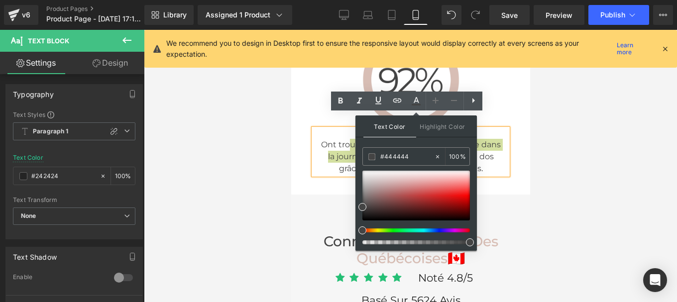
click at [613, 170] on div at bounding box center [410, 166] width 533 height 272
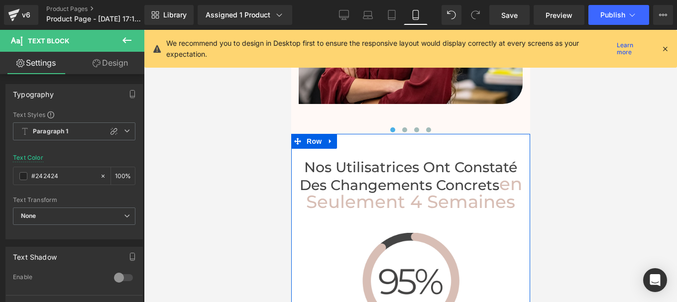
scroll to position [3317, 0]
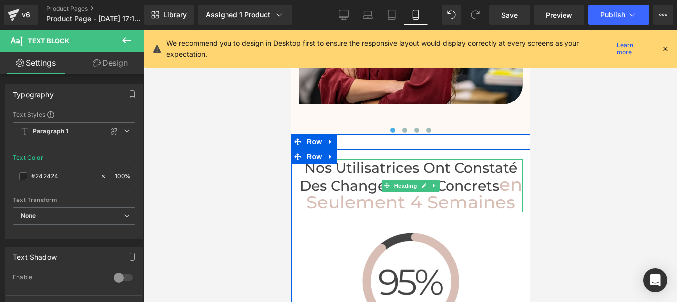
click at [338, 159] on h2 "Nos Utilisatrices Ont Constaté des Changements Concrets en Seulement 4 Semaines" at bounding box center [410, 185] width 224 height 53
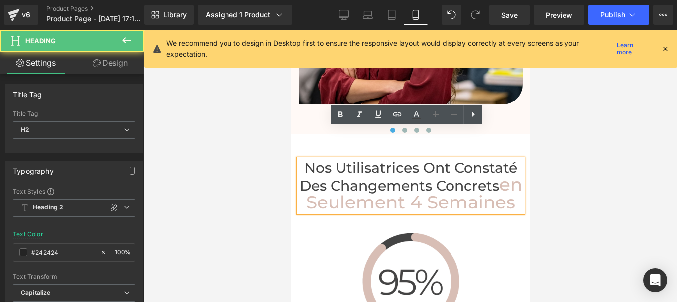
click at [363, 175] on span "Nos Utilisatrices Ont Constaté des Changements Concrets" at bounding box center [408, 176] width 218 height 35
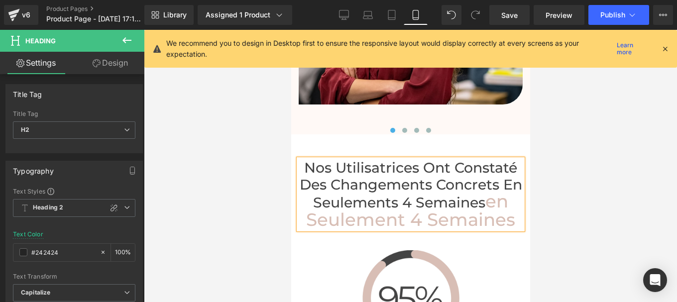
click at [433, 191] on span "en Seulement 4 Semaines" at bounding box center [410, 210] width 209 height 39
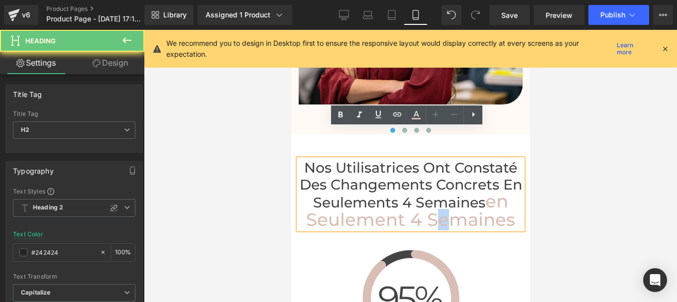
drag, startPoint x: 435, startPoint y: 191, endPoint x: 449, endPoint y: 192, distance: 14.0
click at [449, 192] on span "en Seulement 4 Semaines" at bounding box center [410, 210] width 209 height 39
click at [415, 117] on icon at bounding box center [416, 115] width 12 height 12
type input "#d8beb5"
type input "100"
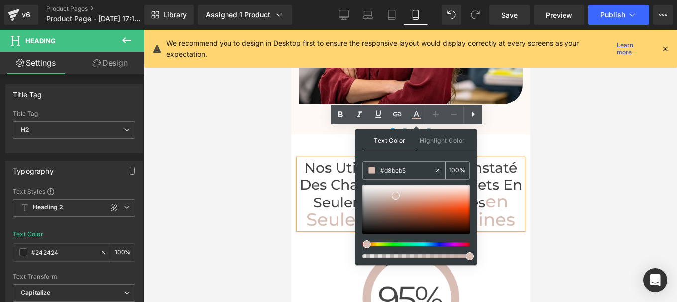
click at [413, 172] on input "#d8beb5" at bounding box center [407, 170] width 54 height 11
click at [337, 159] on span "Nos Utilisatrices Ont Constaté des Changements Concrets en seulements 4 semaines" at bounding box center [410, 185] width 223 height 52
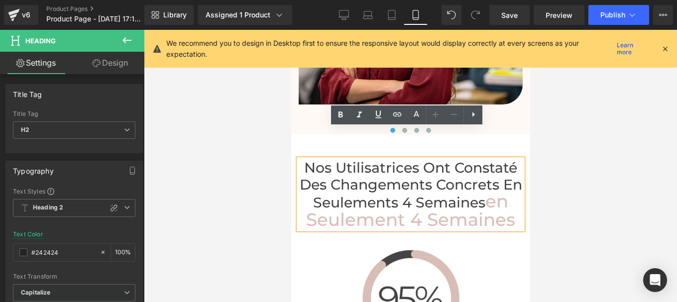
drag, startPoint x: 500, startPoint y: 157, endPoint x: 482, endPoint y: 168, distance: 21.7
click at [482, 168] on span "Nos Utilisatrices Ont Constaté des Changements Concrets en seulements 4 semaines" at bounding box center [410, 185] width 223 height 52
click at [416, 112] on icon at bounding box center [416, 114] width 5 height 6
type input "#444444"
type input "100"
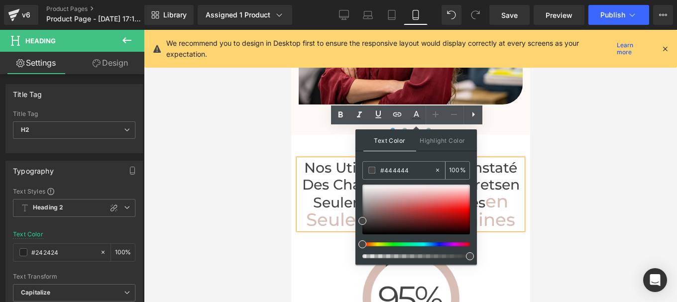
click at [411, 171] on input "#444444" at bounding box center [407, 170] width 54 height 11
paste input "d8beb5"
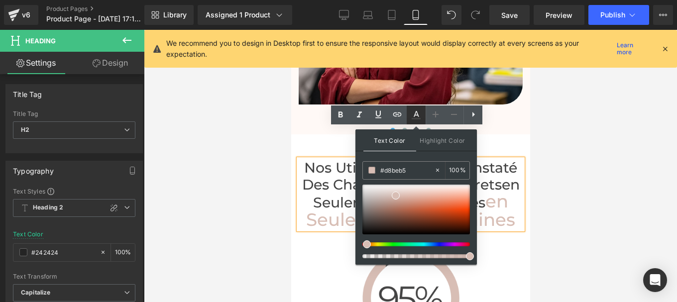
click at [417, 115] on icon at bounding box center [416, 115] width 12 height 12
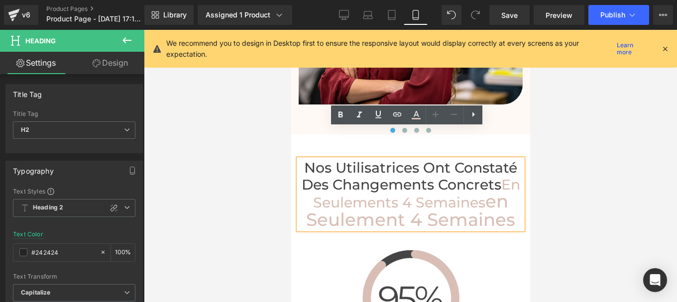
click at [480, 176] on span "en seulements 4 semaines" at bounding box center [416, 193] width 207 height 35
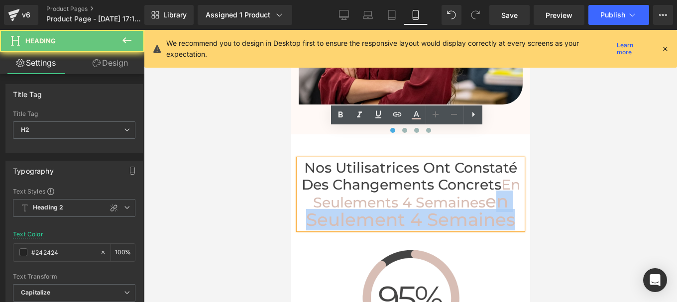
drag, startPoint x: 489, startPoint y: 175, endPoint x: 506, endPoint y: 186, distance: 20.4
click at [506, 186] on h2 "Nos Utilisatrices Ont Constaté des Changements Concrets en seulements 4 semaine…" at bounding box center [410, 194] width 224 height 70
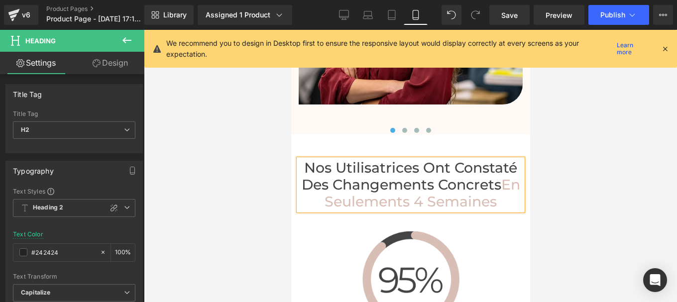
click at [466, 159] on span "Nos Utilisatrices Ont Constaté des Changements Concrets" at bounding box center [409, 176] width 216 height 34
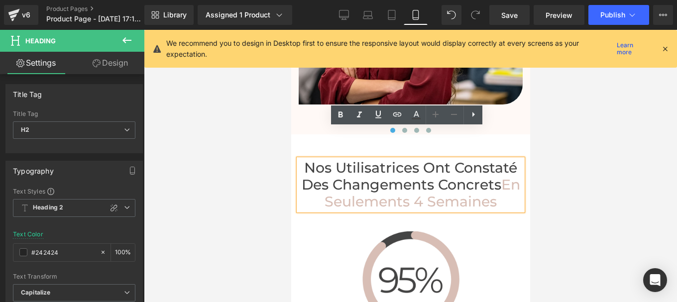
drag, startPoint x: 497, startPoint y: 155, endPoint x: 306, endPoint y: 140, distance: 191.8
click at [306, 159] on span "Nos Utilisatrices Ont Constaté des Changements Concrets" at bounding box center [409, 176] width 216 height 34
click at [418, 117] on icon at bounding box center [416, 115] width 12 height 12
type input "#444444"
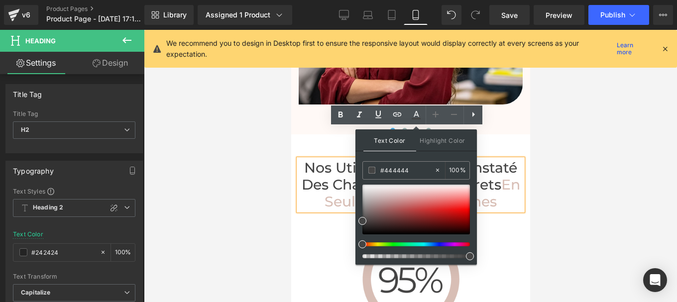
click at [342, 159] on span "N os Utilisatrices Ont Constaté des Changements Concrets" at bounding box center [409, 176] width 216 height 34
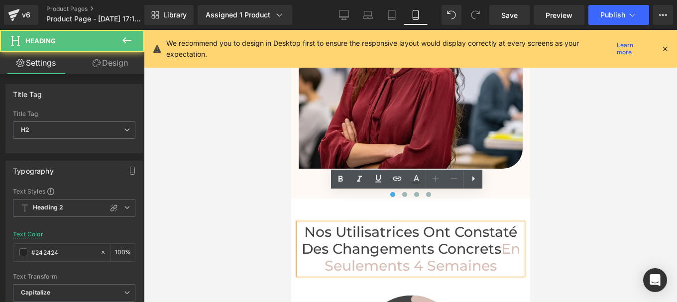
scroll to position [3252, 0]
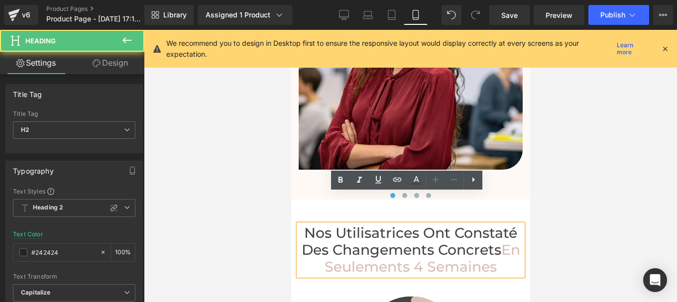
click at [320, 225] on span "N os Utilisatrices Ont Constaté des Changements Concrets" at bounding box center [409, 242] width 216 height 34
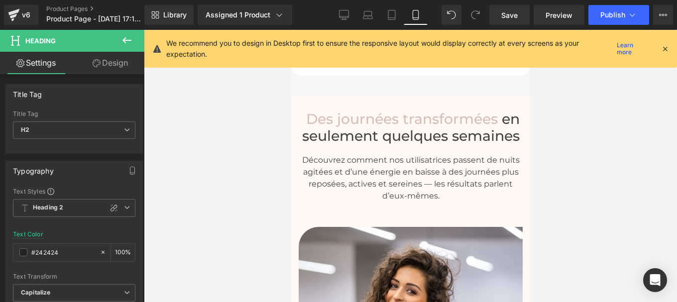
scroll to position [2967, 0]
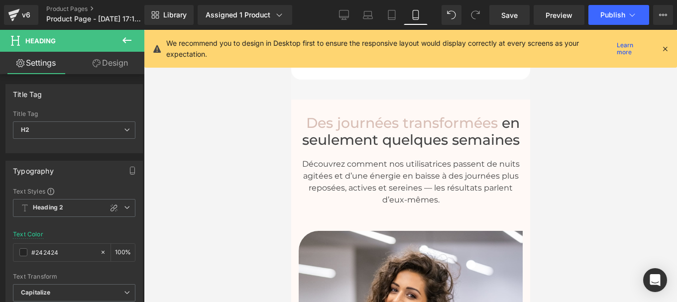
click at [378, 158] on p "Découvrez comment nos utilisatrices passent de nuits agitées et d’une énergie e…" at bounding box center [410, 182] width 224 height 48
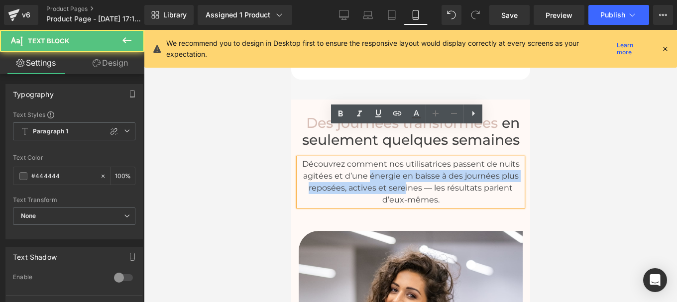
drag, startPoint x: 364, startPoint y: 144, endPoint x: 418, endPoint y: 157, distance: 55.4
click at [418, 158] on p "Découvrez comment nos utilisatrices passent de nuits agitées et d’une énergie e…" at bounding box center [410, 182] width 224 height 48
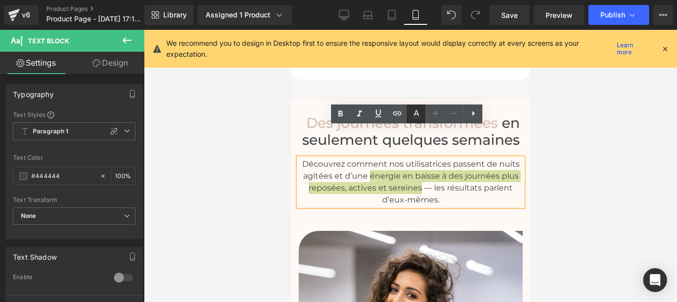
click at [420, 111] on icon at bounding box center [416, 114] width 12 height 12
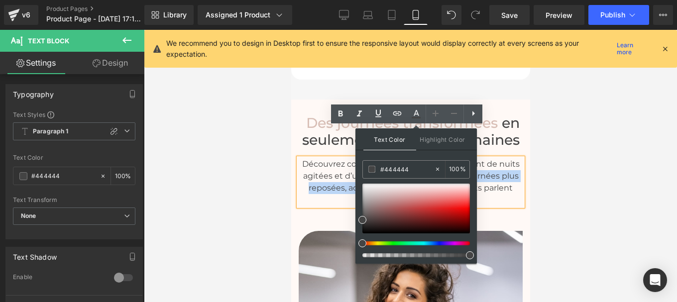
click at [333, 158] on p "Découvrez comment nos utilisatrices passent de nuits agitées et d’une énergie e…" at bounding box center [410, 182] width 224 height 48
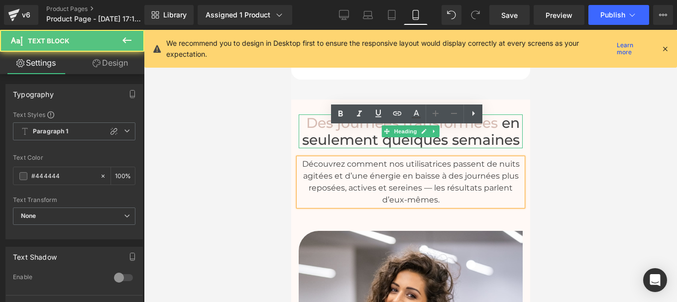
click at [310, 115] on h1 "Des journées transformées en seulement quelques semaines" at bounding box center [410, 132] width 224 height 34
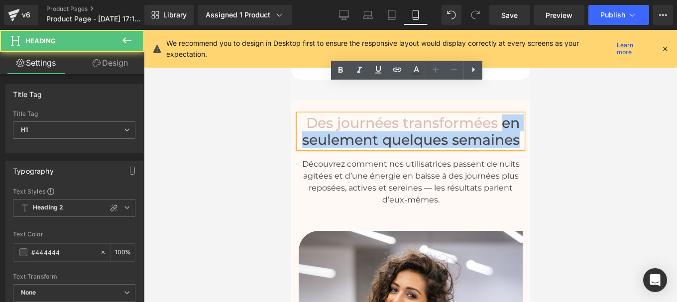
drag, startPoint x: 498, startPoint y: 94, endPoint x: 518, endPoint y: 110, distance: 26.2
click at [518, 115] on div "Des journées transformées en seulement quelques semaines" at bounding box center [410, 132] width 224 height 34
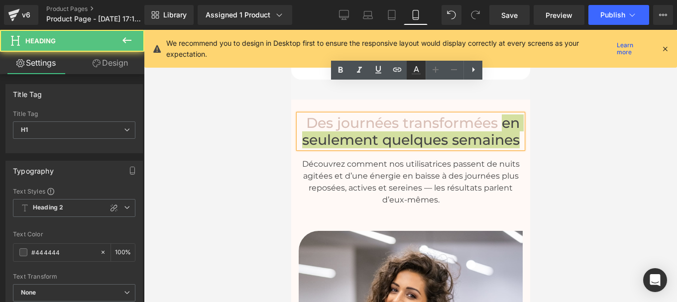
click at [416, 66] on icon at bounding box center [416, 69] width 5 height 6
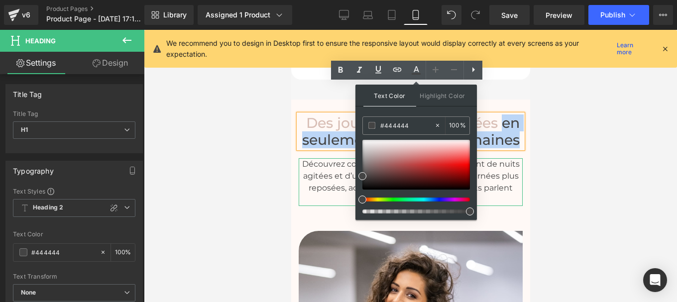
click at [332, 158] on p "Découvrez comment nos utilisatrices passent de nuits agitées et d’une énergie e…" at bounding box center [410, 182] width 224 height 48
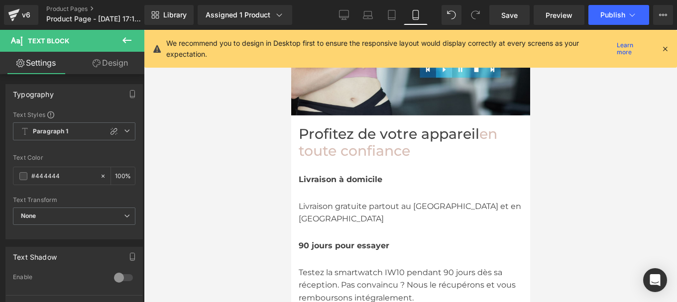
scroll to position [2666, 0]
click at [322, 202] on span "Livraison gratuite partout au [GEOGRAPHIC_DATA] et en [GEOGRAPHIC_DATA]" at bounding box center [409, 213] width 223 height 22
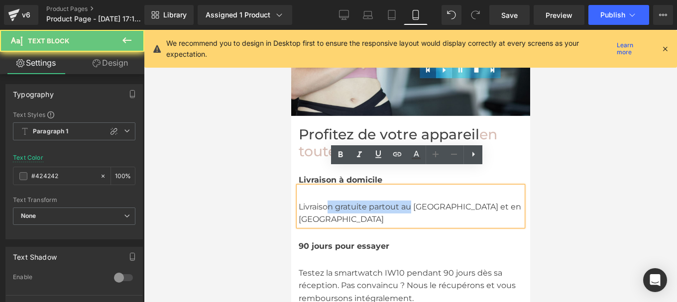
drag, startPoint x: 322, startPoint y: 191, endPoint x: 412, endPoint y: 191, distance: 90.6
click at [412, 202] on span "Livraison gratuite partout au [GEOGRAPHIC_DATA] et en [GEOGRAPHIC_DATA]" at bounding box center [409, 213] width 223 height 22
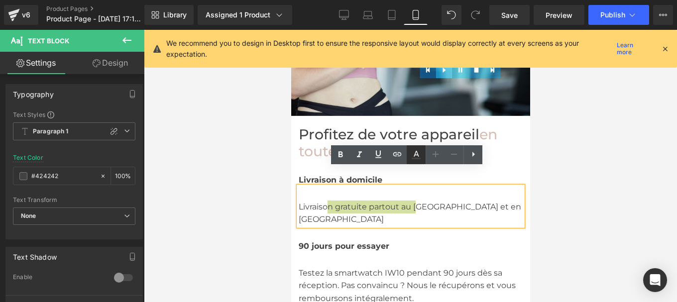
click at [417, 155] on icon at bounding box center [416, 154] width 5 height 6
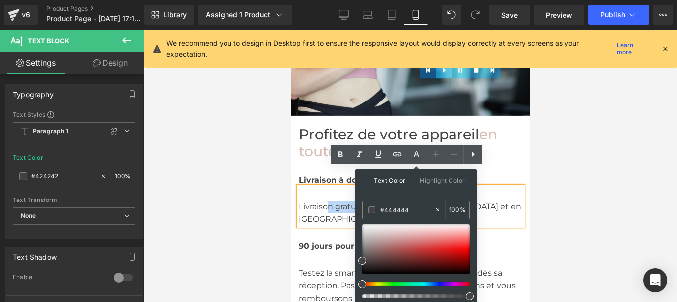
click at [306, 202] on span "Livraison gratuite partout au [GEOGRAPHIC_DATA] et en [GEOGRAPHIC_DATA]" at bounding box center [409, 213] width 223 height 22
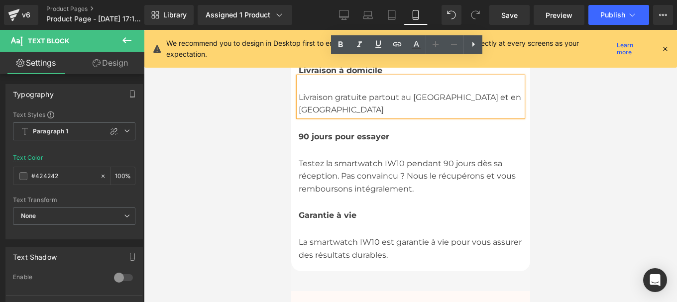
scroll to position [2776, 0]
click at [318, 158] on span "Testez la smartwatch IW10 pendant 90 jours dès sa réception. Pas convaincu ? No…" at bounding box center [406, 175] width 217 height 35
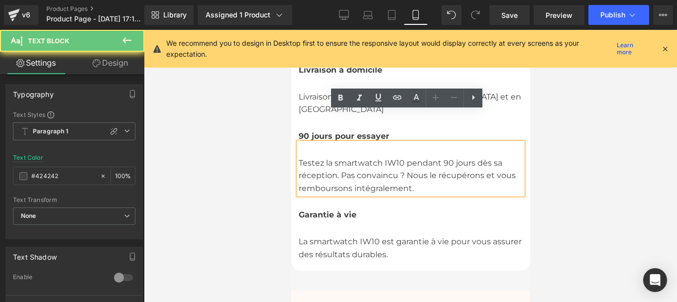
drag, startPoint x: 315, startPoint y: 135, endPoint x: 418, endPoint y: 147, distance: 104.2
click at [418, 158] on span "Testez la smartwatch IW10 pendant 90 jours dès sa réception. Pas convaincu ? No…" at bounding box center [406, 175] width 217 height 35
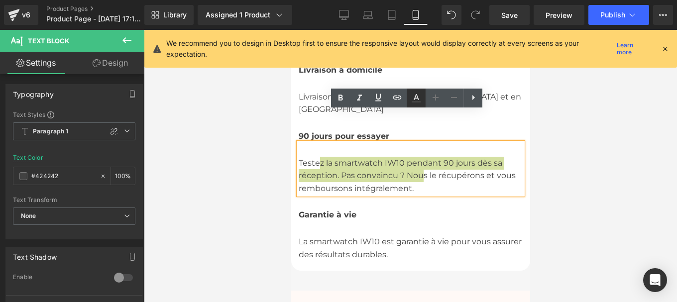
click at [421, 99] on icon at bounding box center [416, 98] width 12 height 12
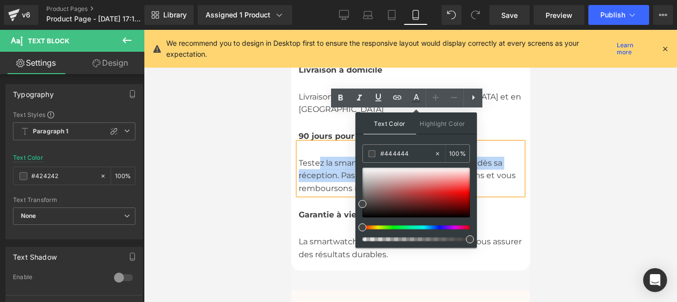
click at [305, 222] on div "La smartw atch IW10 est garantie à vie pour vous assurer des résultats dura ble…" at bounding box center [410, 241] width 224 height 39
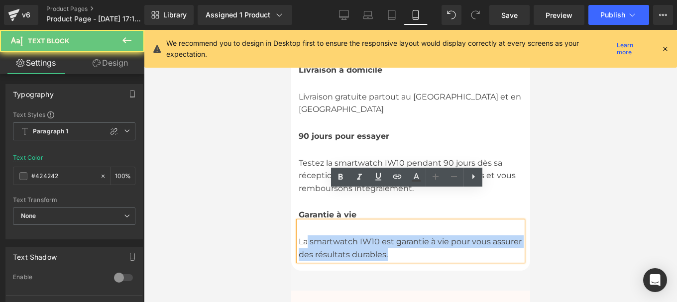
drag, startPoint x: 304, startPoint y: 215, endPoint x: 389, endPoint y: 222, distance: 85.9
click at [389, 222] on div "La smartw atch IW10 est garantie à vie pour vous assurer des résultats dura ble…" at bounding box center [410, 241] width 224 height 39
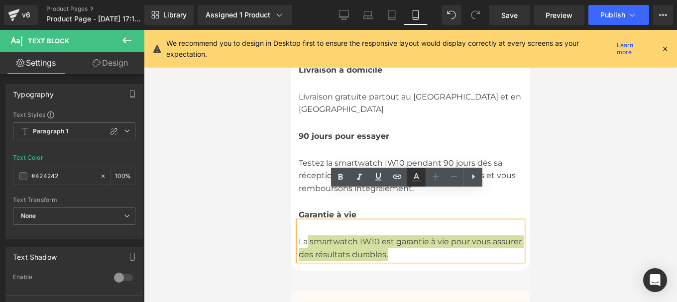
click at [418, 177] on icon at bounding box center [416, 176] width 5 height 6
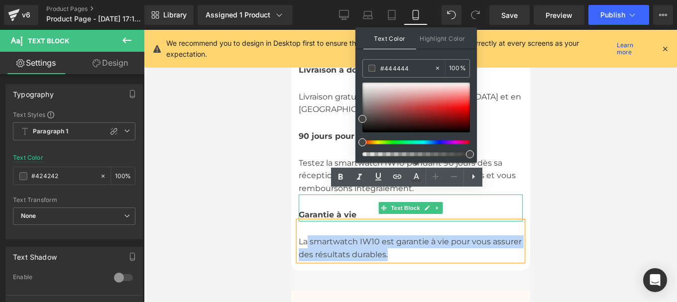
click at [308, 210] on span "Garantie à vie" at bounding box center [327, 214] width 58 height 9
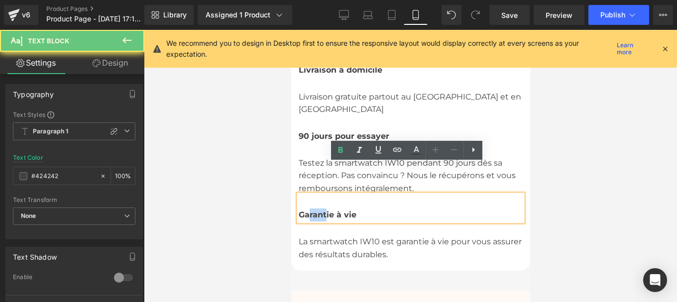
drag, startPoint x: 305, startPoint y: 183, endPoint x: 336, endPoint y: 183, distance: 31.4
click at [335, 210] on span "Garantie à vie" at bounding box center [327, 214] width 58 height 9
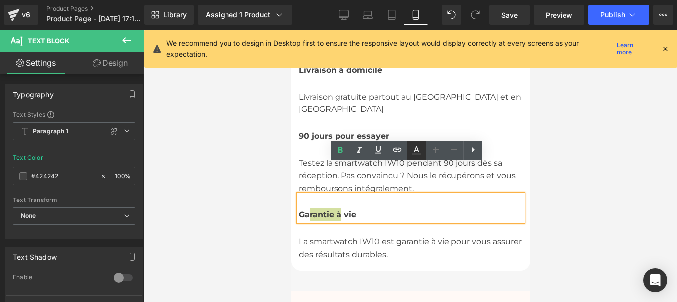
click at [416, 155] on icon at bounding box center [416, 150] width 12 height 12
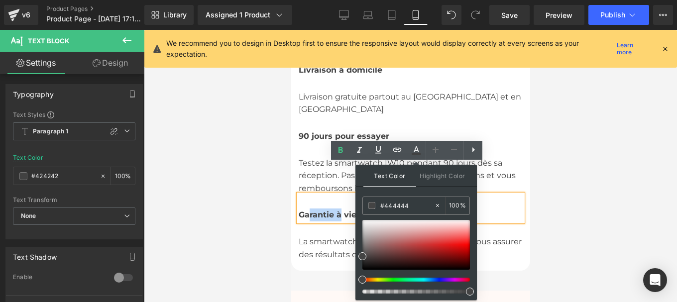
click at [335, 195] on div "Garantie à vie" at bounding box center [410, 208] width 224 height 27
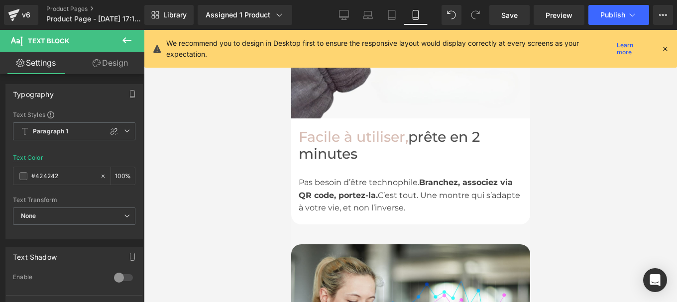
scroll to position [2297, 0]
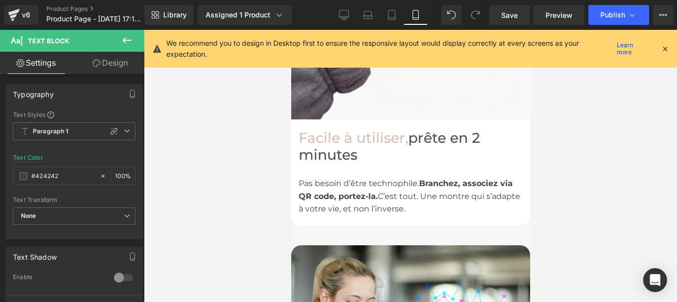
click at [335, 179] on strong "Branchez, associez via QR code, portez-la." at bounding box center [405, 190] width 214 height 22
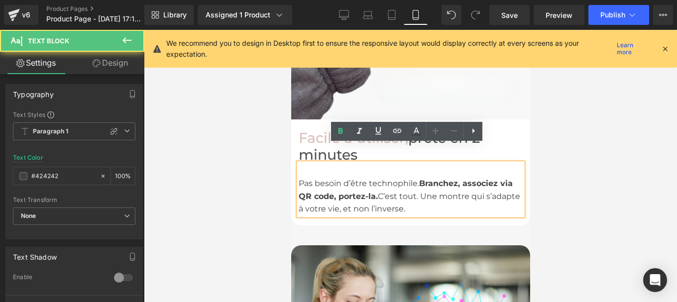
drag, startPoint x: 383, startPoint y: 179, endPoint x: 359, endPoint y: 170, distance: 26.0
click at [359, 177] on div "P as besoin d’être technophile. [GEOGRAPHIC_DATA], associez via QR code, portez…" at bounding box center [410, 196] width 224 height 38
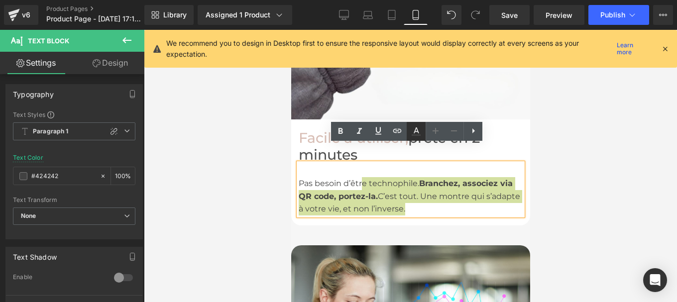
click at [416, 132] on icon at bounding box center [416, 131] width 12 height 12
type input "100"
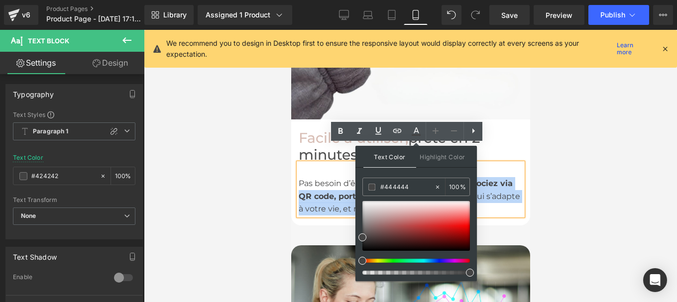
click at [316, 179] on strong "Branchez, associez via QR code, portez-la." at bounding box center [405, 190] width 214 height 22
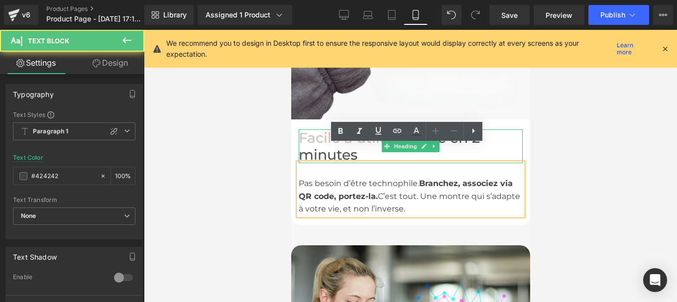
click at [311, 137] on h1 "Facile à utiliser , prête en 2 minutes" at bounding box center [410, 146] width 224 height 34
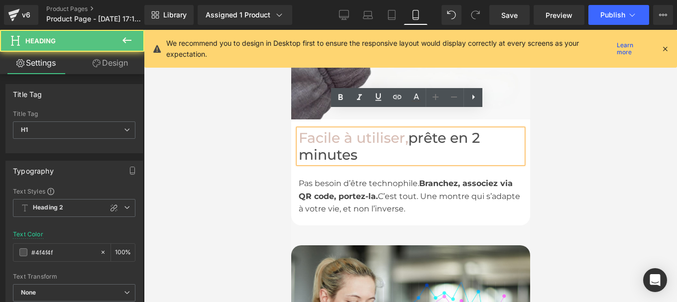
click at [411, 129] on h1 "Facile à utiliser , prête en 2 minutes" at bounding box center [410, 146] width 224 height 34
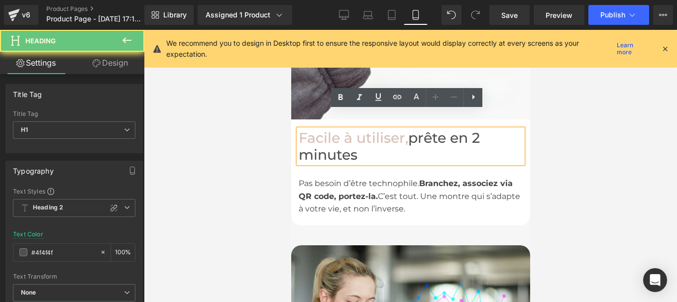
drag, startPoint x: 413, startPoint y: 127, endPoint x: 415, endPoint y: 140, distance: 13.7
click at [415, 140] on h1 "Facile à utiliser , prête en 2 minutes" at bounding box center [410, 146] width 224 height 34
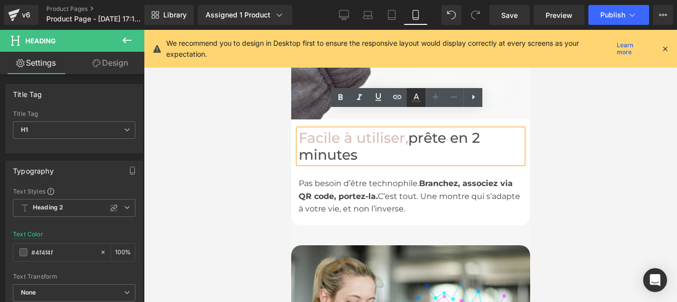
click at [413, 93] on icon at bounding box center [416, 98] width 12 height 12
type input "#4f4f4f"
type input "100"
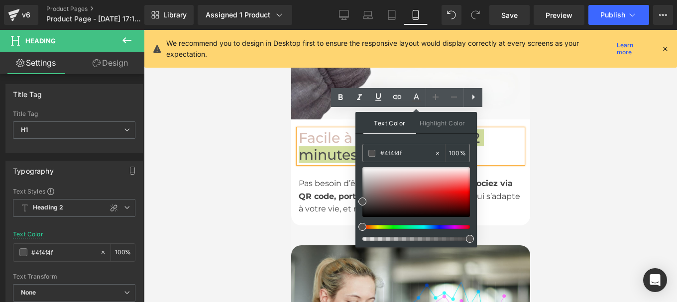
click at [626, 192] on div at bounding box center [410, 166] width 533 height 272
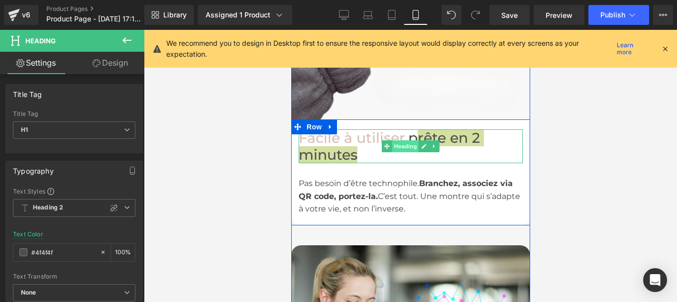
click at [411, 140] on span "Heading" at bounding box center [405, 146] width 27 height 12
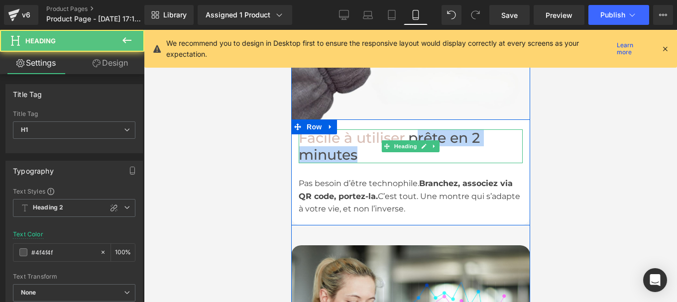
click at [466, 129] on h1 "Facile à utiliser , p rête en 2 minutes" at bounding box center [410, 146] width 224 height 34
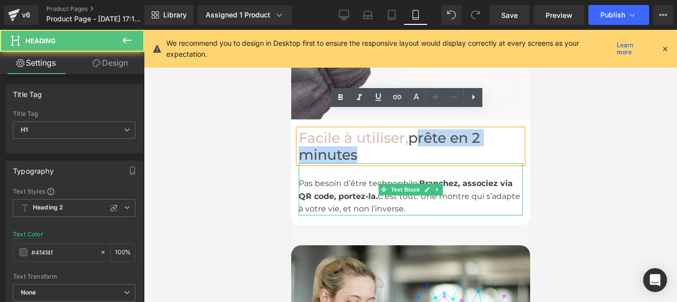
drag, startPoint x: 407, startPoint y: 121, endPoint x: 427, endPoint y: 149, distance: 34.4
click at [427, 149] on div "Facile à utiliser , p rête en 2 minutes Heading P as besoin d’être technophile.…" at bounding box center [410, 172] width 224 height 86
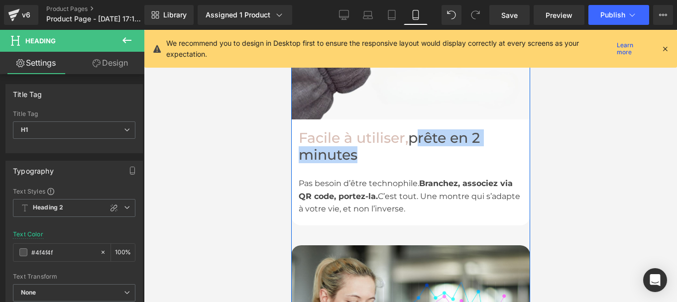
click at [337, 184] on div "P as besoin d’être technophile. [GEOGRAPHIC_DATA], associez via QR code, portez…" at bounding box center [410, 196] width 224 height 38
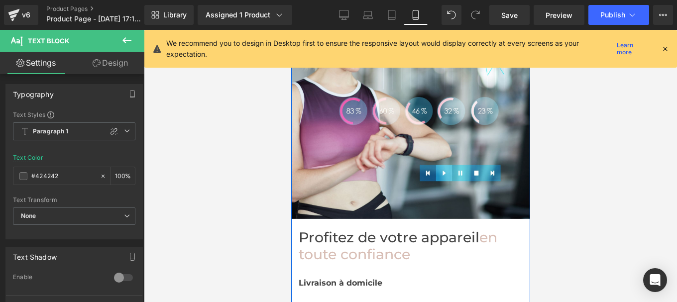
scroll to position [2563, 0]
click at [362, 229] on span "Profitez de votre appareil" at bounding box center [388, 237] width 181 height 17
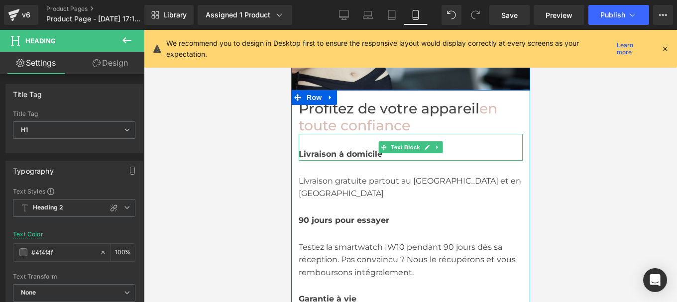
scroll to position [2692, 0]
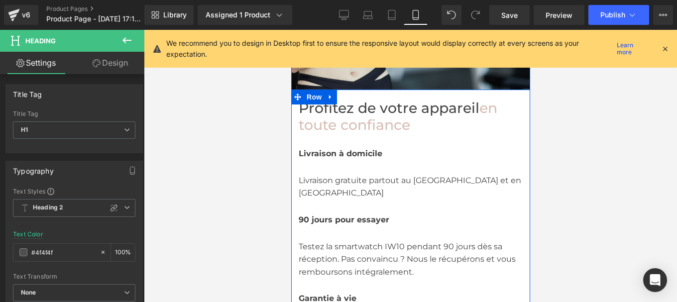
click at [353, 242] on span "Testez la smartwatch IW10 pendant 90 jours dès sa réception. Pas convaincu ? No…" at bounding box center [406, 259] width 217 height 35
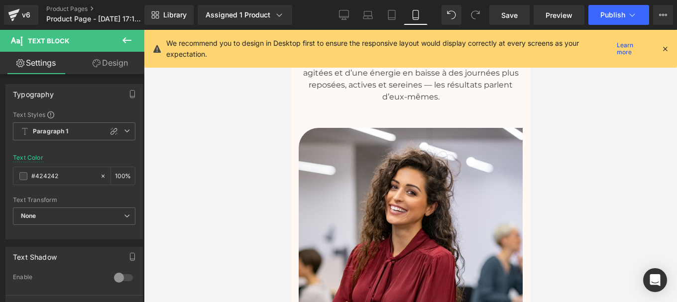
scroll to position [2931, 0]
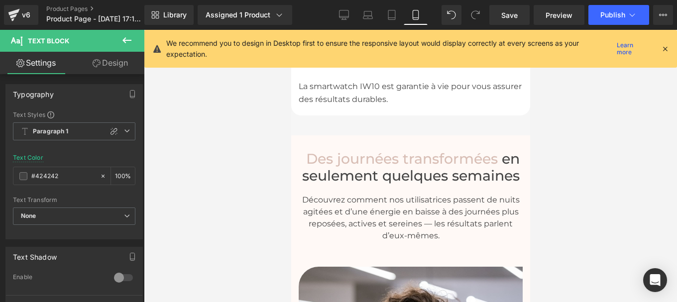
click at [366, 194] on p "Découvrez comment nos utilisatrices passent de nuits agitées et d’une énergie e…" at bounding box center [410, 218] width 224 height 48
drag, startPoint x: 57, startPoint y: 178, endPoint x: 15, endPoint y: 179, distance: 42.3
click at [15, 179] on div "#444444" at bounding box center [56, 175] width 86 height 17
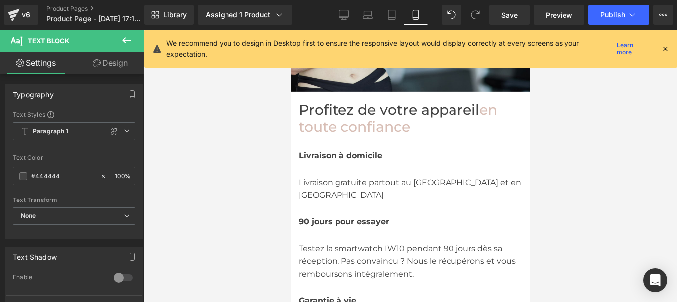
scroll to position [2687, 0]
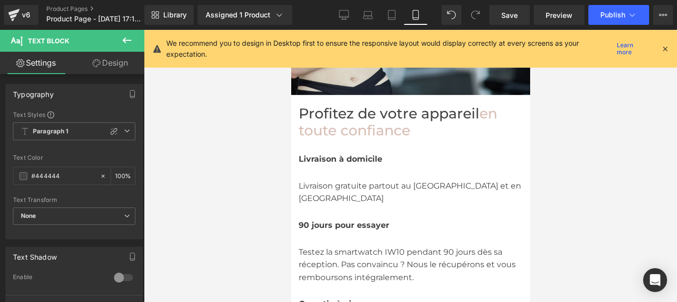
click at [329, 247] on span "Testez la smartwatch IW10 pendant 90 jours dès sa réception. Pas convaincu ? No…" at bounding box center [406, 264] width 217 height 35
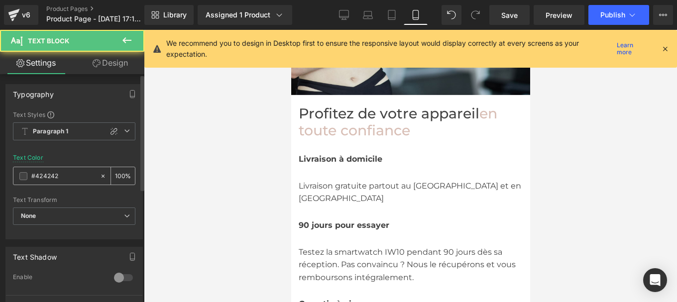
click at [67, 177] on input "#424242" at bounding box center [63, 176] width 64 height 11
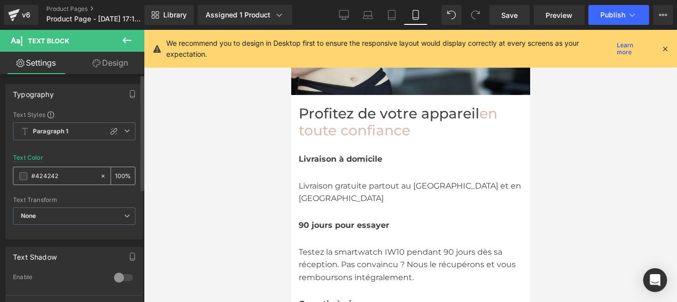
paste input "44444"
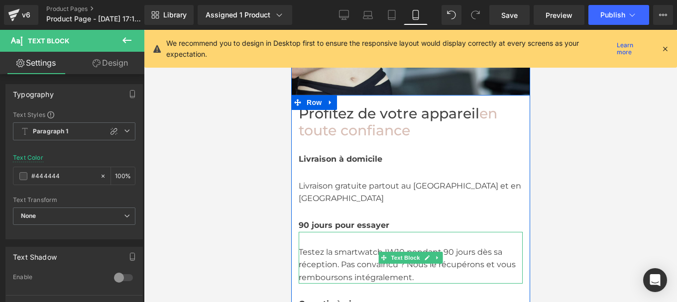
type input "#444444"
click at [324, 247] on span "Testez la smartwatch IW10 pendant 90 jours dès sa réception. Pas convaincu ? No…" at bounding box center [406, 264] width 217 height 35
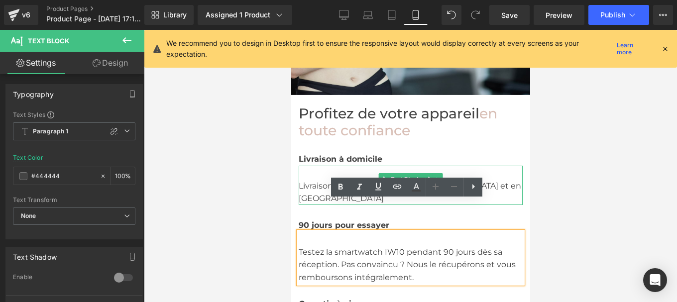
click at [325, 181] on span "Livraison gratuite partout au [GEOGRAPHIC_DATA] et en [GEOGRAPHIC_DATA]" at bounding box center [409, 192] width 223 height 22
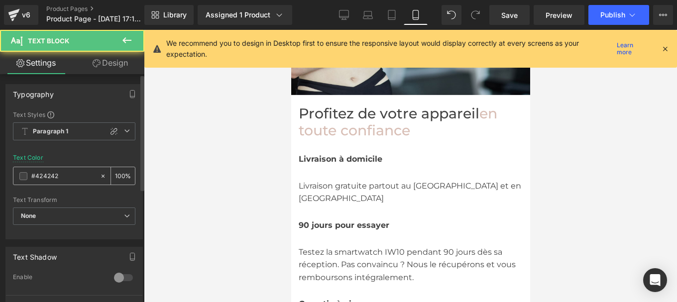
click at [61, 176] on input "#424242" at bounding box center [63, 176] width 64 height 11
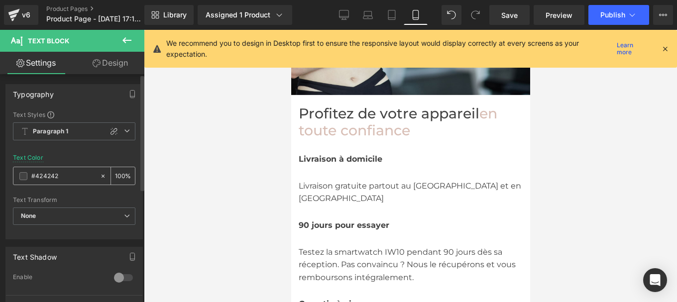
paste input "44444"
type input "#444444"
click at [323, 154] on strong "Livraison à domicile" at bounding box center [340, 158] width 84 height 9
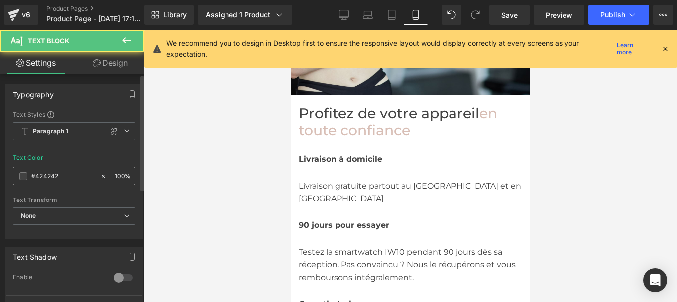
click at [70, 174] on input "#424242" at bounding box center [63, 176] width 64 height 11
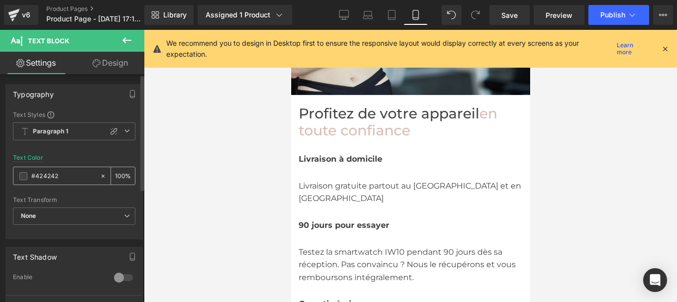
type input "#444444"
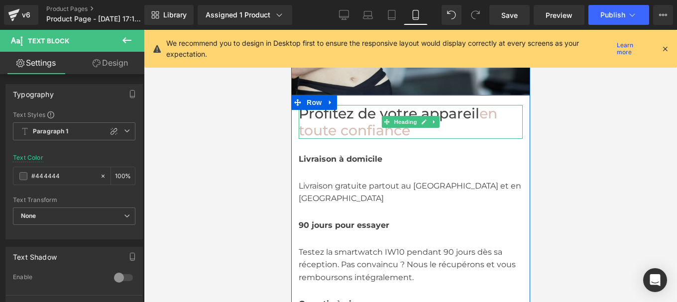
click at [314, 105] on span "Profitez de votre appareil" at bounding box center [388, 113] width 181 height 17
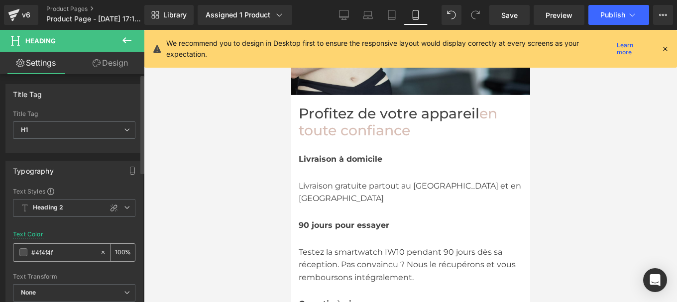
click at [65, 252] on input "#4f4f4f" at bounding box center [63, 252] width 64 height 11
paste input "44444"
type input "#444444"
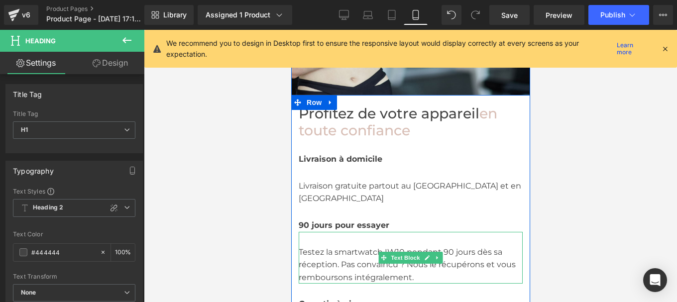
scroll to position [2781, 0]
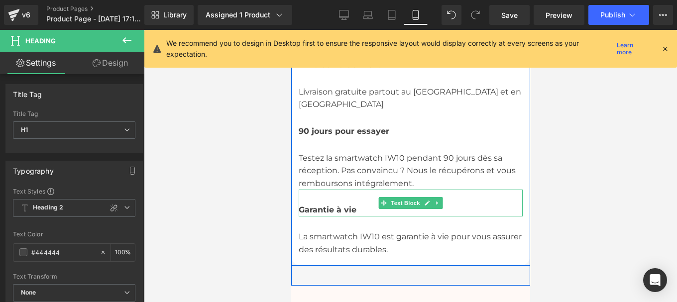
click at [321, 205] on span "Garantie à vie" at bounding box center [327, 209] width 58 height 9
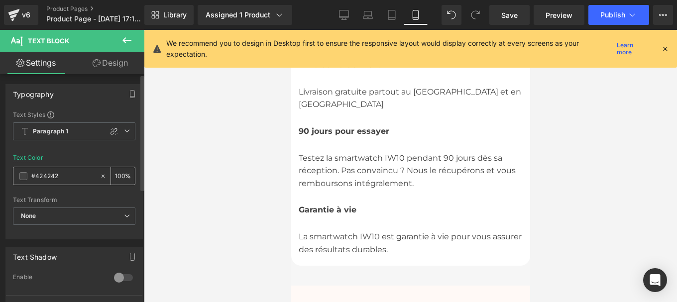
click at [69, 169] on div "#424242" at bounding box center [56, 175] width 86 height 17
click at [60, 174] on input "#424242" at bounding box center [63, 176] width 64 height 11
paste input "44444"
type input "#444444"
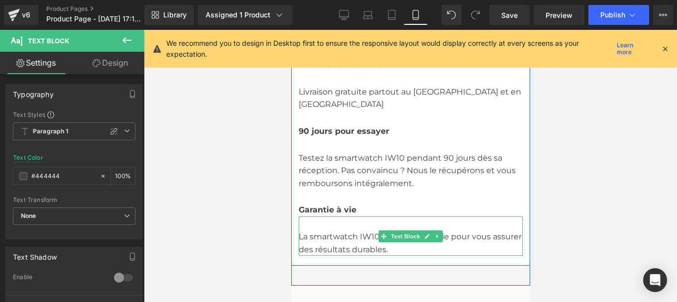
click at [344, 217] on div "La smartw atch IW10 est garantie à vie pour vous assurer des résultats dura ble…" at bounding box center [410, 236] width 224 height 39
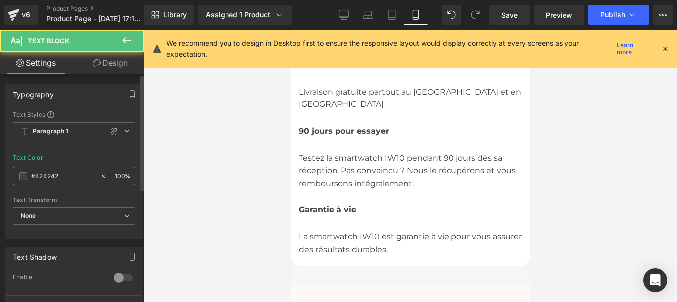
click at [72, 175] on input "#424242" at bounding box center [63, 176] width 64 height 11
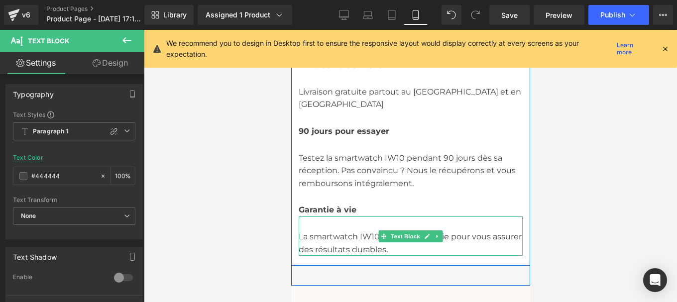
type input "#444444"
click at [328, 232] on span "La smartw atch IW10 est garantie à vie pour vous assurer des résultats dura ble…" at bounding box center [409, 243] width 223 height 22
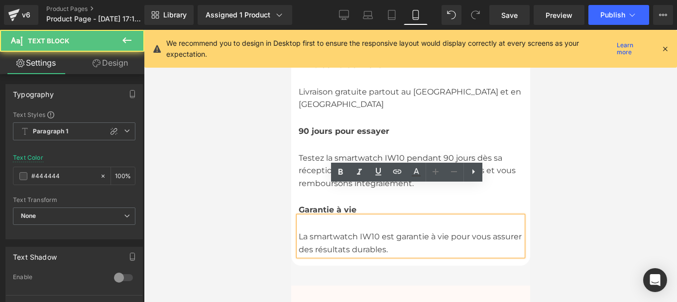
drag, startPoint x: 328, startPoint y: 205, endPoint x: 368, endPoint y: 207, distance: 40.9
click at [368, 232] on span "La smartw atch IW10 est garantie à vie pour vous assurer des résultats dura ble…" at bounding box center [409, 243] width 223 height 22
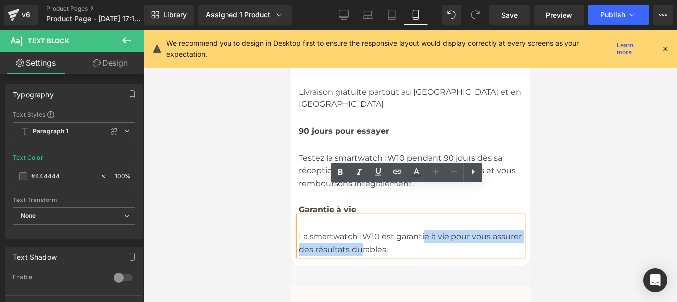
click at [423, 217] on div "La smartw atch IW10 est garantie à vie pour vous assurer des résultats dura ble…" at bounding box center [410, 236] width 224 height 39
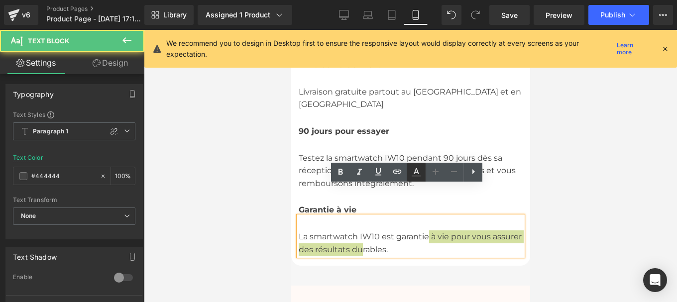
click at [414, 179] on link at bounding box center [416, 172] width 19 height 19
type input "#444444"
type input "100"
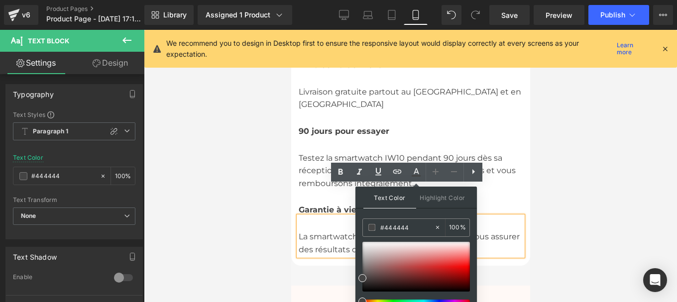
click at [336, 232] on span "La smartw atch IW10 est garantie" at bounding box center [363, 236] width 130 height 9
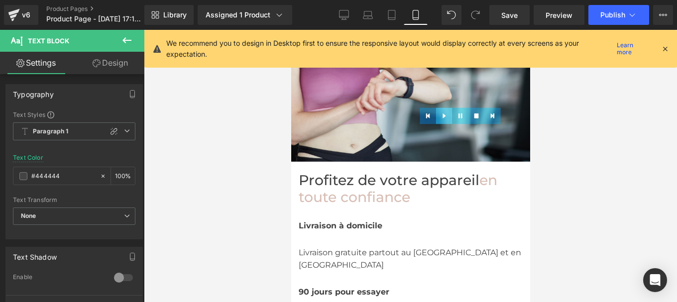
scroll to position [2622, 0]
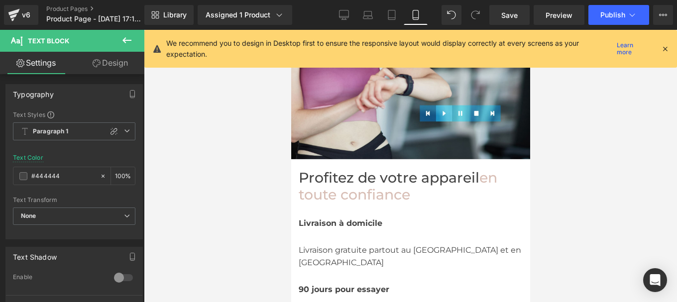
click at [316, 169] on span "Profitez de votre appareil" at bounding box center [388, 177] width 181 height 17
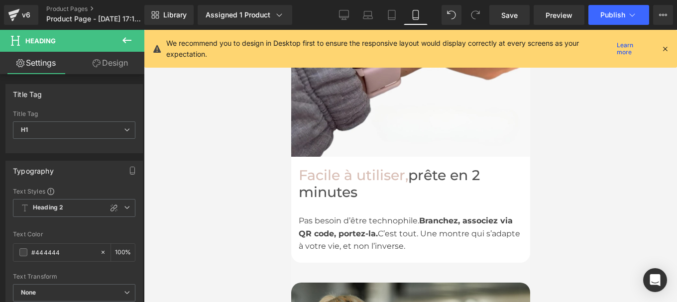
scroll to position [2255, 0]
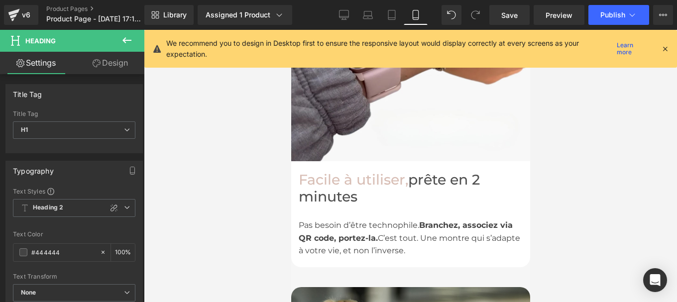
click at [341, 226] on div "P as besoin d’être technophile. [GEOGRAPHIC_DATA], associez via QR code, portez…" at bounding box center [410, 238] width 224 height 38
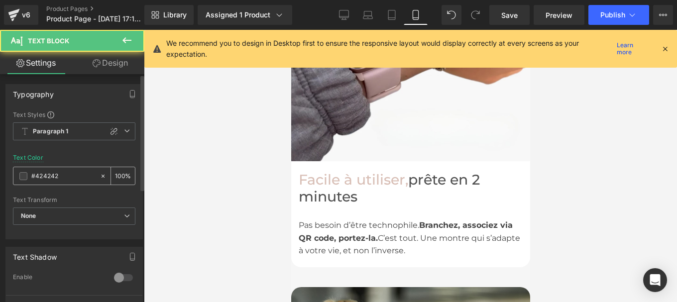
click at [65, 182] on div "#424242" at bounding box center [56, 175] width 86 height 17
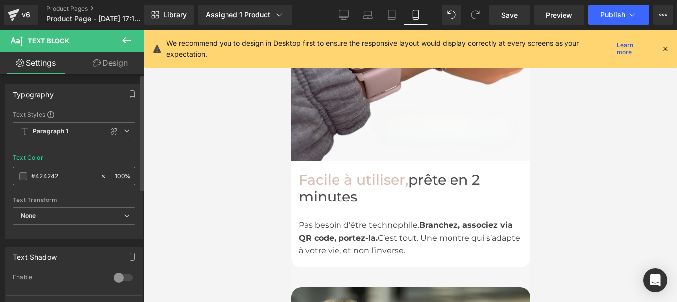
click at [64, 181] on input "#424242" at bounding box center [63, 176] width 64 height 11
paste input "44444"
type input "#444444"
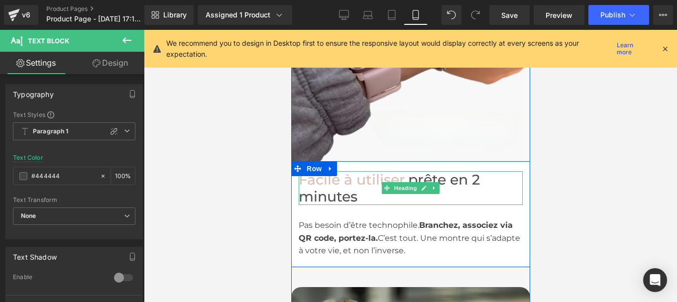
click at [329, 171] on span "Facile à utiliser ," at bounding box center [353, 179] width 110 height 17
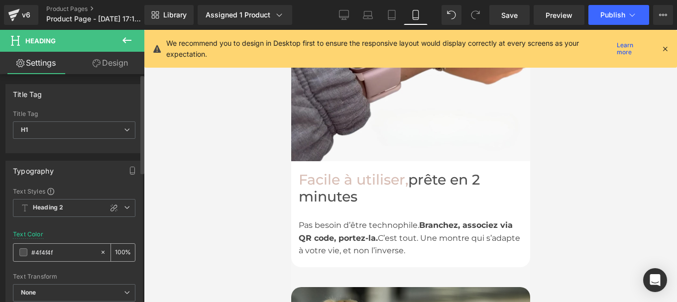
click at [58, 251] on input "#4f4f4f" at bounding box center [63, 252] width 64 height 11
paste input "44444"
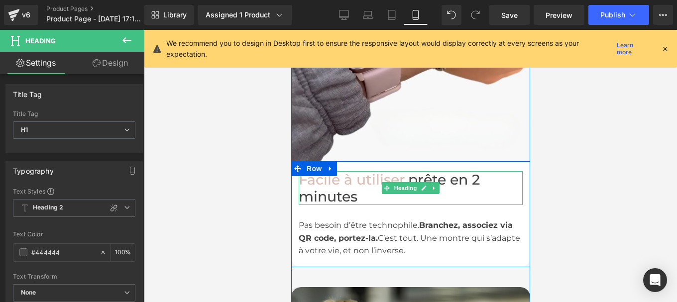
type input "#444444"
click at [452, 171] on h1 "Facile à utiliser, prête en 2 minutes" at bounding box center [410, 188] width 224 height 34
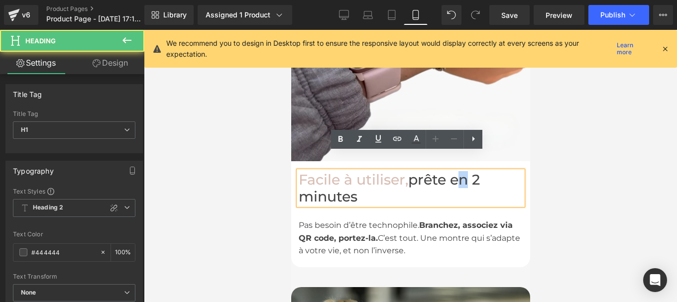
click at [456, 171] on h1 "Facile à utiliser, prête en 2 minutes" at bounding box center [410, 188] width 224 height 34
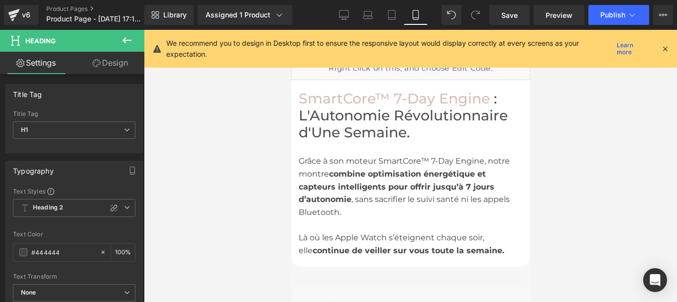
scroll to position [1890, 0]
click at [362, 170] on span "combine optimisation énergétique et capteurs intelligents pour offrir jusqu’à 7…" at bounding box center [396, 187] width 196 height 35
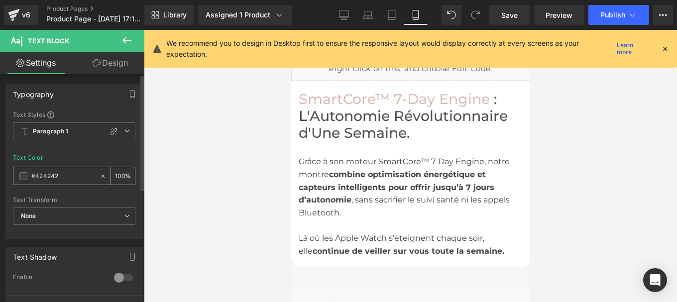
click at [70, 175] on input "#424242" at bounding box center [63, 176] width 64 height 11
paste input "44444"
type input "#444444"
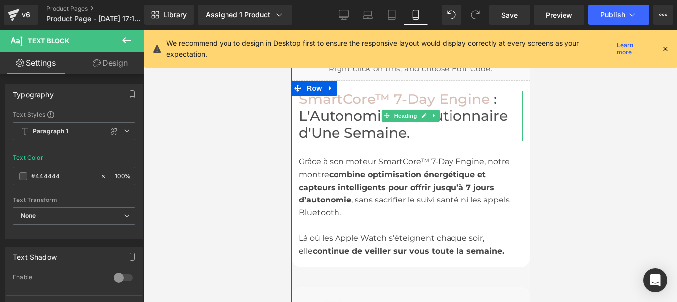
click at [363, 95] on h1 "SmartCore™ 7-Day Engine : L'Autonomie Révolutionnaire d'Une Semaine." at bounding box center [410, 116] width 224 height 51
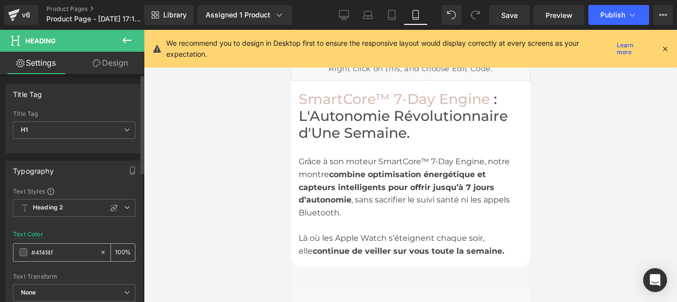
click at [61, 254] on input "#4f4f4f" at bounding box center [63, 252] width 64 height 11
paste input "44444"
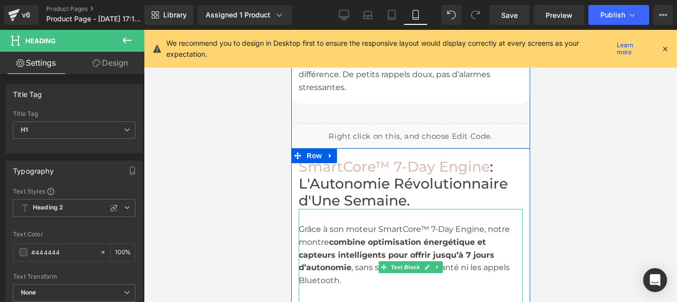
scroll to position [1822, 0]
type input "#444444"
click at [374, 181] on h1 "SmartCore™ 7-Day Engine : L'Autonomie Révolutionnaire d'Une Semaine." at bounding box center [410, 184] width 224 height 51
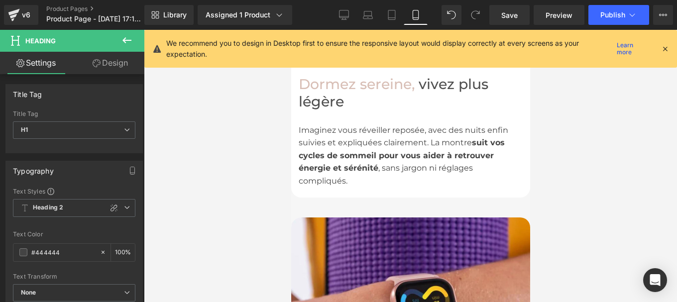
scroll to position [1351, 0]
click at [352, 132] on div "Imaginez vous réveiller reposée, avec des nuits enfin suivies et expliquées cla…" at bounding box center [410, 150] width 224 height 78
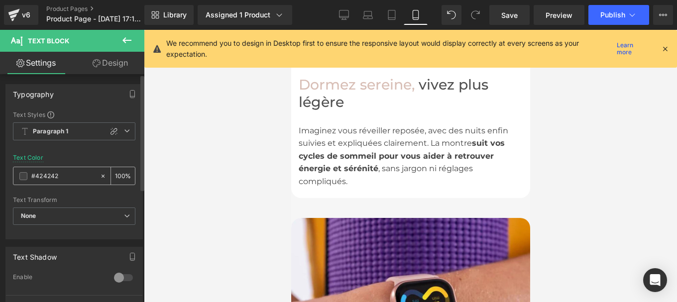
click at [67, 181] on input "#424242" at bounding box center [63, 176] width 64 height 11
paste input "44444"
type input "#444444"
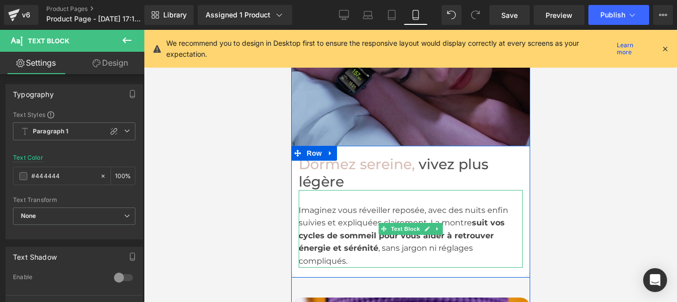
scroll to position [1271, 0]
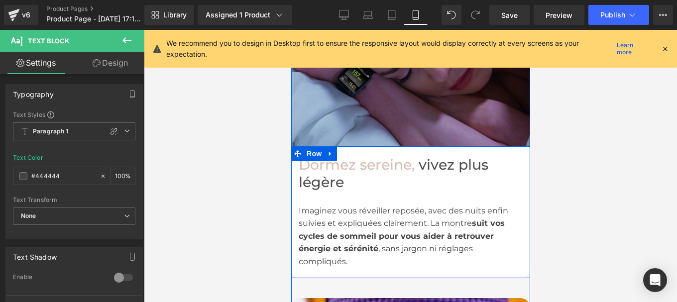
click at [437, 156] on h1 "Dormez sereine, vivez plus légère" at bounding box center [410, 173] width 224 height 34
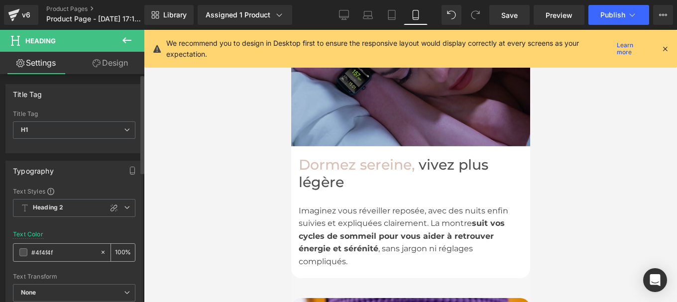
click at [60, 257] on input "#4f4f4f" at bounding box center [63, 252] width 64 height 11
paste input "44444"
type input "#444444"
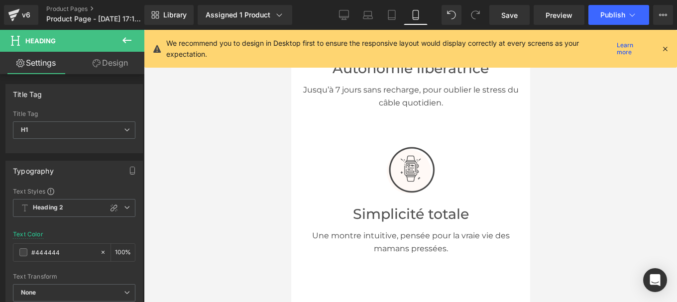
scroll to position [862, 0]
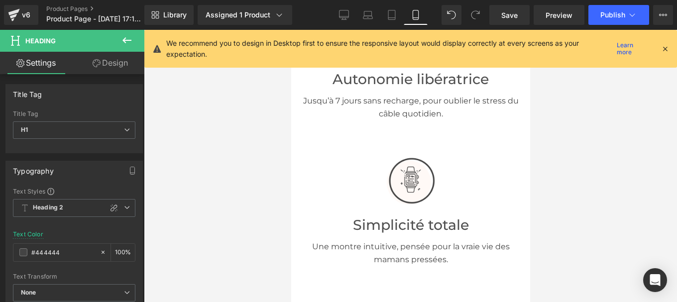
click at [390, 240] on p "Une montre intuitive, pensée pour la vraie vie des mamans pressées." at bounding box center [410, 252] width 224 height 25
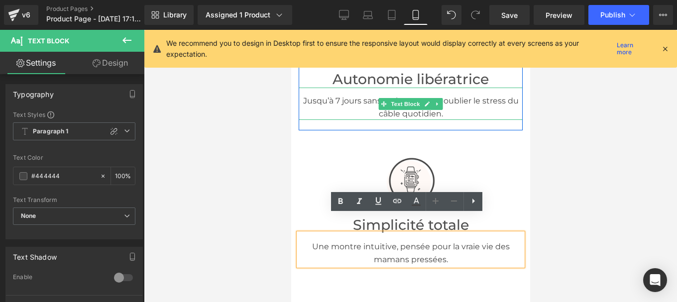
click at [354, 95] on p "Jusqu’à 7 jours sans recharge, pour oublier le stress du câble quotidien." at bounding box center [410, 107] width 224 height 25
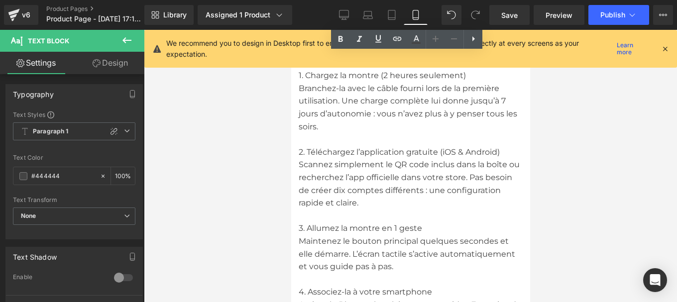
scroll to position [5784, 0]
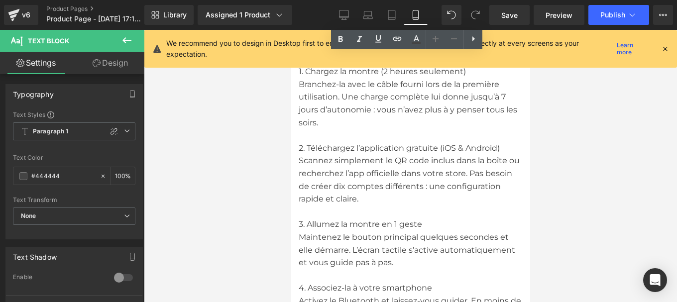
click at [344, 154] on div "Scannez simplement le QR code inclus dans la boîte ou recherchez l’app officiel…" at bounding box center [410, 179] width 224 height 51
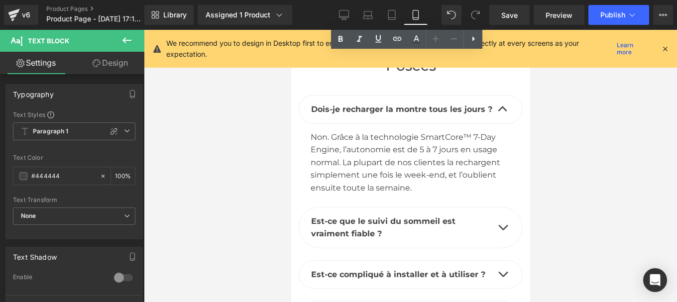
scroll to position [6490, 0]
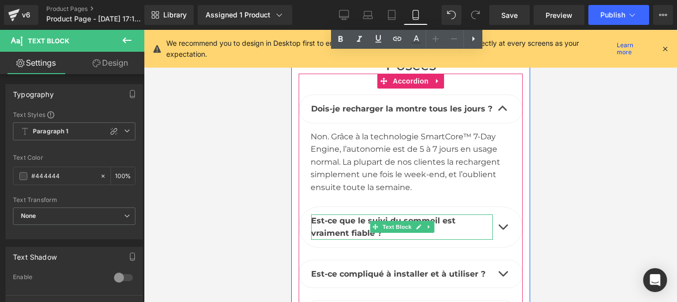
click at [324, 215] on p "Est-ce que le suivi du sommeil est vraiment fiable ?" at bounding box center [402, 227] width 182 height 25
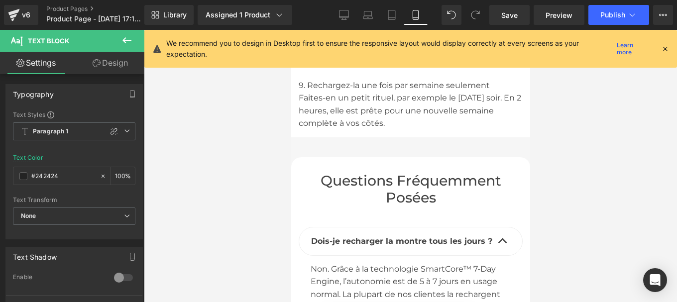
scroll to position [6357, 0]
click at [345, 173] on span "Questions fréquemment posées" at bounding box center [410, 190] width 181 height 34
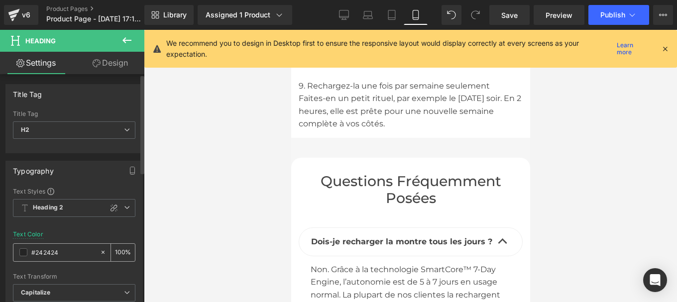
click at [62, 252] on input "#242424" at bounding box center [63, 252] width 64 height 11
paste input "44444"
type input "#444444"
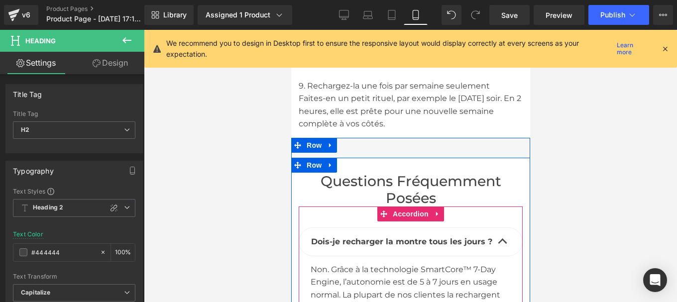
click at [315, 237] on b "Dois-je recharger la montre tous les jours ?" at bounding box center [401, 241] width 181 height 9
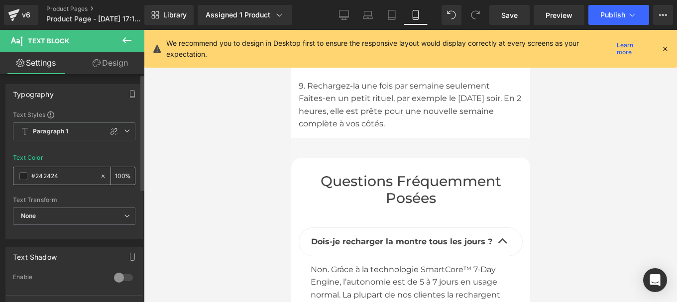
click at [61, 184] on div "#242424" at bounding box center [56, 175] width 86 height 17
click at [61, 177] on input "#242424" at bounding box center [63, 176] width 64 height 11
paste input "44444"
type input "#444444"
click at [349, 259] on div "Rendering Content" at bounding box center [338, 262] width 61 height 11
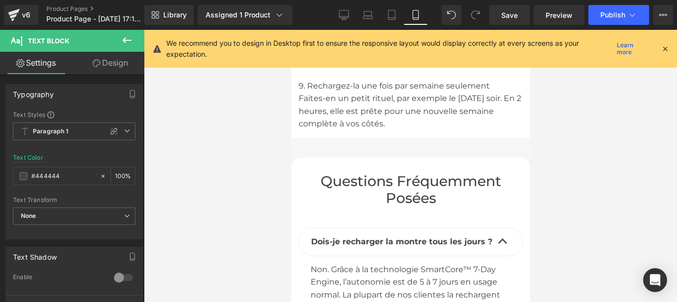
click at [325, 268] on span "Non. Grâce à la technologie SmartCore™ 7-Day Engine, l’autonomie est de 5 à 7 j…" at bounding box center [405, 295] width 190 height 60
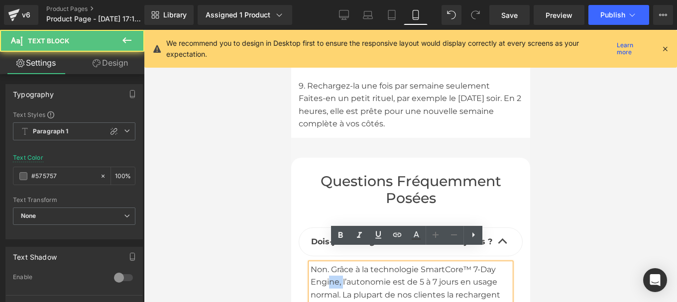
drag, startPoint x: 325, startPoint y: 268, endPoint x: 344, endPoint y: 270, distance: 19.5
click at [344, 270] on span "Non. Grâce à la technologie SmartCore™ 7-Day Engine, l’autonomie est de 5 à 7 j…" at bounding box center [405, 295] width 190 height 60
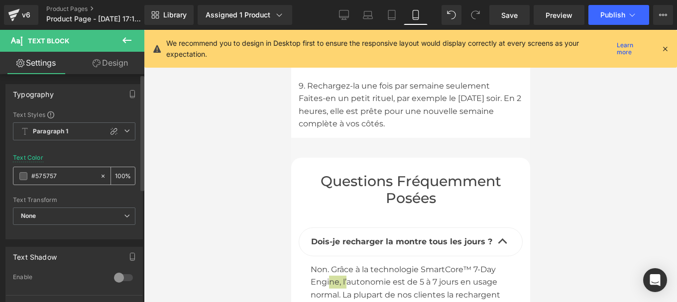
click at [61, 184] on div "#575757" at bounding box center [56, 175] width 86 height 17
click at [60, 179] on input "#575757" at bounding box center [63, 176] width 64 height 11
paste input "444444"
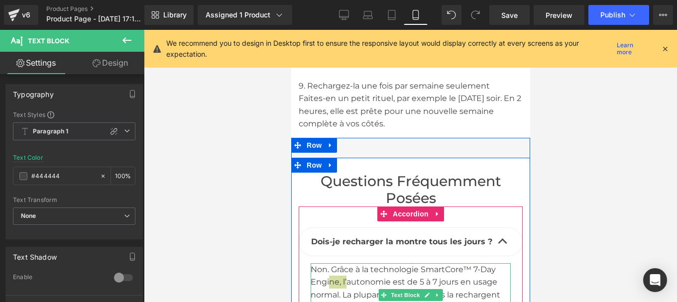
type input "#444444"
click at [373, 263] on div "Non. Grâce à la technologie SmartCore™ 7-Day Engine, l’autonomie est de 5 à 7 j…" at bounding box center [410, 295] width 200 height 64
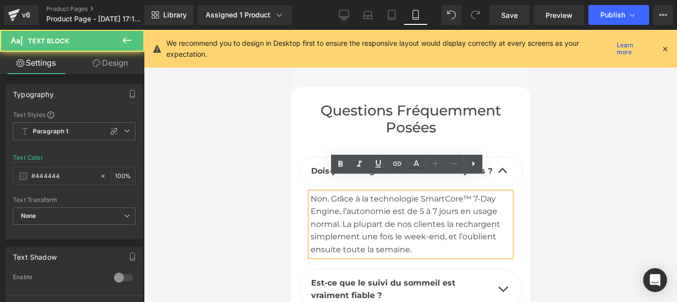
scroll to position [6428, 0]
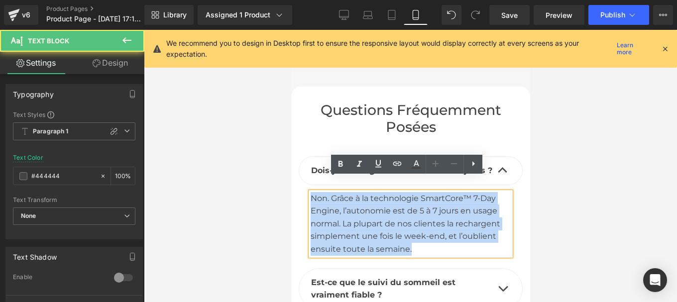
drag, startPoint x: 307, startPoint y: 185, endPoint x: 423, endPoint y: 232, distance: 125.3
click at [423, 232] on div "Non. Grâce à la technologie SmartCore™ 7-Day Engine, l’autonomie est de 5 à 7 j…" at bounding box center [410, 224] width 200 height 64
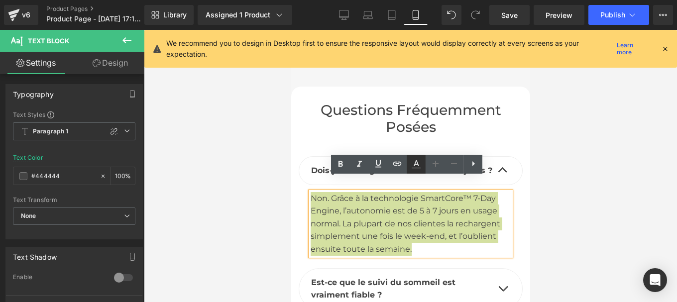
click at [418, 161] on icon at bounding box center [416, 164] width 12 height 12
type input "100"
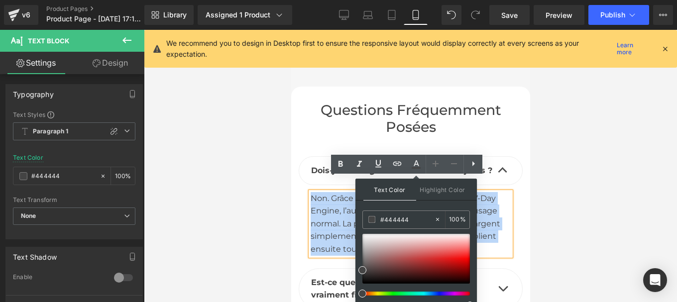
click at [330, 211] on span "Non. Grâce à la technologie SmartCore™ 7-Day Engine, l’autonomie est de 5 à 7 j…" at bounding box center [405, 224] width 190 height 60
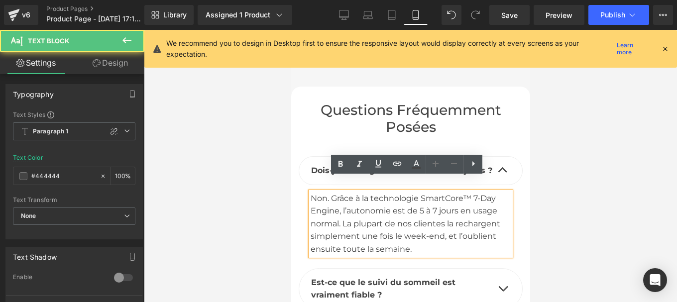
click at [318, 281] on b "Est-ce que le suivi du sommeil est vraiment fiable ?" at bounding box center [383, 289] width 144 height 22
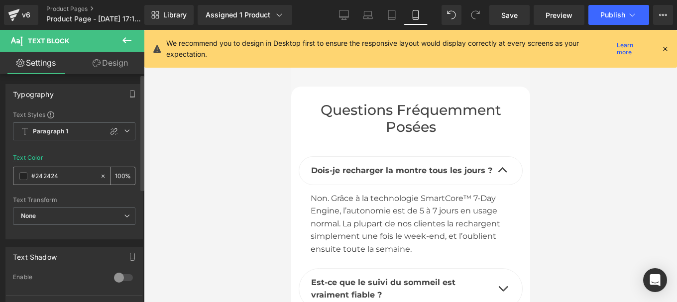
click at [62, 178] on input "#242424" at bounding box center [63, 176] width 64 height 11
type input "#444444"
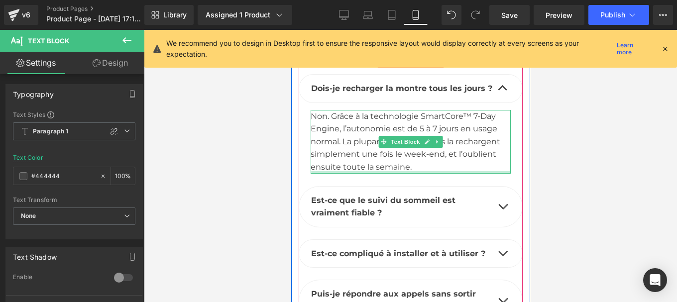
scroll to position [6513, 0]
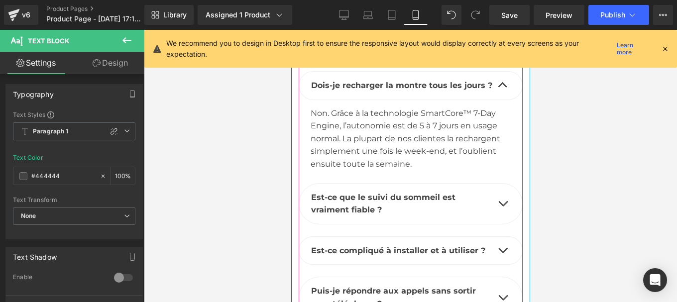
click at [499, 185] on button "button" at bounding box center [502, 204] width 20 height 40
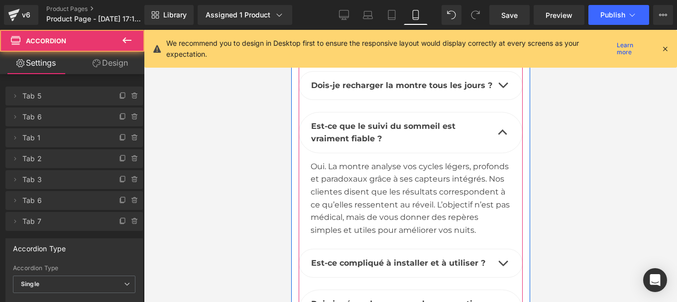
click at [336, 199] on span "Oui. La montre analyse vos cycles légers, profonds et paradoxaux grâce à ses ca…" at bounding box center [409, 198] width 199 height 73
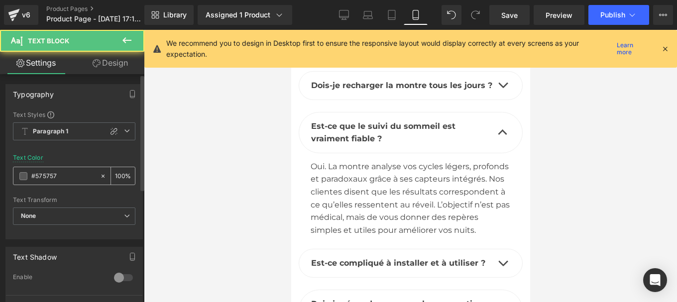
click at [62, 177] on input "#575757" at bounding box center [63, 176] width 64 height 11
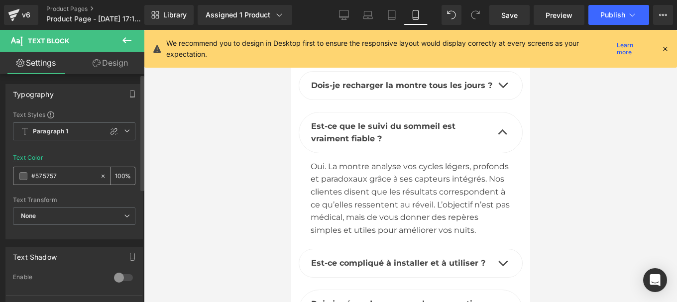
type input "#444444"
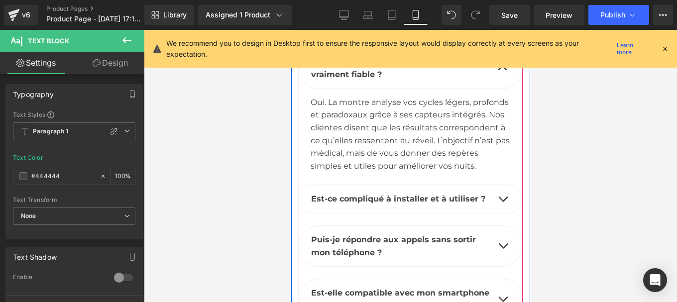
scroll to position [6579, 0]
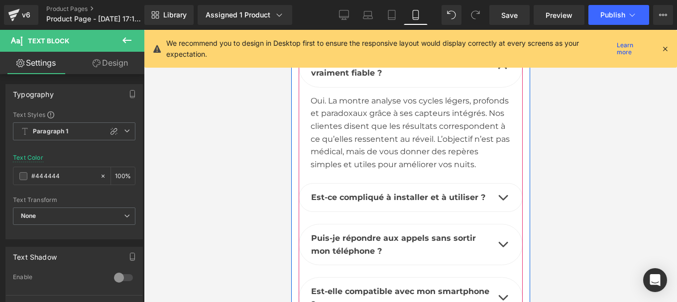
click at [340, 193] on b "Est-ce compliqué à installer et à utiliser ?" at bounding box center [398, 197] width 174 height 9
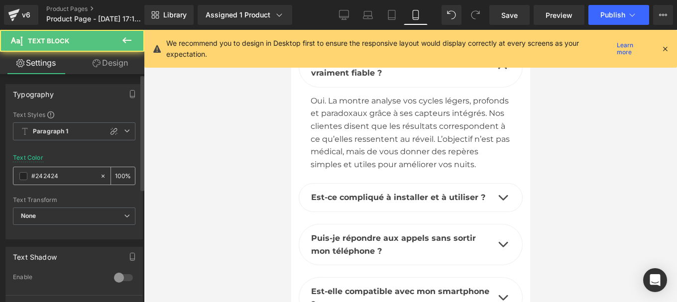
click at [63, 170] on div "#242424" at bounding box center [56, 175] width 86 height 17
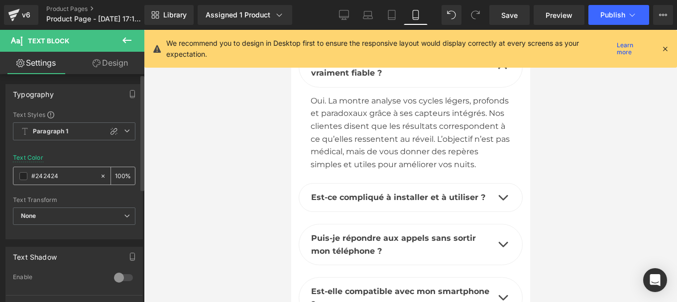
click at [58, 174] on input "#242424" at bounding box center [63, 176] width 64 height 11
paste input "44444"
type input "#444444"
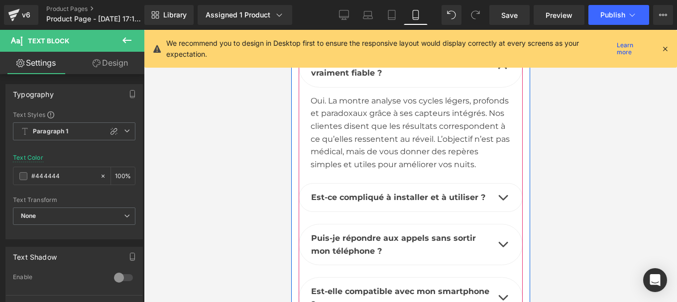
click at [502, 200] on span "button" at bounding box center [502, 200] width 0 height 0
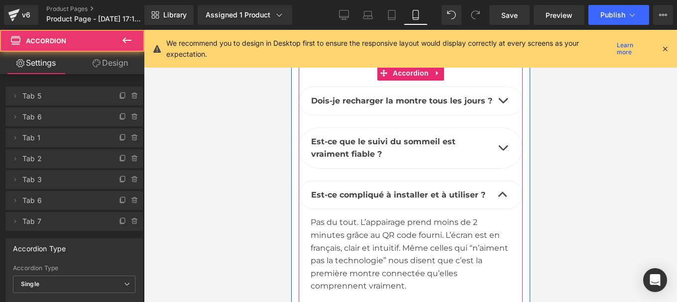
scroll to position [6494, 0]
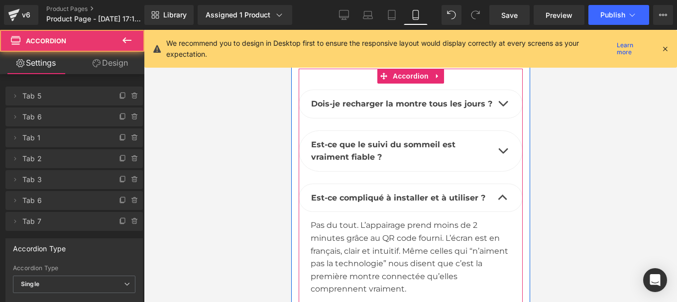
click at [349, 224] on span "Pas du tout. L’appairage prend moins de 2 minutes grâce au QR code fourni. L’éc…" at bounding box center [409, 257] width 198 height 73
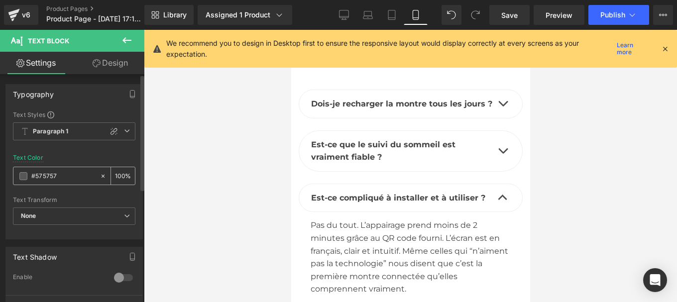
click at [64, 178] on input "#575757" at bounding box center [63, 176] width 64 height 11
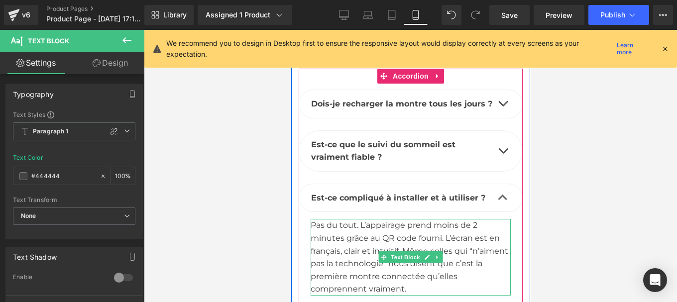
type input "#444444"
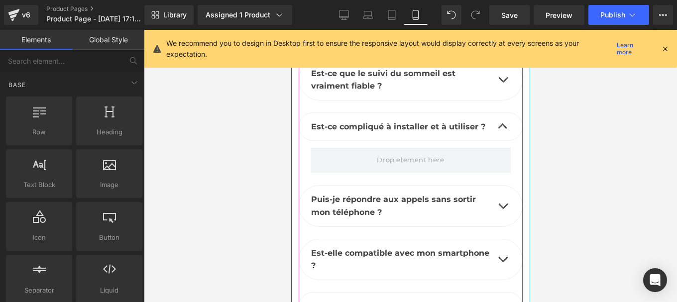
scroll to position [6553, 0]
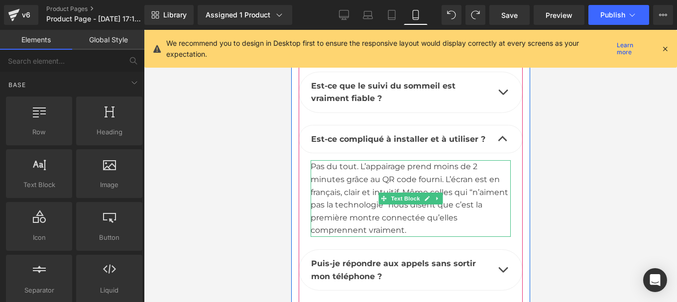
click at [334, 190] on span "Pas du tout. L’appairage prend moins de 2 minutes grâce au QR code fourni. L’éc…" at bounding box center [409, 198] width 198 height 73
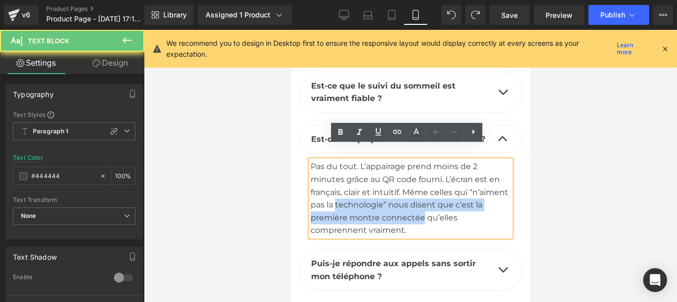
drag, startPoint x: 334, startPoint y: 190, endPoint x: 401, endPoint y: 200, distance: 67.9
click at [401, 200] on span "Pas du tout. L’appairage prend moins de 2 minutes grâce au QR code fourni. L’éc…" at bounding box center [409, 198] width 198 height 73
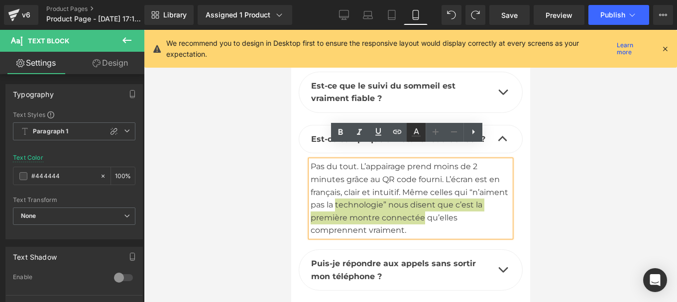
click at [415, 134] on icon at bounding box center [416, 132] width 12 height 12
type input "100"
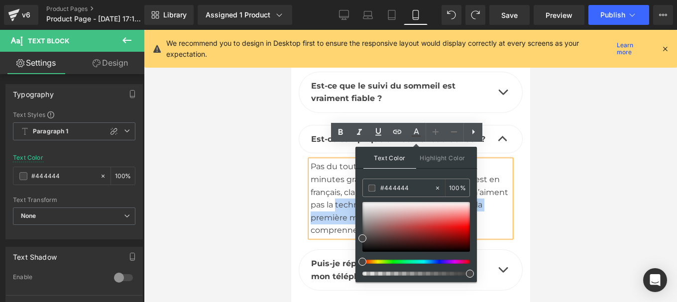
click at [344, 176] on span "Pas du tout. L’appairage prend moins de 2 minutes grâce au QR code fourni. L’éc…" at bounding box center [409, 198] width 198 height 73
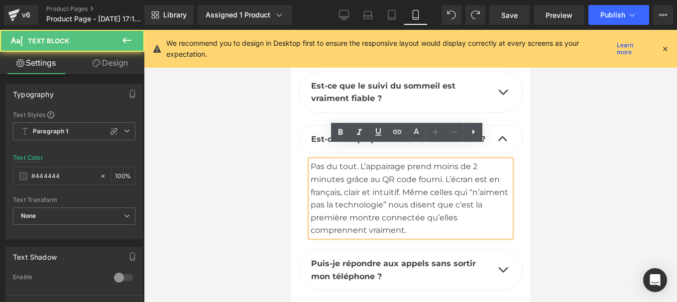
click at [333, 260] on div "Rendering Content" at bounding box center [338, 262] width 61 height 11
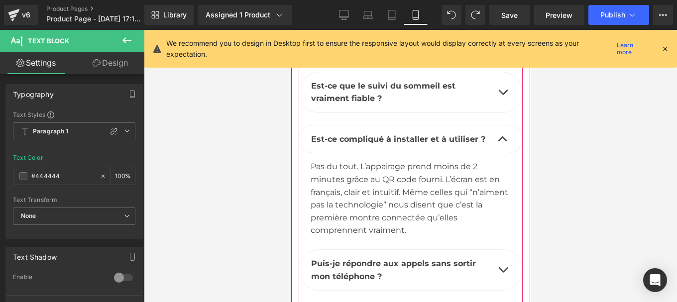
click at [321, 259] on b "Puis-je répondre aux appels sans sortir mon téléphone ?" at bounding box center [393, 270] width 165 height 22
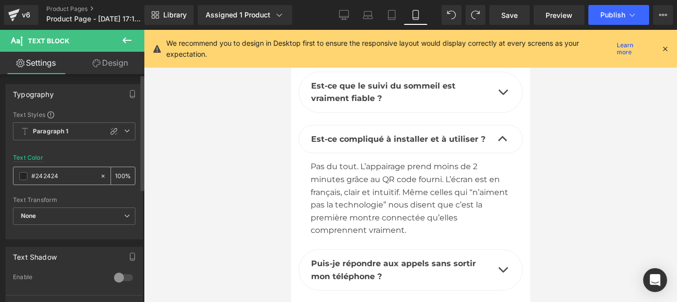
click at [73, 174] on input "#242424" at bounding box center [63, 176] width 64 height 11
type input "#444444"
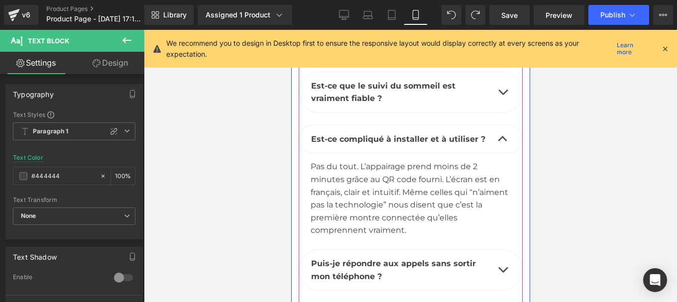
click at [504, 255] on button "button" at bounding box center [502, 270] width 20 height 40
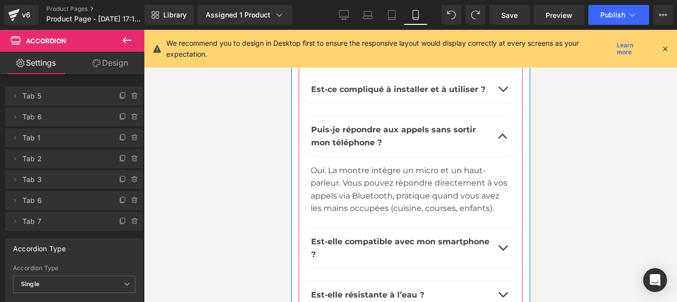
scroll to position [6604, 0]
click at [337, 174] on div "Oui. La montre intègre un micro et un haut-parleur. Vous pouvez répondre direct…" at bounding box center [410, 189] width 200 height 51
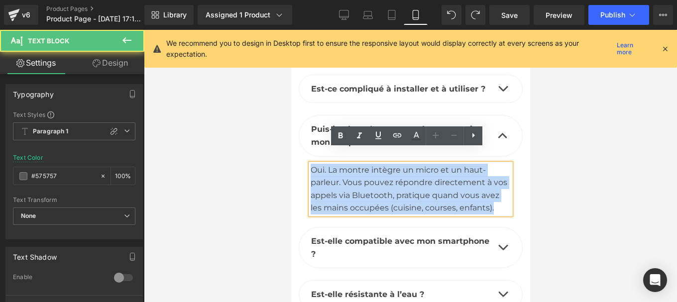
drag, startPoint x: 308, startPoint y: 156, endPoint x: 513, endPoint y: 202, distance: 210.7
click at [513, 202] on div "Puis-je répondre aux appels sans sortir mon téléphone ? Text Block Text Block" at bounding box center [410, 171] width 224 height 112
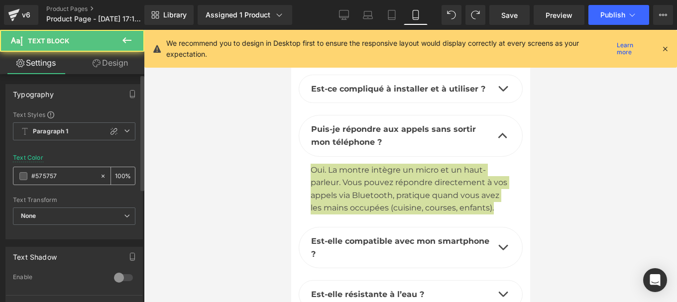
click at [68, 179] on input "#575757" at bounding box center [63, 176] width 64 height 11
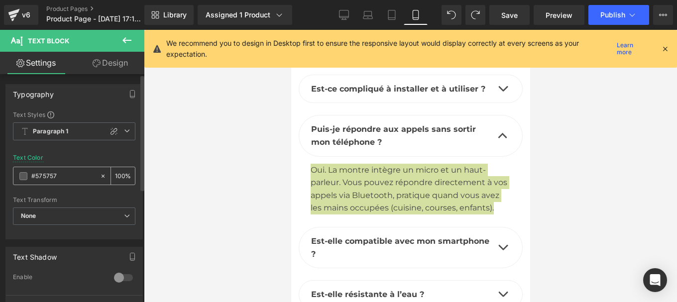
type input "#444444"
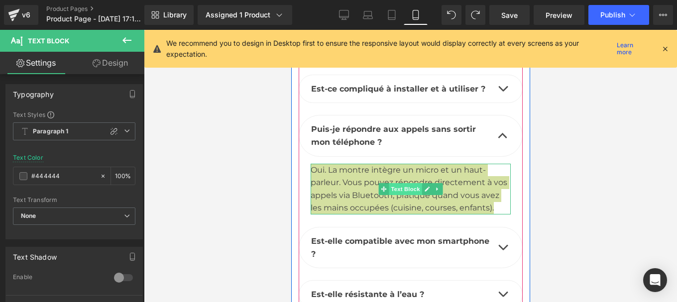
click at [394, 183] on span "Text Block" at bounding box center [404, 189] width 33 height 12
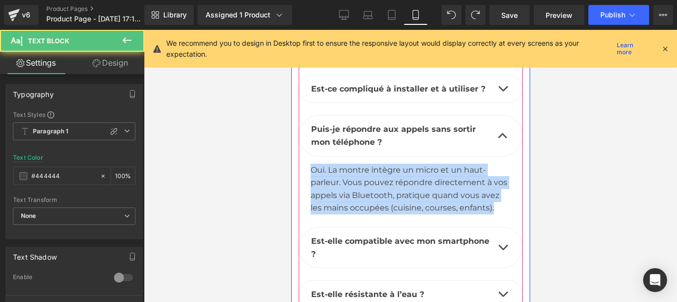
click at [342, 236] on b "Est-elle compatible avec mon smartphone ?" at bounding box center [400, 247] width 178 height 22
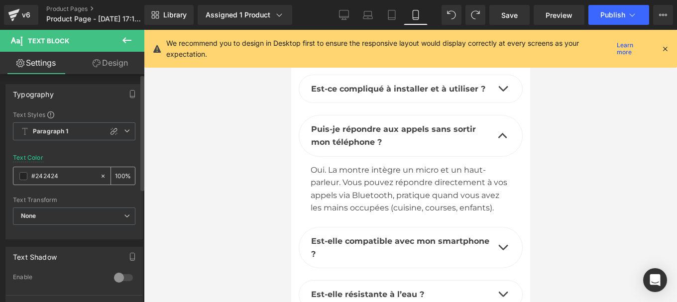
click at [55, 174] on input "#242424" at bounding box center [63, 176] width 64 height 11
type input "#444444"
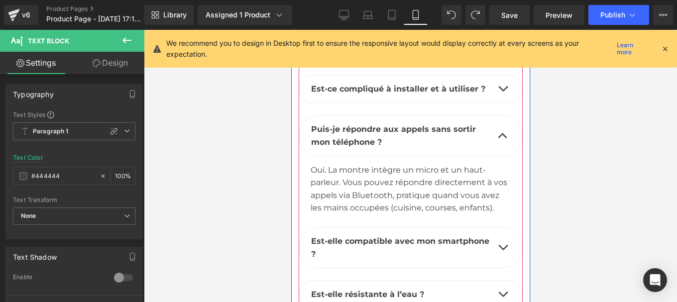
click at [500, 236] on button "button" at bounding box center [502, 248] width 20 height 40
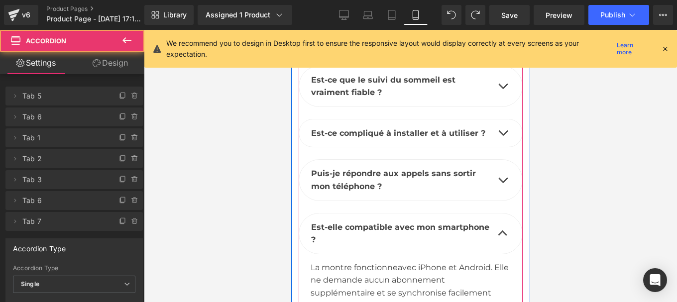
scroll to position [6545, 0]
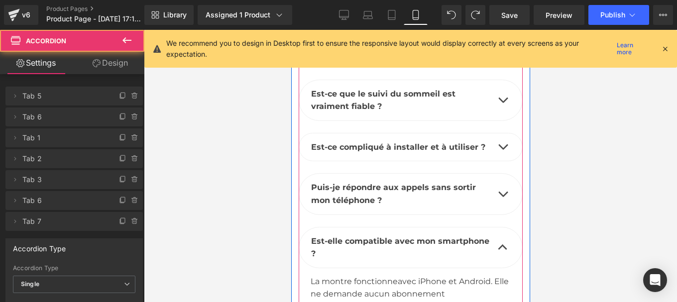
click at [378, 275] on div "La montre fonctionne avec i Phone et Android. Elle ne demande aucun abonnement …" at bounding box center [410, 300] width 200 height 51
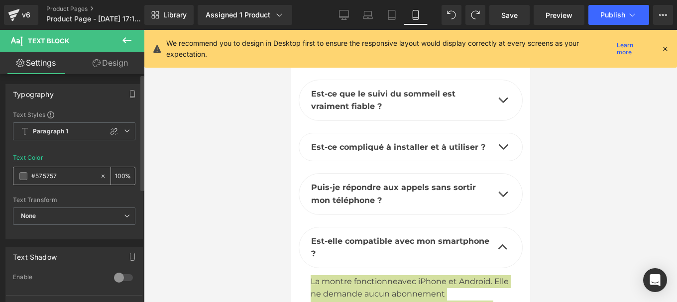
click at [71, 175] on input "#575757" at bounding box center [63, 176] width 64 height 11
paste input "444444"
type input "#444444"
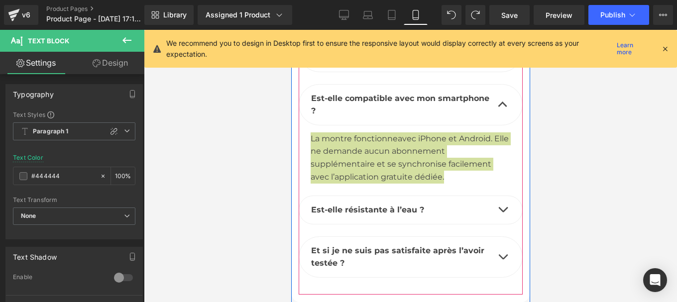
scroll to position [6689, 0]
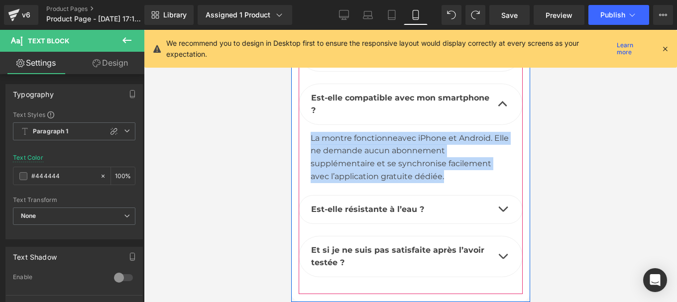
click at [364, 195] on div "Est-elle résistante à l’eau ? Text Block" at bounding box center [410, 209] width 224 height 29
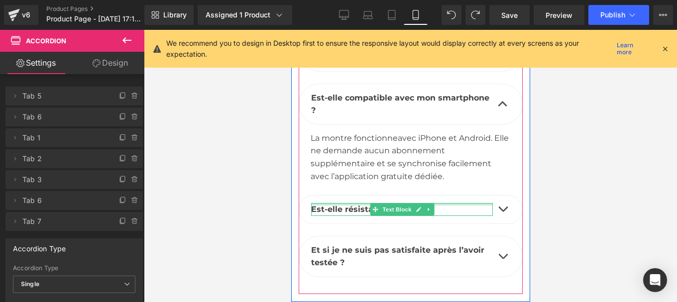
click at [359, 203] on div at bounding box center [402, 204] width 182 height 2
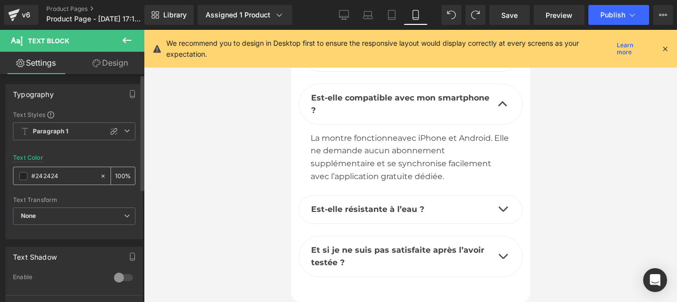
drag, startPoint x: 57, startPoint y: 178, endPoint x: 39, endPoint y: 171, distance: 19.7
click at [39, 171] on input "#242424" at bounding box center [63, 176] width 64 height 11
type input "#444444"
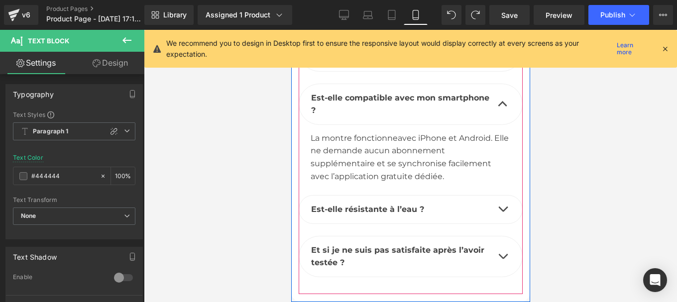
click at [502, 212] on span "button" at bounding box center [502, 212] width 0 height 0
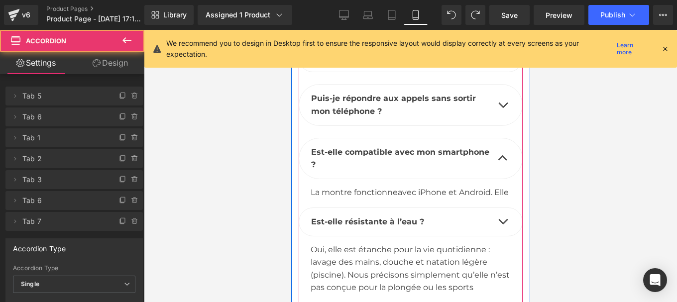
scroll to position [6630, 0]
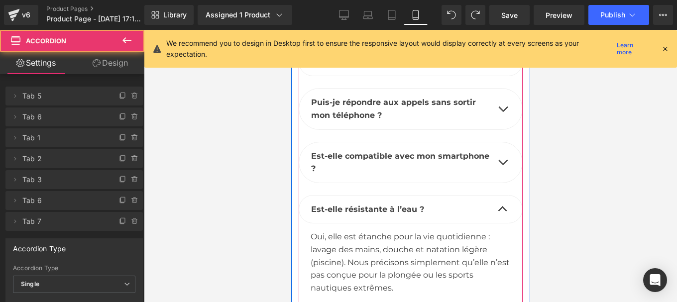
click at [342, 237] on span "Oui, elle est étanche pour la vie quotidienne : lavage des mains, douche et nat…" at bounding box center [409, 262] width 199 height 60
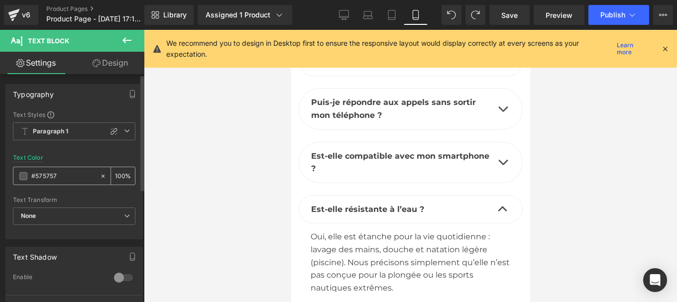
click at [81, 175] on input "#575757" at bounding box center [63, 176] width 64 height 11
paste input "444444"
type input "#444444"
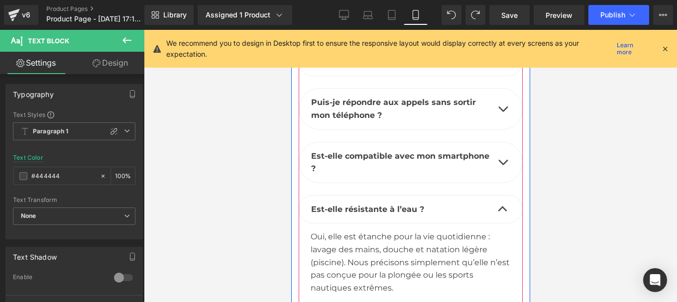
scroll to position [6737, 0]
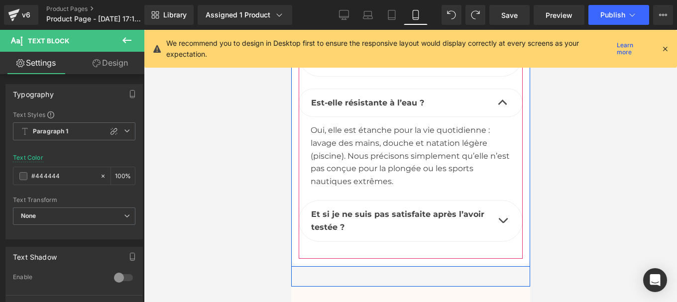
click at [327, 210] on b "Et si je ne suis pas satisfaite après l’avoir testée ?" at bounding box center [397, 221] width 173 height 22
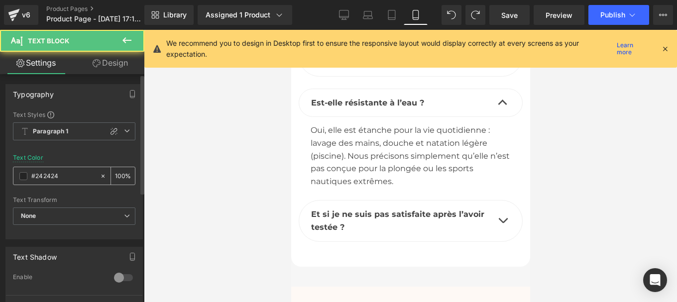
click at [66, 174] on input "#242424" at bounding box center [63, 176] width 64 height 11
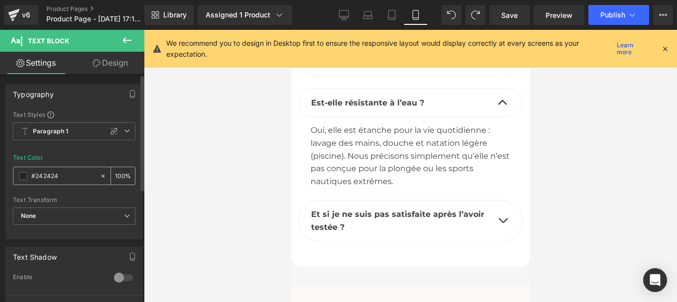
paste input "44444"
type input "#444444"
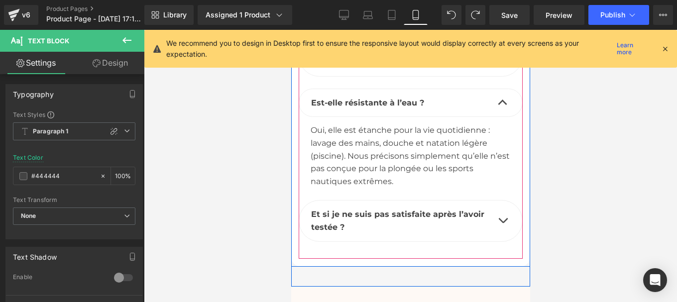
click at [502, 204] on button "button" at bounding box center [502, 221] width 20 height 40
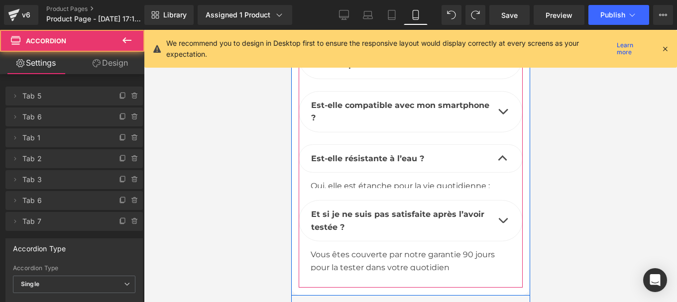
scroll to position [6666, 0]
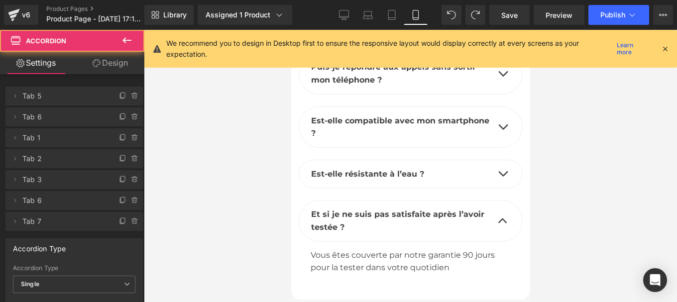
click at [359, 258] on div "Rendering Content" at bounding box center [338, 262] width 61 height 11
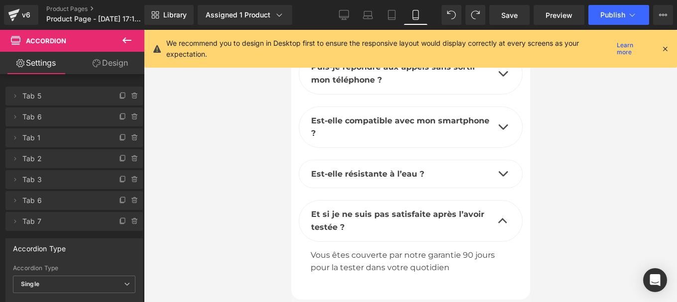
click at [341, 253] on span "Vous êtes couverte par notre garantie 90 jours pour la tester dans votre quotid…" at bounding box center [402, 261] width 184 height 22
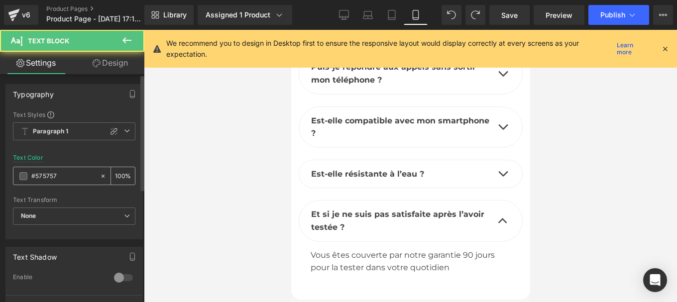
click at [61, 175] on input "#575757" at bounding box center [63, 176] width 64 height 11
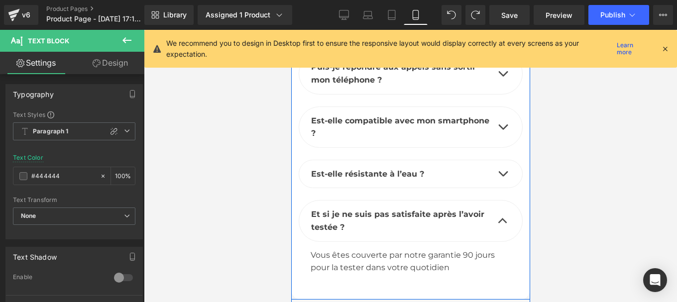
type input "#444444"
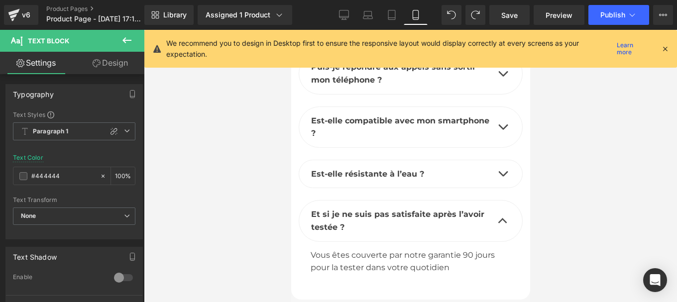
click at [578, 189] on div at bounding box center [410, 166] width 533 height 272
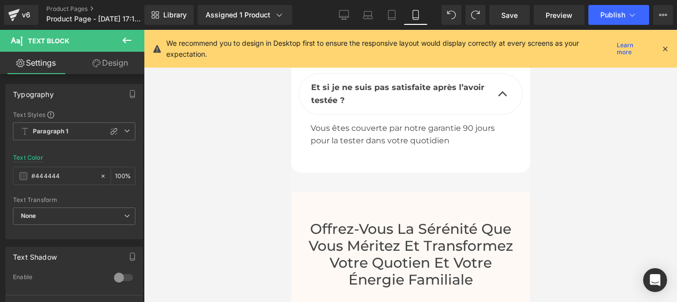
scroll to position [6794, 0]
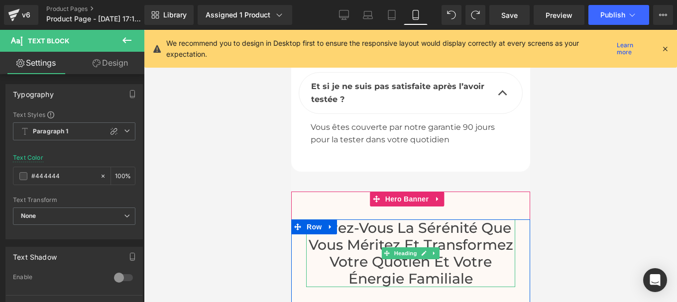
click at [397, 247] on span "Heading" at bounding box center [405, 253] width 27 height 12
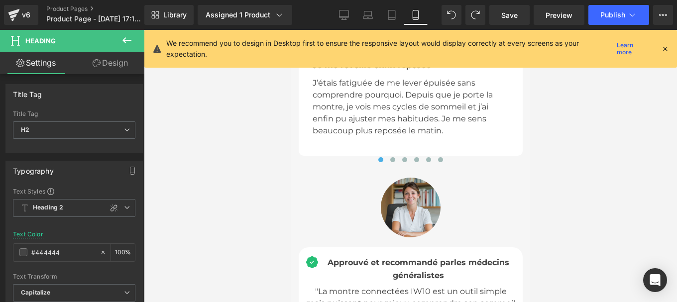
scroll to position [4323, 0]
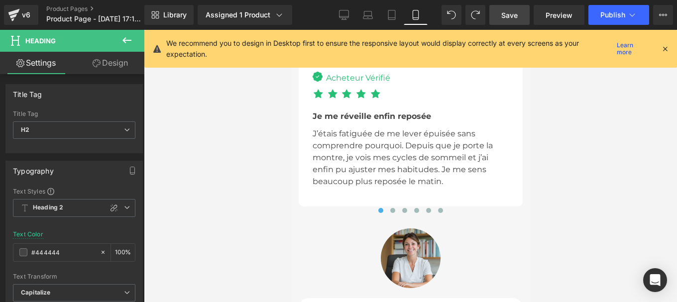
click at [519, 21] on link "Save" at bounding box center [509, 15] width 40 height 20
click at [332, 18] on link "Desktop" at bounding box center [344, 15] width 24 height 20
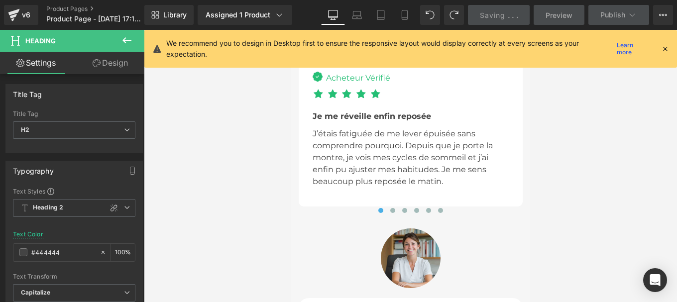
click at [328, 18] on link "Desktop" at bounding box center [333, 15] width 24 height 20
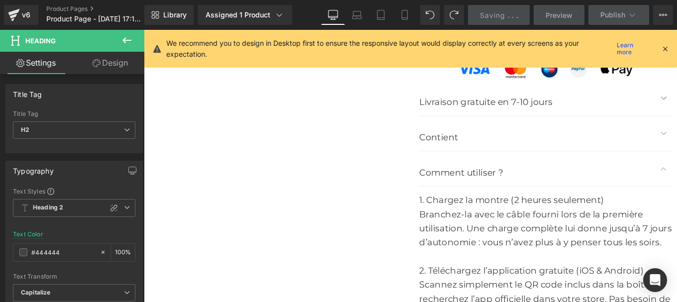
type input "100"
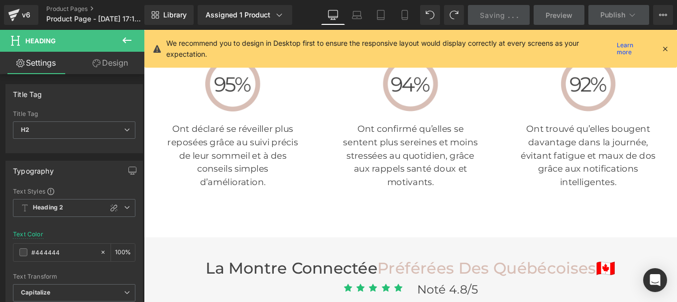
scroll to position [2613, 0]
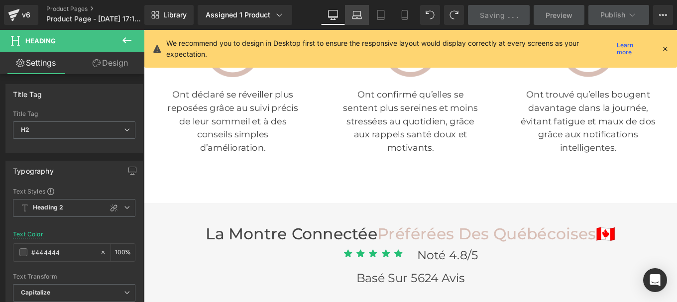
drag, startPoint x: 353, startPoint y: 18, endPoint x: 279, endPoint y: 166, distance: 165.2
click at [353, 18] on icon at bounding box center [357, 15] width 10 height 10
type input "#242424"
type input "100"
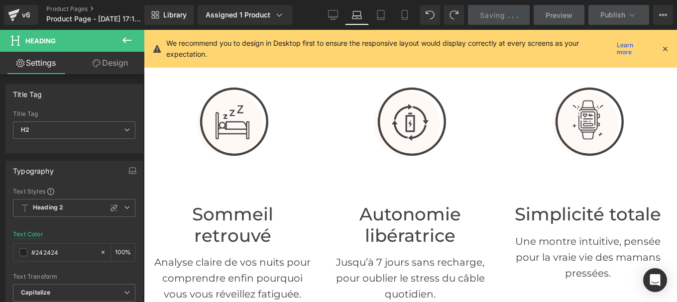
scroll to position [335, 0]
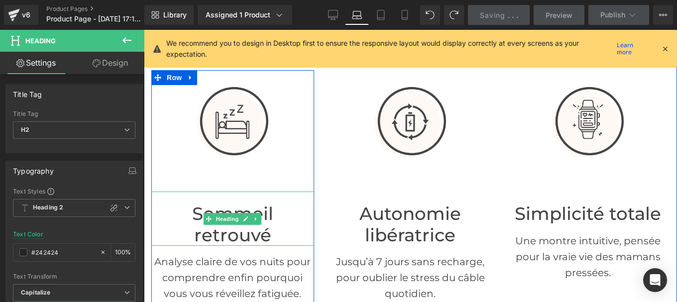
click at [181, 213] on h1 "Sommeil retrouvé" at bounding box center [232, 225] width 163 height 42
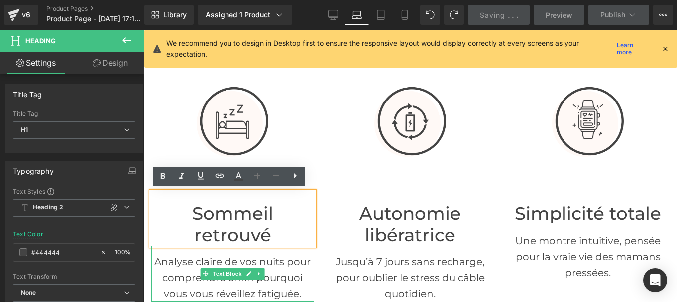
click at [183, 266] on p "Analyse claire de vos nuits pour comprendre enfin pourquoi vous vous réveillez …" at bounding box center [232, 278] width 163 height 48
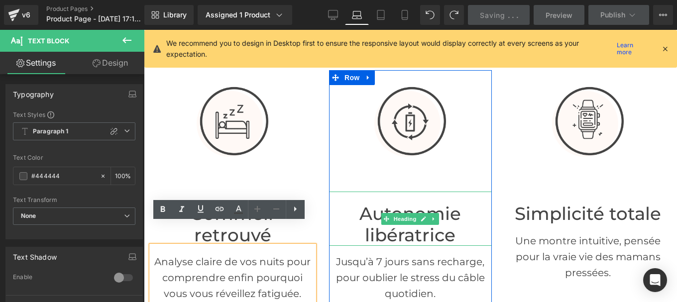
click at [394, 229] on h1 "Autonomie libératrice" at bounding box center [410, 225] width 163 height 42
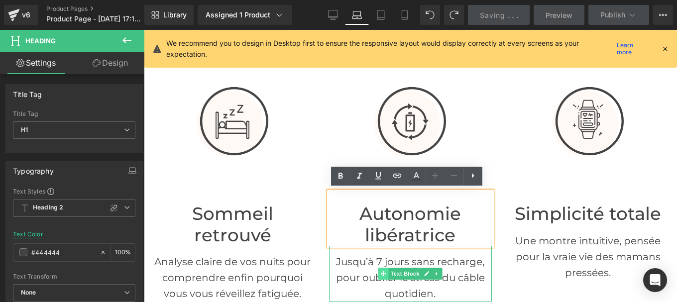
click at [383, 268] on span at bounding box center [383, 274] width 10 height 12
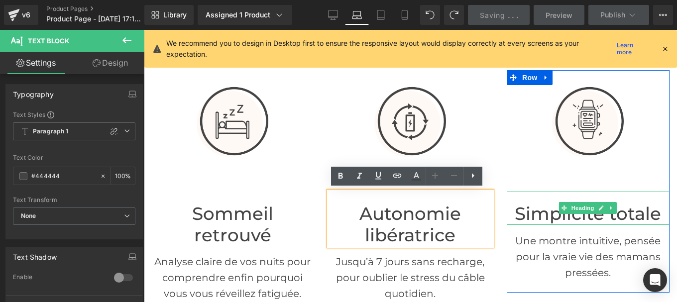
click at [532, 206] on h1 "Simplicité totale" at bounding box center [588, 214] width 163 height 21
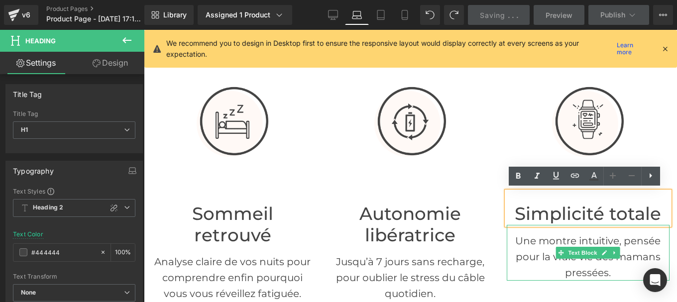
click at [529, 249] on p "Une montre intuitive, pensée pour la vraie vie des mamans pressées." at bounding box center [588, 257] width 163 height 48
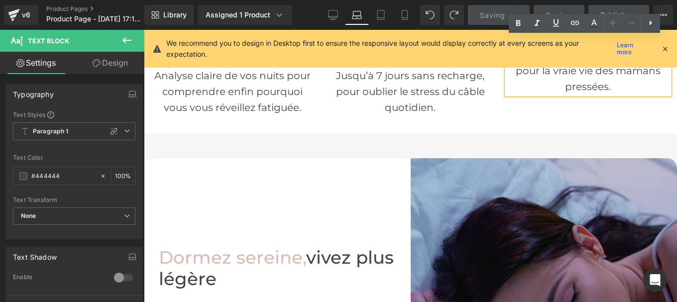
scroll to position [570, 0]
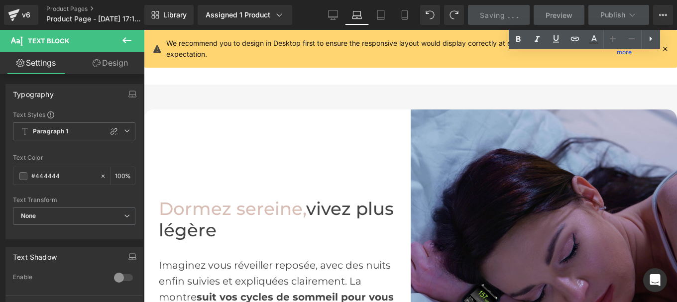
click at [326, 205] on h1 "[PERSON_NAME], vivez plus légère" at bounding box center [277, 220] width 236 height 42
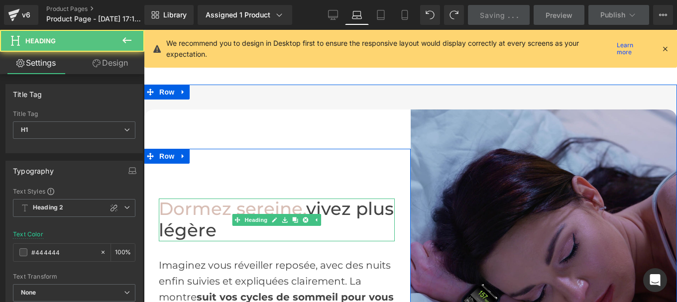
drag, startPoint x: 314, startPoint y: 209, endPoint x: 326, endPoint y: 223, distance: 18.4
click at [326, 223] on h1 "[PERSON_NAME], vivez plus légère" at bounding box center [277, 220] width 236 height 42
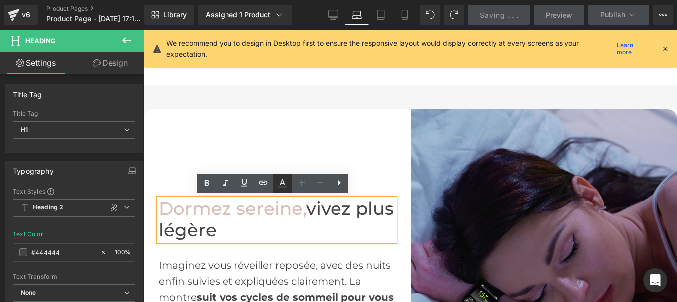
click at [282, 189] on icon at bounding box center [282, 183] width 12 height 12
type input "100"
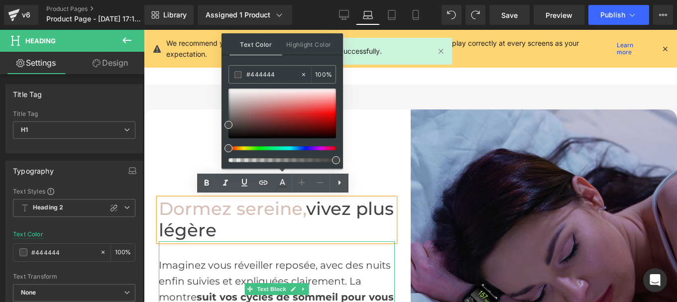
click at [255, 272] on div "Imaginez vous réveiller reposée, avec des nuits enfin suivies et expliquées cla…" at bounding box center [277, 289] width 236 height 96
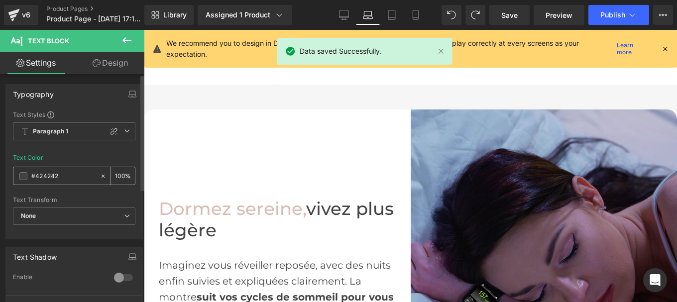
click at [73, 176] on input "#424242" at bounding box center [63, 176] width 64 height 11
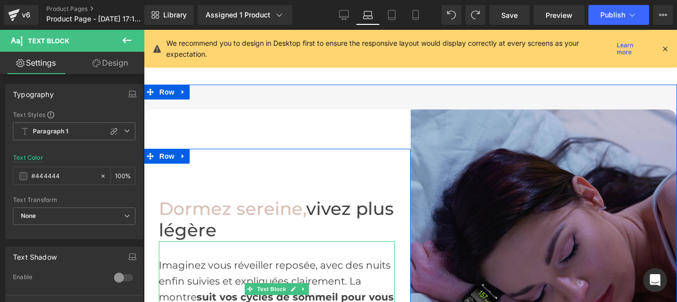
type input "#444444"
click at [168, 260] on span "Imaginez vous réveiller reposée, avec des nuits enfin suivies et expliquées cla…" at bounding box center [276, 297] width 235 height 76
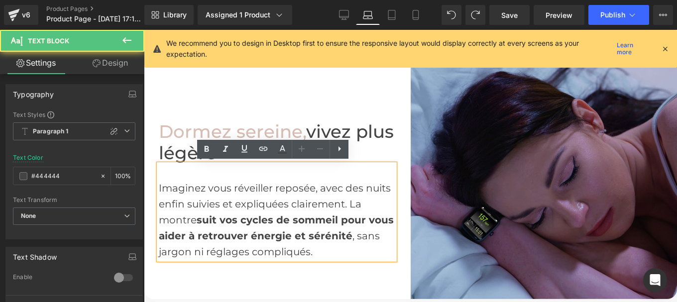
scroll to position [647, 0]
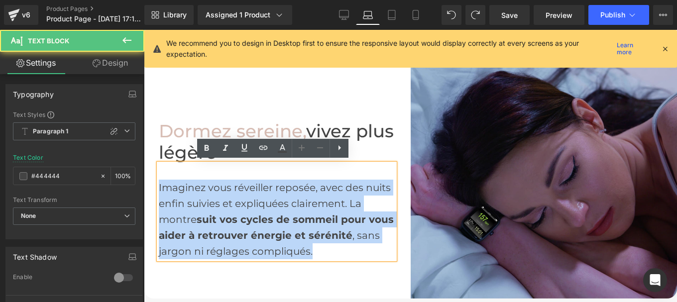
drag, startPoint x: 323, startPoint y: 252, endPoint x: 150, endPoint y: 186, distance: 185.2
click at [150, 186] on div "Dormez sereine, vivez plus légère Heading Imaginez vous réveiller reposée, avec…" at bounding box center [277, 165] width 267 height 188
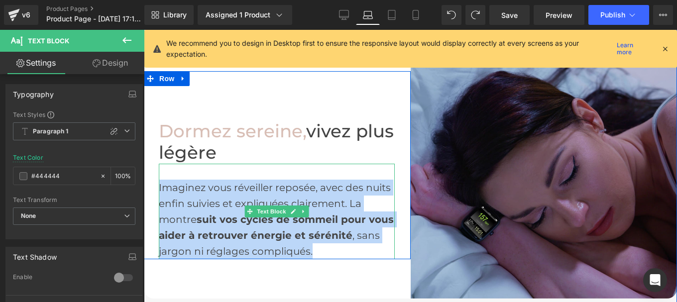
click at [347, 231] on span "Imaginez vous réveiller reposée, avec des nuits enfin suivies et expliquées cla…" at bounding box center [276, 220] width 235 height 76
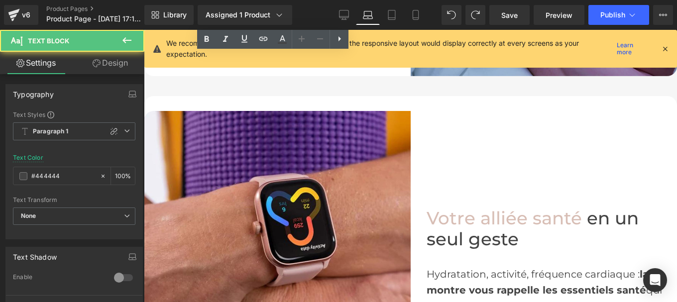
scroll to position [871, 0]
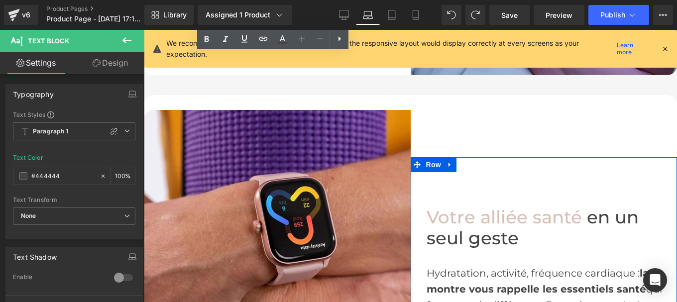
click at [450, 241] on h1 "Votre alliée santé en un seul geste" at bounding box center [545, 228] width 236 height 42
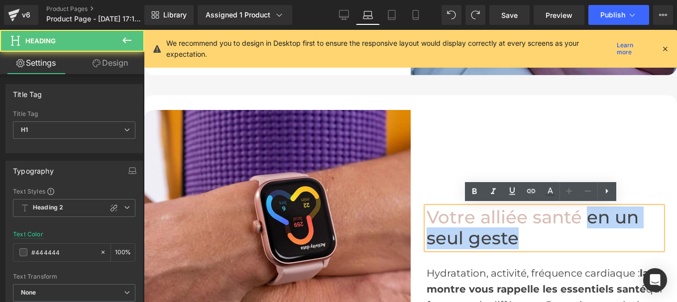
click at [587, 232] on h1 "Votre alliée santé en un seul geste" at bounding box center [545, 228] width 236 height 42
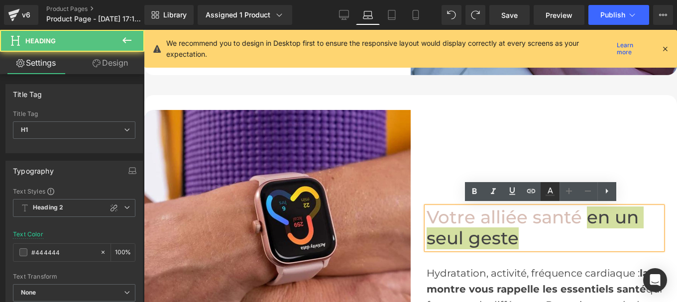
click at [551, 186] on icon at bounding box center [550, 192] width 12 height 12
type input "100"
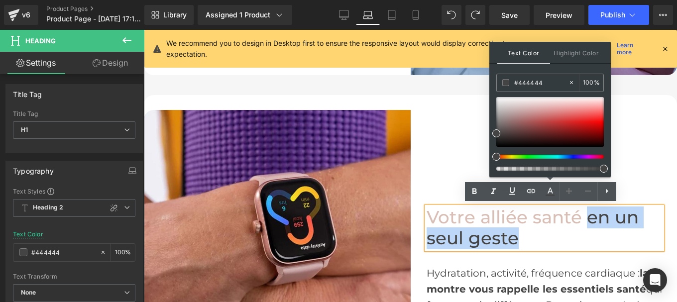
click at [478, 231] on h1 "Votre alliée santé en un seul geste" at bounding box center [545, 228] width 236 height 42
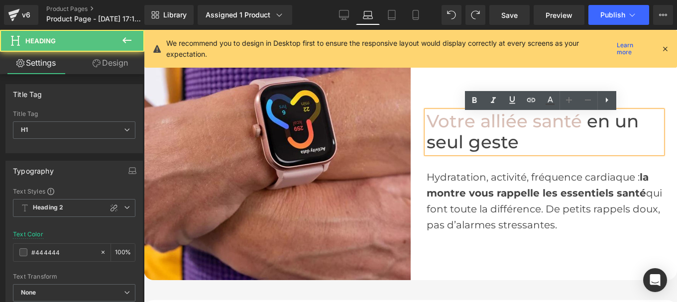
scroll to position [960, 0]
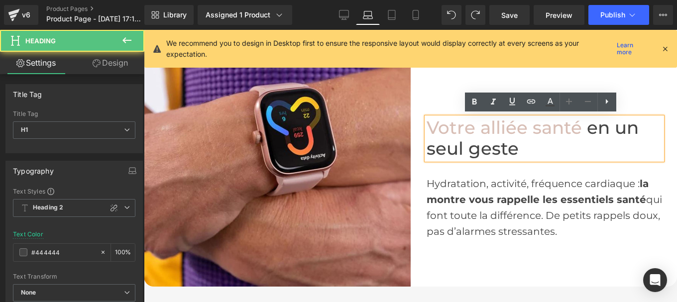
click at [474, 201] on span "la montre vous rappelle les essentiels santé" at bounding box center [538, 192] width 222 height 28
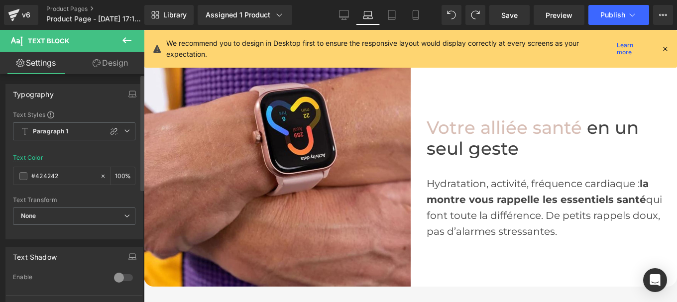
click at [60, 188] on div "Text Color #424242 100 %" at bounding box center [74, 175] width 122 height 42
click at [60, 179] on input "#424242" at bounding box center [63, 176] width 64 height 11
paste input "44444"
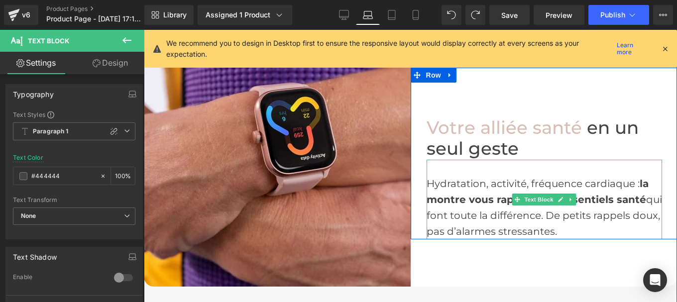
type input "#444444"
click at [457, 203] on span "la montre vous rappelle les essentiels santé" at bounding box center [538, 192] width 222 height 28
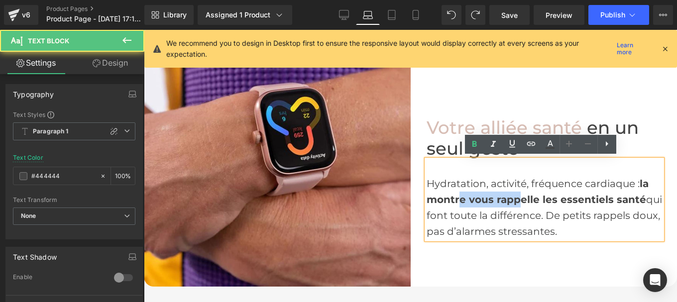
drag, startPoint x: 457, startPoint y: 203, endPoint x: 517, endPoint y: 200, distance: 59.8
click at [517, 200] on span "la montre vous rappelle les essentiels santé" at bounding box center [538, 192] width 222 height 28
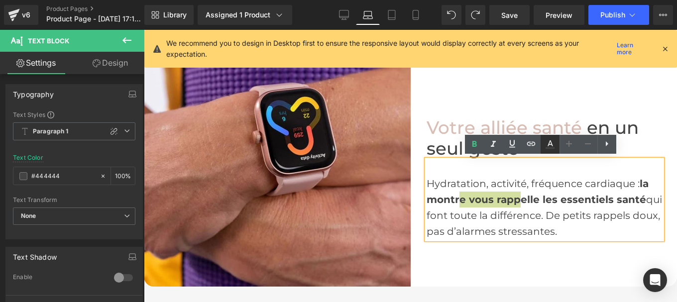
click at [548, 146] on icon at bounding box center [550, 144] width 12 height 12
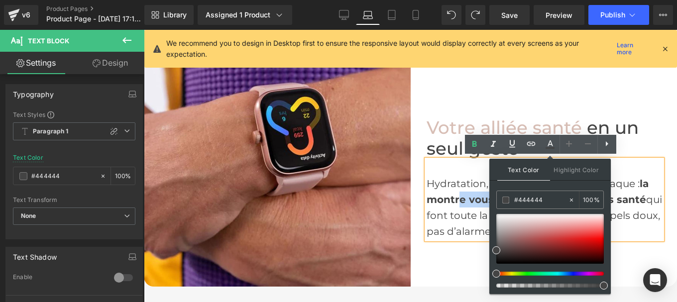
click at [444, 205] on div "Hydratation, activité, fréquence cardiaque : la montre vous rappelle les essent…" at bounding box center [545, 208] width 236 height 64
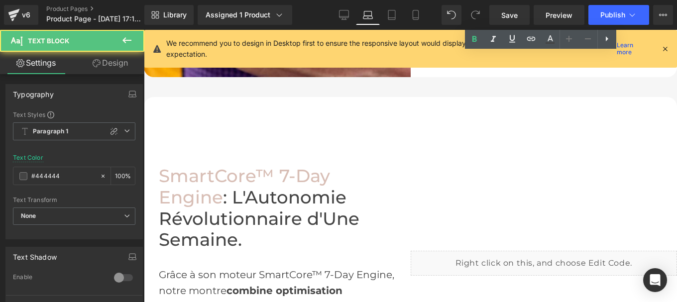
scroll to position [1171, 0]
click at [260, 220] on h1 "SmartCore™ 7-Day Engine : L'Autonomie Révolutionnaire d'Une Semaine." at bounding box center [277, 207] width 236 height 85
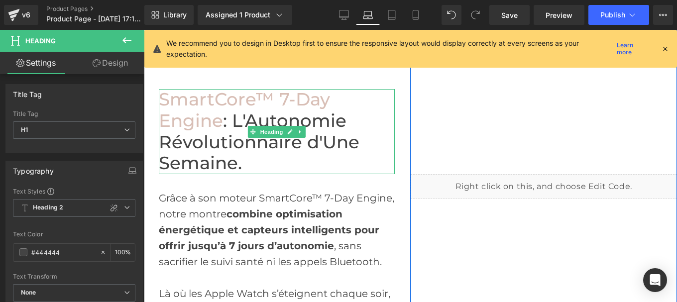
scroll to position [1250, 0]
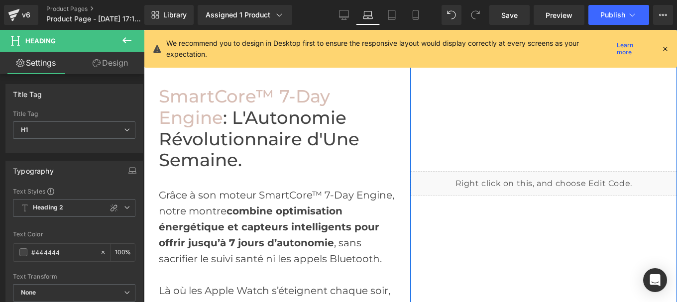
click at [227, 219] on span "combine optimisation énergétique et capteurs intelligents pour offrir jusqu’à 7…" at bounding box center [269, 227] width 221 height 44
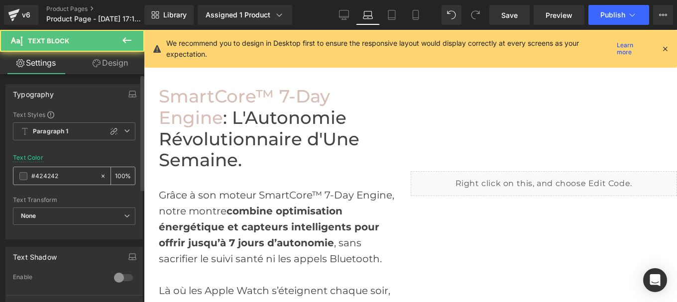
click at [69, 171] on input "#424242" at bounding box center [63, 176] width 64 height 11
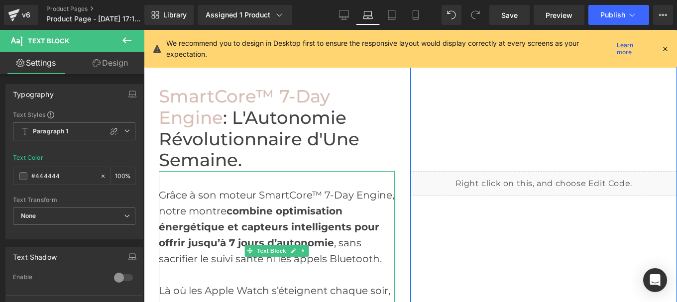
type input "#444444"
click at [258, 230] on span "combine optimisation énergétique et capteurs intelligents pour offrir jusqu’à 7…" at bounding box center [269, 227] width 221 height 44
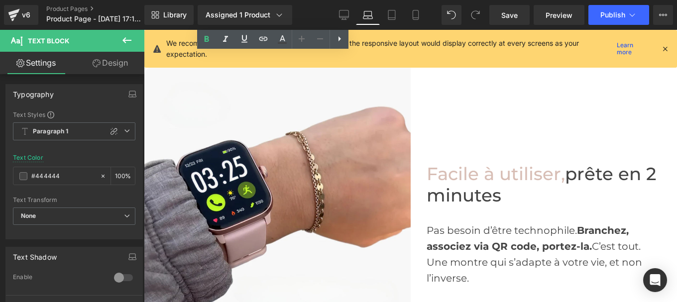
scroll to position [1549, 0]
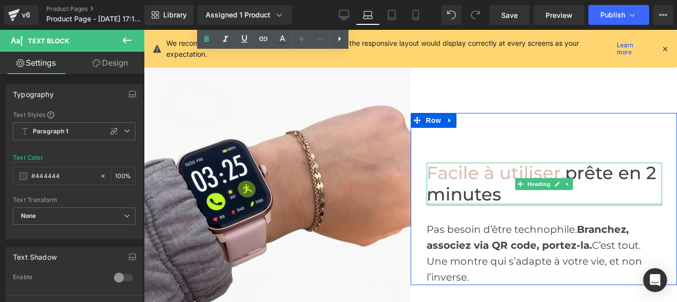
click at [450, 203] on div at bounding box center [545, 204] width 236 height 2
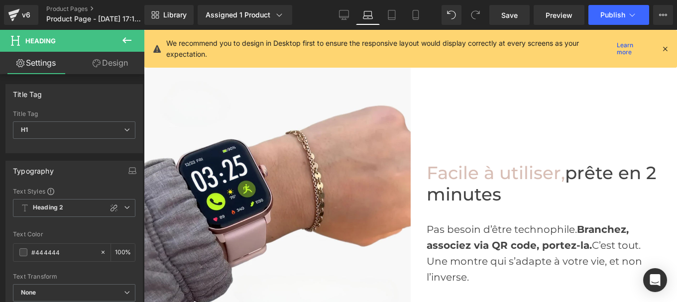
click at [483, 240] on strong "Branchez, associez via QR code, portez-la." at bounding box center [528, 238] width 202 height 28
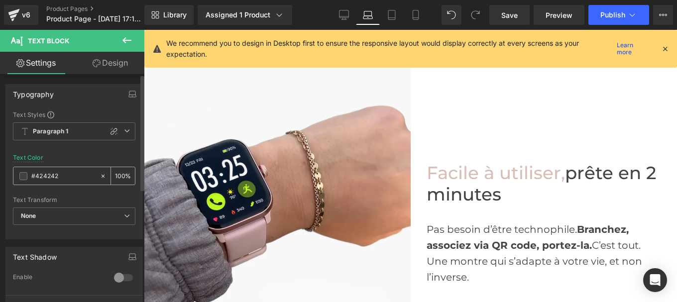
click at [66, 179] on input "#424242" at bounding box center [63, 176] width 64 height 11
type input "#444444"
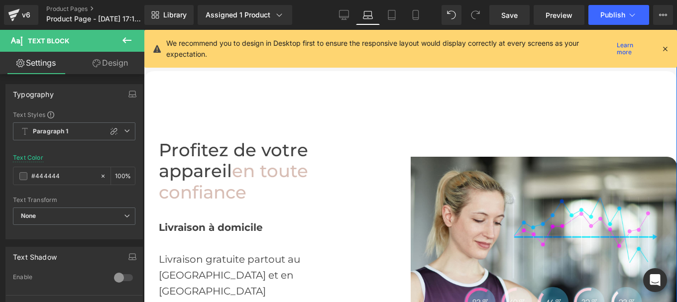
scroll to position [1833, 0]
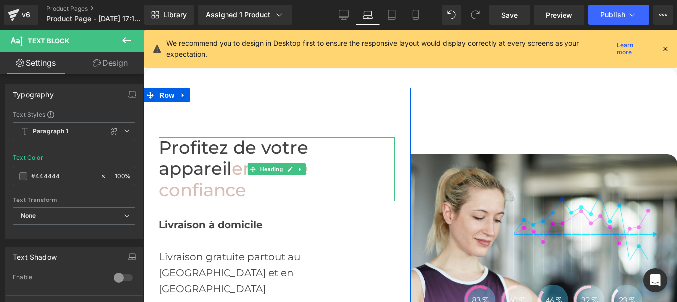
click at [217, 147] on span "Profitez de votre appareil" at bounding box center [233, 158] width 149 height 43
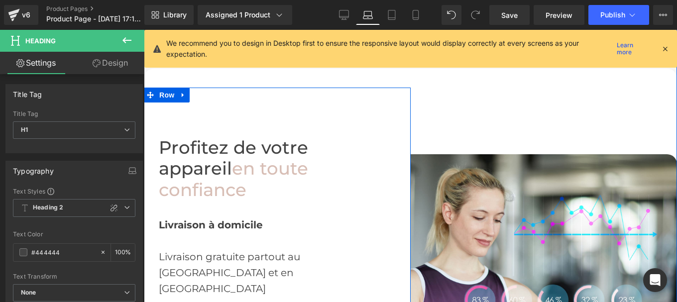
click at [188, 219] on strong "Livraison à domicile" at bounding box center [211, 225] width 104 height 12
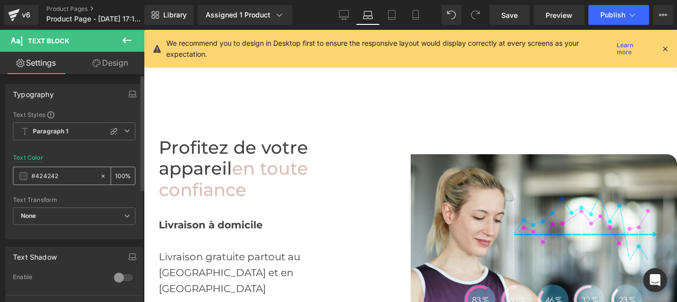
click at [63, 178] on input "#424242" at bounding box center [63, 176] width 64 height 11
type input "#444444"
click at [173, 251] on span "Livraison gratuite partout au [GEOGRAPHIC_DATA] et en [GEOGRAPHIC_DATA]" at bounding box center [229, 273] width 141 height 44
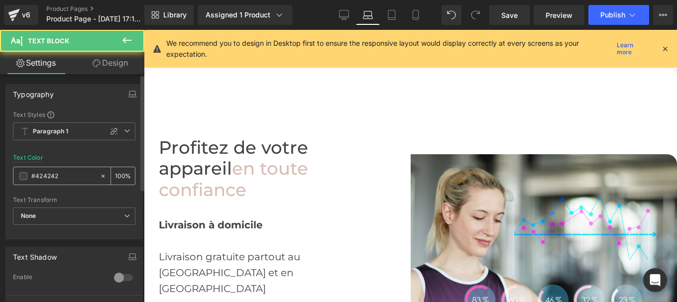
click at [64, 175] on input "#424242" at bounding box center [63, 176] width 64 height 11
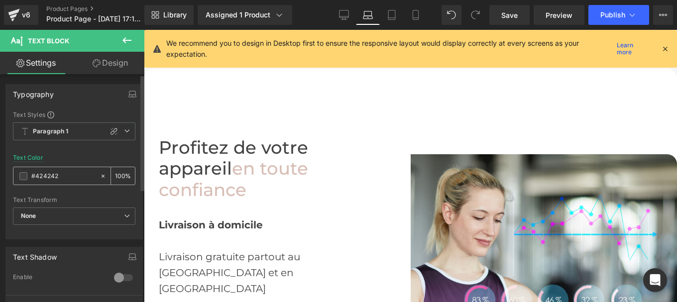
type input "#444444"
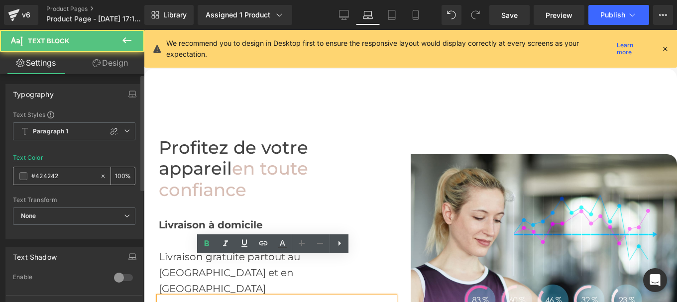
click at [68, 175] on input "#424242" at bounding box center [63, 176] width 64 height 11
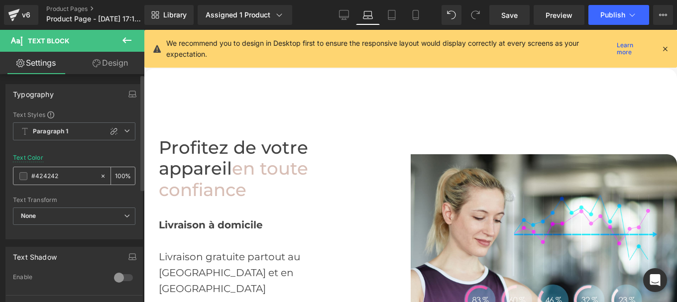
type input "#444444"
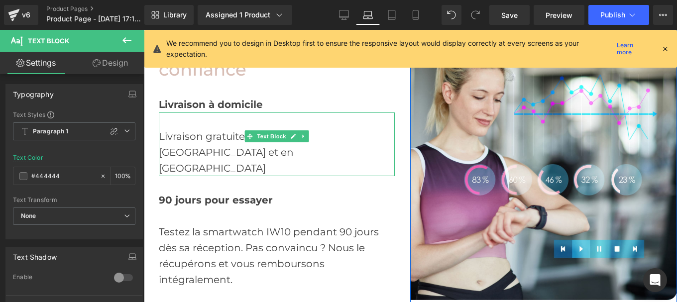
scroll to position [1954, 0]
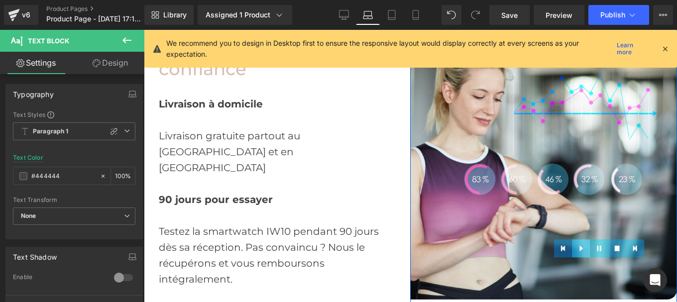
click at [205, 226] on span "Testez la smartwatch IW10 pendant 90 jours dès sa réception. Pas convaincu ? No…" at bounding box center [269, 256] width 220 height 60
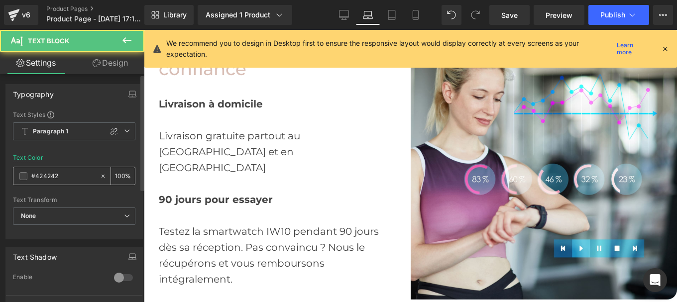
click at [62, 174] on input "#424242" at bounding box center [63, 176] width 64 height 11
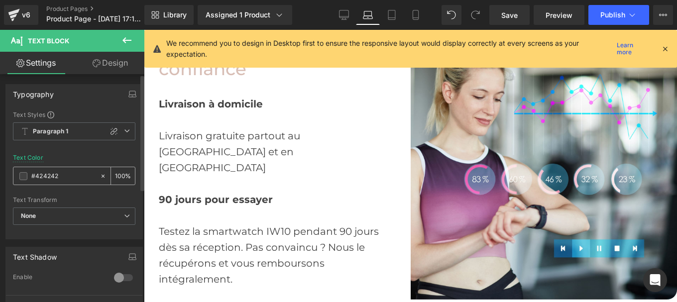
type input "#444444"
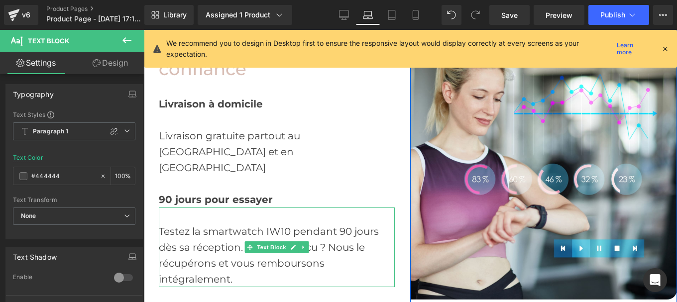
scroll to position [2027, 0]
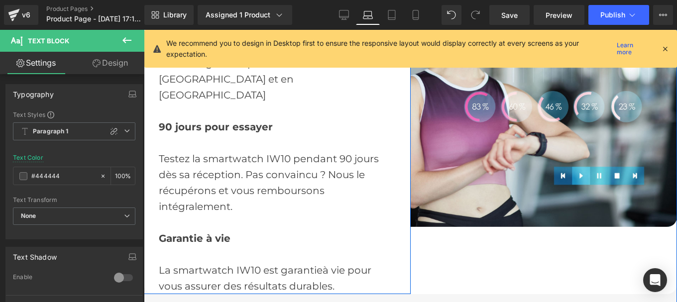
click at [198, 233] on span "Garantie à vie" at bounding box center [195, 239] width 72 height 12
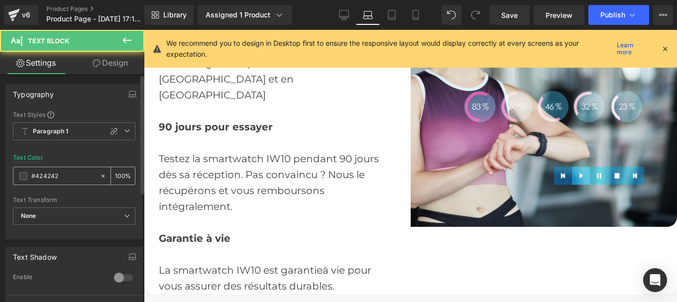
click at [62, 175] on input "#424242" at bounding box center [63, 176] width 64 height 11
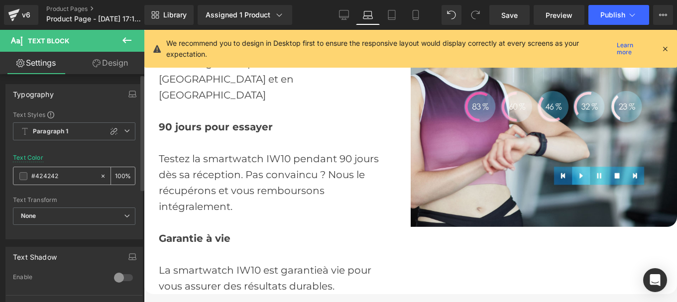
type input "#444444"
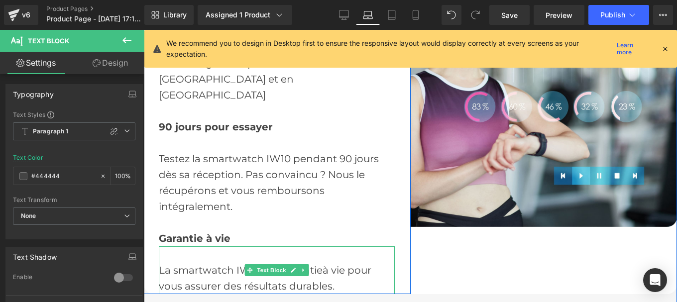
click at [204, 246] on div "La smartw atch IW10 est garantie à vie pour vous assurer des résultats du ra bl…" at bounding box center [277, 270] width 236 height 48
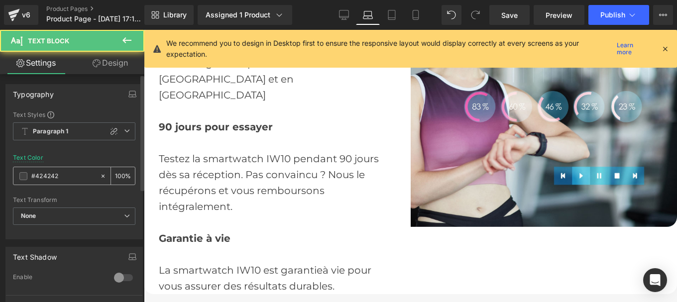
click at [64, 180] on input "#424242" at bounding box center [63, 176] width 64 height 11
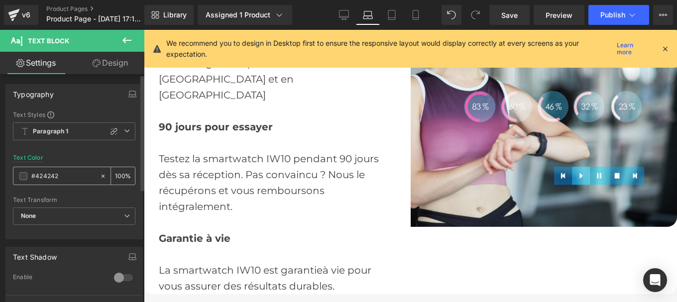
type input "#444444"
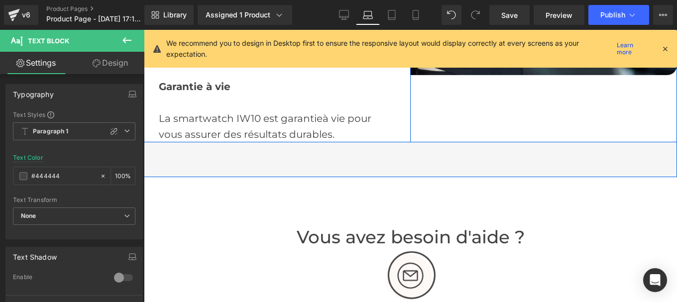
scroll to position [2179, 0]
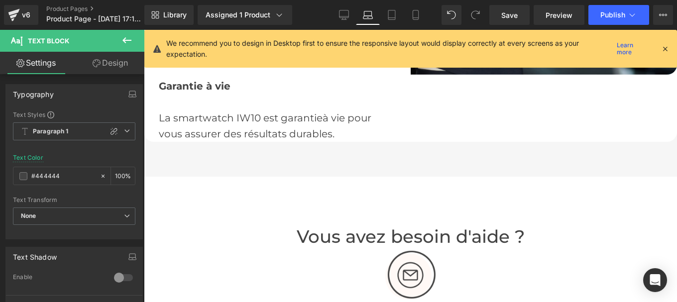
click at [353, 227] on h1 "Vous avez besoin d'aide ?" at bounding box center [410, 237] width 518 height 21
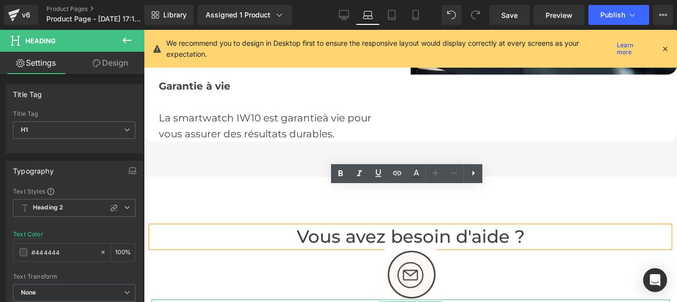
click at [381, 302] on icon at bounding box center [383, 307] width 5 height 5
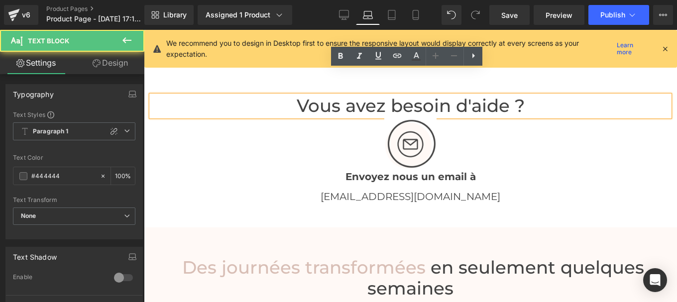
scroll to position [2311, 0]
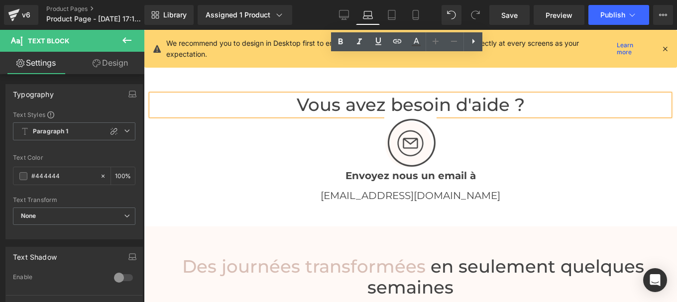
click at [384, 256] on h1 "Des journées transformées en seulement quelques semaines" at bounding box center [410, 277] width 518 height 42
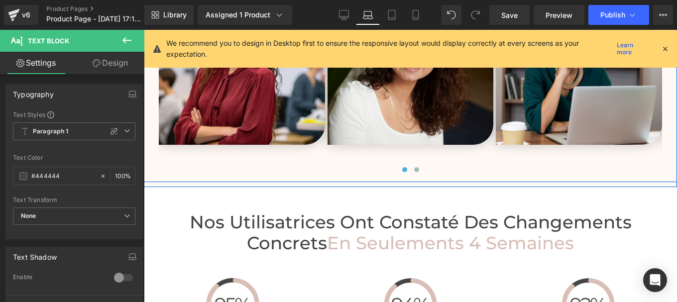
scroll to position [2688, 0]
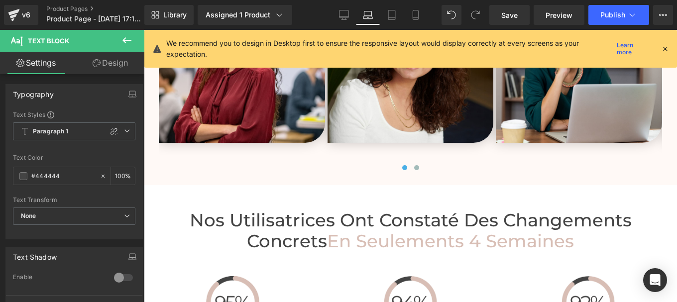
click at [285, 210] on span "No s Utilisatrices Ont Constaté des Changements Concrets" at bounding box center [411, 231] width 442 height 43
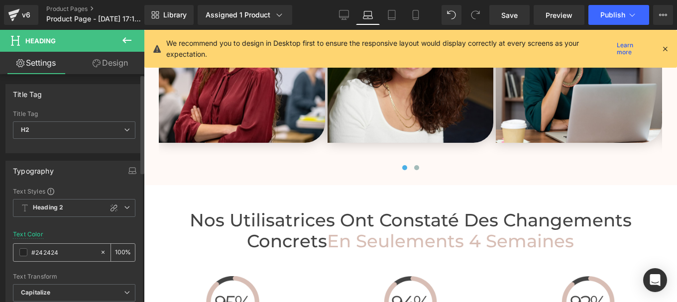
click at [60, 256] on input "#242424" at bounding box center [63, 252] width 64 height 11
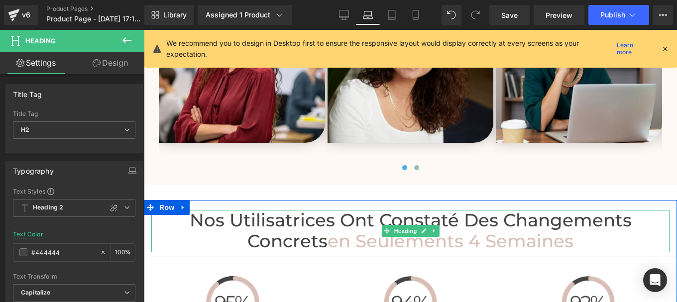
type input "#444444"
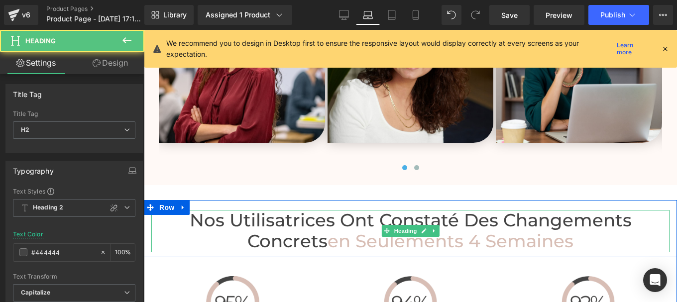
drag, startPoint x: 308, startPoint y: 201, endPoint x: 280, endPoint y: 200, distance: 27.9
click at [280, 210] on span "Nos Utilisatrices Ont Constaté des Changements Concrets" at bounding box center [411, 231] width 442 height 43
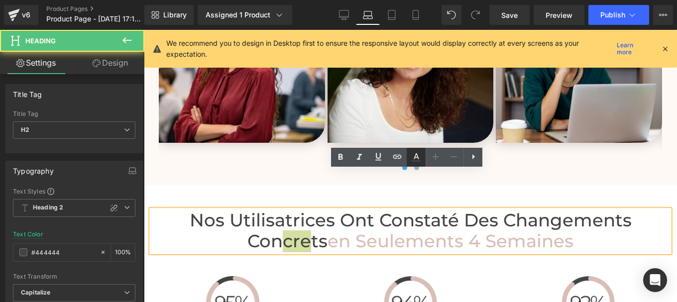
click at [416, 158] on icon at bounding box center [416, 157] width 12 height 12
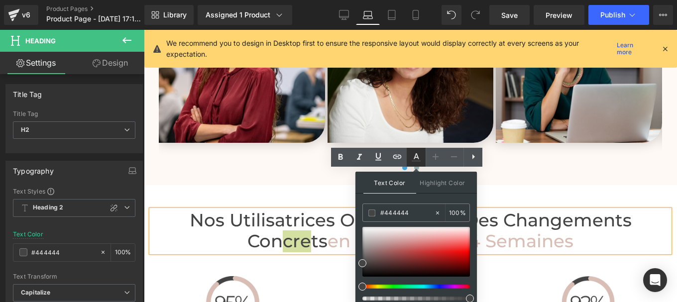
type input "100"
click at [287, 210] on span "Nos Utilisatrices Ont Constaté des Changements Concrets" at bounding box center [411, 231] width 442 height 43
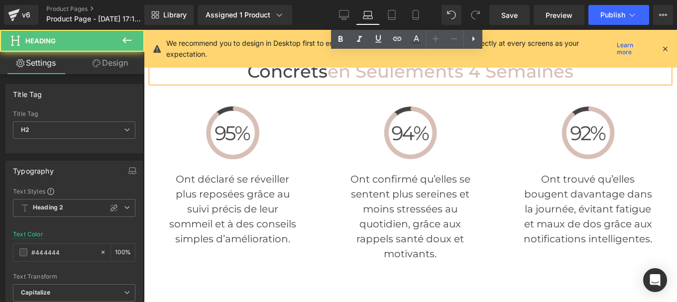
scroll to position [2861, 0]
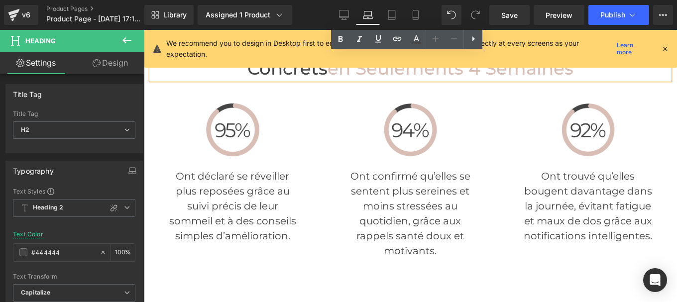
click at [224, 171] on span "Ont déclaré se réveiller plus reposées grâce au suivi précis de leur sommeil et…" at bounding box center [232, 206] width 127 height 72
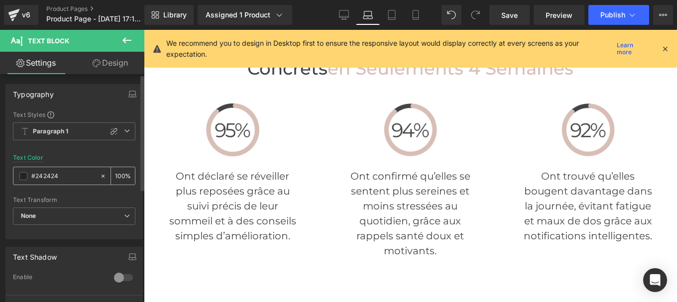
click at [57, 171] on input "#242424" at bounding box center [63, 176] width 64 height 11
type input "#444444"
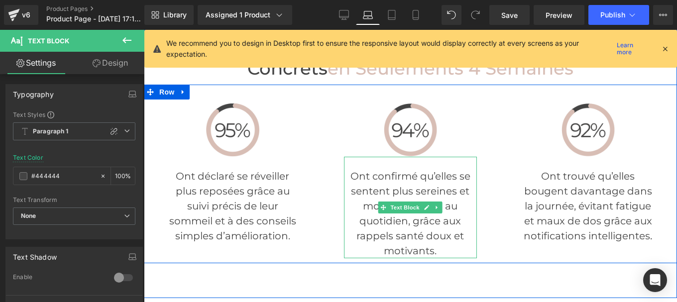
click at [351, 170] on span "Ont confirmé qu’elles se sentent plus sereines et moins stressées au quotidien,…" at bounding box center [411, 213] width 120 height 87
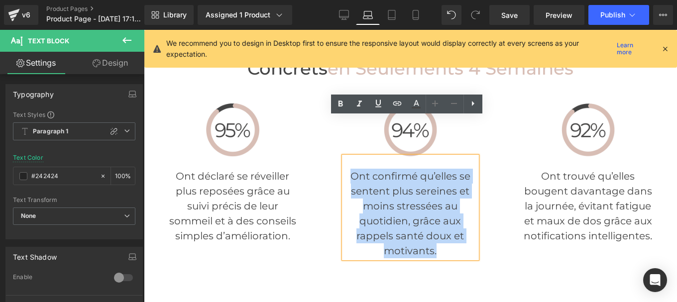
drag, startPoint x: 347, startPoint y: 137, endPoint x: 435, endPoint y: 212, distance: 115.5
click at [435, 212] on p "Ont confirmé qu’elles se sentent plus sereines et moins stressées au quotidien,…" at bounding box center [410, 214] width 133 height 90
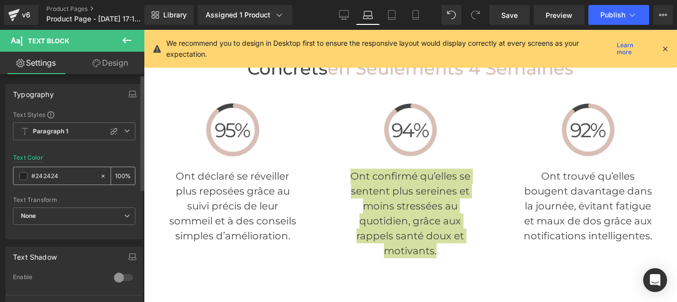
click at [73, 176] on input "#242424" at bounding box center [63, 176] width 64 height 11
paste input "44444"
type input "#444444"
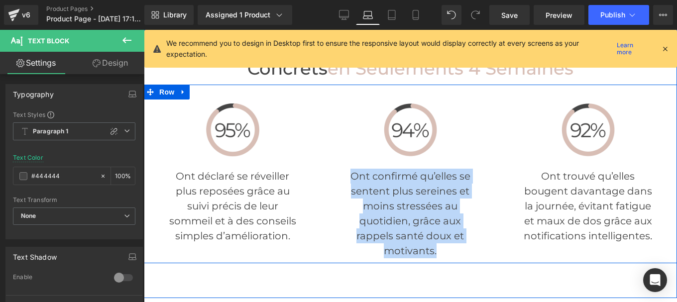
click at [525, 169] on p "Ont trouvé qu’elles bougent davantage dans la journée, évitant fatigue et maux …" at bounding box center [588, 206] width 133 height 75
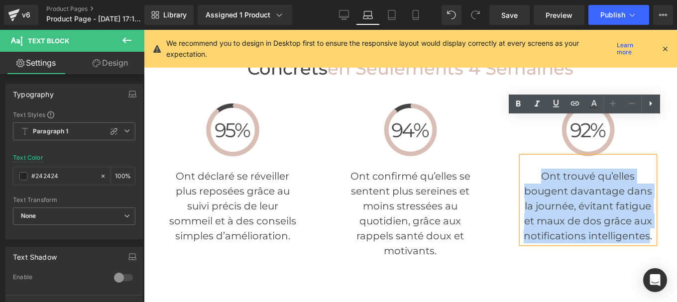
drag, startPoint x: 525, startPoint y: 137, endPoint x: 647, endPoint y: 196, distance: 135.8
click at [647, 196] on p "Ont trouvé qu’elles bougent davantage dans la journée, évitant fatigue et maux …" at bounding box center [588, 206] width 133 height 75
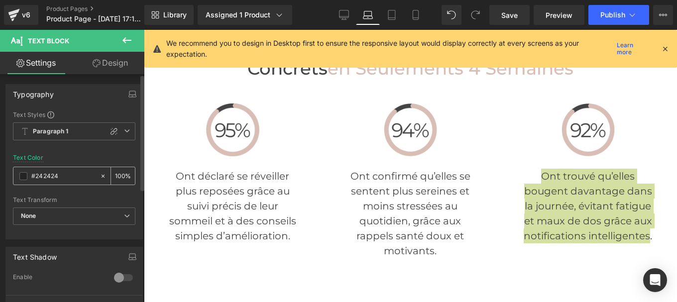
click at [66, 182] on div "#242424" at bounding box center [56, 175] width 86 height 17
click at [64, 180] on input "#242424" at bounding box center [63, 176] width 64 height 11
paste input "44444"
type input "#444444"
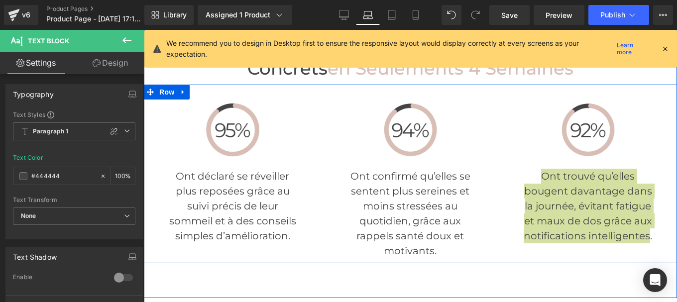
scroll to position [2989, 0]
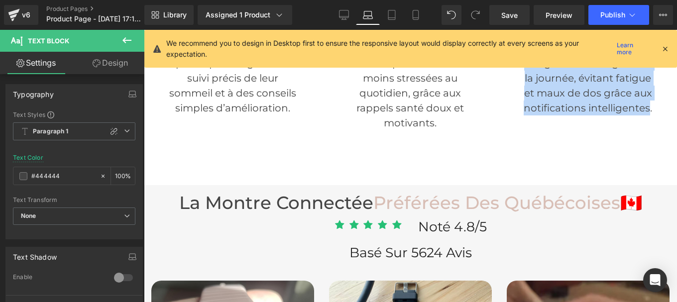
click at [301, 193] on div "La montre connectée Préférées Des québécoises 🇨🇦 Heading" at bounding box center [410, 203] width 518 height 21
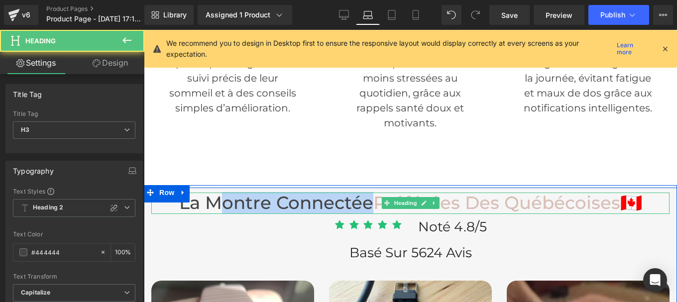
drag, startPoint x: 365, startPoint y: 167, endPoint x: 153, endPoint y: 173, distance: 212.2
click at [153, 193] on div "La montre connectée Préférées Des québécoises 🇨🇦 Heading" at bounding box center [410, 203] width 518 height 21
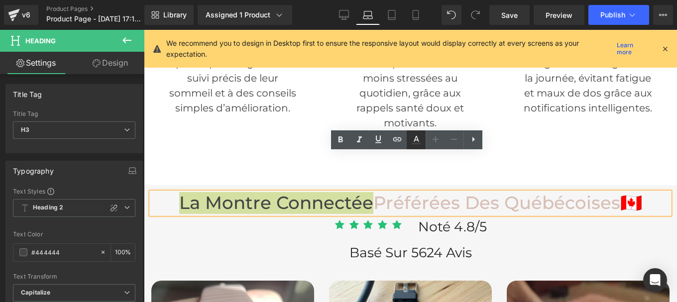
click at [425, 143] on link at bounding box center [416, 139] width 19 height 19
type input "100"
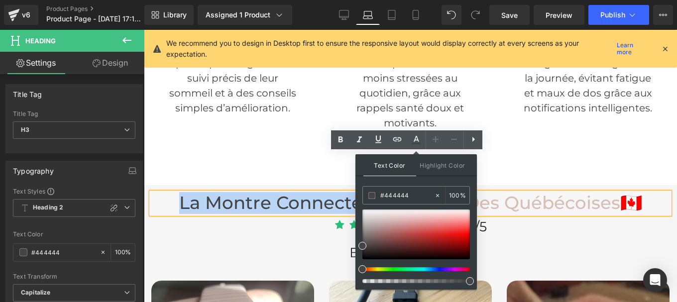
click at [487, 219] on h2 "Noté 4.8/5" at bounding box center [540, 227] width 244 height 16
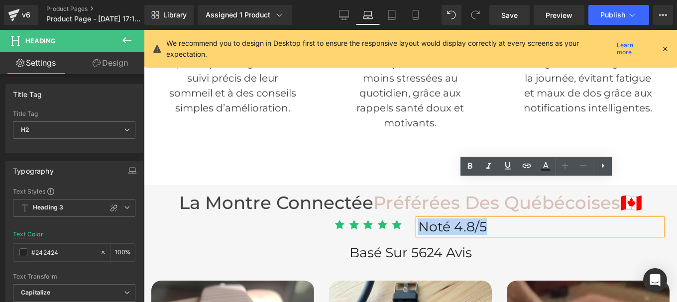
drag, startPoint x: 487, startPoint y: 189, endPoint x: 408, endPoint y: 189, distance: 79.2
click at [411, 219] on div "Noté 4.8/5 Heading" at bounding box center [540, 232] width 259 height 26
click at [548, 165] on icon at bounding box center [546, 166] width 12 height 12
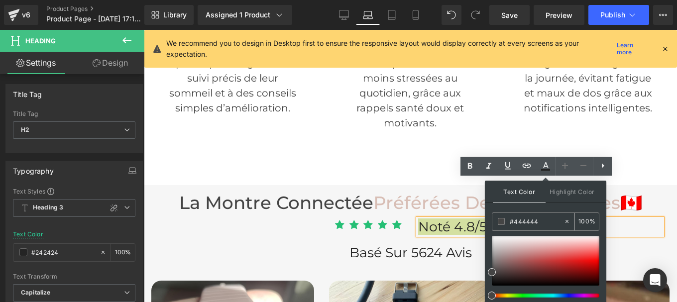
click at [546, 223] on input "#444444" at bounding box center [537, 221] width 54 height 11
click at [546, 165] on icon at bounding box center [546, 166] width 12 height 12
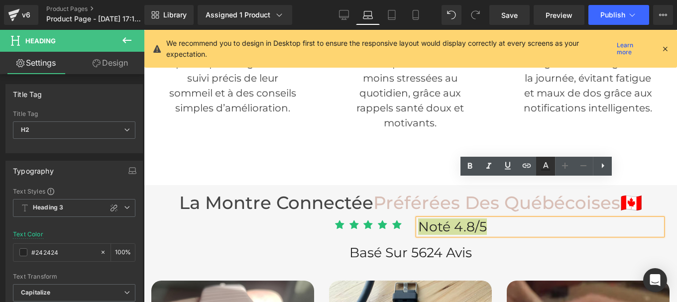
click at [547, 168] on icon at bounding box center [546, 166] width 12 height 12
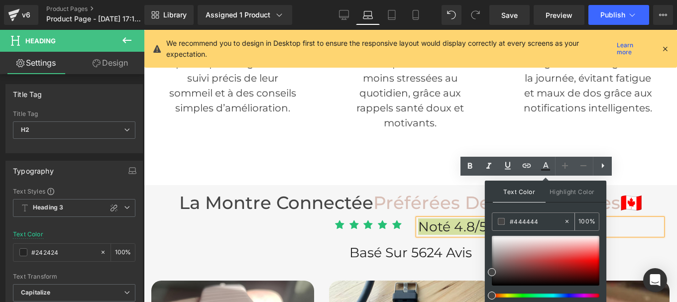
click at [538, 222] on input "#444444" at bounding box center [537, 221] width 54 height 11
click at [546, 166] on icon at bounding box center [545, 165] width 5 height 6
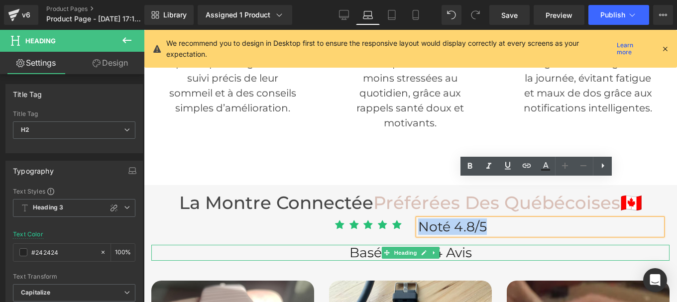
click at [455, 244] on span "Basé sur 5624 avis" at bounding box center [411, 252] width 122 height 16
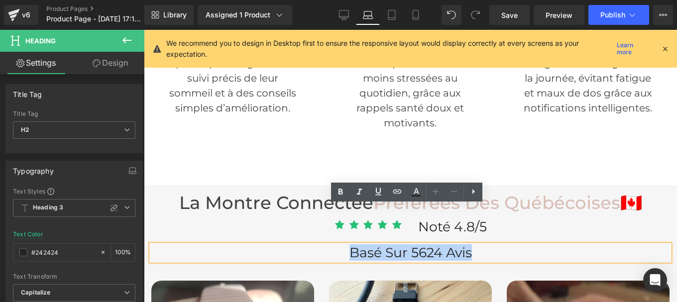
drag, startPoint x: 487, startPoint y: 219, endPoint x: 337, endPoint y: 219, distance: 150.9
click at [337, 245] on h2 "Basé sur 5624 avis" at bounding box center [410, 253] width 518 height 16
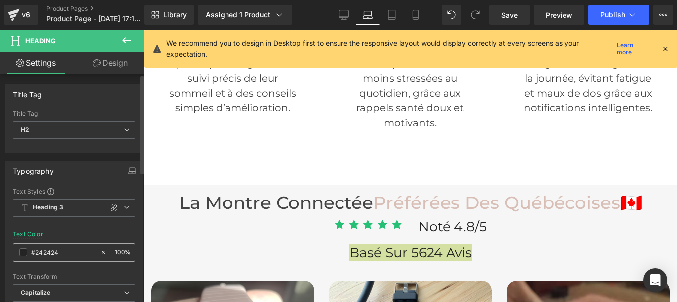
click at [67, 248] on input "#242424" at bounding box center [63, 252] width 64 height 11
paste input "44444"
type input "#444444"
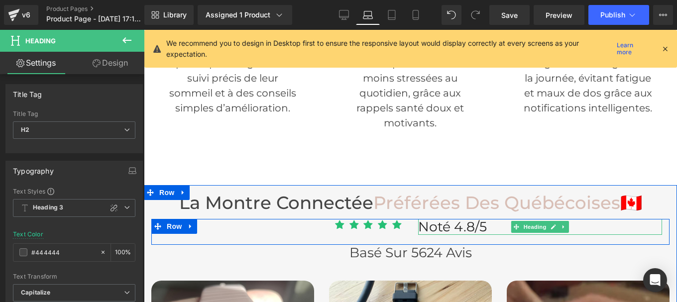
click at [420, 219] on span "Noté 4.8/5" at bounding box center [452, 227] width 69 height 16
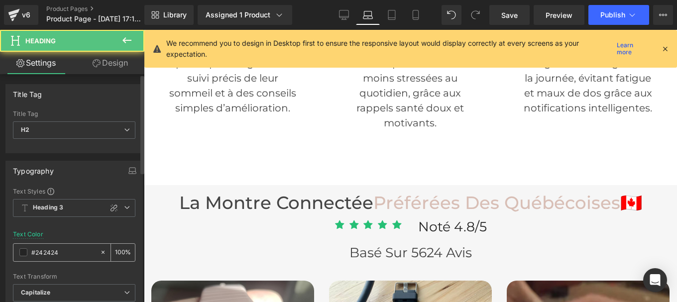
click at [64, 255] on input "#242424" at bounding box center [63, 252] width 64 height 11
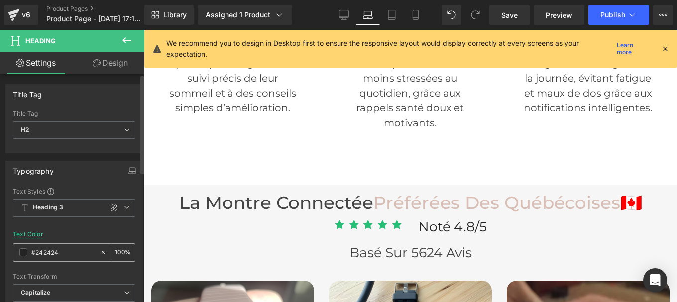
type input "#444444"
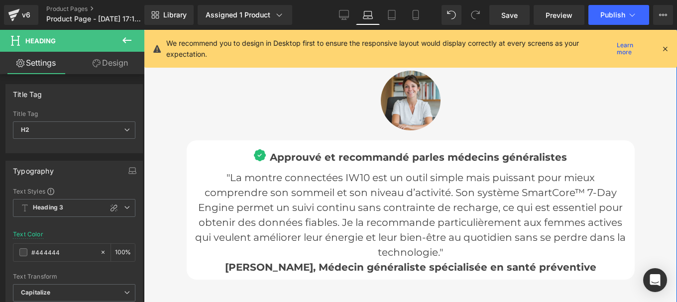
scroll to position [3699, 0]
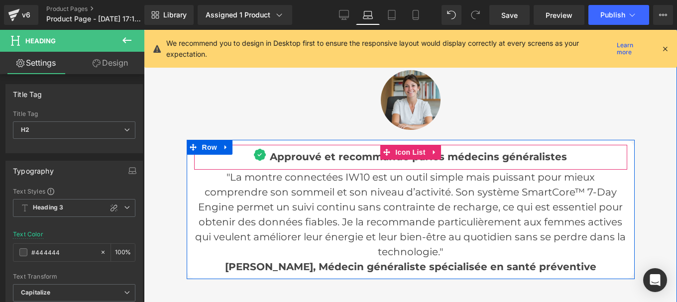
click at [298, 151] on span "Approuvé et recommandé par" at bounding box center [350, 157] width 160 height 12
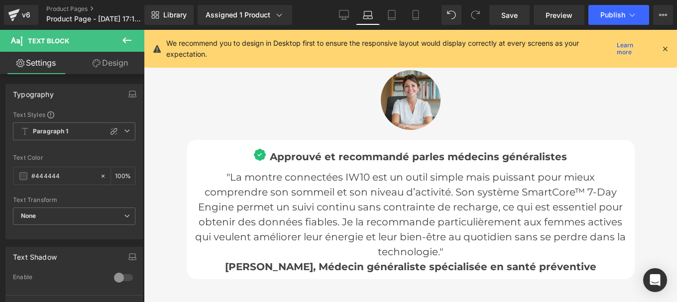
click at [279, 176] on p ""La montre connectées IW10 est un outil simple mais puissant pour mieux compren…" at bounding box center [410, 215] width 433 height 90
click at [64, 177] on input "#121212" at bounding box center [63, 176] width 64 height 11
paste input "444444"
type input "#444444"
type input "100"
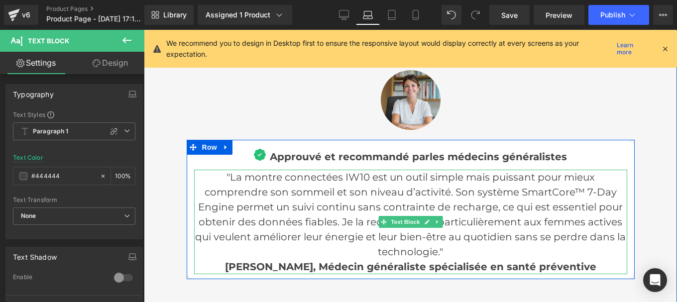
type input "#444444"
click at [221, 170] on p ""La montre connectées IW10 est un outil simple mais puissant pour mieux compren…" at bounding box center [410, 215] width 433 height 90
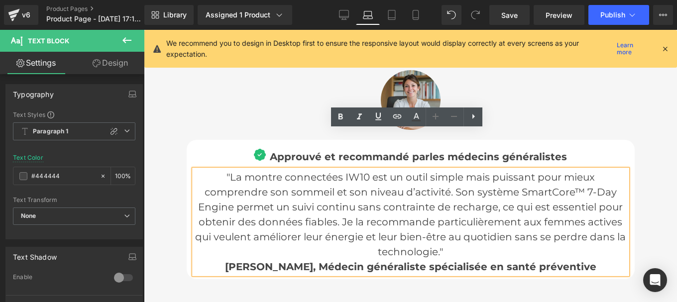
drag, startPoint x: 221, startPoint y: 136, endPoint x: 625, endPoint y: 231, distance: 414.6
click at [625, 231] on div ""La montre connectées IW10 est un outil simple mais puissant pour mieux compren…" at bounding box center [410, 222] width 433 height 105
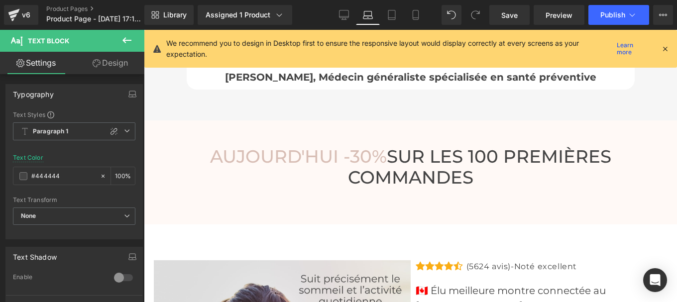
scroll to position [3892, 0]
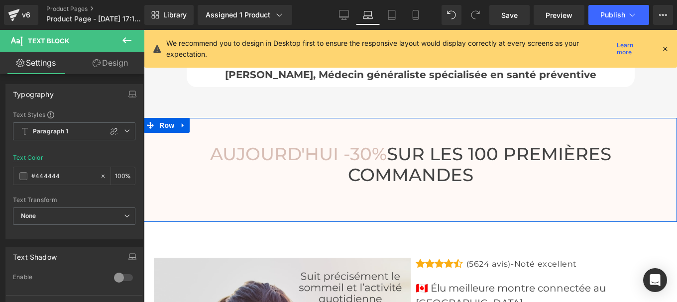
click at [282, 159] on link at bounding box center [277, 165] width 10 height 12
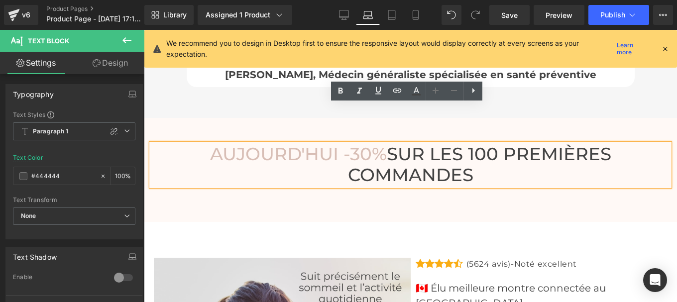
click at [366, 144] on h3 "AUJOURD'HUI -30% SUR LES 100 PREMIÈRES COMMANDES" at bounding box center [410, 165] width 518 height 42
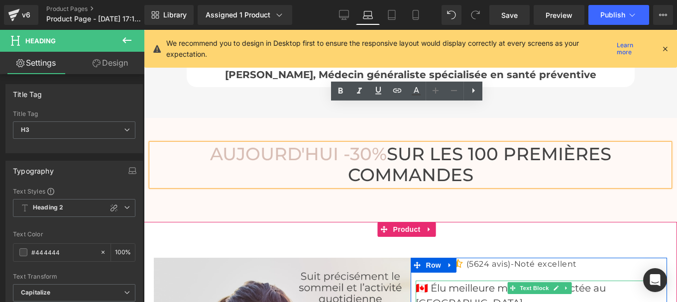
click at [444, 281] on p "🇨🇦 Élu meilleure montre connectée au [GEOGRAPHIC_DATA]" at bounding box center [542, 296] width 252 height 30
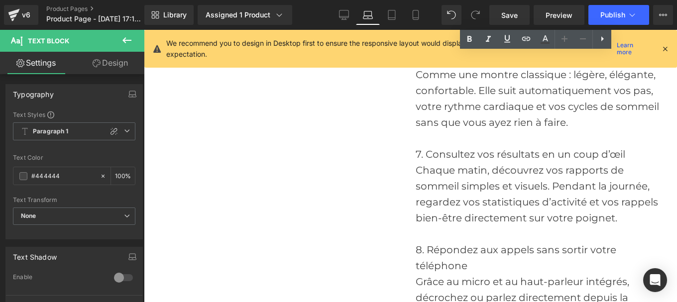
scroll to position [5356, 0]
click at [431, 241] on div "8. Répondez aux appels sans sortir votre téléphone" at bounding box center [542, 257] width 252 height 32
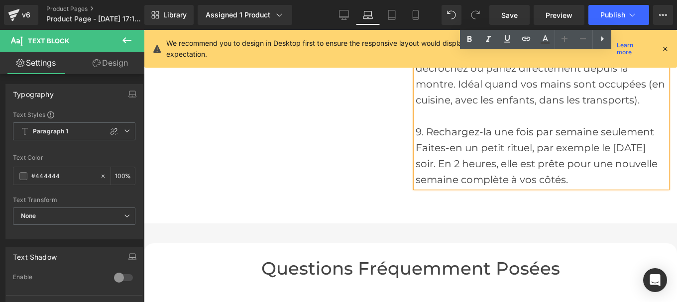
scroll to position [5585, 0]
click at [369, 257] on span "Questions fréquemment posées" at bounding box center [410, 267] width 299 height 21
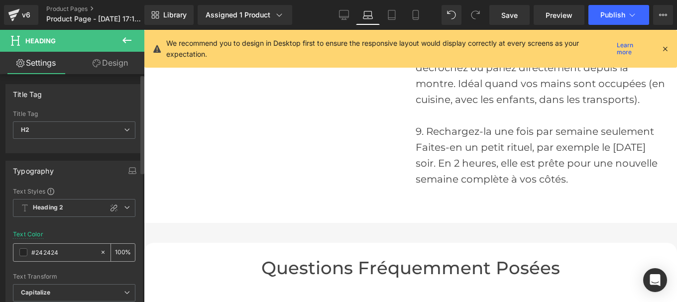
click at [60, 256] on input "#242424" at bounding box center [63, 252] width 64 height 11
type input "#444444"
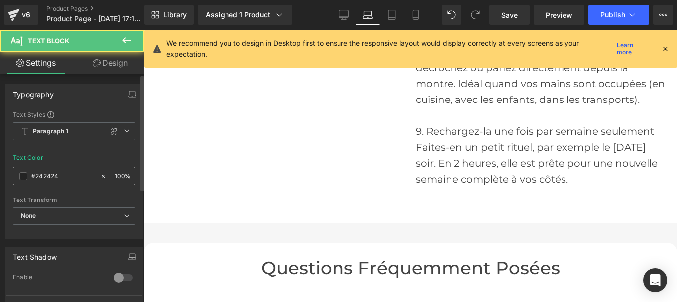
click at [64, 175] on input "#242424" at bounding box center [63, 176] width 64 height 11
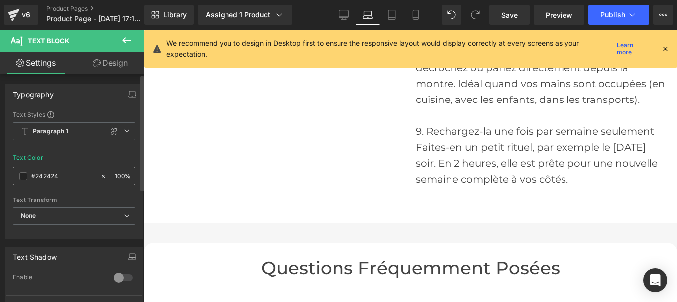
type input "#444444"
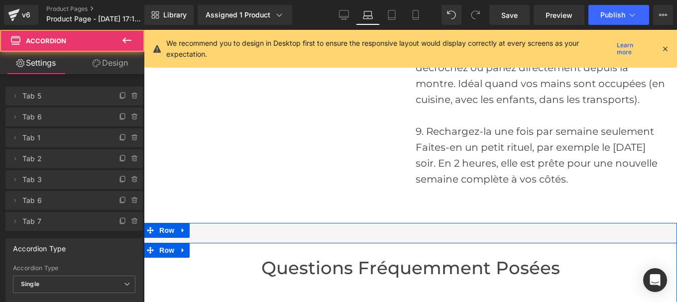
scroll to position [5722, 0]
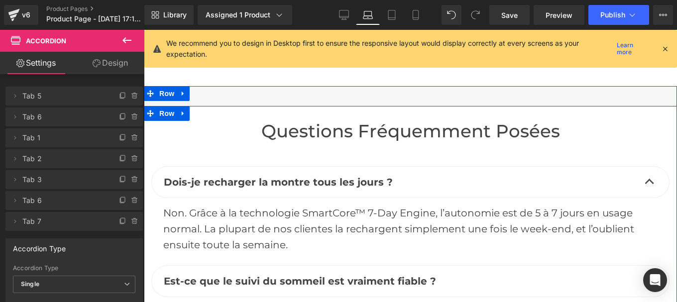
click at [298, 207] on span "Non. Grâce à la technologie SmartCore™ 7-Day Engine, l’autonomie est de 5 à 7 j…" at bounding box center [398, 229] width 471 height 44
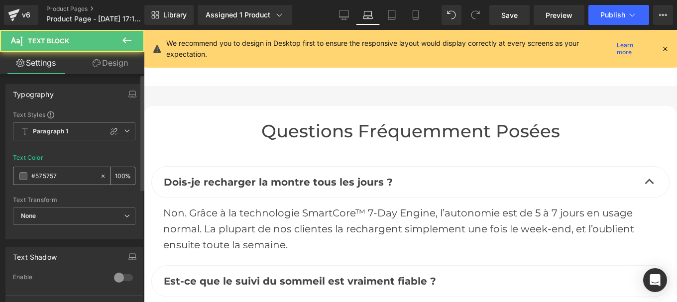
click at [75, 182] on div "#575757" at bounding box center [56, 175] width 86 height 17
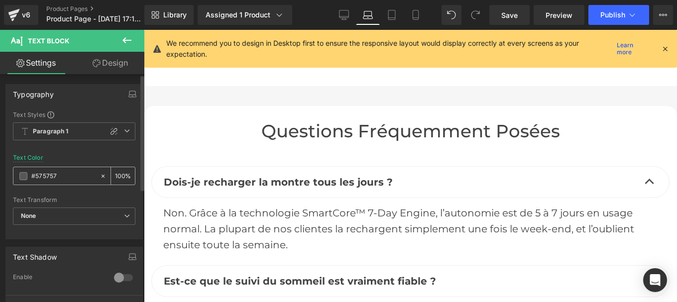
click at [61, 174] on input "#575757" at bounding box center [63, 176] width 64 height 11
paste input "444444"
type input "#444444"
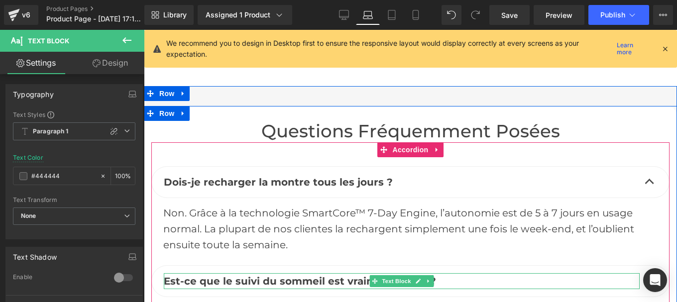
click at [219, 275] on b "Est-ce que le suivi du sommeil est vraiment fiable ?" at bounding box center [300, 281] width 272 height 12
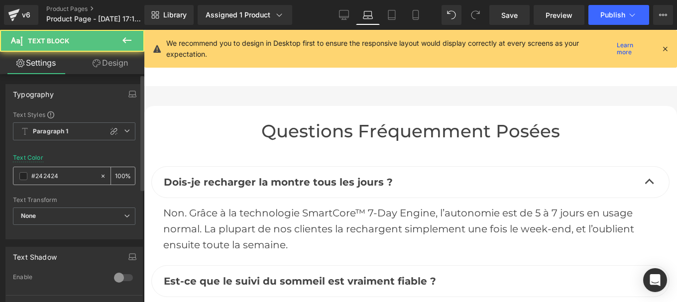
click at [62, 174] on input "#242424" at bounding box center [63, 176] width 64 height 11
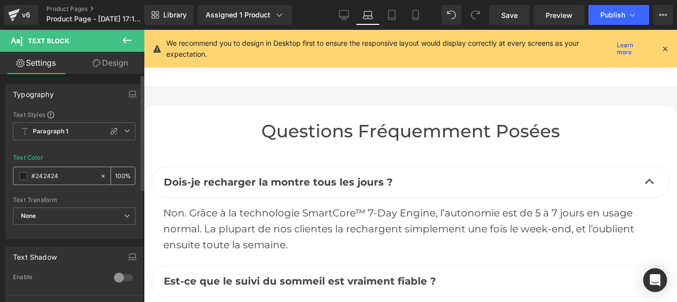
type input "#444444"
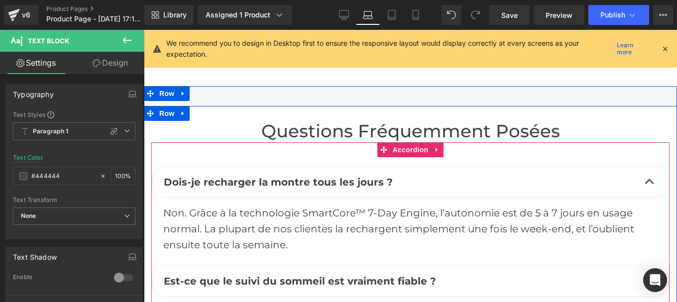
click at [646, 266] on button "button" at bounding box center [650, 281] width 20 height 31
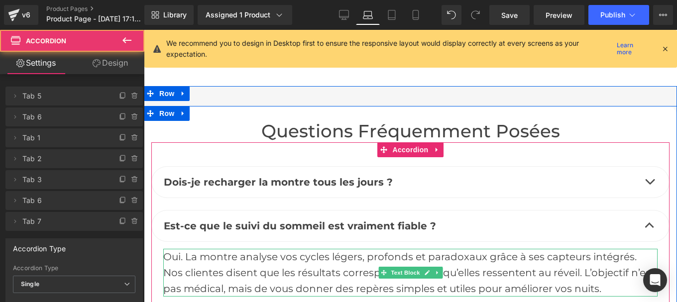
click at [250, 251] on span "Oui. La montre analyse vos cycles légers, profonds et paradoxaux grâce à ses ca…" at bounding box center [408, 273] width 491 height 44
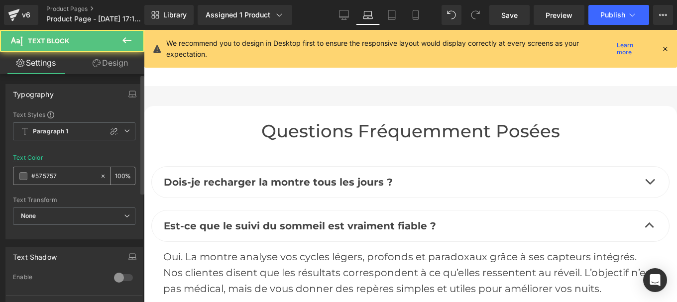
click at [51, 175] on input "#575757" at bounding box center [63, 176] width 64 height 11
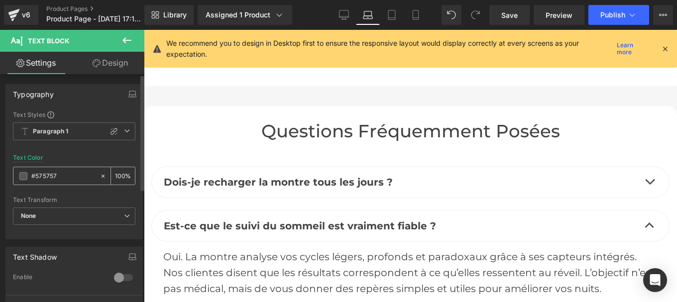
paste input "444444"
type input "#444444"
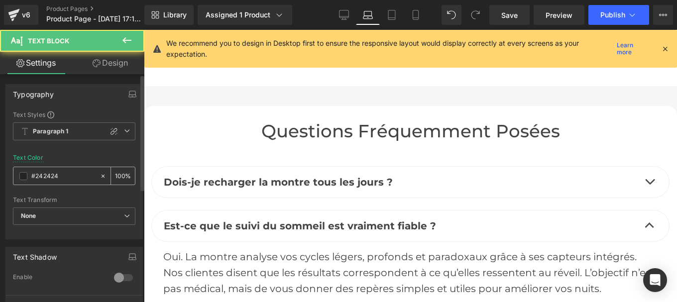
click at [61, 177] on input "#242424" at bounding box center [63, 176] width 64 height 11
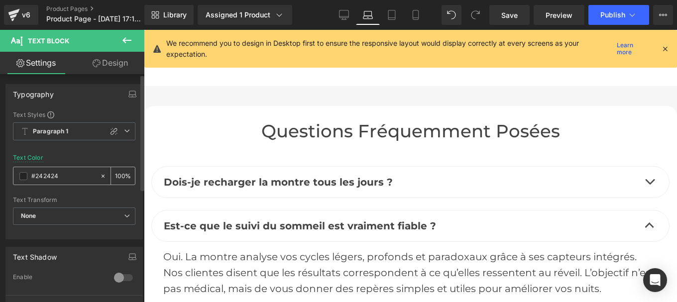
paste input "44444"
type input "#444444"
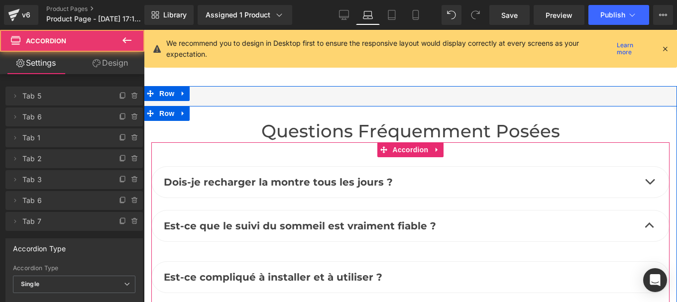
scroll to position [5804, 0]
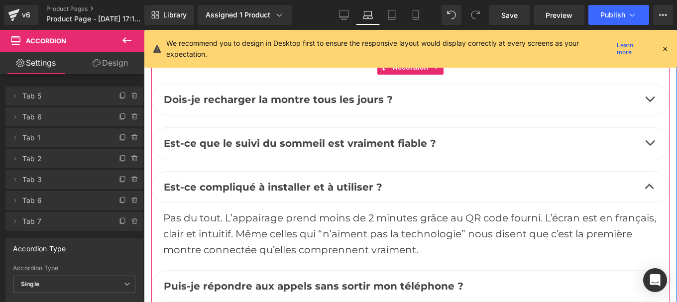
click at [267, 210] on div "Pas du tout. L’appairage prend moins de 2 minutes grâce au QR code fourni. L’éc…" at bounding box center [410, 234] width 494 height 48
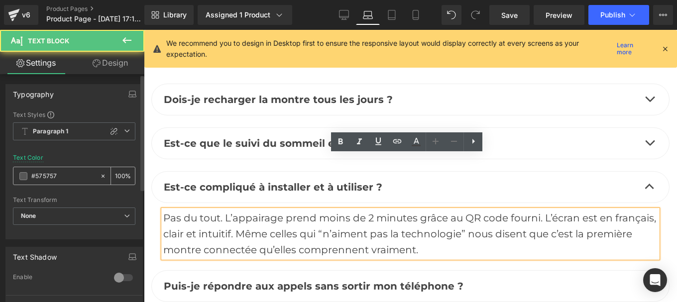
click at [64, 169] on div "#575757" at bounding box center [56, 175] width 86 height 17
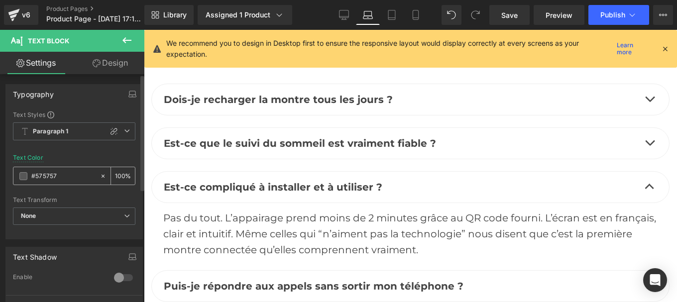
click at [59, 173] on input "#575757" at bounding box center [63, 176] width 64 height 11
paste input "444444"
type input "#444444"
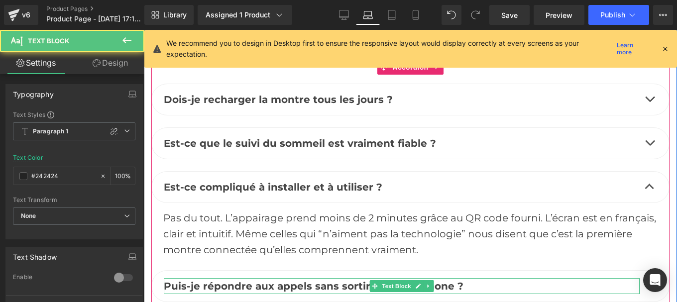
click at [272, 280] on b "Puis-je répondre aux appels sans sortir mon téléphone ?" at bounding box center [314, 286] width 300 height 12
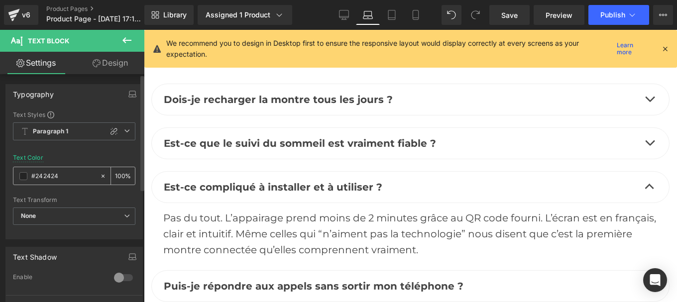
click at [64, 181] on input "#242424" at bounding box center [63, 176] width 64 height 11
paste input "44444"
type input "#444444"
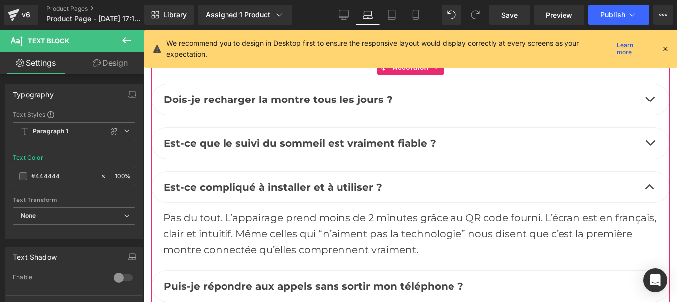
click at [650, 288] on span "button" at bounding box center [650, 288] width 0 height 0
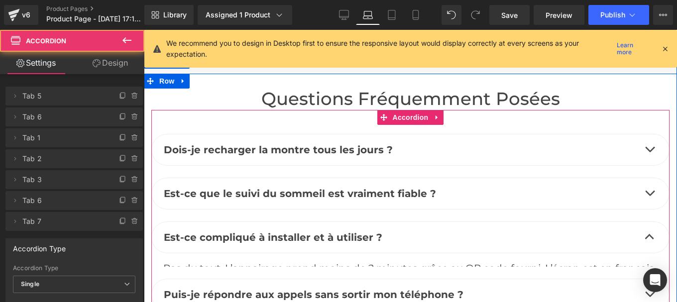
scroll to position [5749, 0]
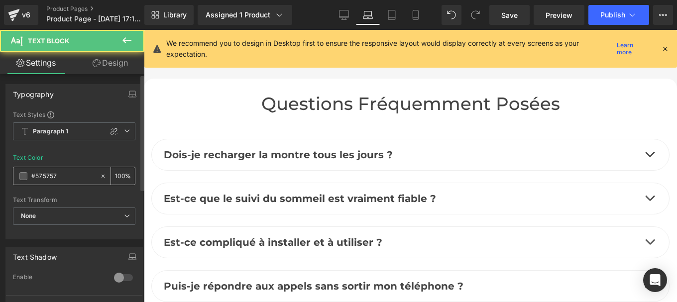
click at [67, 174] on input "#575757" at bounding box center [63, 176] width 64 height 11
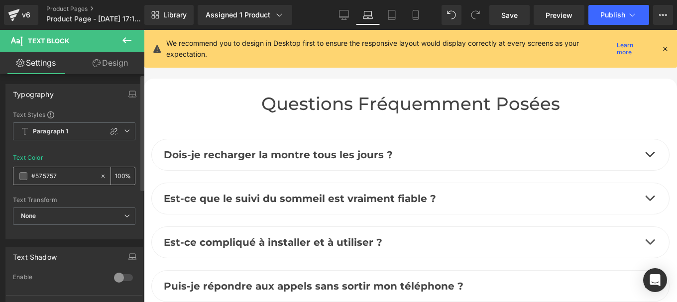
paste input "444444"
type input "#444444"
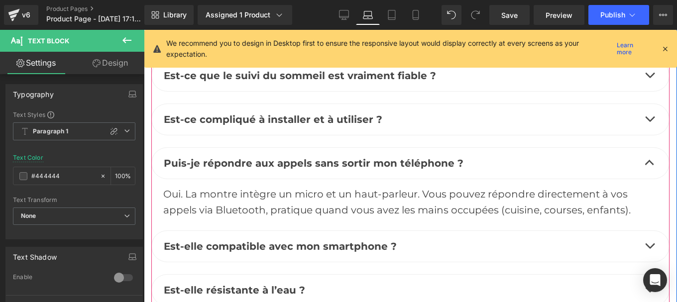
scroll to position [5874, 0]
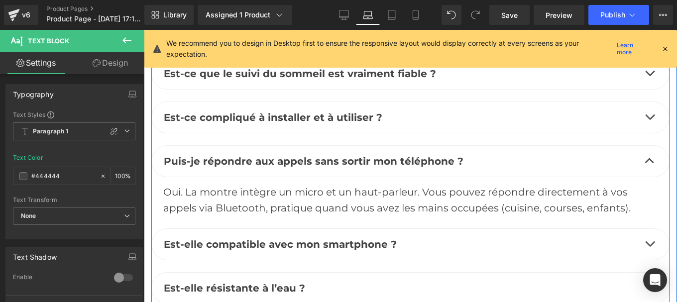
click at [237, 238] on b "Est-elle compatible avec mon smartphone ?" at bounding box center [280, 244] width 233 height 12
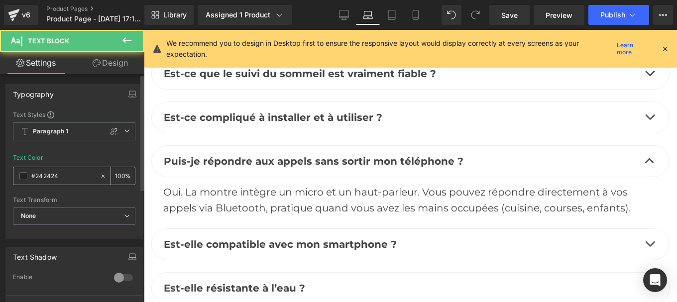
click at [67, 174] on input "#242424" at bounding box center [63, 176] width 64 height 11
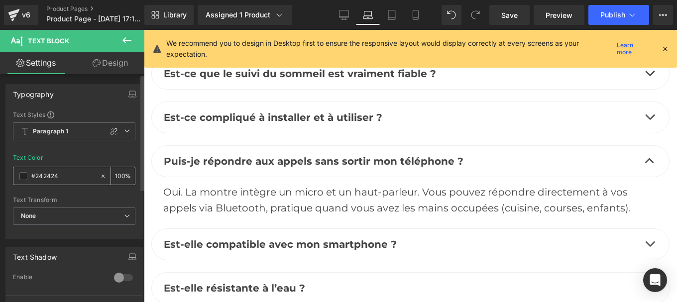
paste input "44444"
type input "#444444"
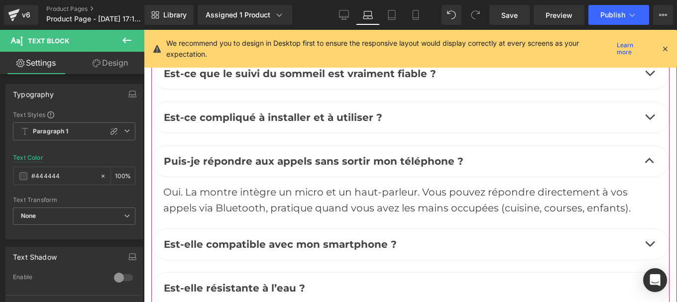
click at [645, 229] on button "button" at bounding box center [650, 244] width 20 height 31
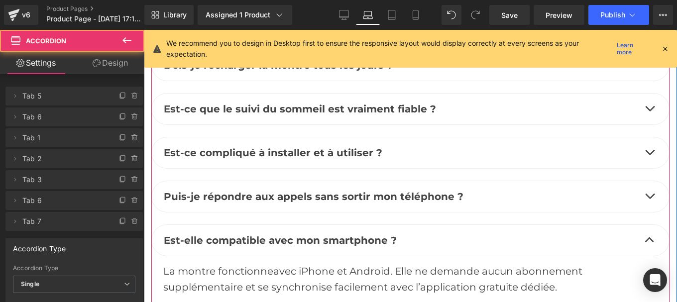
scroll to position [5835, 0]
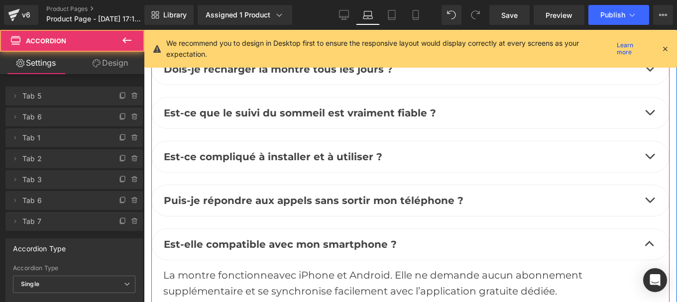
click at [229, 267] on div "La montre fonctionne avec i Phone et Android. Elle ne demande aucun abonnement …" at bounding box center [410, 283] width 494 height 32
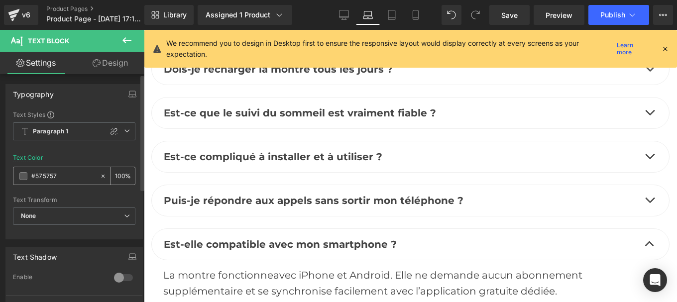
click at [44, 181] on input "#575757" at bounding box center [63, 176] width 64 height 11
paste input "444444"
type input "#444444"
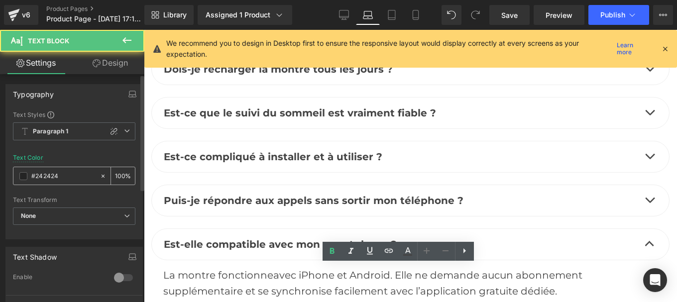
click at [66, 178] on input "#242424" at bounding box center [63, 176] width 64 height 11
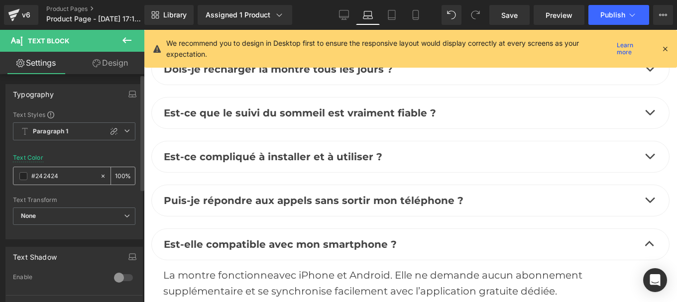
type input "#444444"
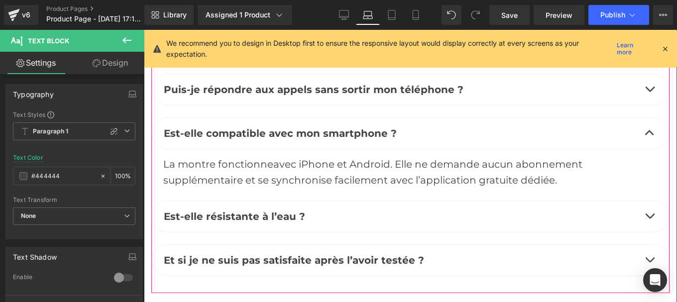
scroll to position [5949, 0]
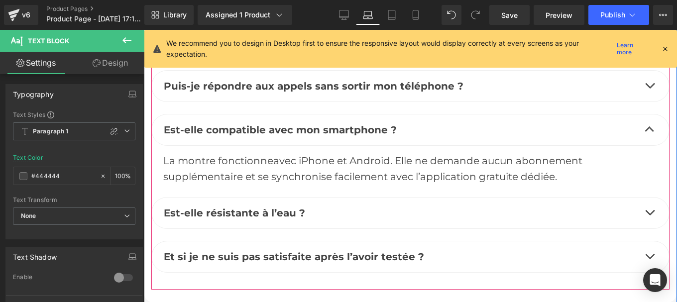
click at [646, 198] on button "button" at bounding box center [650, 213] width 20 height 31
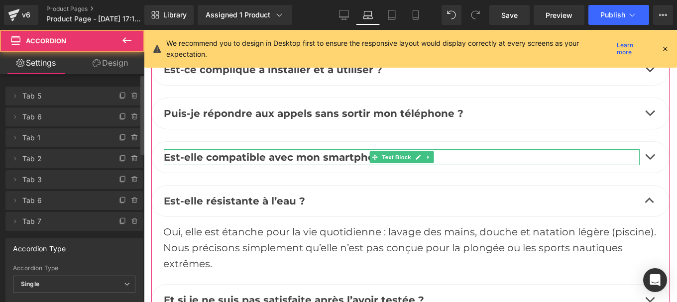
scroll to position [5910, 0]
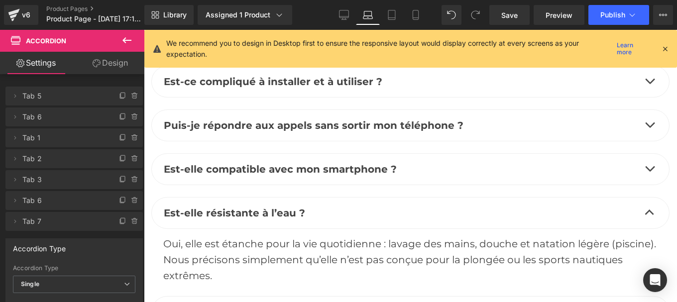
click at [230, 236] on div "Oui, elle est étanche pour la vie quotidienne : lavage des mains, douche et nat…" at bounding box center [410, 260] width 494 height 48
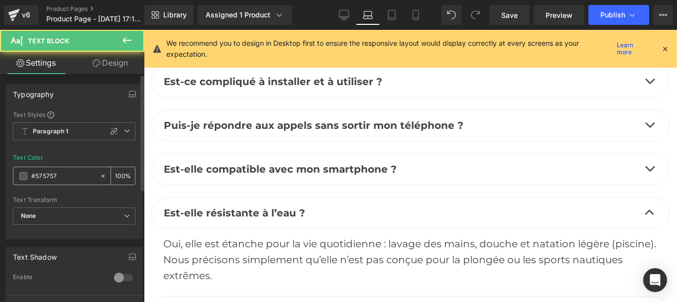
click at [67, 176] on input "#575757" at bounding box center [63, 176] width 64 height 11
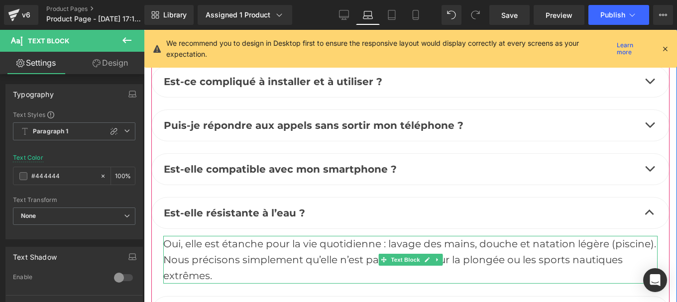
type input "#444444"
click at [204, 238] on span "Oui, elle est étanche pour la vie quotidienne : lavage des mains, douche et nat…" at bounding box center [409, 260] width 493 height 44
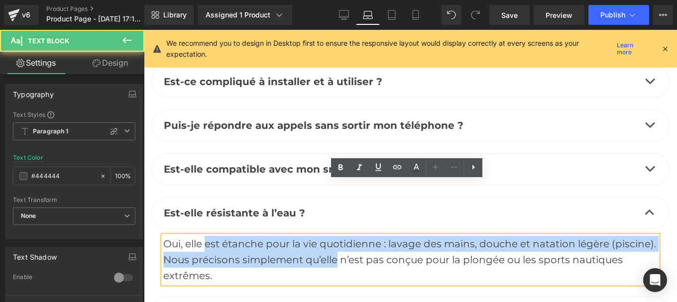
drag, startPoint x: 315, startPoint y: 200, endPoint x: 321, endPoint y: 201, distance: 6.0
click at [321, 238] on span "Oui, elle est étanche pour la vie quotidienne : lavage des mains, douche et nat…" at bounding box center [409, 260] width 493 height 44
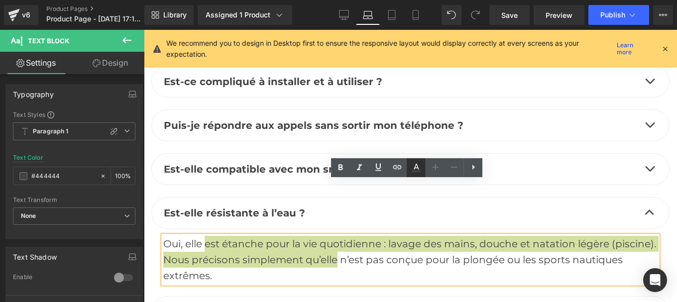
click at [414, 172] on icon at bounding box center [416, 171] width 9 height 1
type input "100"
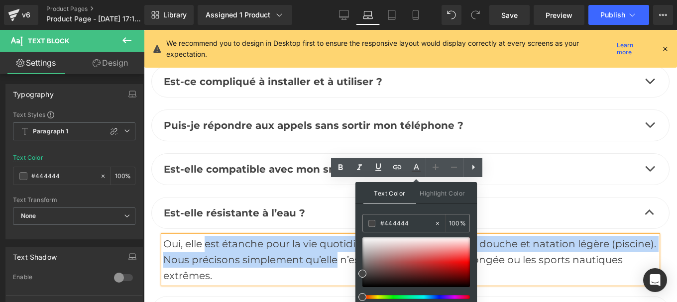
click at [288, 238] on span "Oui, elle est étanche pour la vie quotidienne : lavage des mains, douche et nat…" at bounding box center [409, 260] width 493 height 44
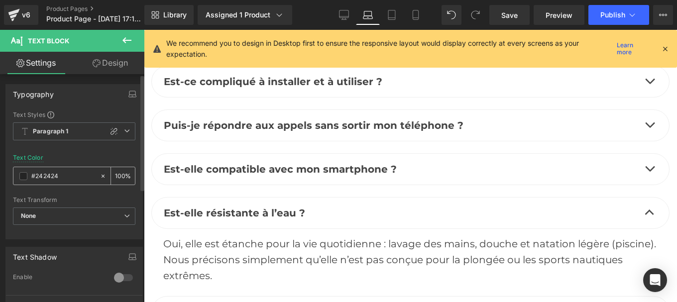
click at [71, 181] on input "#242424" at bounding box center [63, 176] width 64 height 11
type input "#444444"
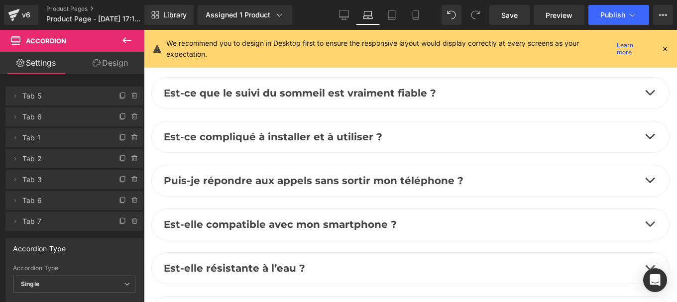
scroll to position [5951, 0]
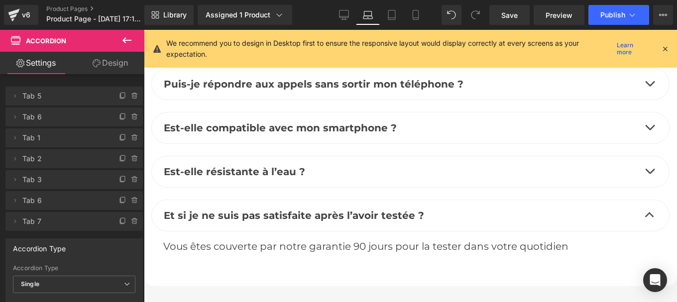
click at [258, 240] on span "Vous êtes couverte par notre garantie 90 jours pour la tester dans votre quotid…" at bounding box center [365, 246] width 405 height 12
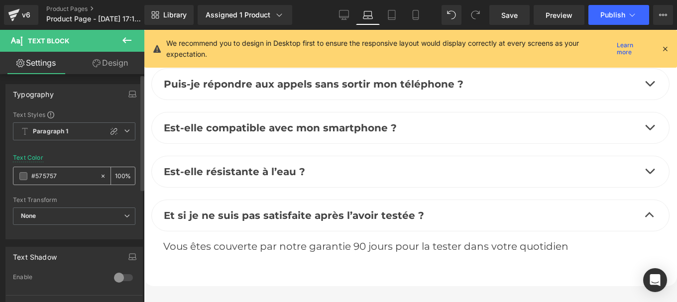
click at [66, 180] on input "#575757" at bounding box center [63, 176] width 64 height 11
type input "#444444"
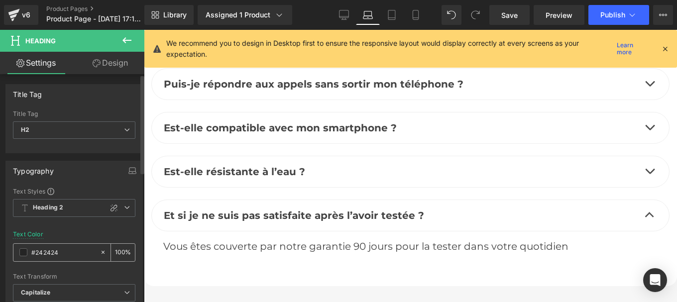
click at [61, 256] on input "#242424" at bounding box center [63, 252] width 64 height 11
paste input "44444"
type input "#444444"
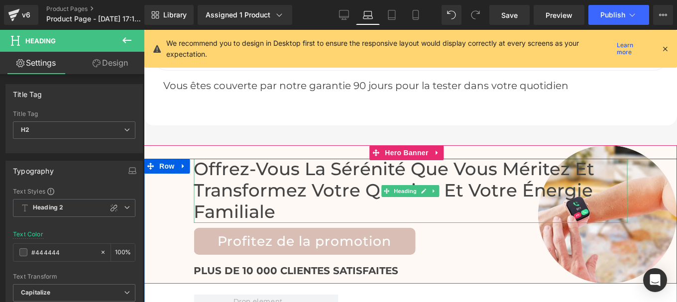
scroll to position [6113, 0]
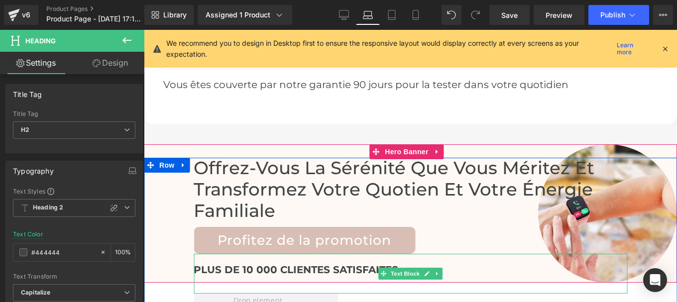
click at [312, 264] on b "PLUS DE 10 000 CLIENTES SATISFAITES" at bounding box center [296, 270] width 205 height 12
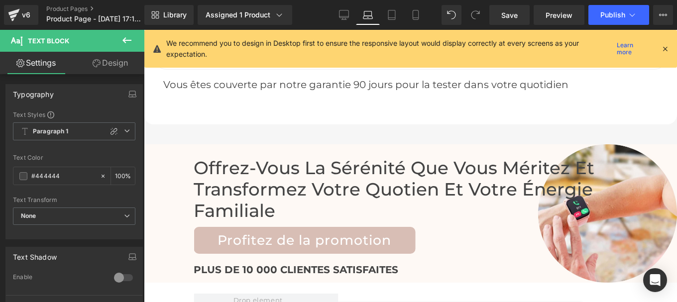
click at [62, 175] on input "#121212" at bounding box center [63, 176] width 64 height 11
type input "#444444"
type input "100"
click at [519, 15] on link "Save" at bounding box center [509, 15] width 40 height 20
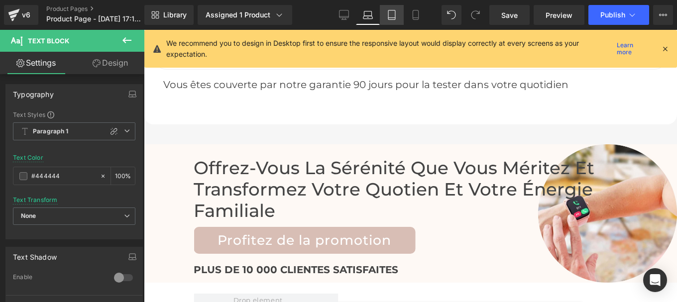
click at [398, 15] on link "Tablet" at bounding box center [392, 15] width 24 height 20
type input "#121212"
type input "75"
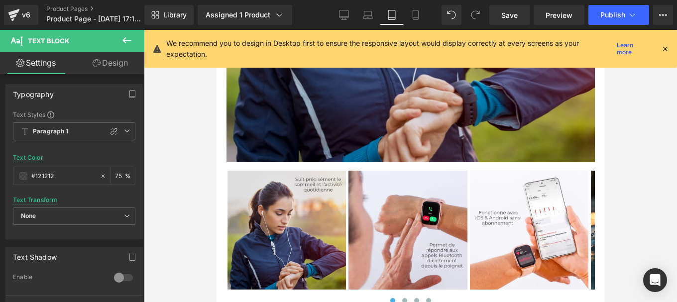
scroll to position [5493, 0]
